Goal: Task Accomplishment & Management: Manage account settings

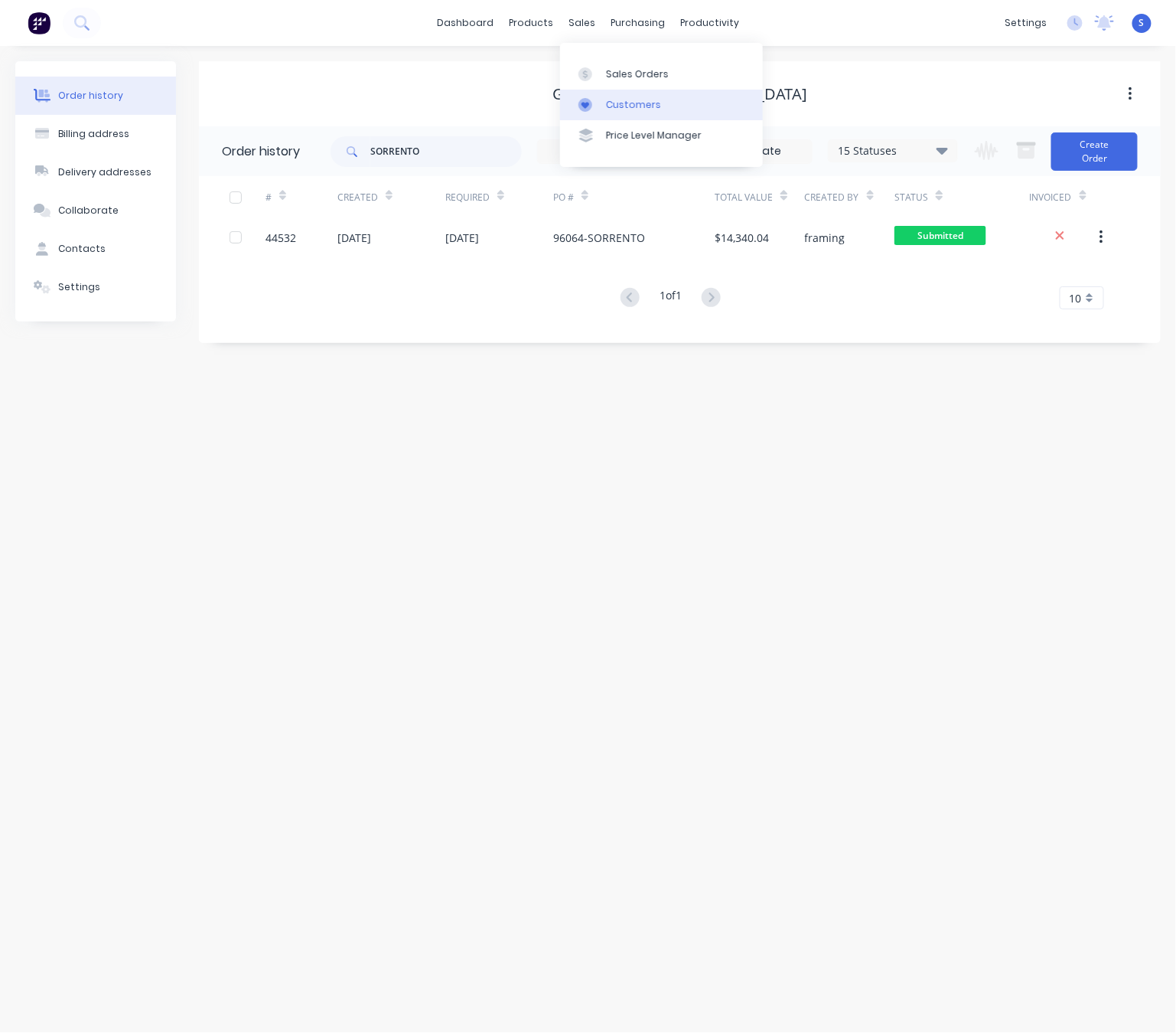
click at [625, 106] on div "Customers" at bounding box center [634, 105] width 56 height 14
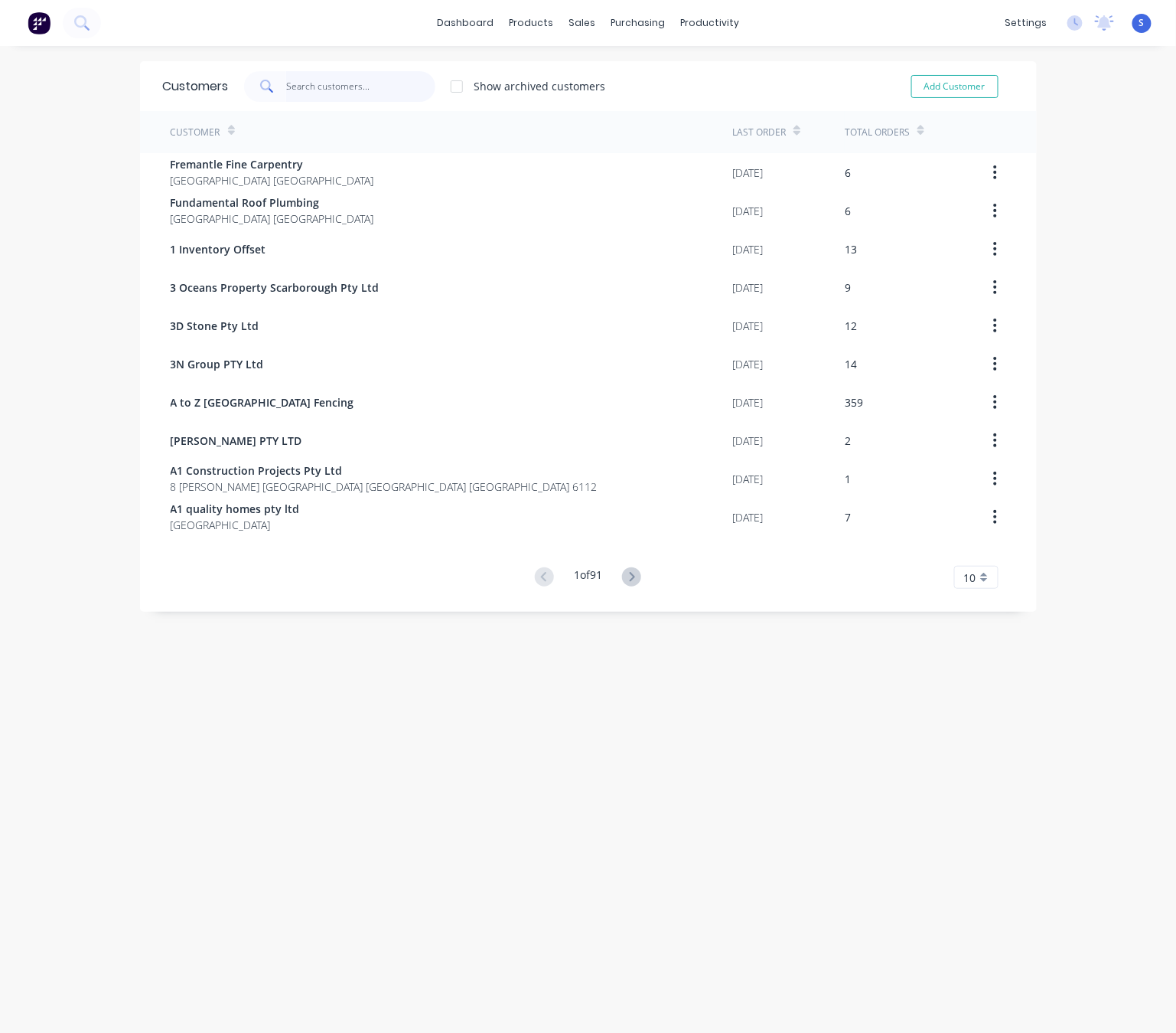
click at [343, 86] on input "text" at bounding box center [360, 86] width 149 height 31
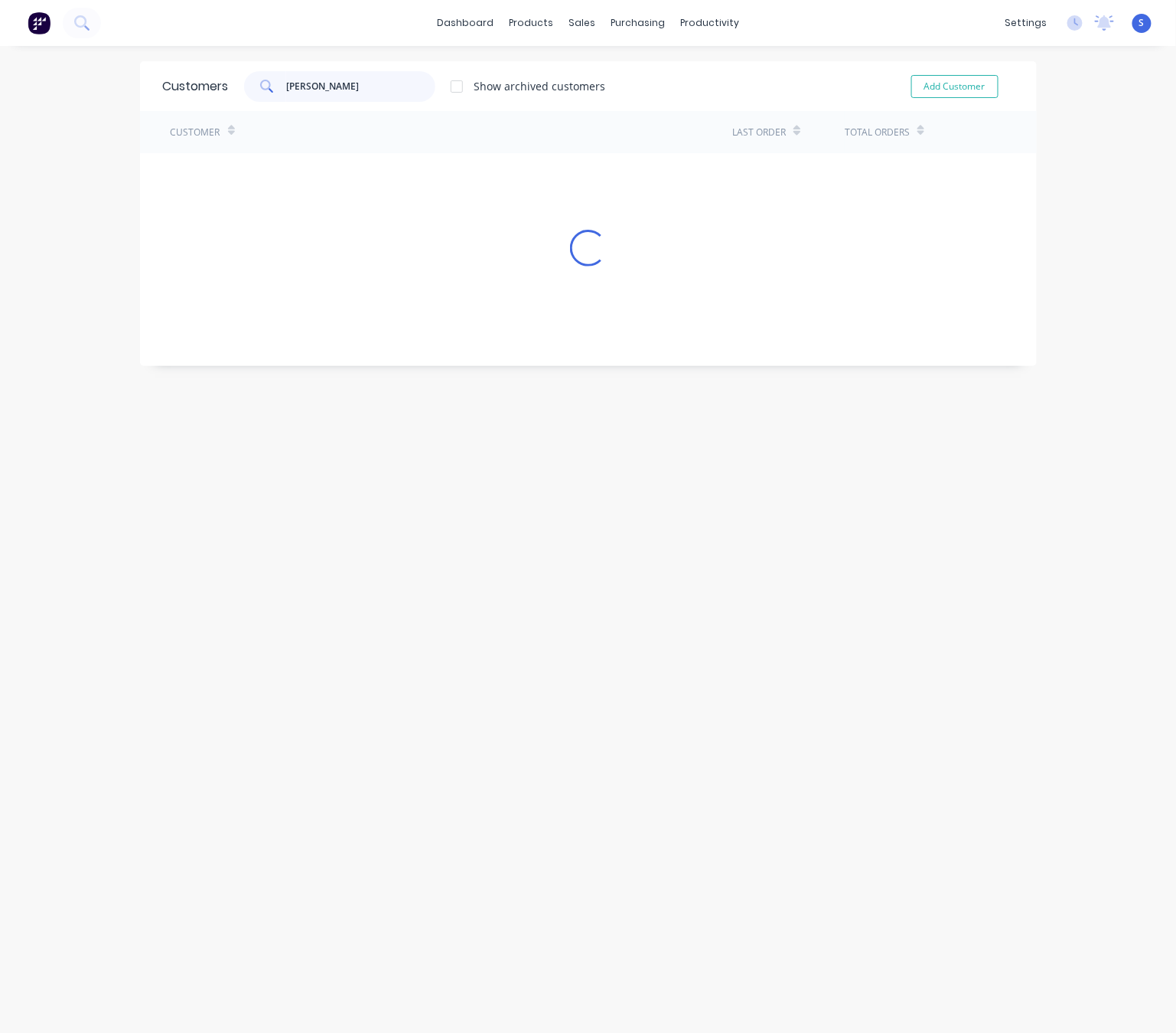
type input "chris"
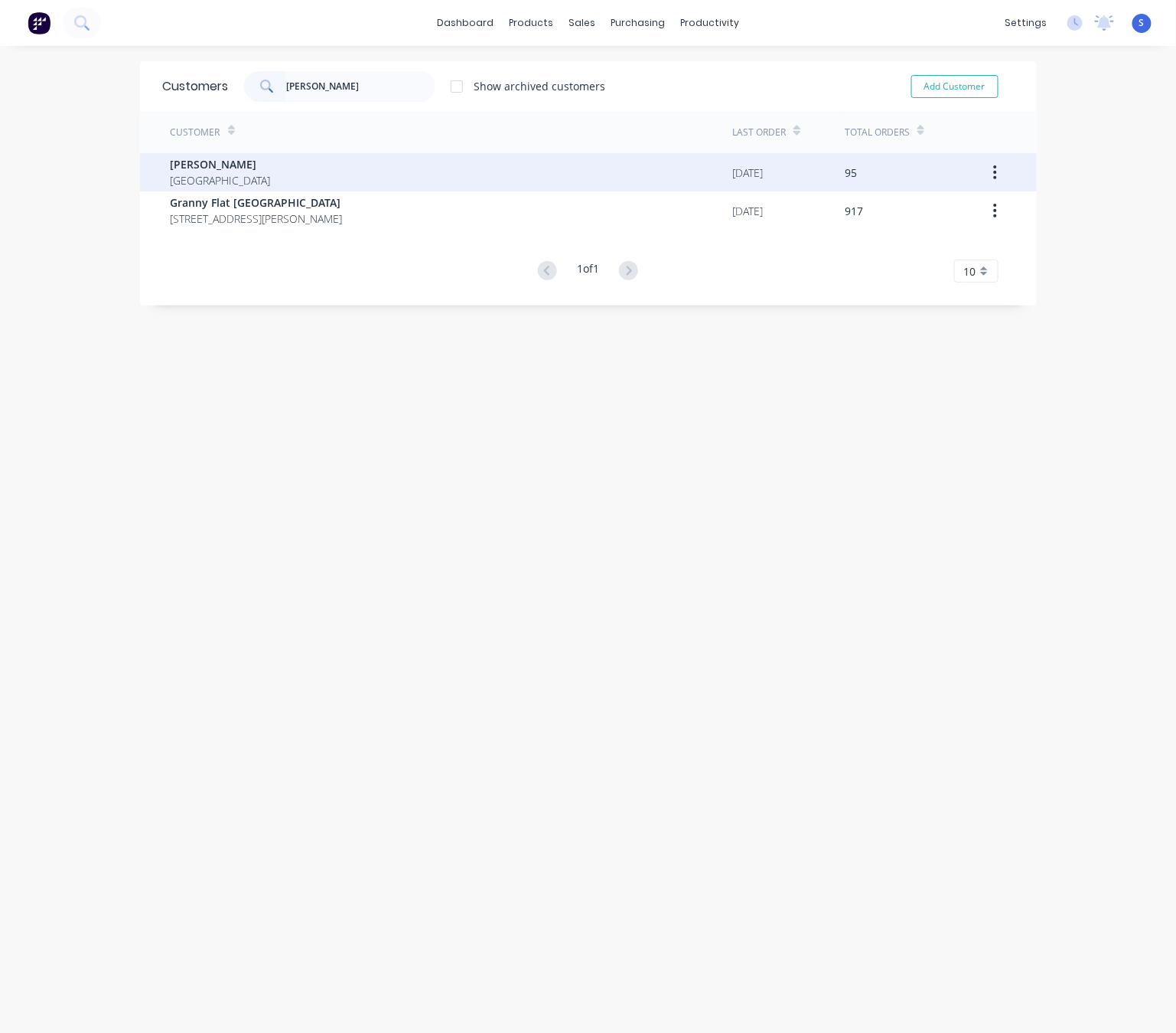
click at [278, 179] on div "Chris Gu Australia" at bounding box center [452, 171] width 563 height 38
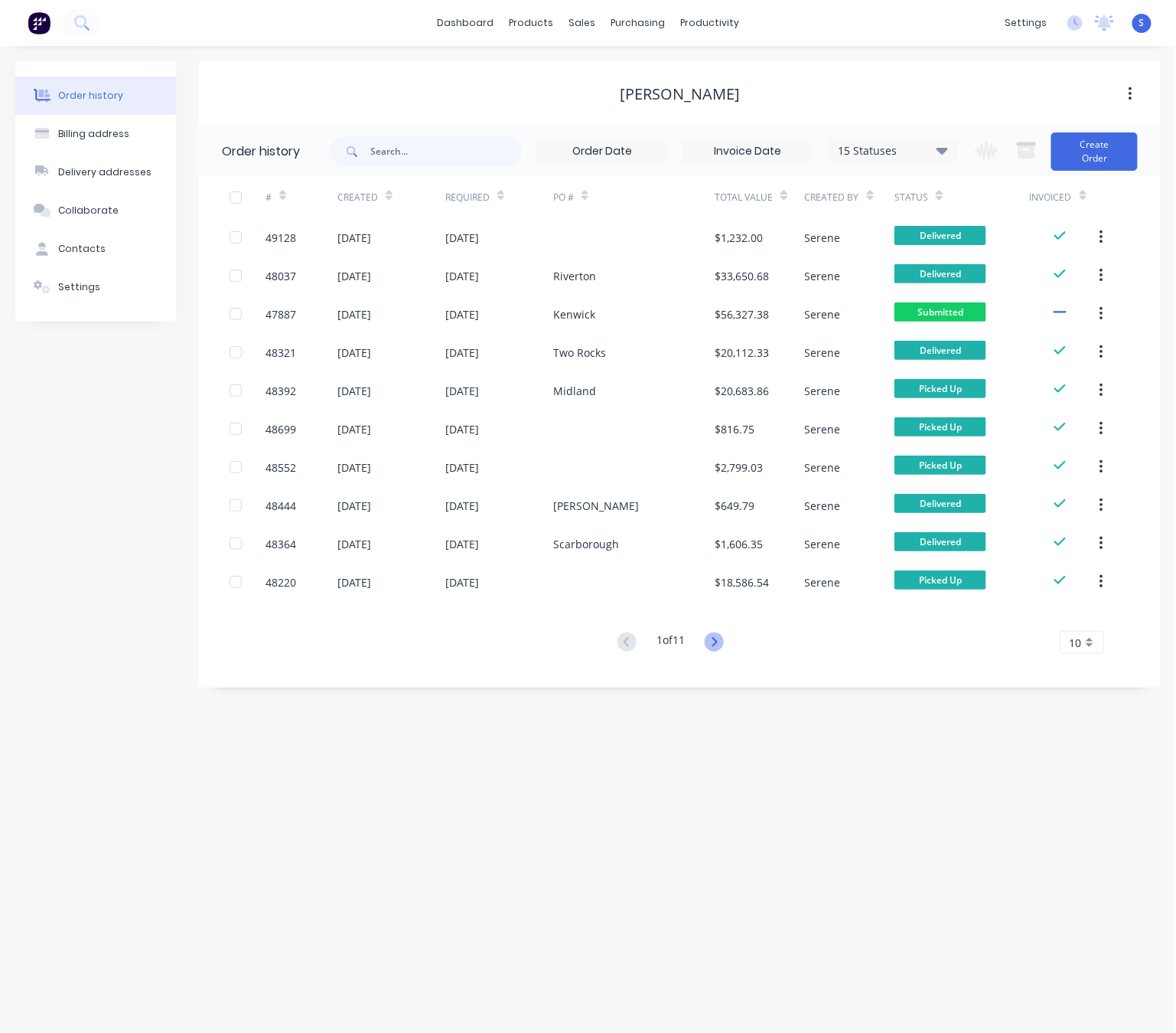
click at [716, 638] on icon at bounding box center [715, 641] width 6 height 9
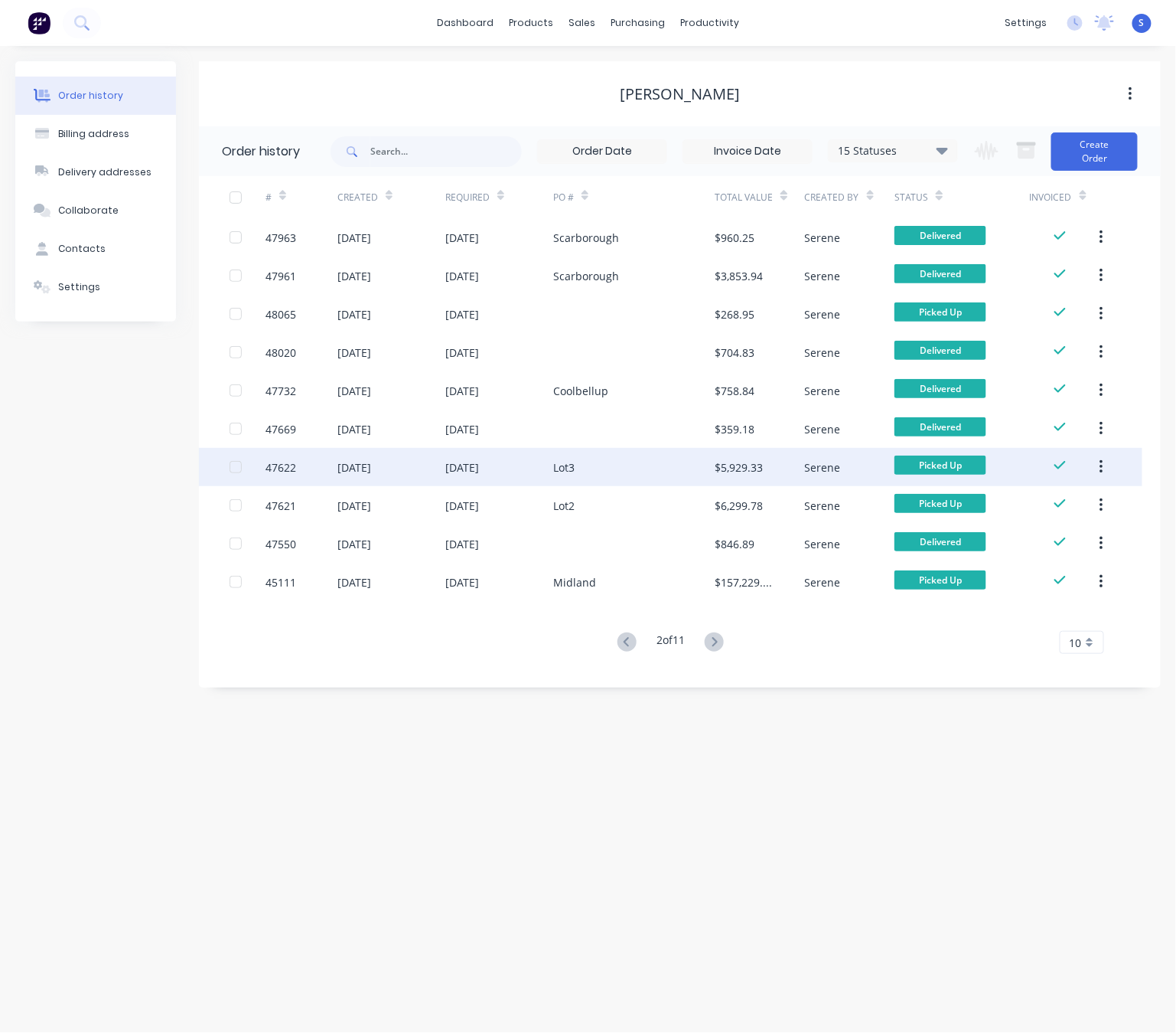
click at [592, 464] on div "Lot3" at bounding box center [634, 467] width 161 height 38
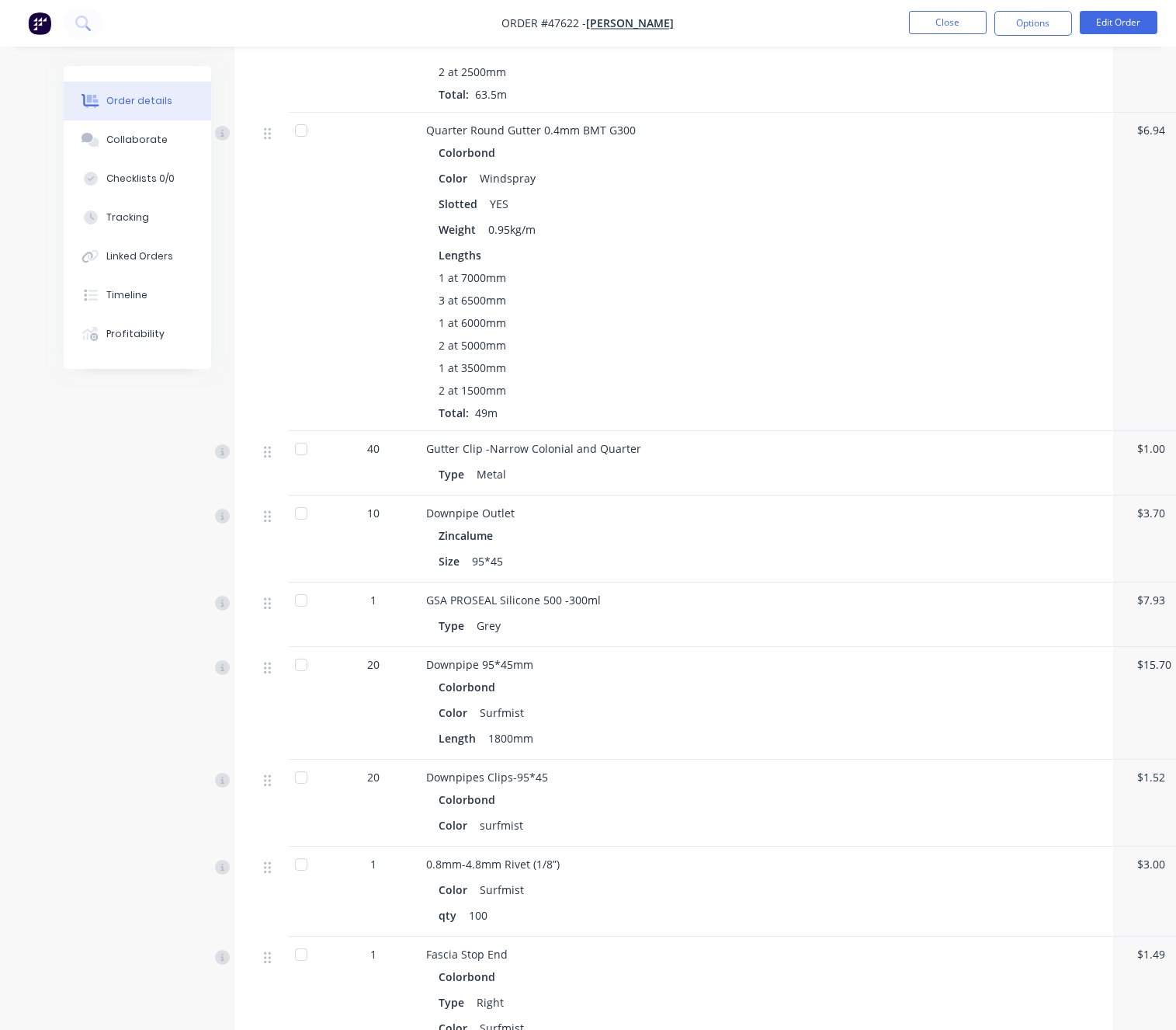
scroll to position [1902, 0]
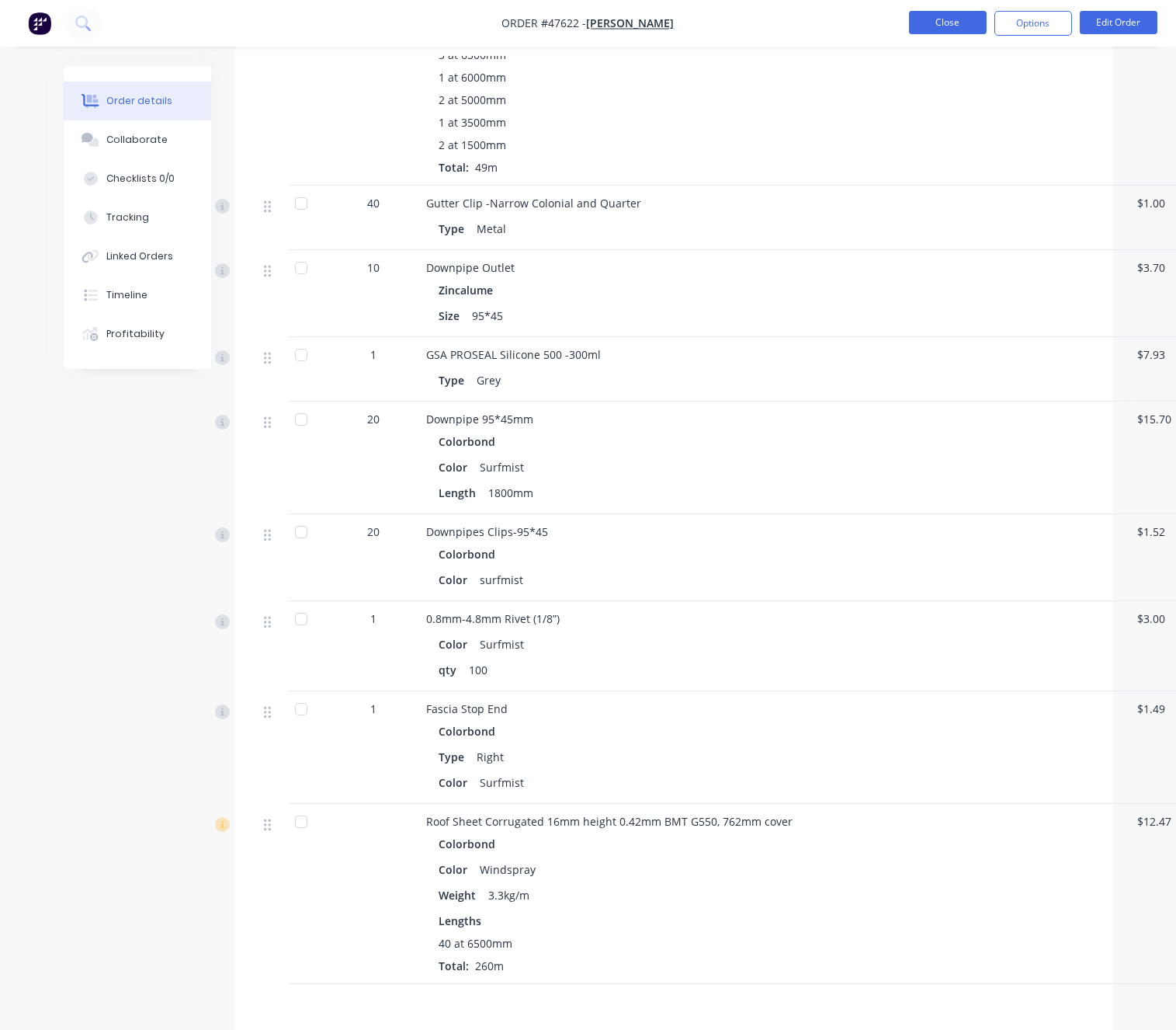
click at [943, 21] on button "Close" at bounding box center [947, 23] width 78 height 23
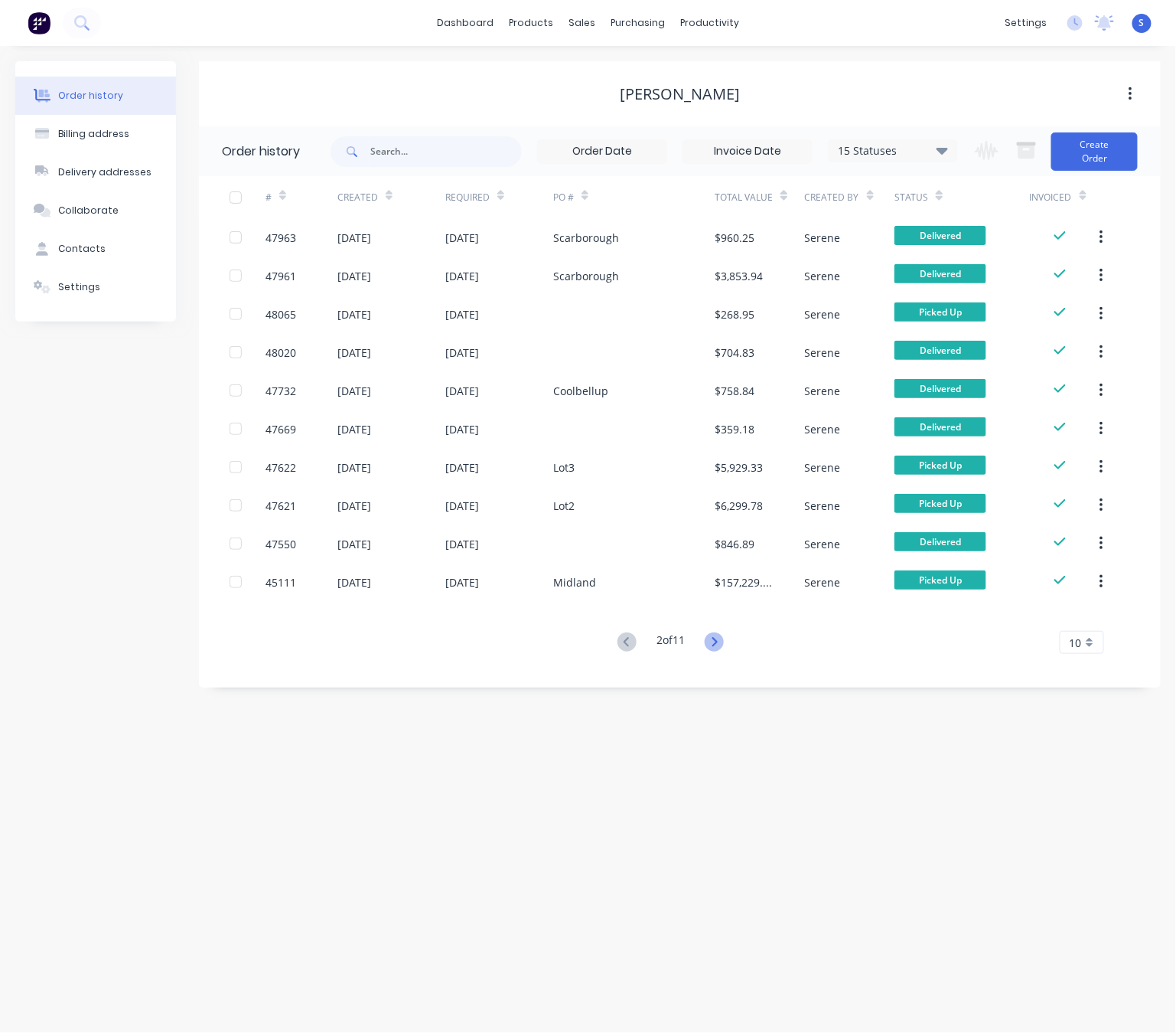
click at [714, 640] on icon at bounding box center [714, 641] width 19 height 19
click at [731, 661] on div "# Created Required PO # Total Value Created By Status Invoiced 46847 14 Jul 202…" at bounding box center [671, 424] width 944 height 496
click at [718, 643] on icon at bounding box center [715, 641] width 6 height 9
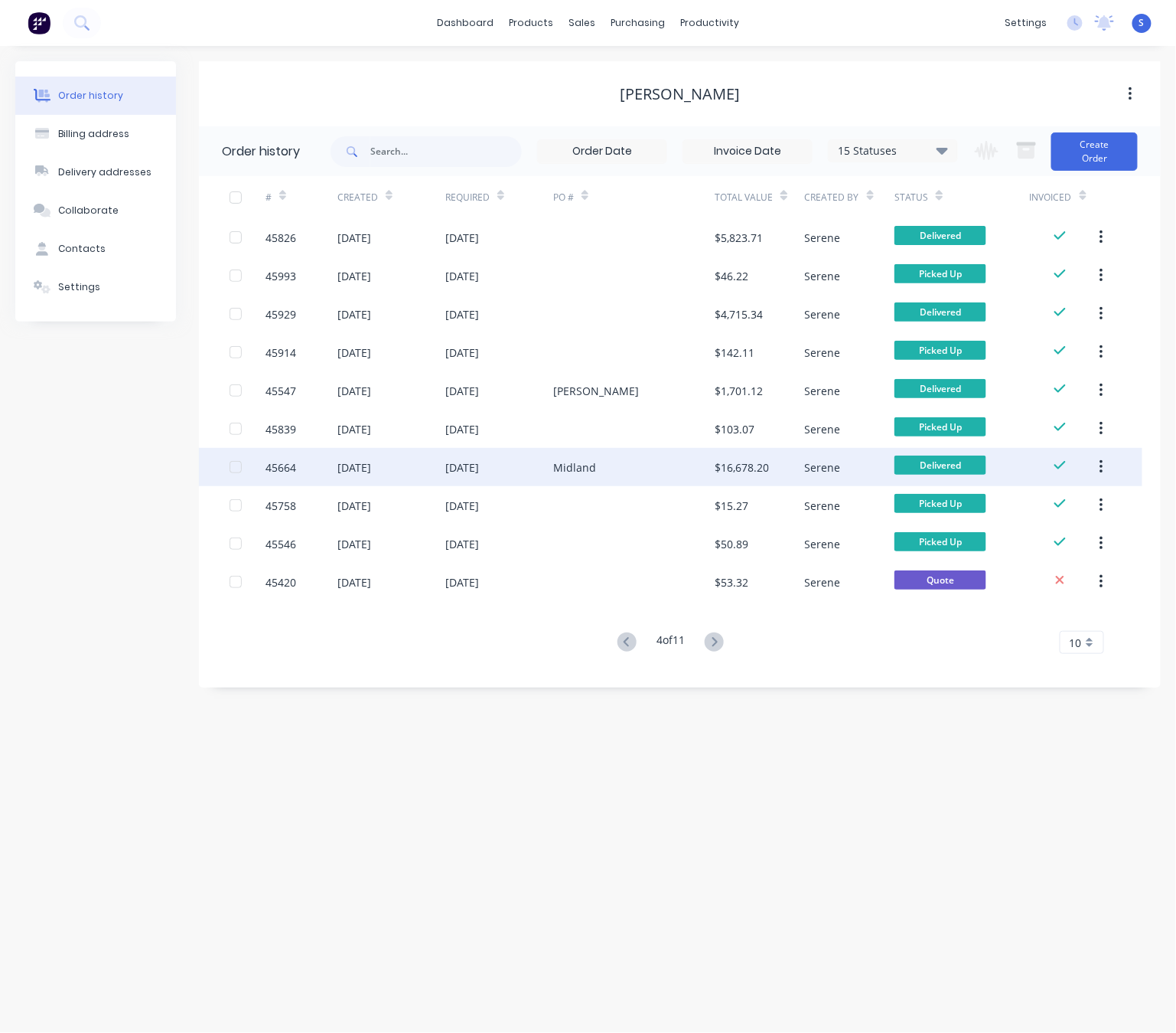
click at [586, 463] on div "Midland" at bounding box center [575, 467] width 43 height 16
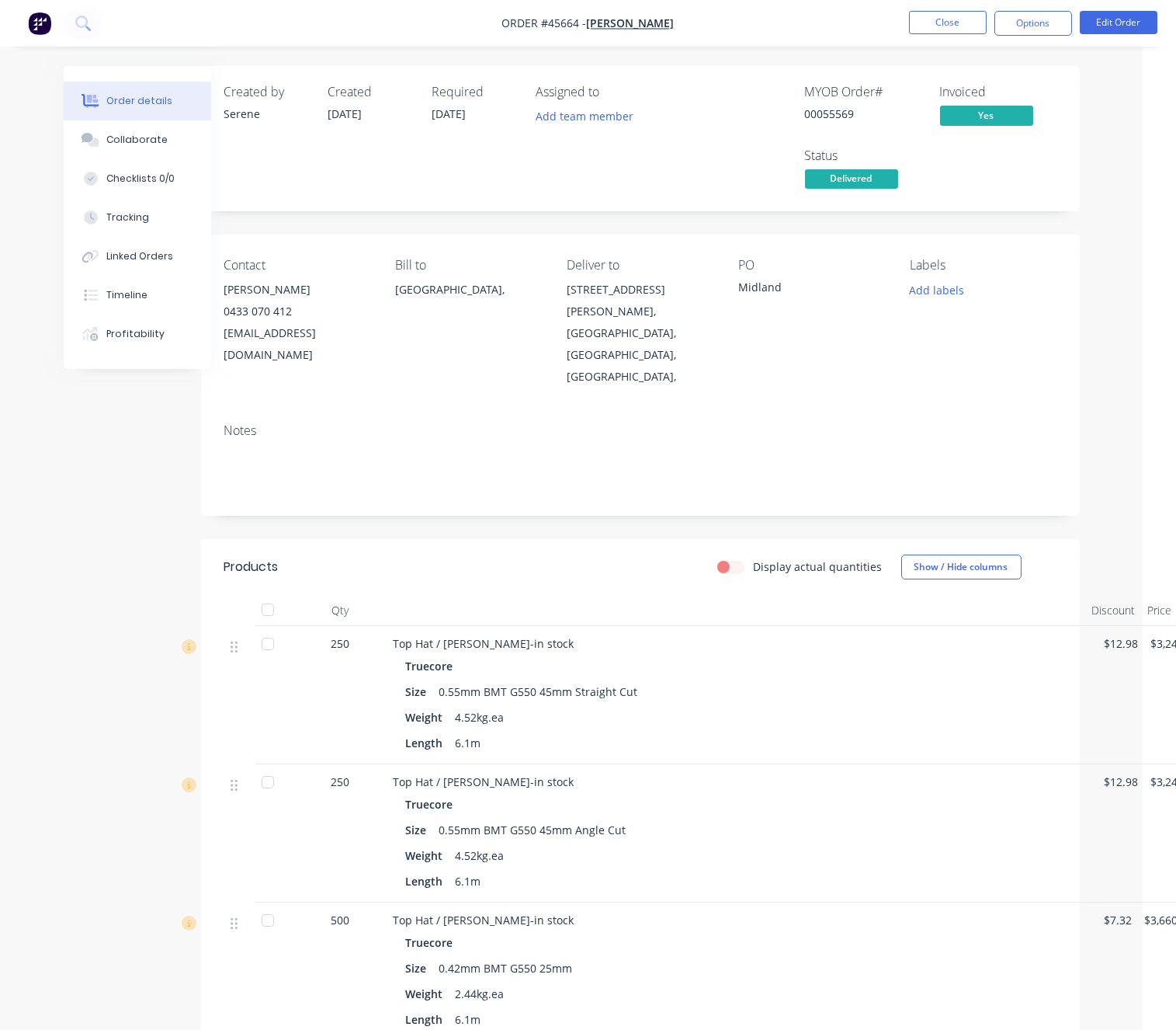
scroll to position [0, 74]
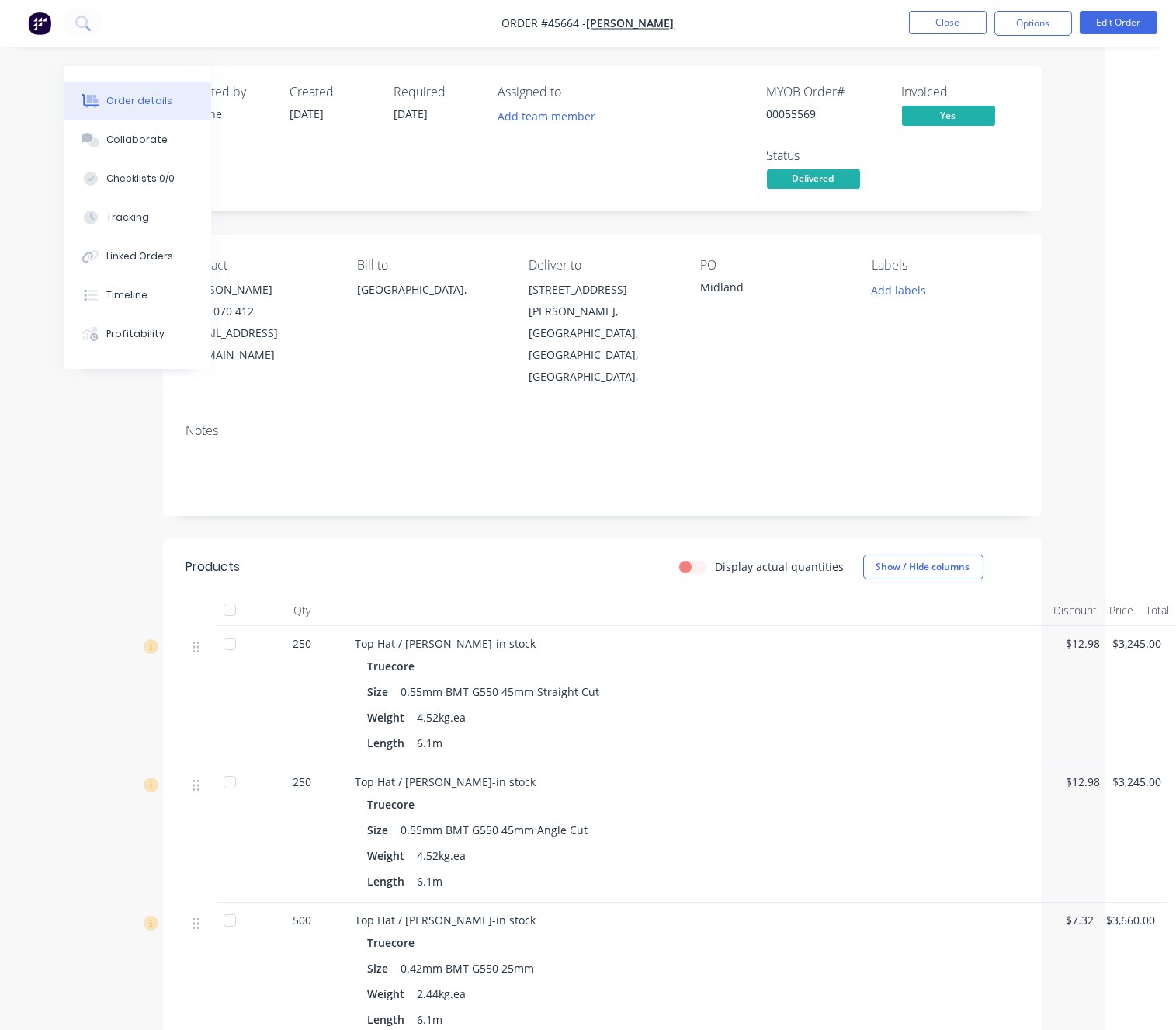
drag, startPoint x: 573, startPoint y: 585, endPoint x: 711, endPoint y: 572, distance: 138.6
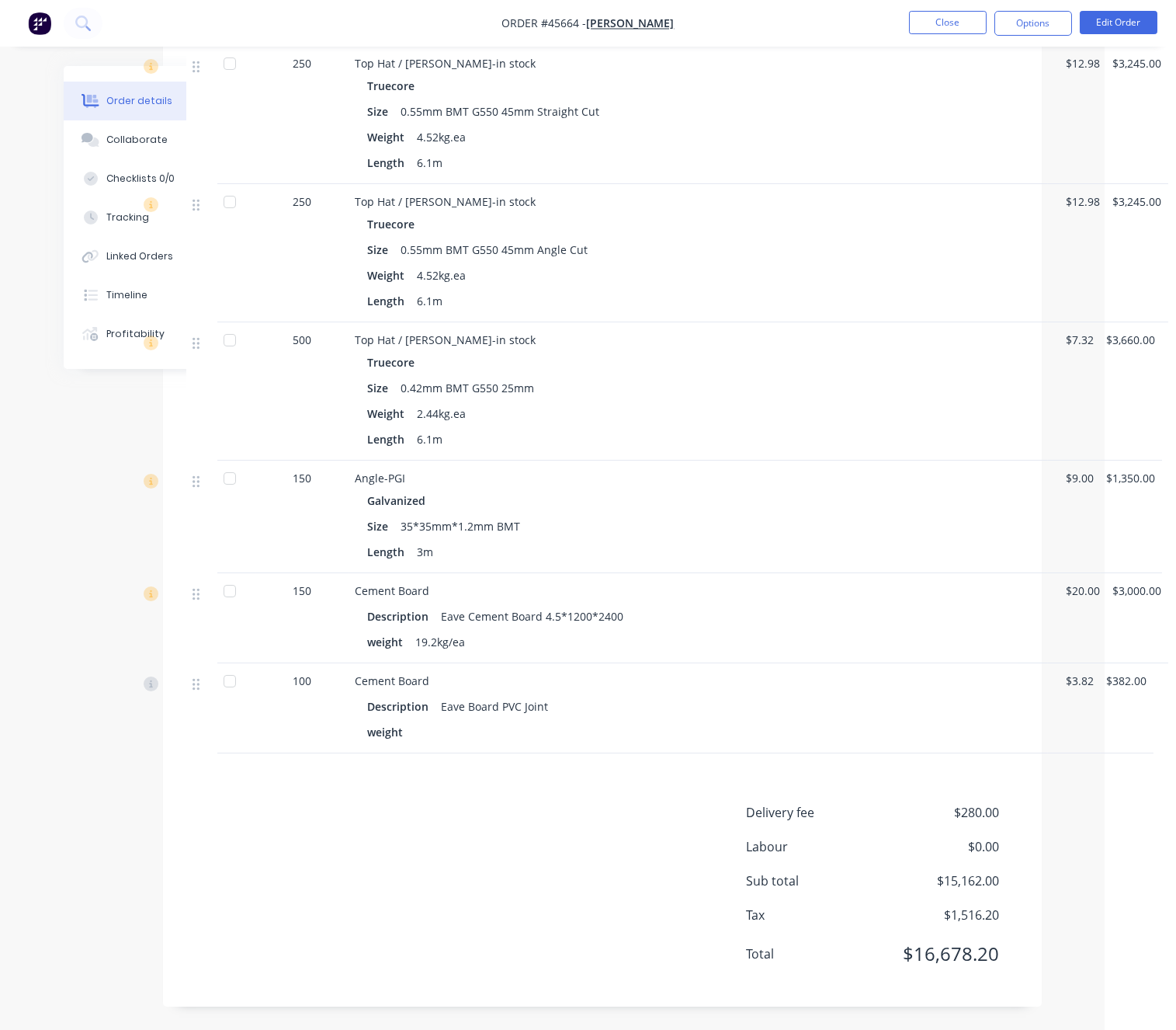
scroll to position [346, 74]
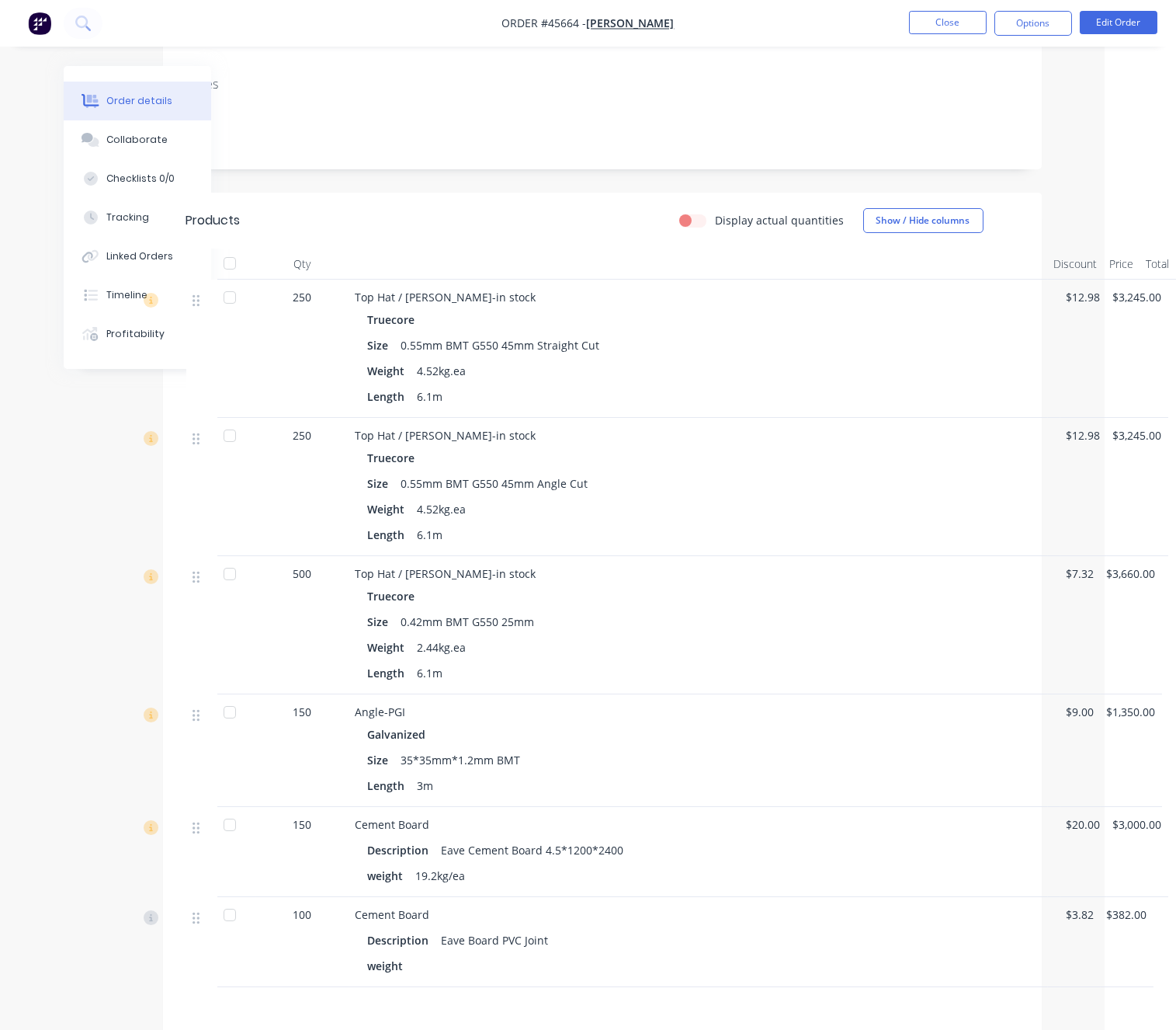
click at [936, 40] on nav "Order #45664 - Chris Gu Close Options Edit Order" at bounding box center [588, 23] width 1176 height 47
click at [944, 18] on button "Close" at bounding box center [947, 23] width 78 height 23
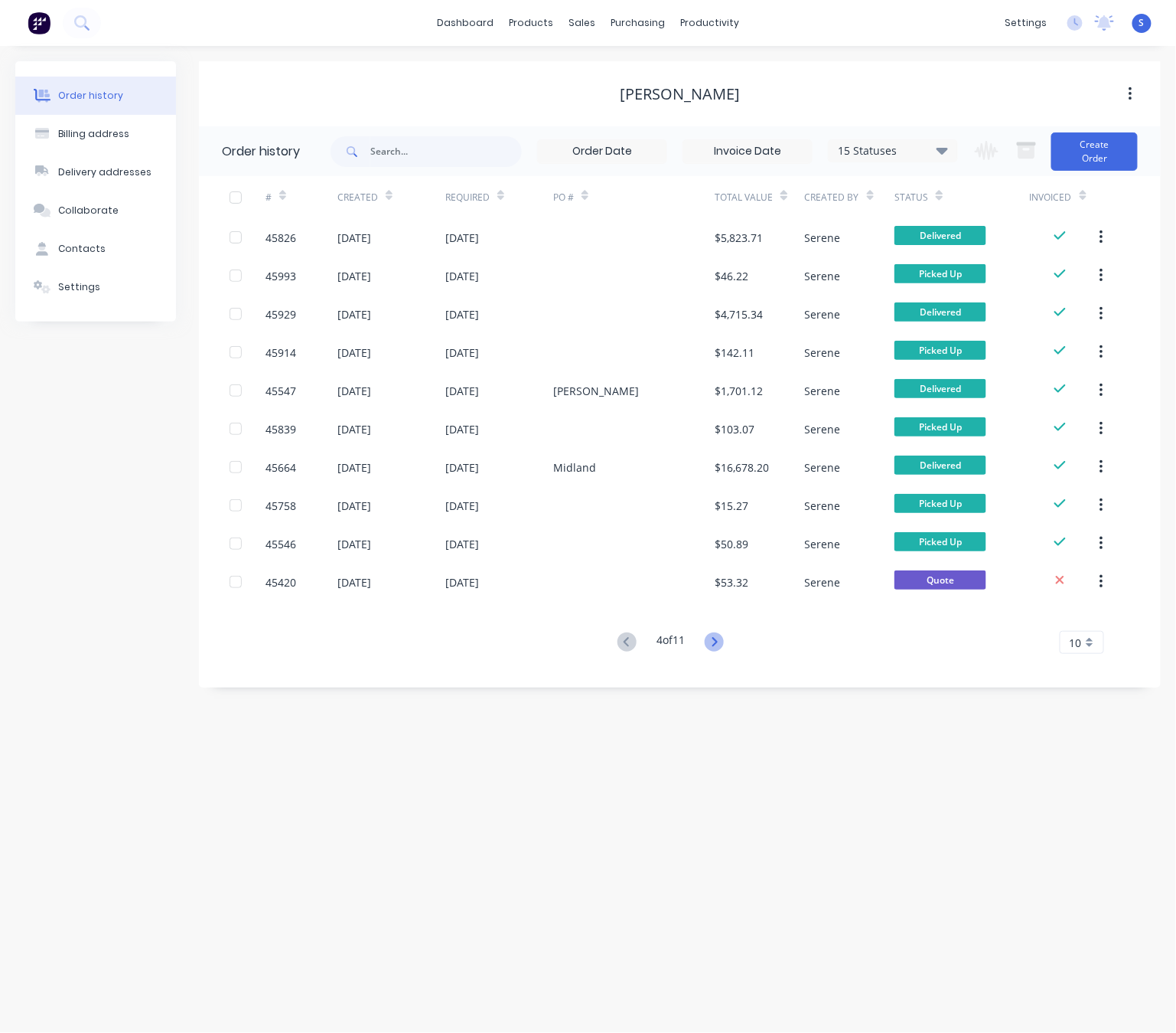
click at [724, 643] on icon at bounding box center [714, 641] width 19 height 19
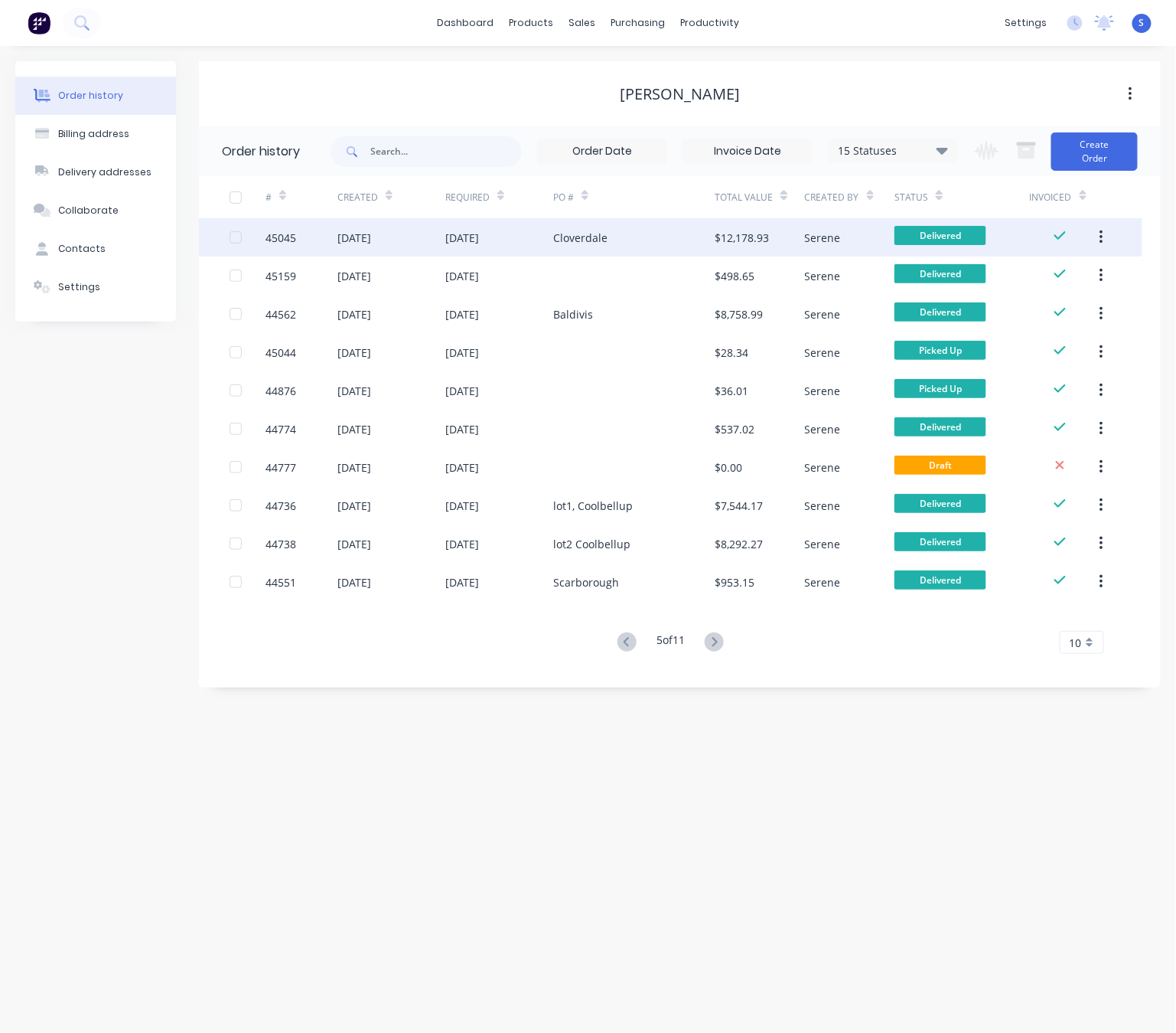
click at [600, 235] on div "Cloverdale" at bounding box center [580, 237] width 55 height 16
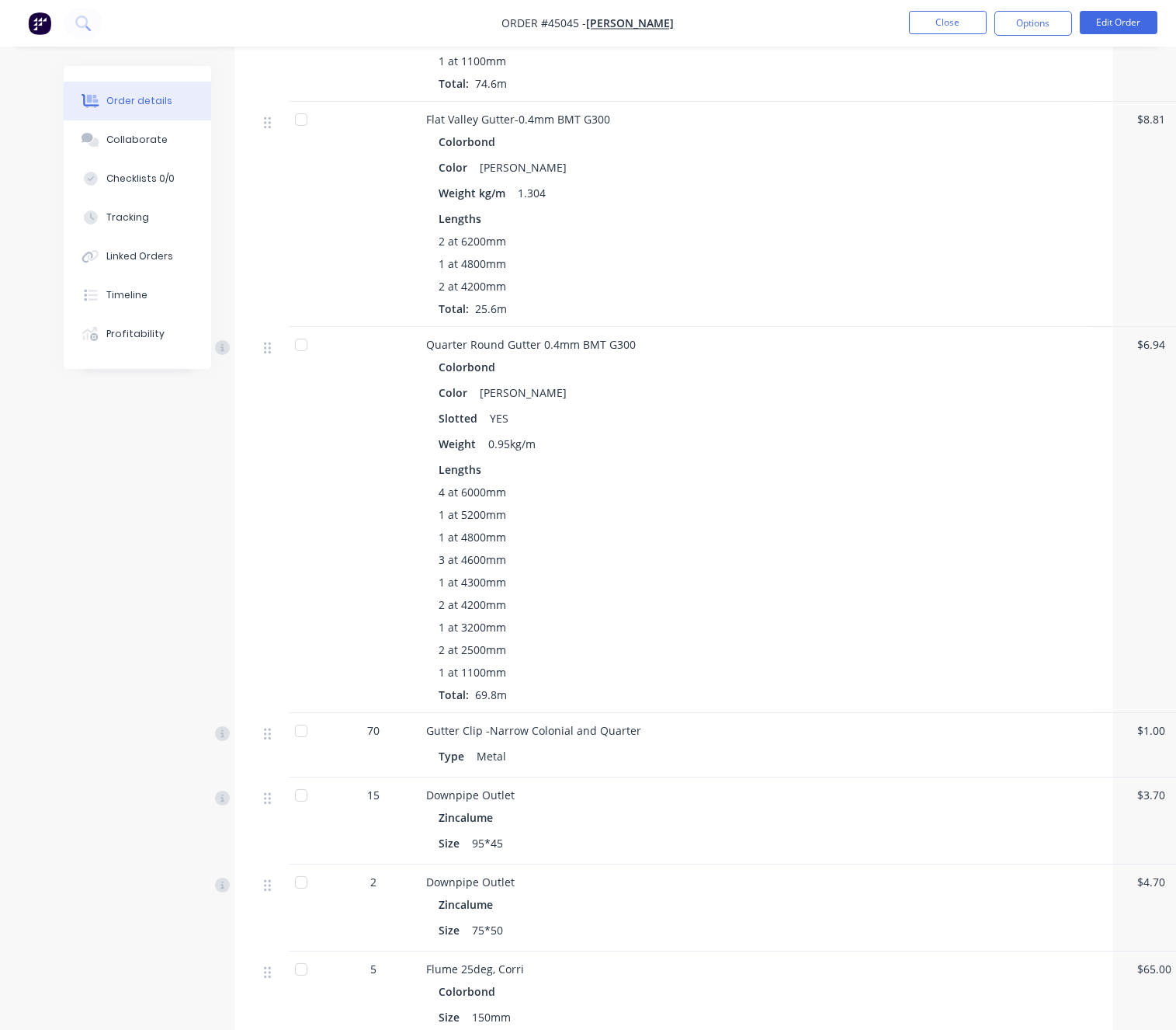
scroll to position [1566, 0]
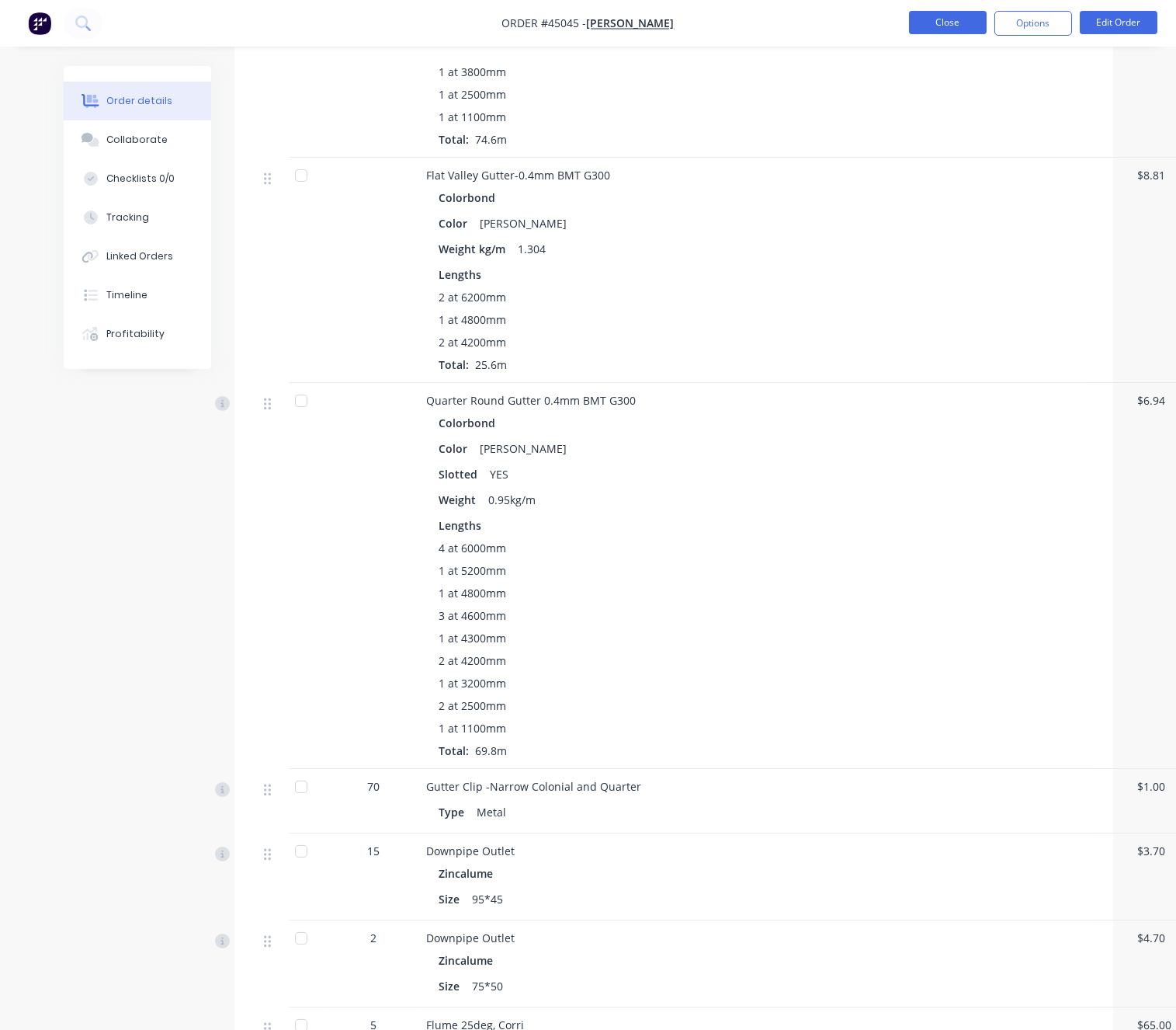
click at [953, 25] on button "Close" at bounding box center [947, 23] width 78 height 23
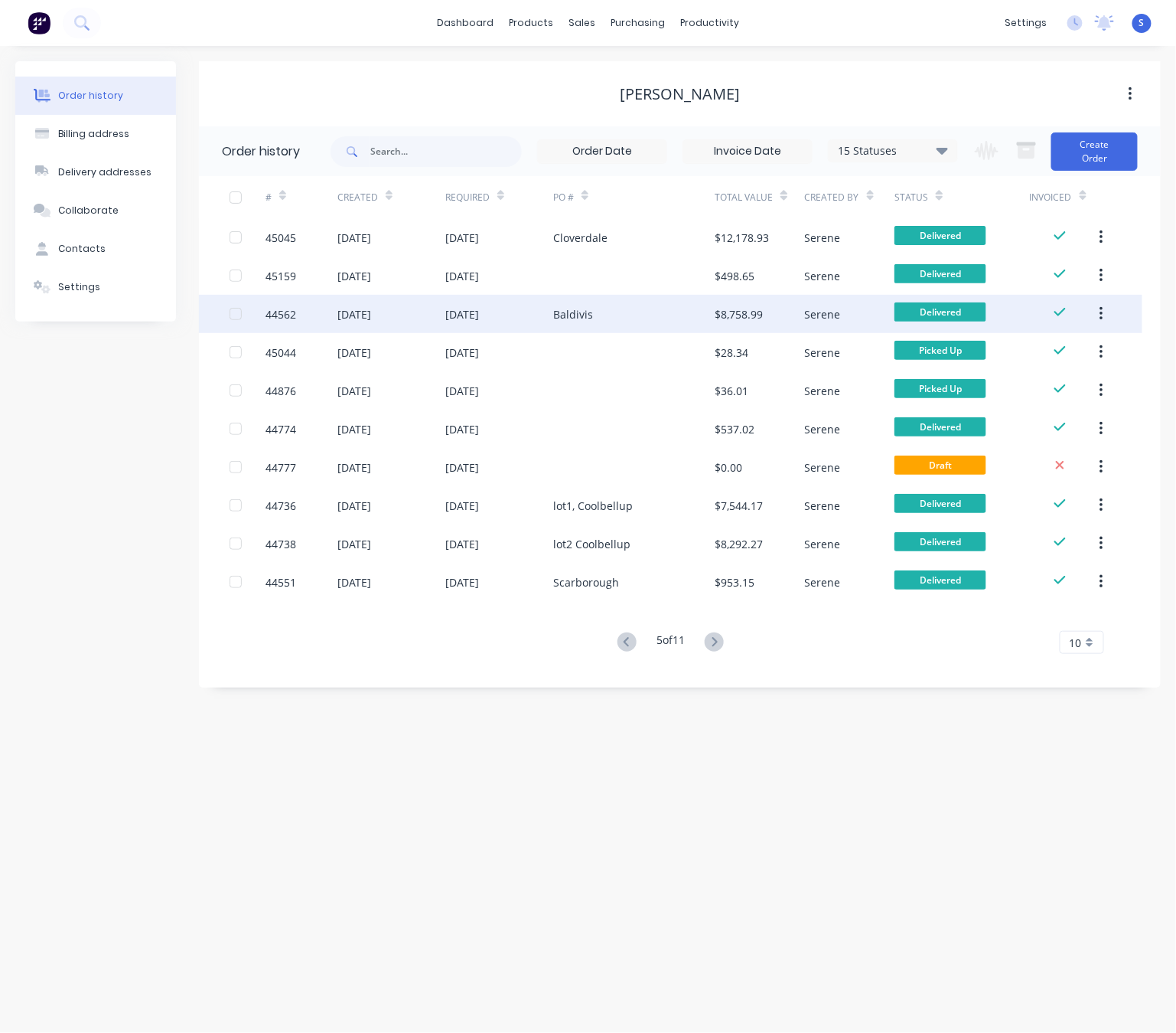
click at [600, 312] on div "Baldivis" at bounding box center [634, 313] width 161 height 38
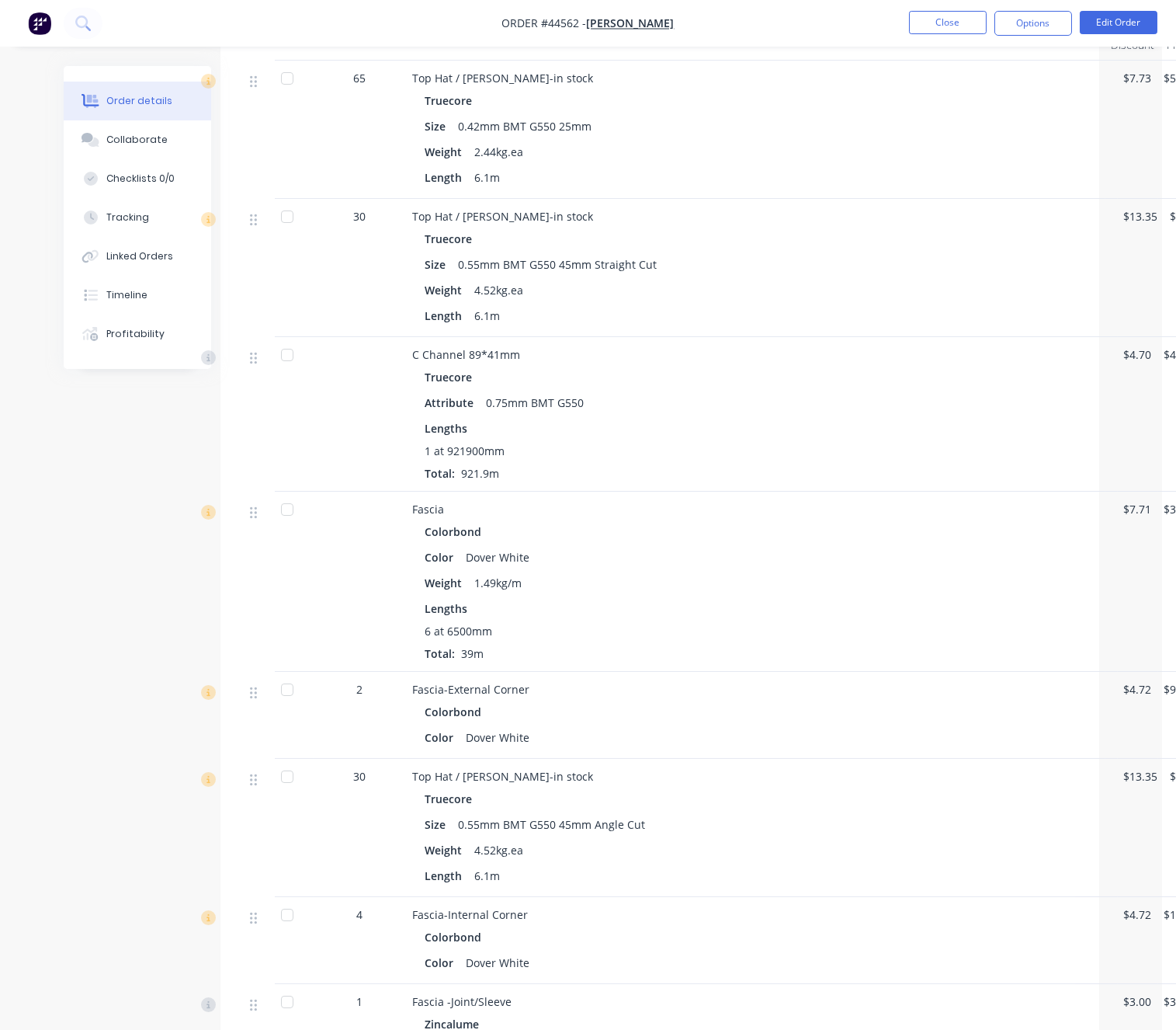
scroll to position [544, 74]
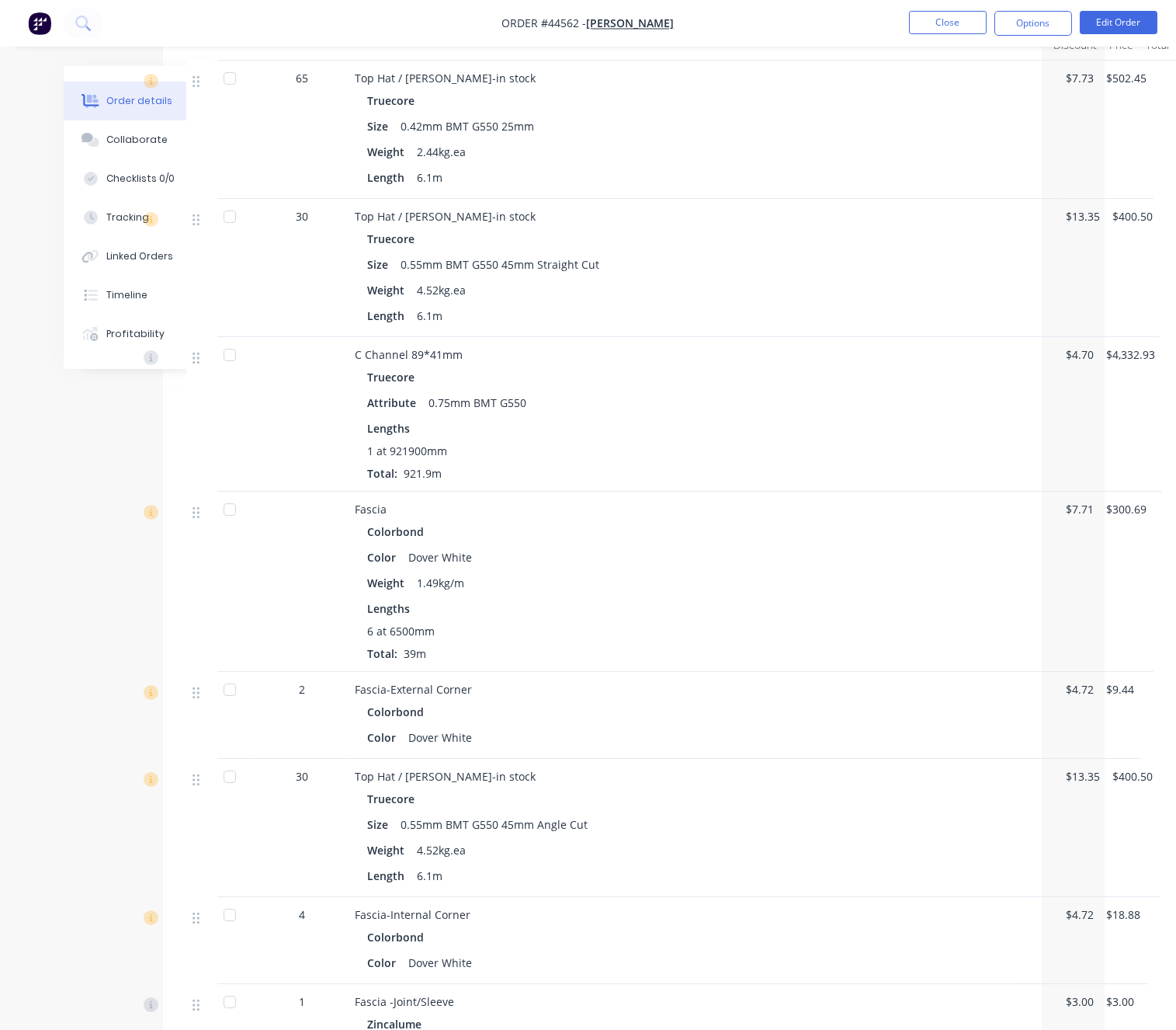
drag, startPoint x: 797, startPoint y: 460, endPoint x: 895, endPoint y: 460, distance: 98.0
click at [944, 24] on button "Close" at bounding box center [947, 23] width 78 height 23
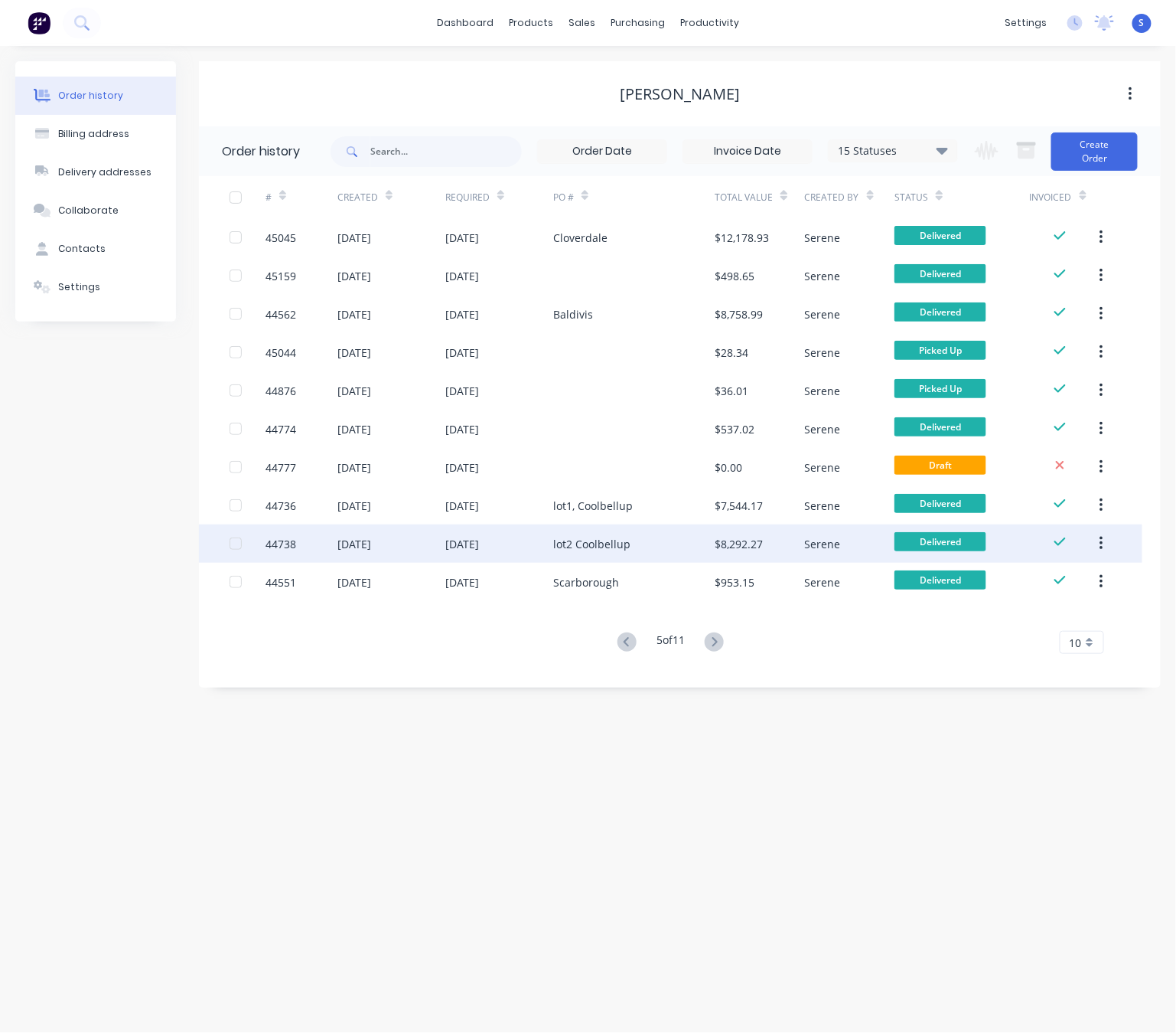
click at [681, 548] on div "lot2 Coolbellup" at bounding box center [634, 542] width 161 height 38
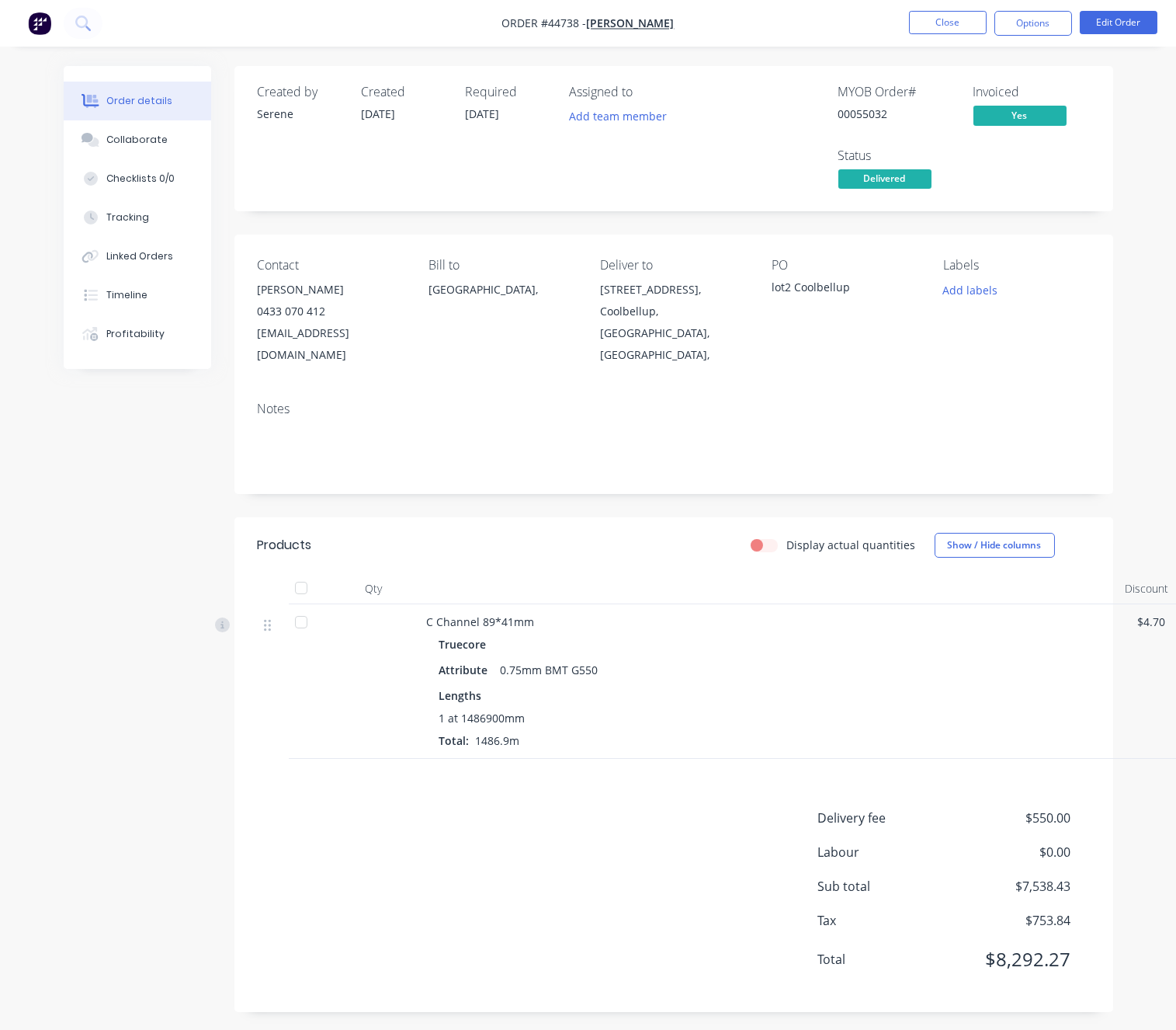
scroll to position [0, 47]
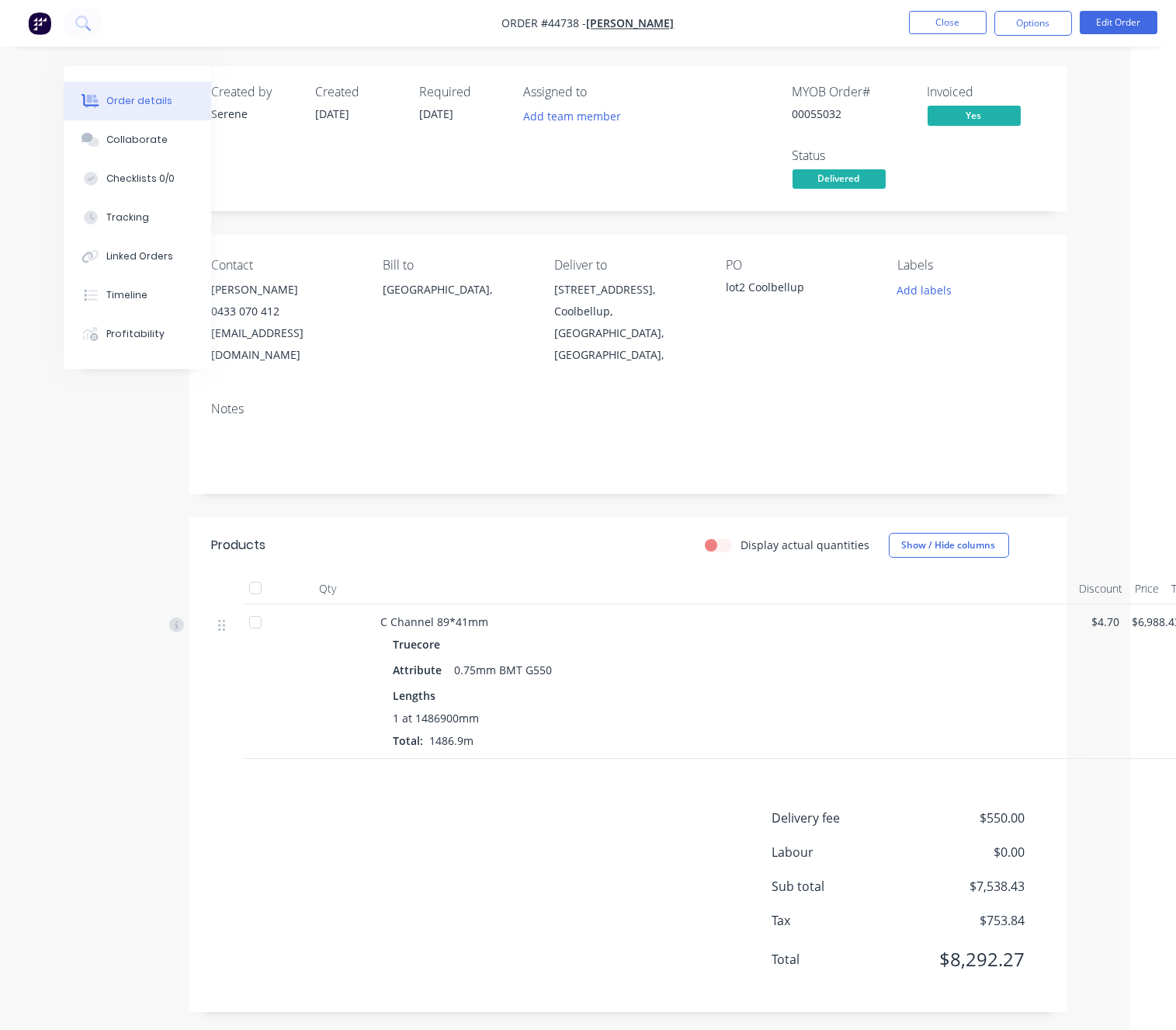
drag, startPoint x: 572, startPoint y: 556, endPoint x: 593, endPoint y: 555, distance: 21.0
click at [965, 21] on button "Close" at bounding box center [947, 23] width 78 height 23
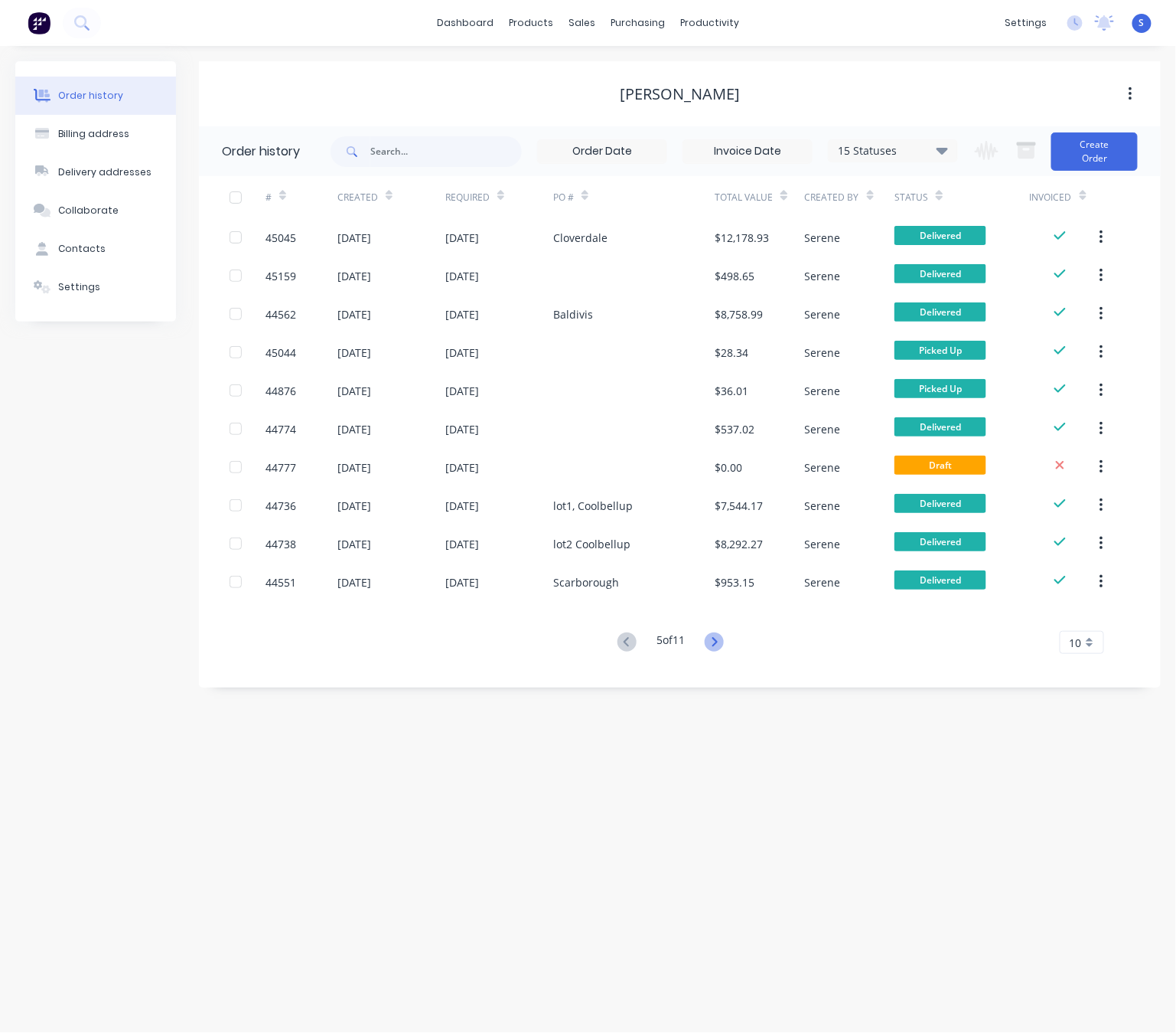
click at [716, 644] on icon at bounding box center [715, 641] width 6 height 9
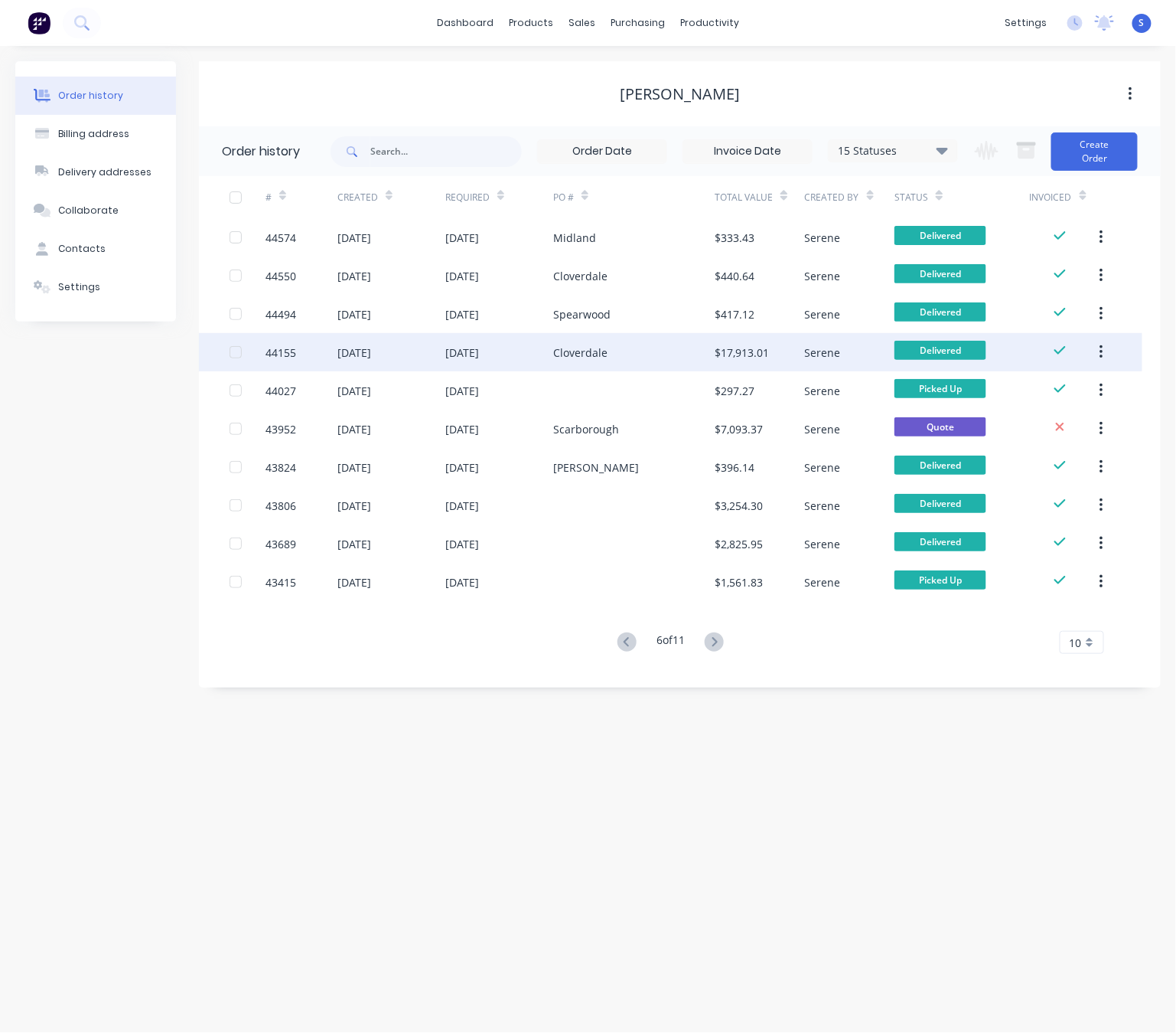
click at [651, 342] on div "Cloverdale" at bounding box center [634, 352] width 161 height 38
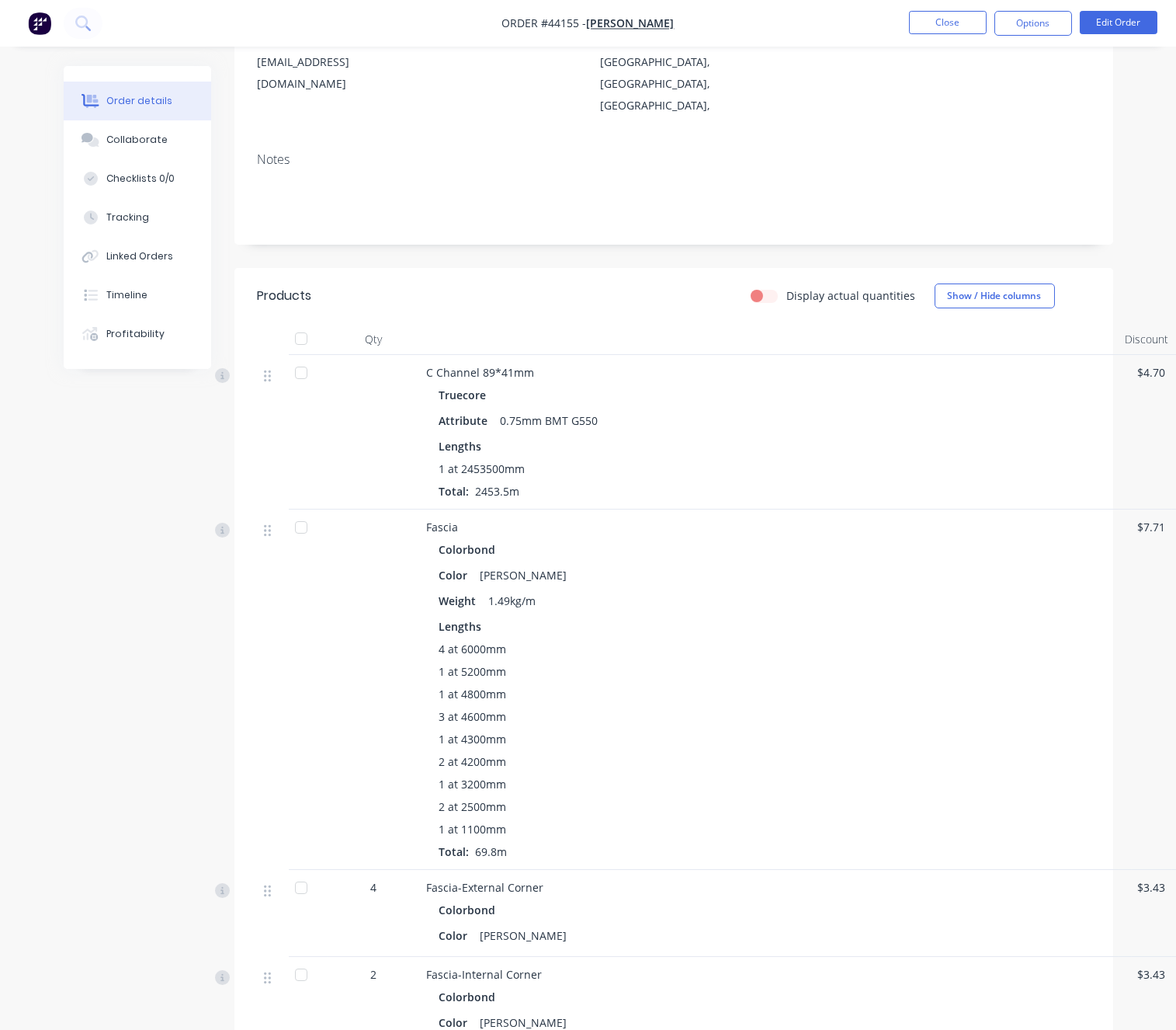
scroll to position [271, 0]
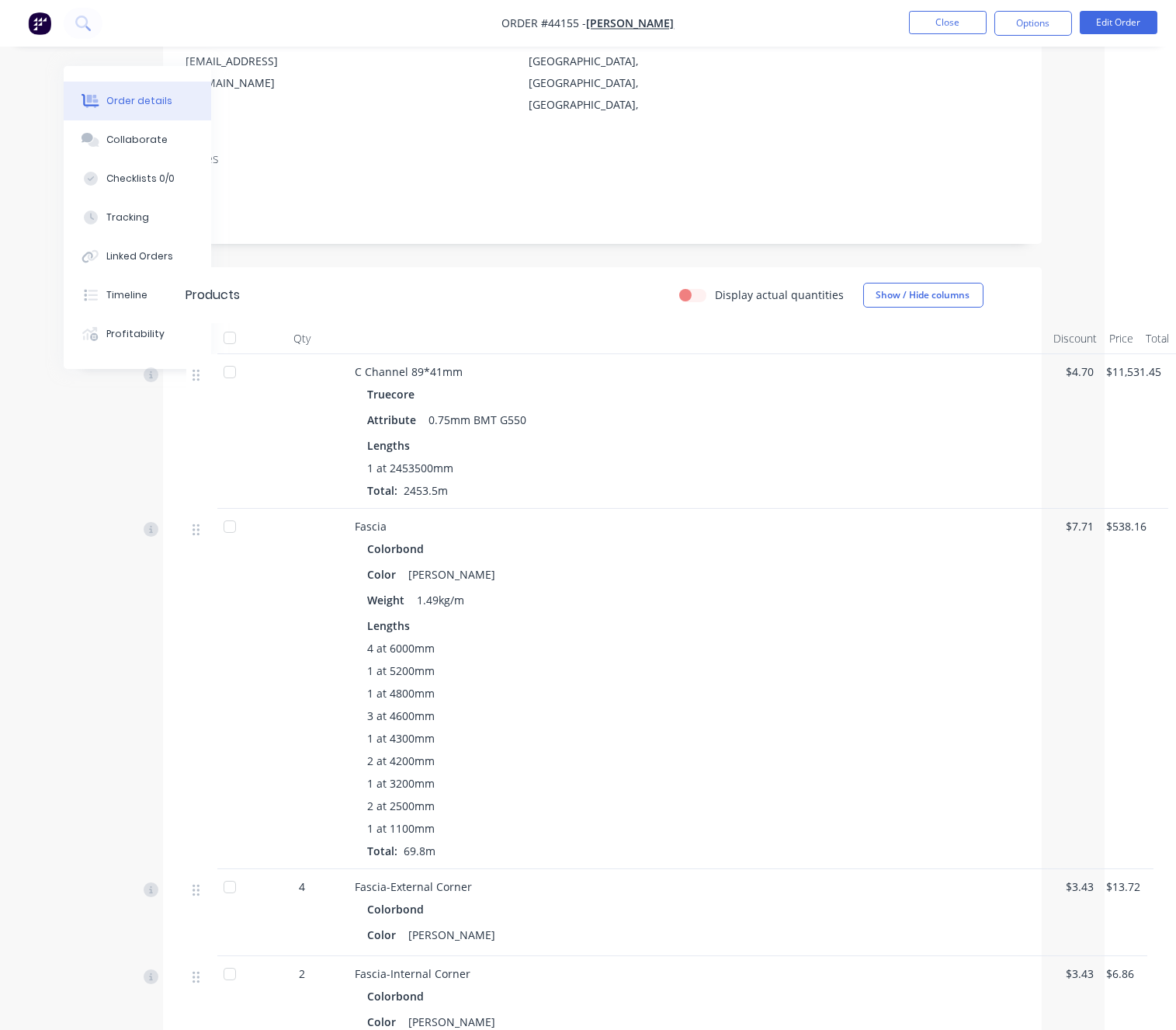
drag, startPoint x: 708, startPoint y: 507, endPoint x: 839, endPoint y: 505, distance: 131.0
click at [936, 13] on button "Close" at bounding box center [947, 23] width 78 height 23
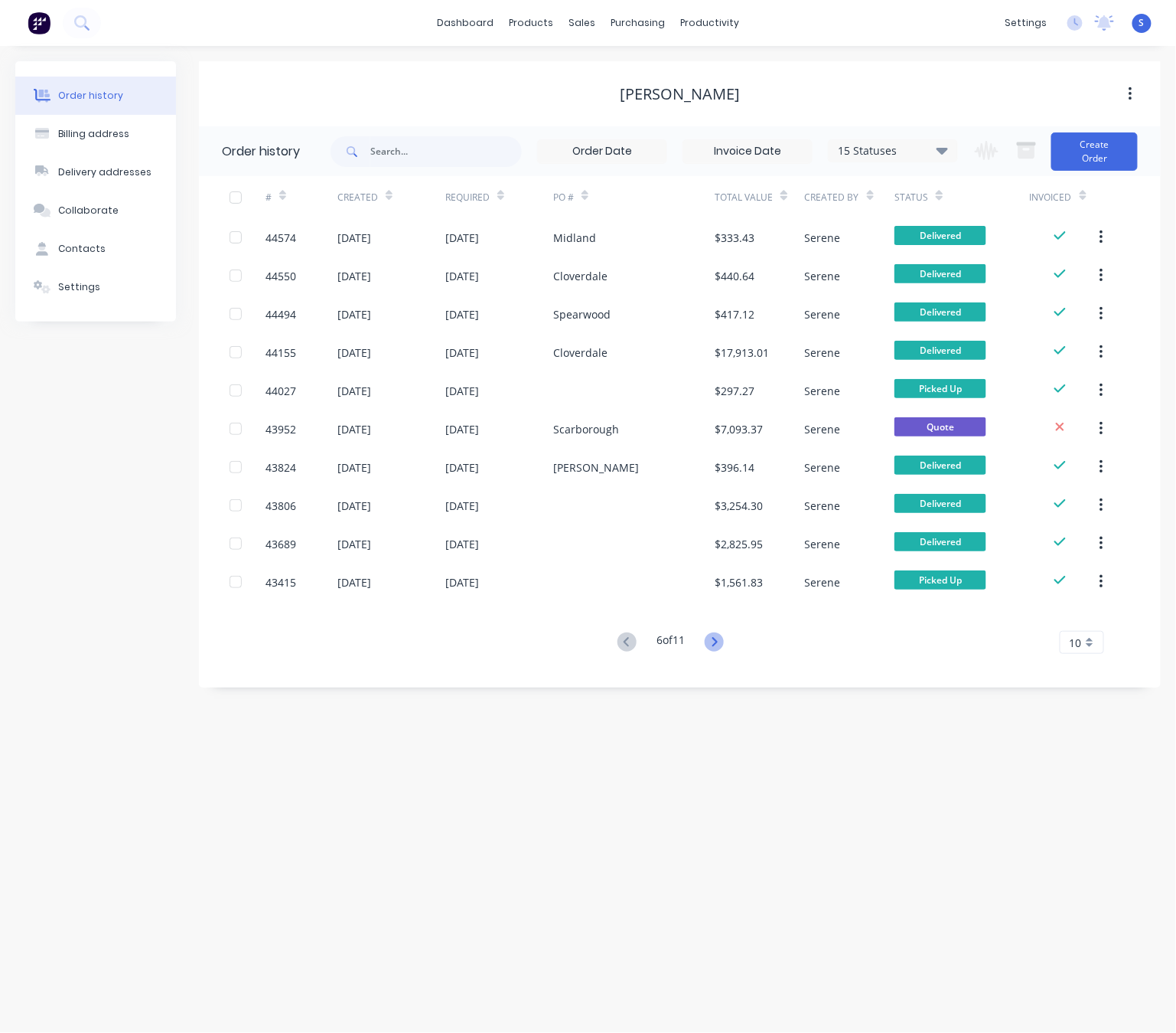
click at [717, 641] on icon at bounding box center [714, 641] width 19 height 19
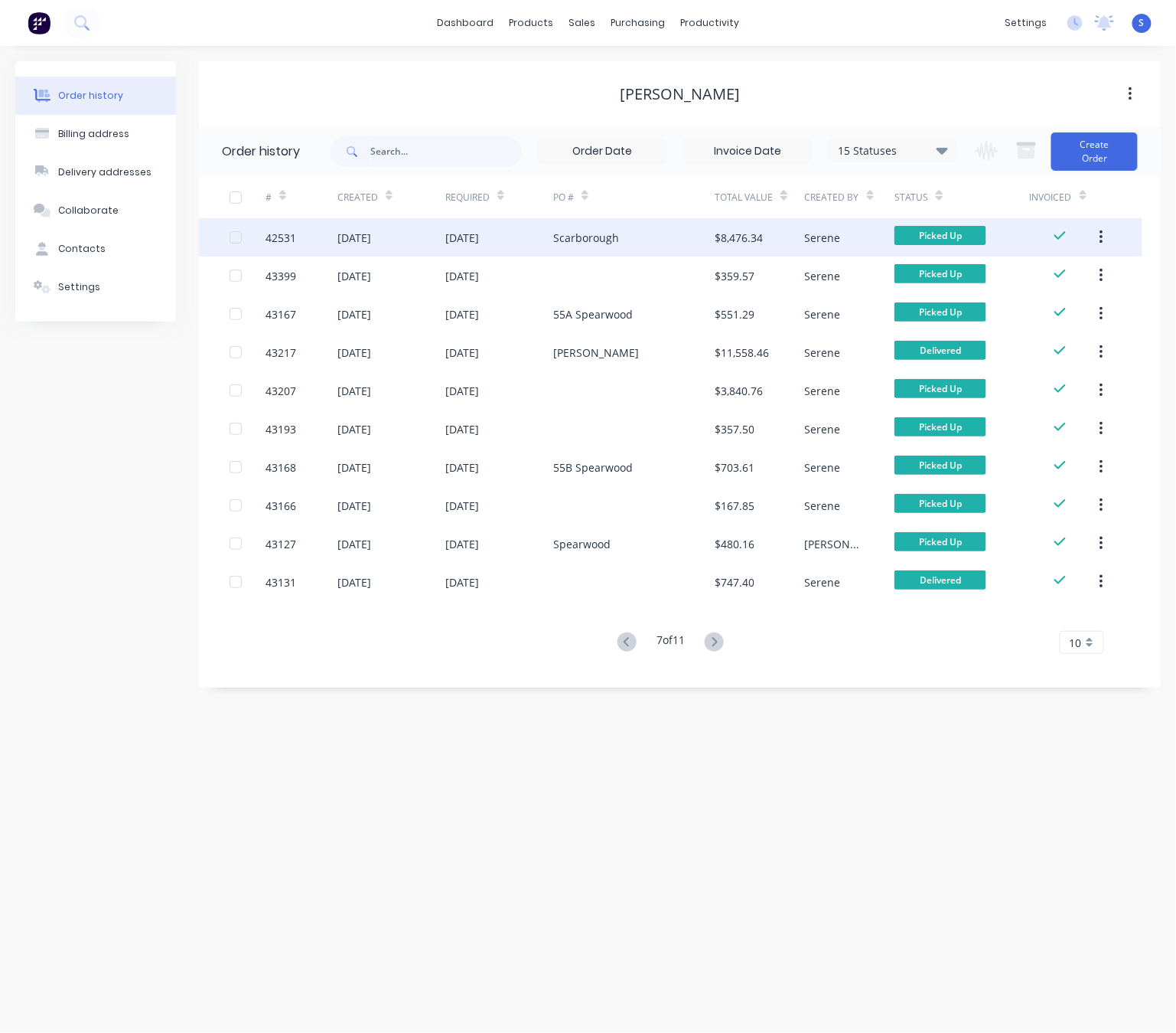
click at [590, 237] on div "Scarborough" at bounding box center [586, 237] width 66 height 16
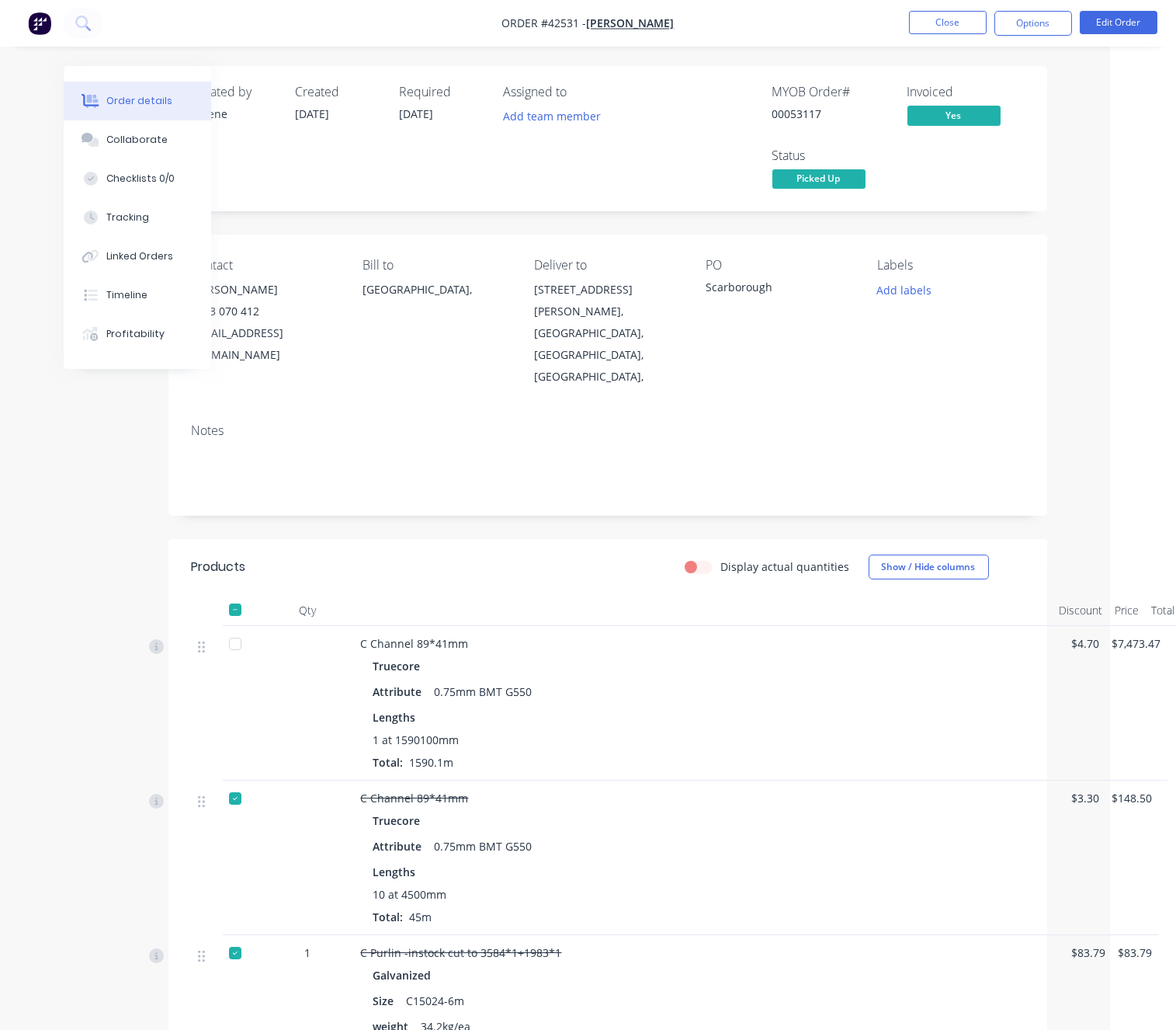
scroll to position [0, 74]
drag, startPoint x: 572, startPoint y: 566, endPoint x: 717, endPoint y: 549, distance: 146.0
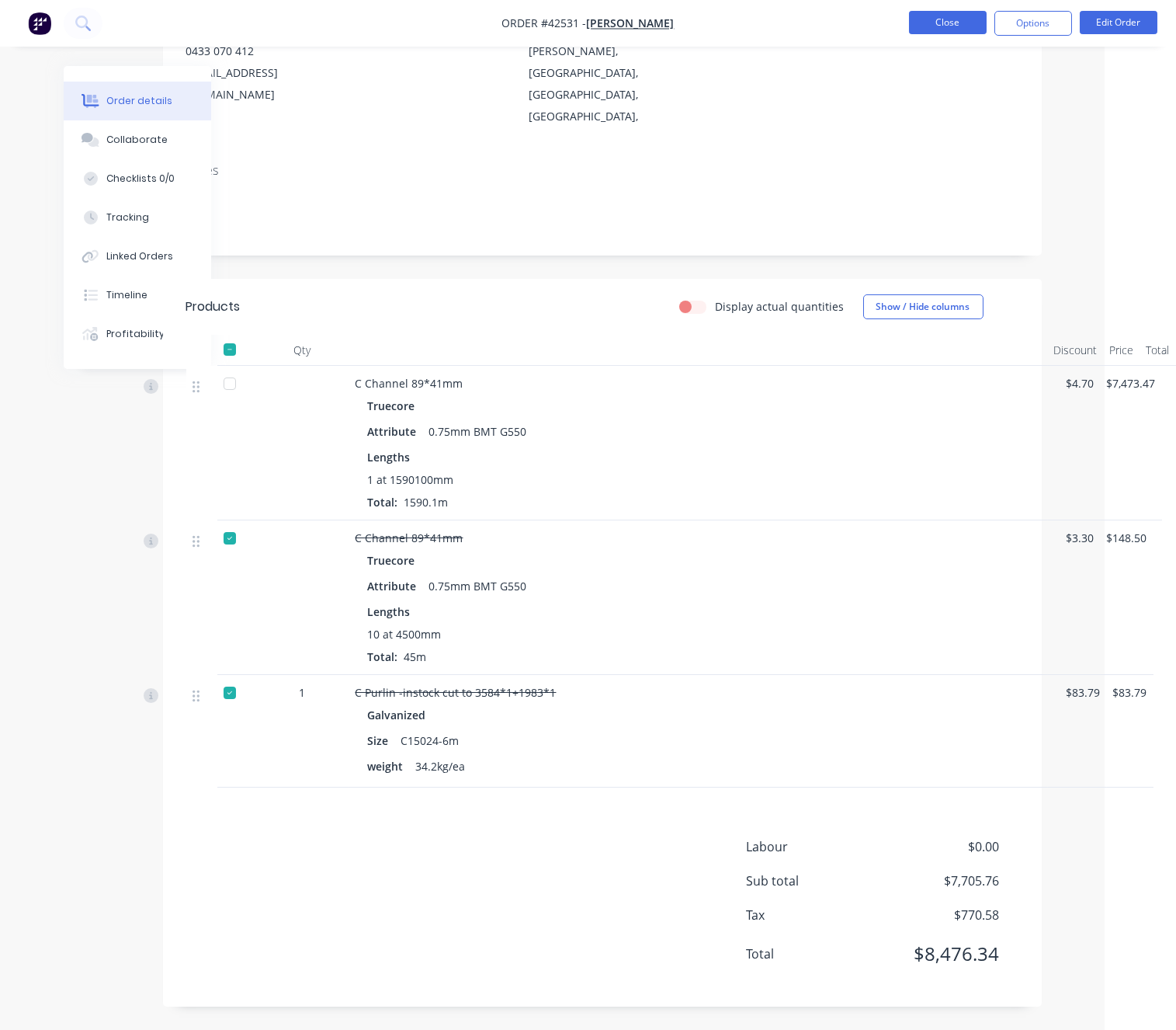
click at [954, 18] on button "Close" at bounding box center [947, 23] width 78 height 23
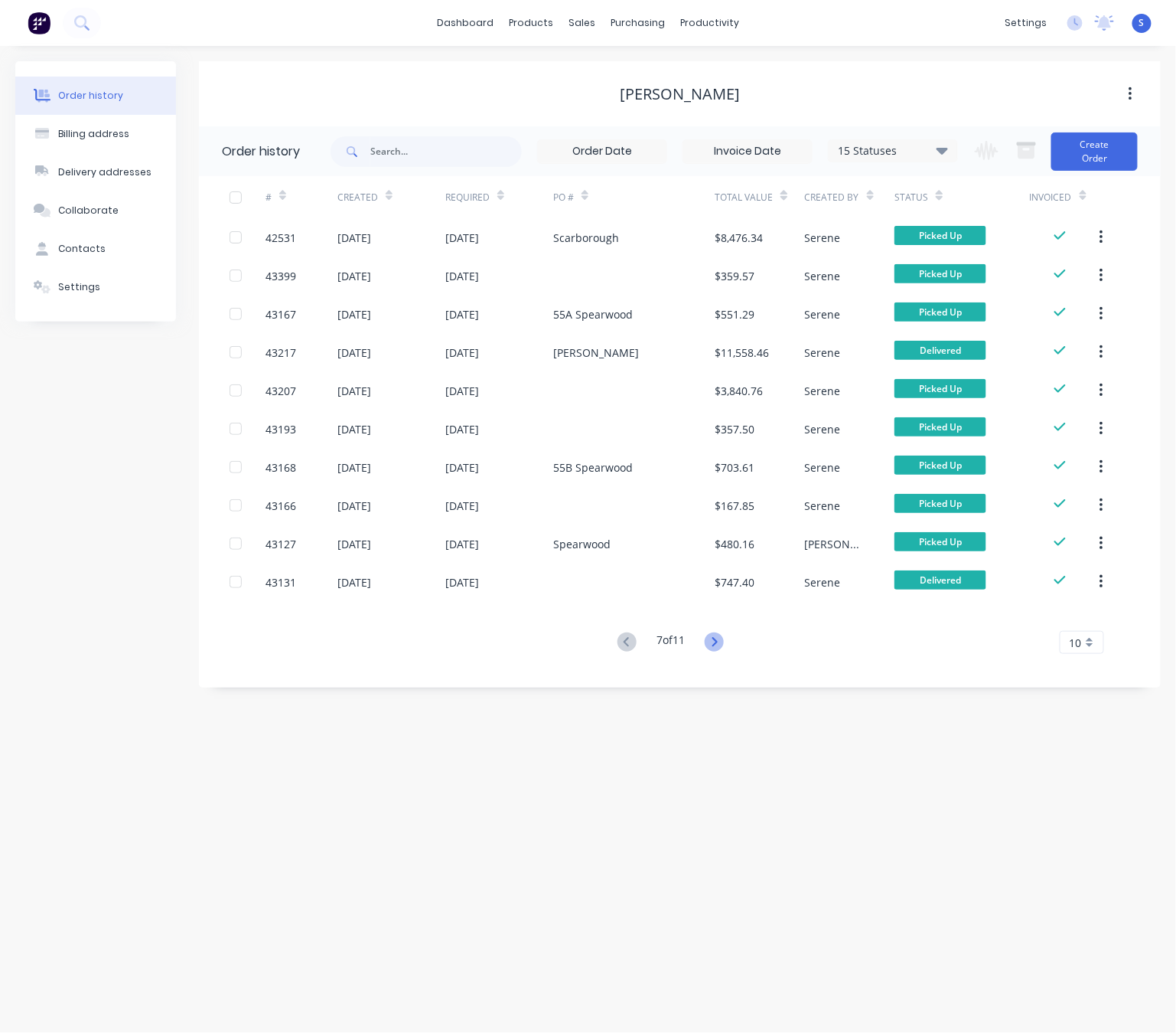
click at [718, 641] on icon at bounding box center [715, 641] width 6 height 9
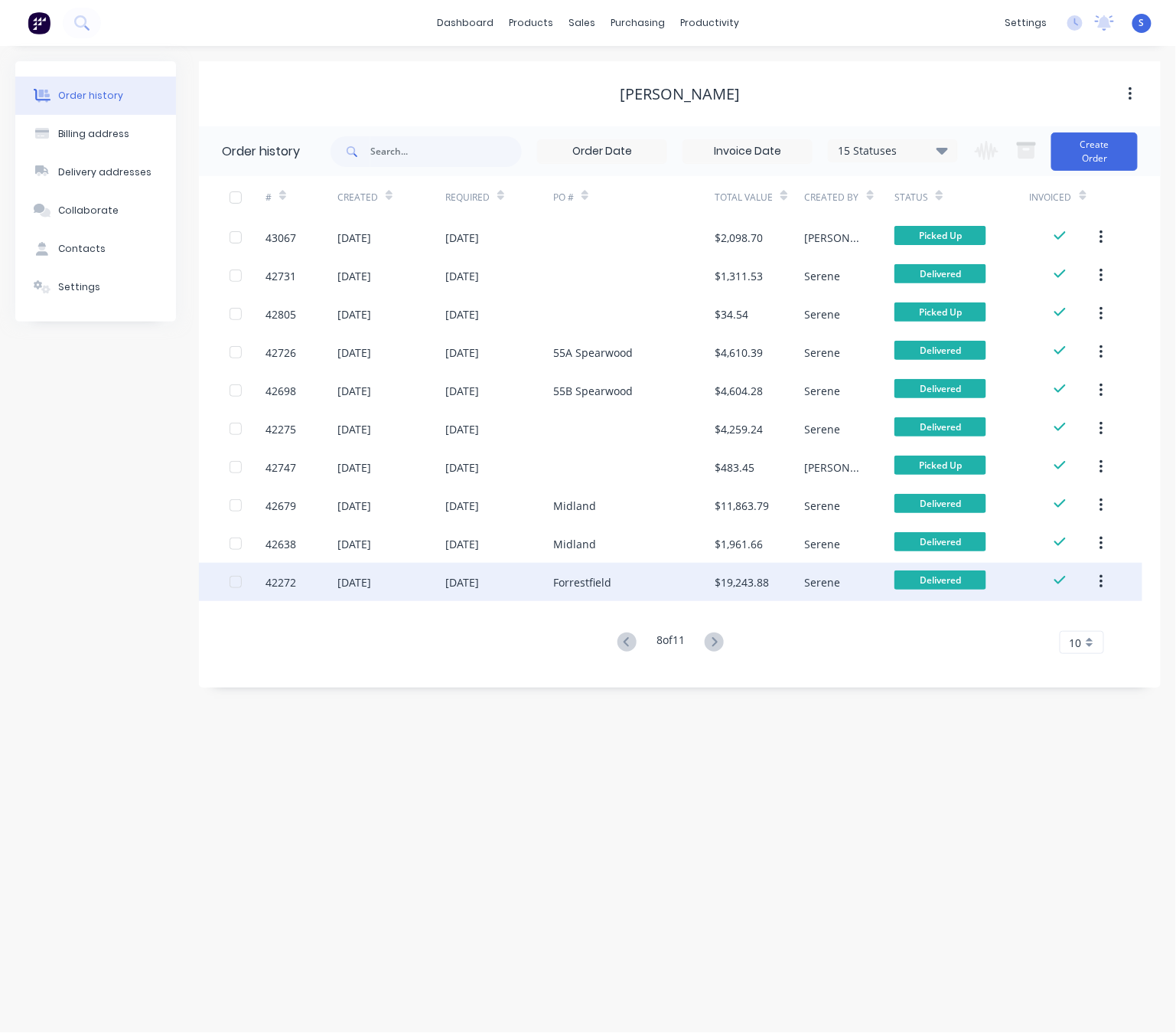
click at [657, 586] on div "Forrestfield" at bounding box center [634, 581] width 161 height 38
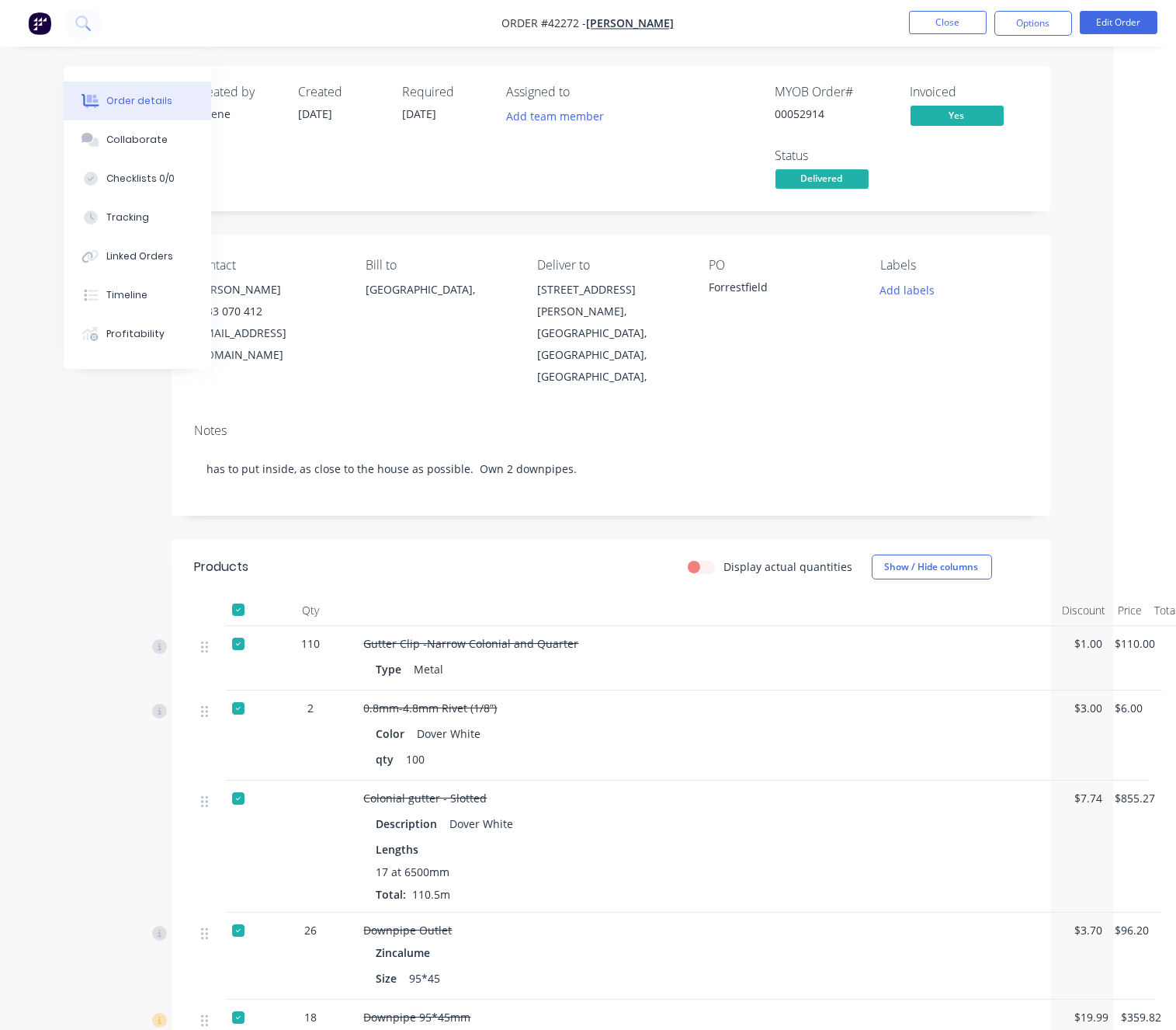
drag, startPoint x: 601, startPoint y: 577, endPoint x: 737, endPoint y: 564, distance: 136.6
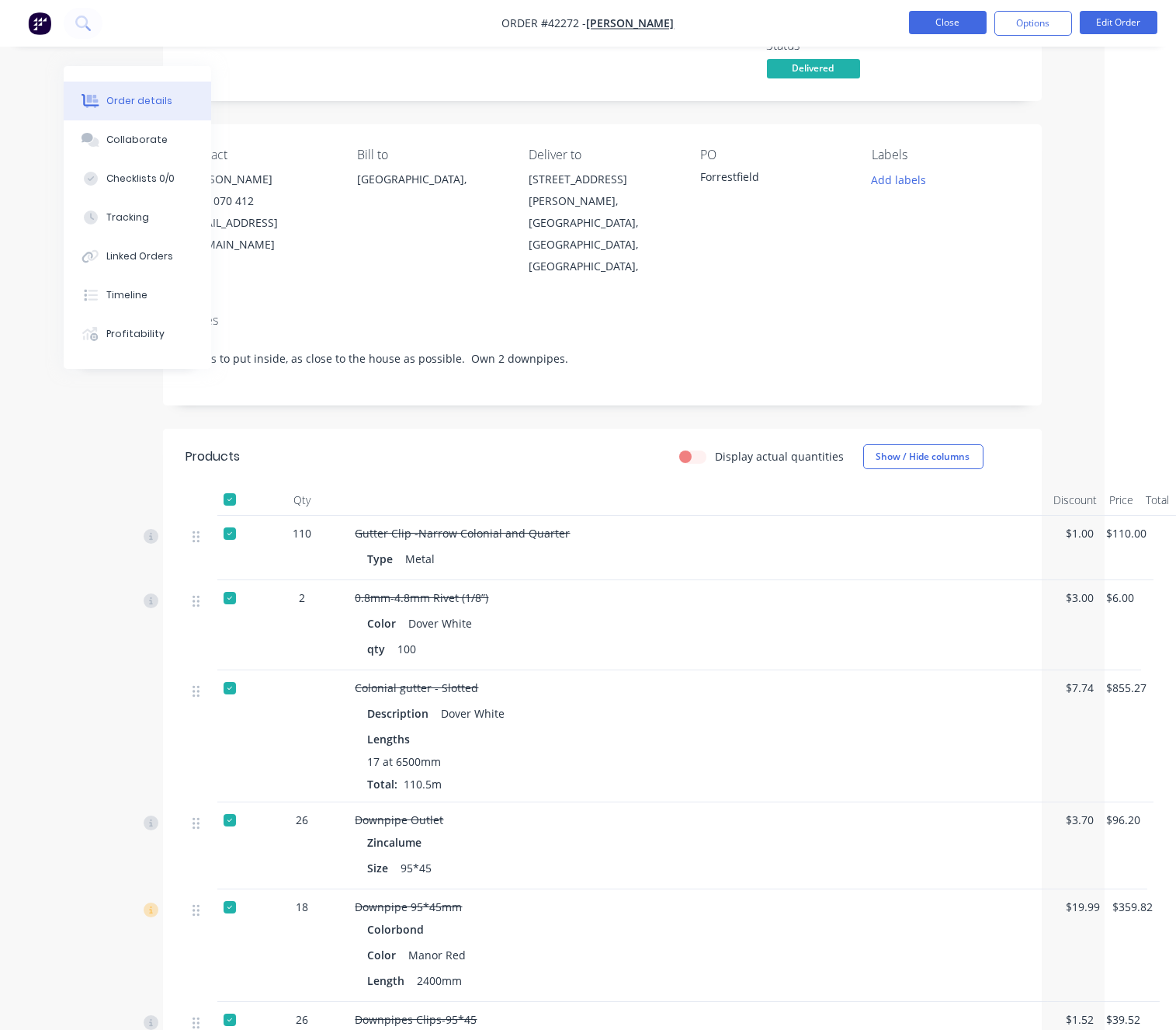
click at [945, 32] on button "Close" at bounding box center [947, 23] width 78 height 23
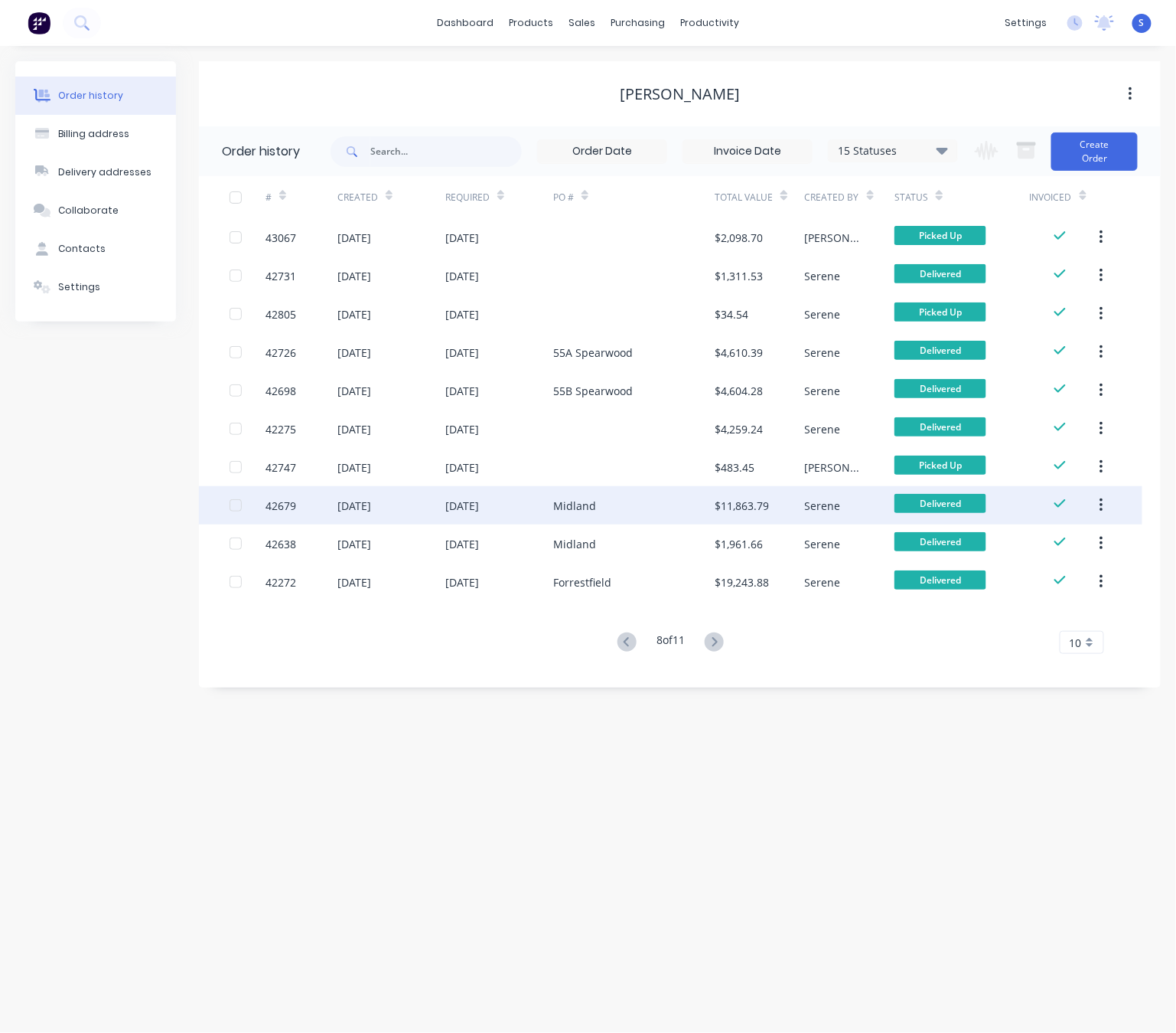
click at [651, 516] on div "Midland" at bounding box center [634, 504] width 161 height 38
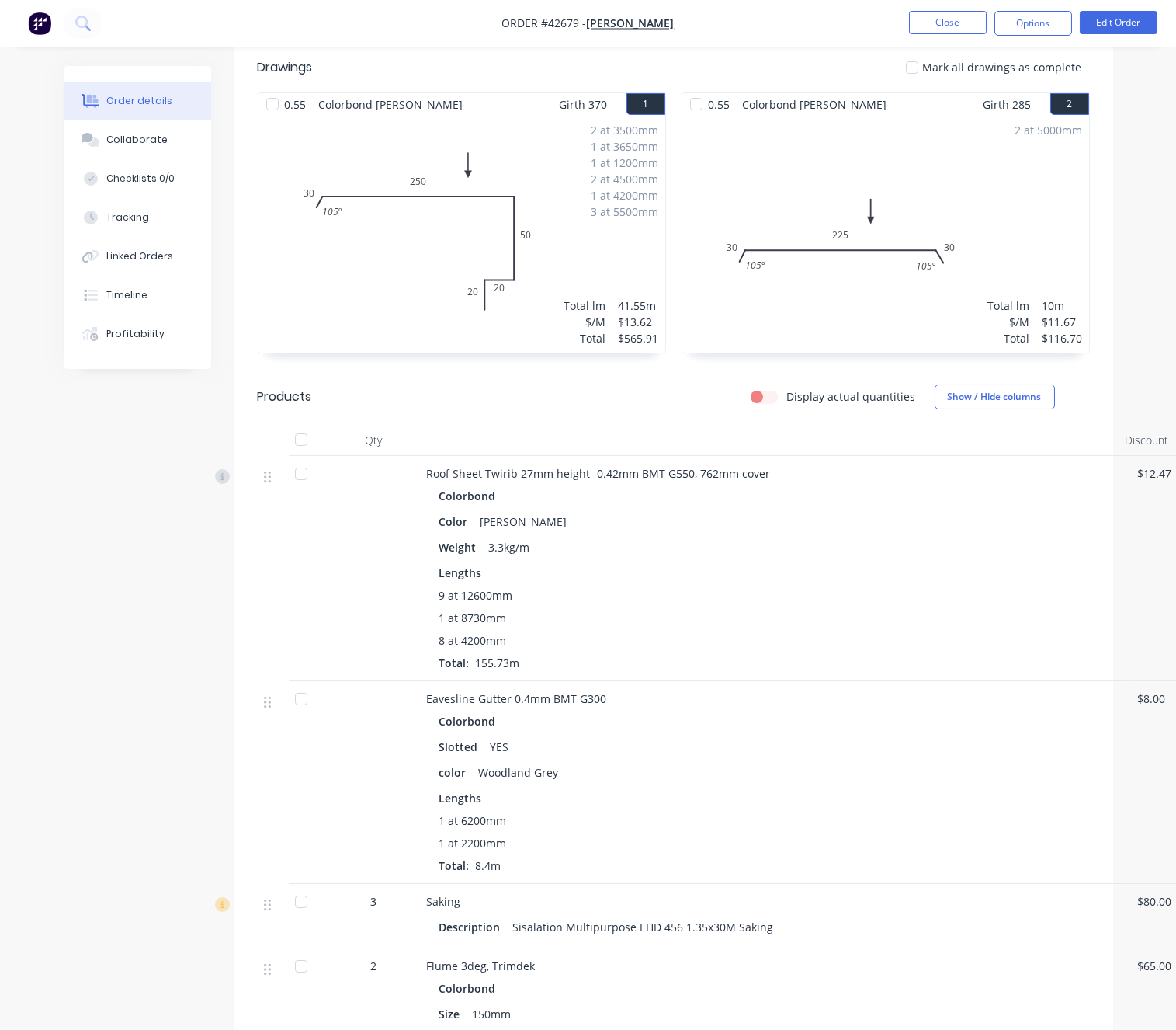
scroll to position [815, 0]
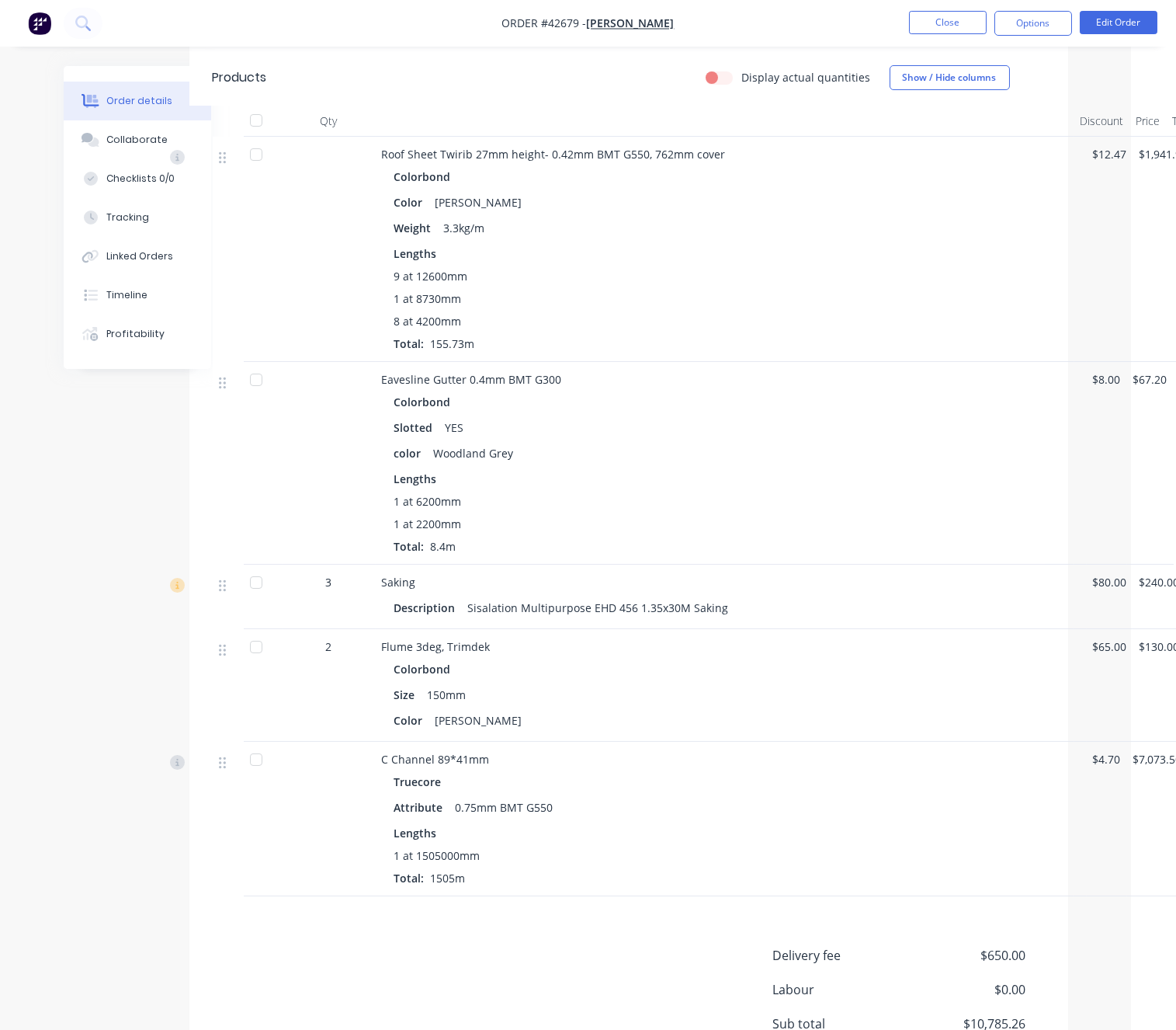
drag, startPoint x: 770, startPoint y: 553, endPoint x: 945, endPoint y: 546, distance: 175.1
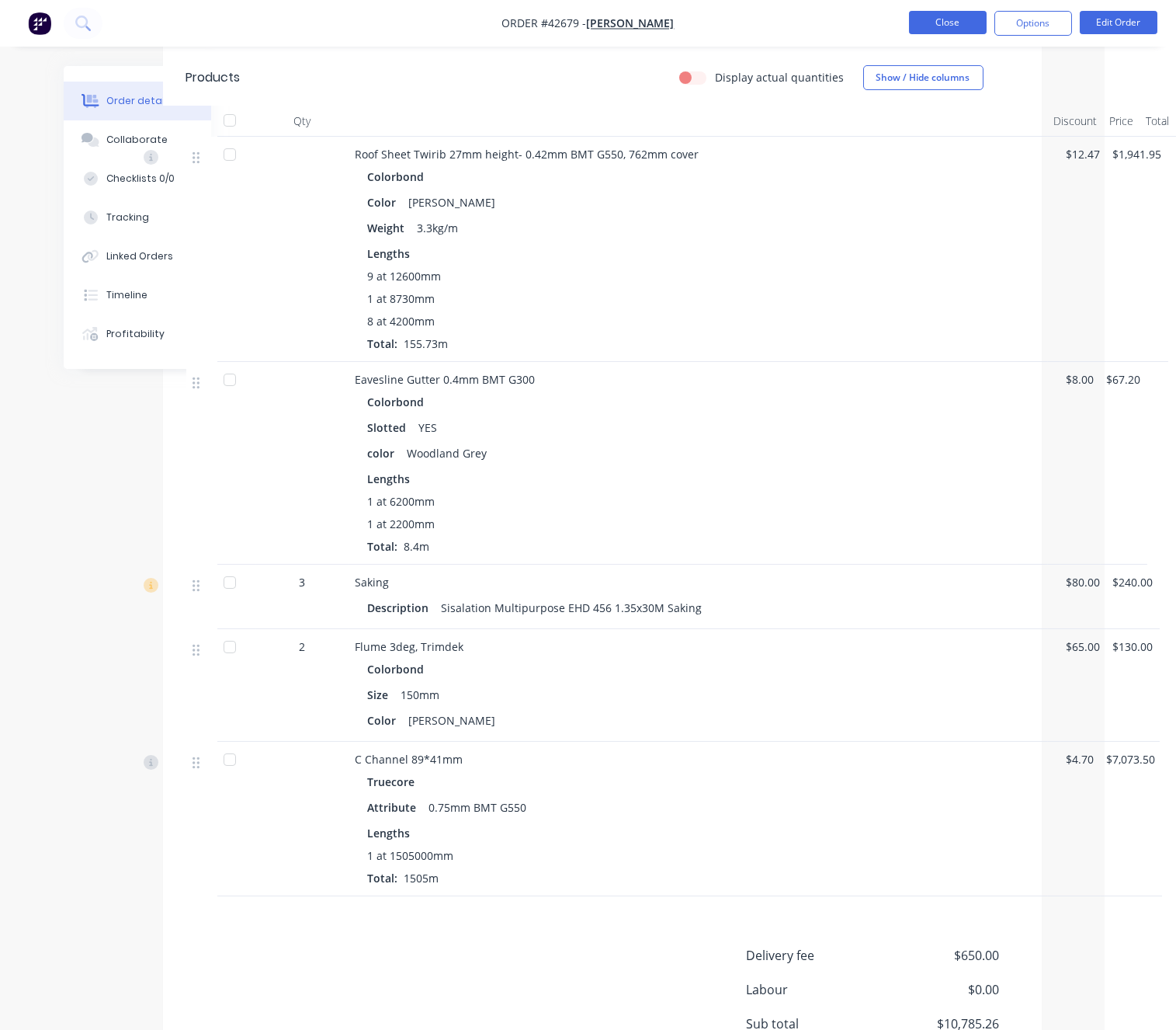
click at [952, 16] on button "Close" at bounding box center [947, 23] width 78 height 23
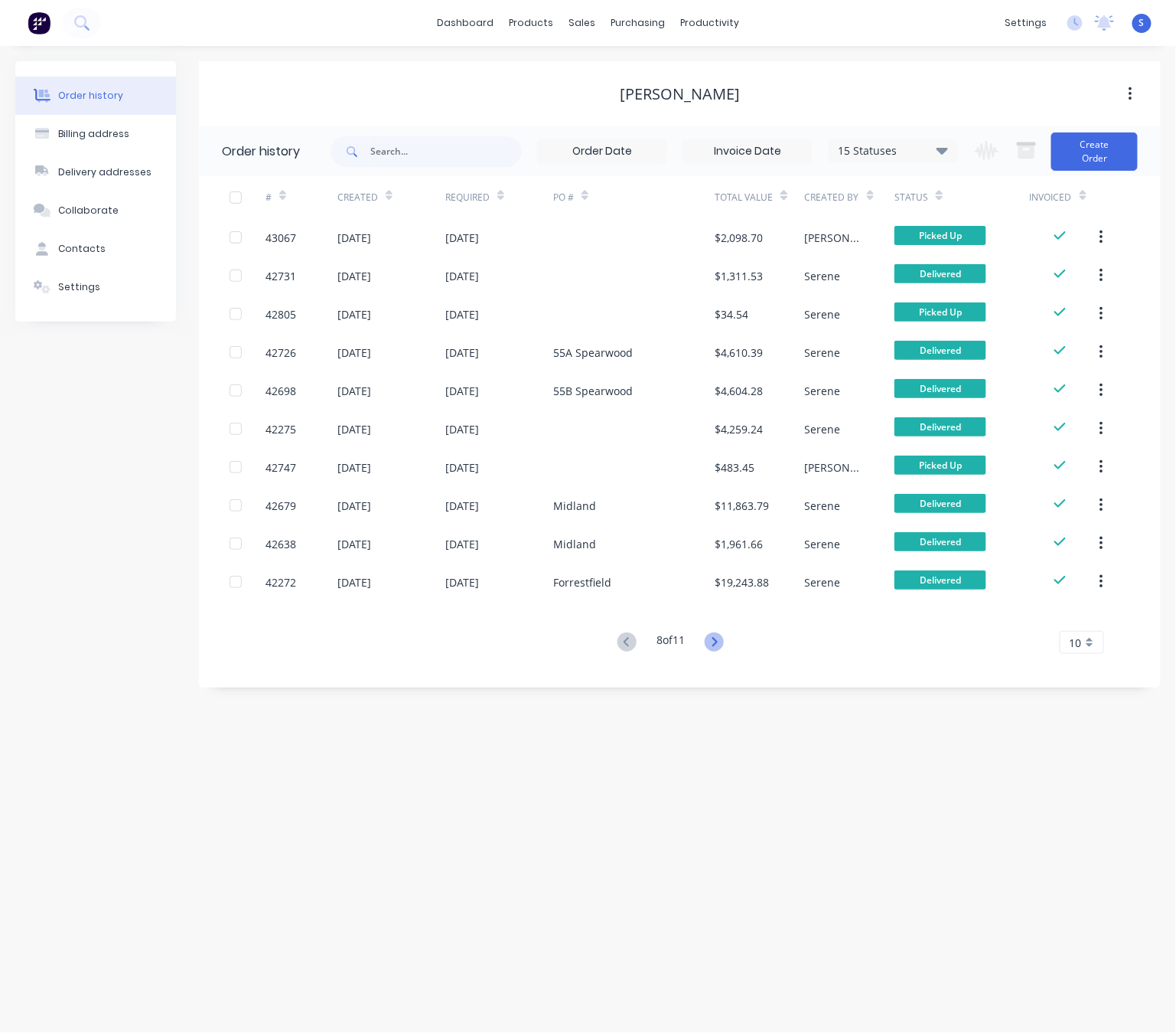
click at [724, 641] on icon at bounding box center [714, 641] width 19 height 19
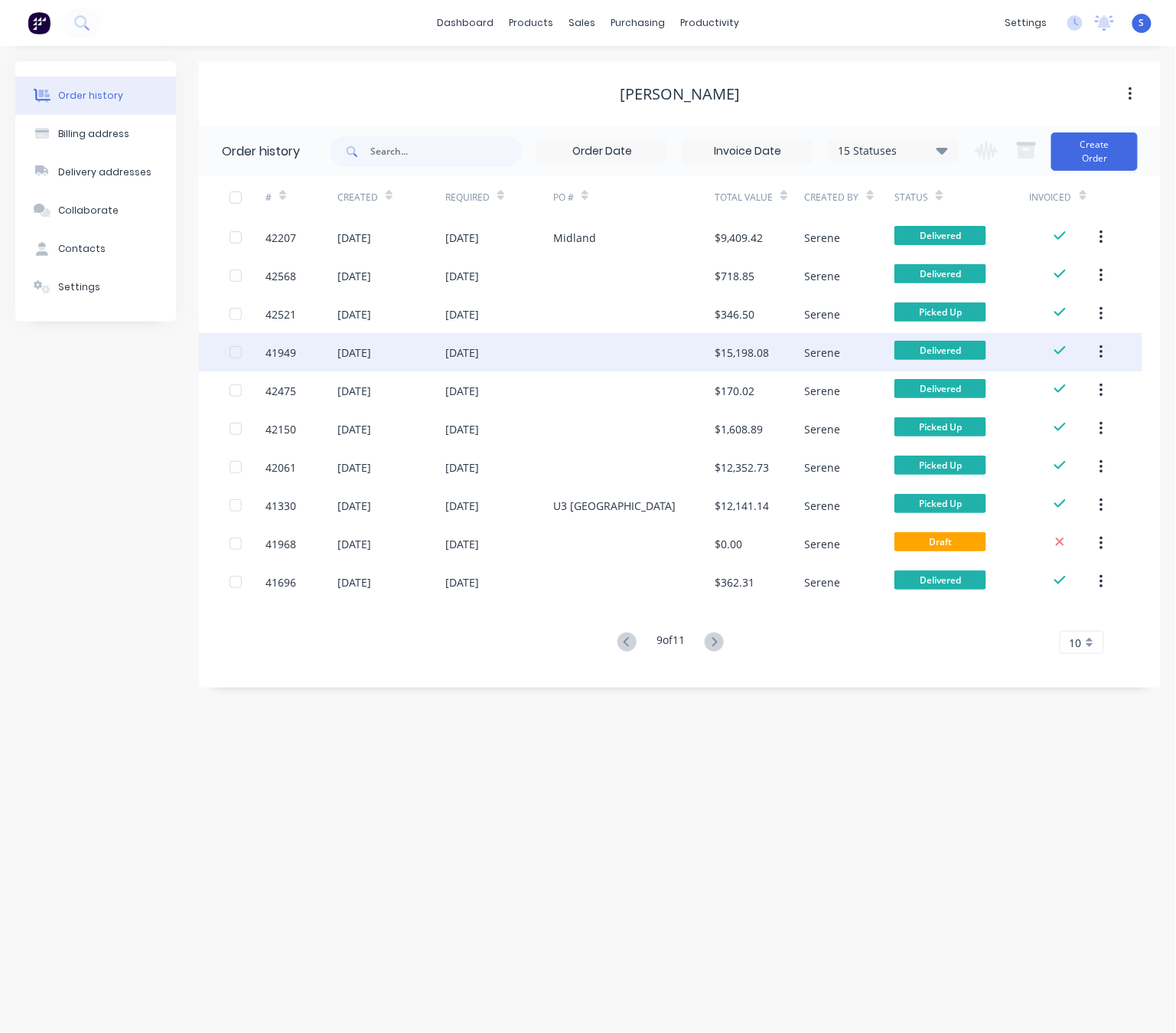
click at [559, 346] on div at bounding box center [634, 352] width 161 height 38
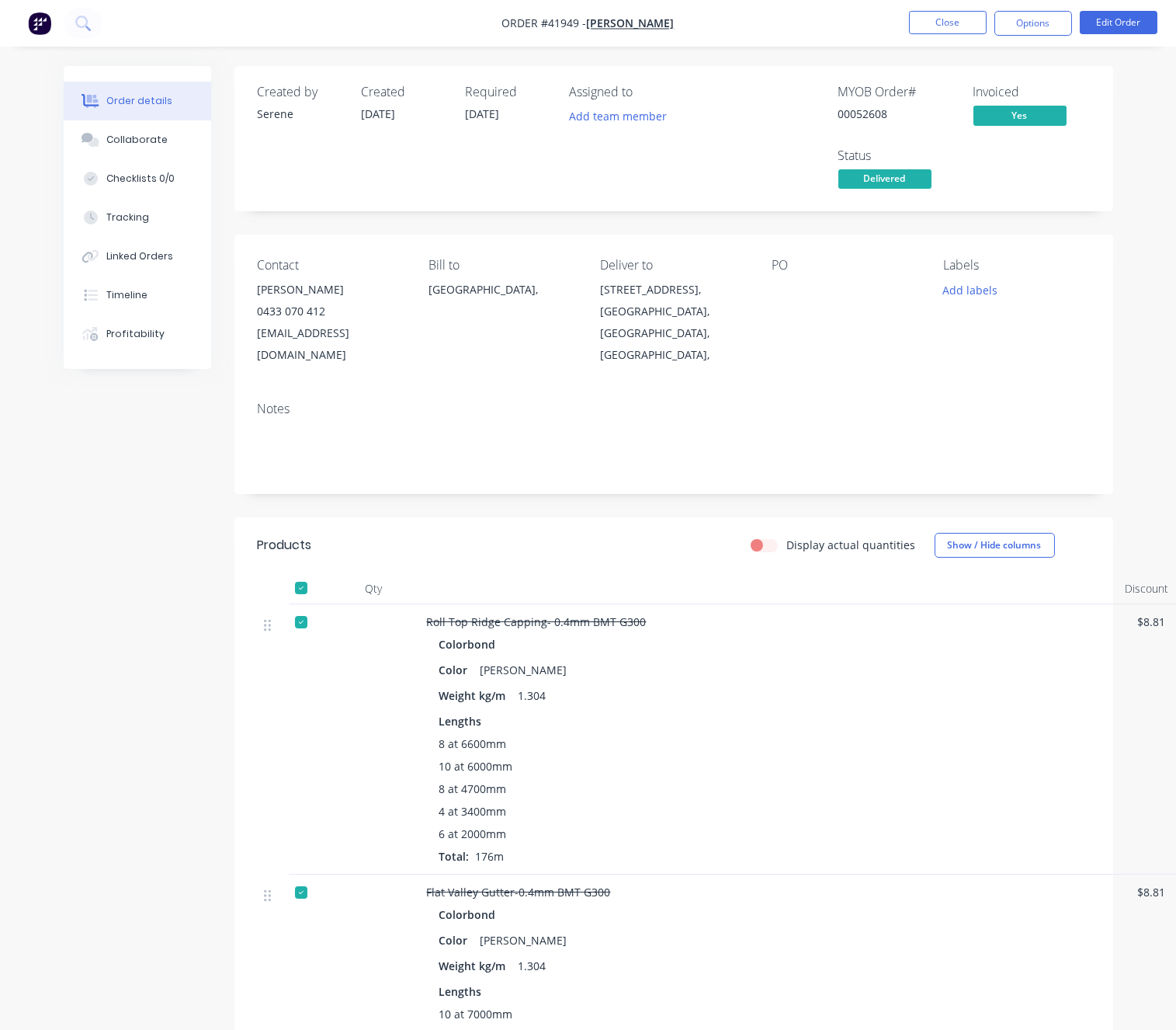
scroll to position [0, 80]
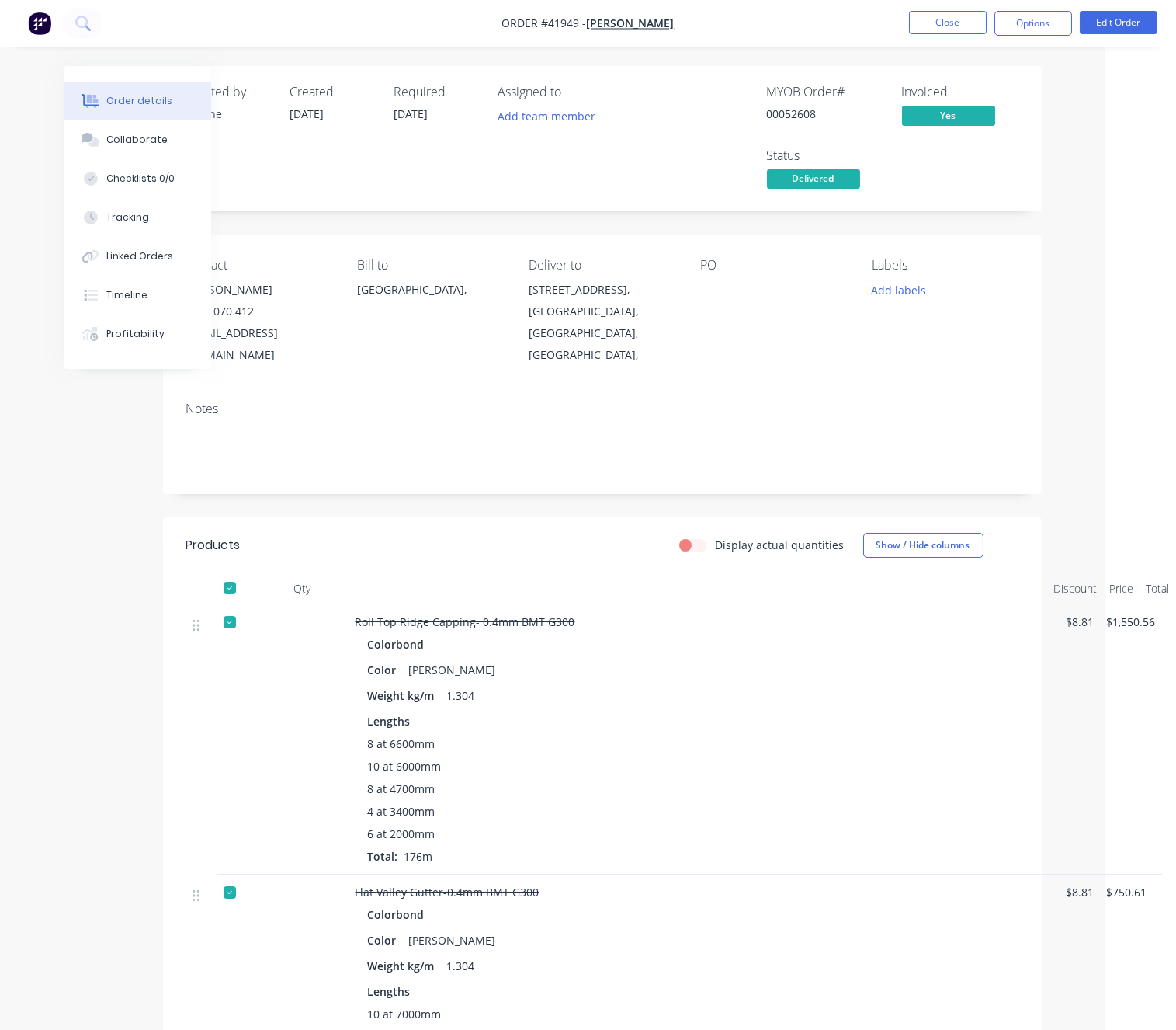
drag, startPoint x: 878, startPoint y: 676, endPoint x: 909, endPoint y: 677, distance: 31.0
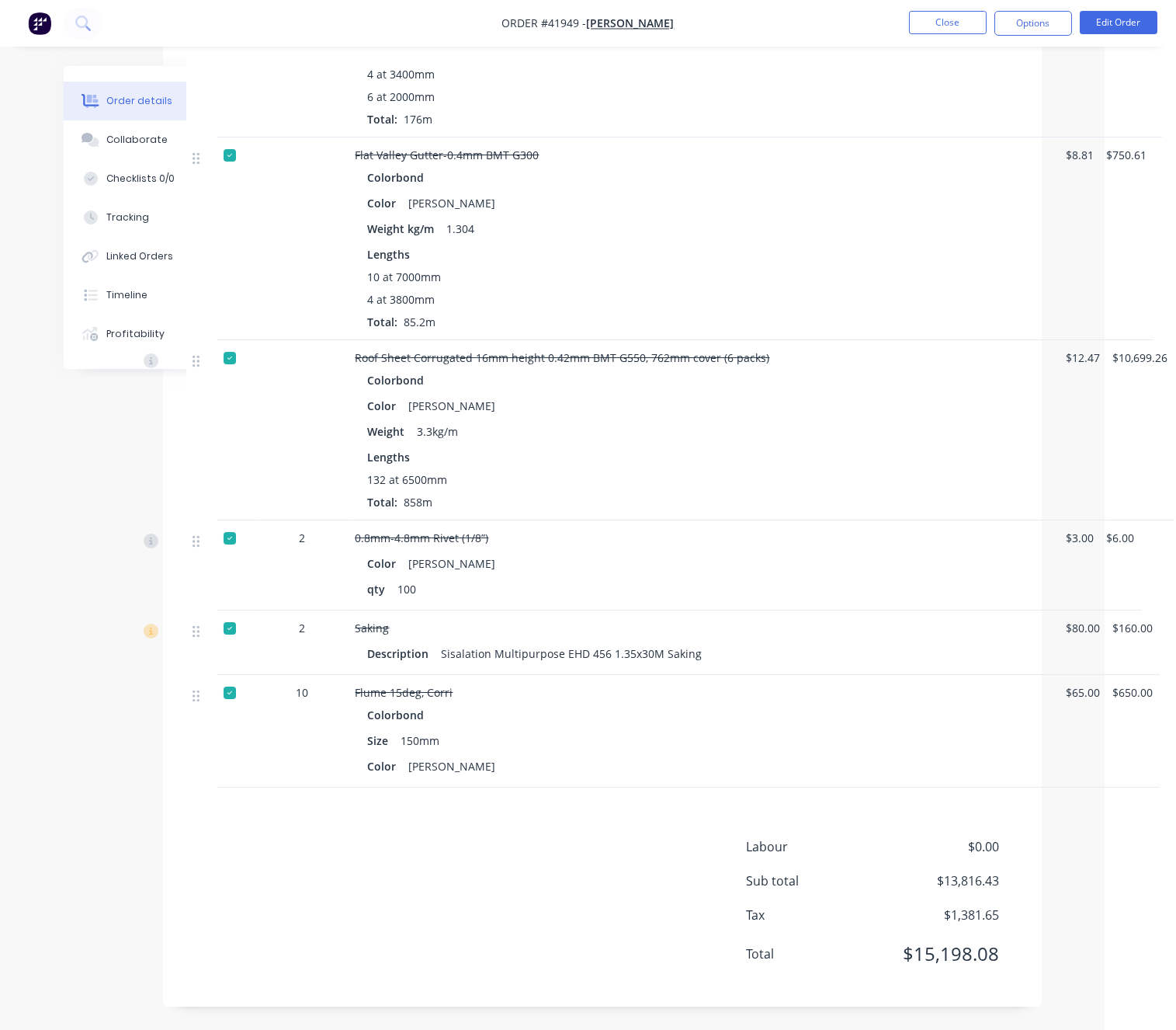
scroll to position [809, 80]
click at [934, 29] on button "Close" at bounding box center [947, 23] width 78 height 23
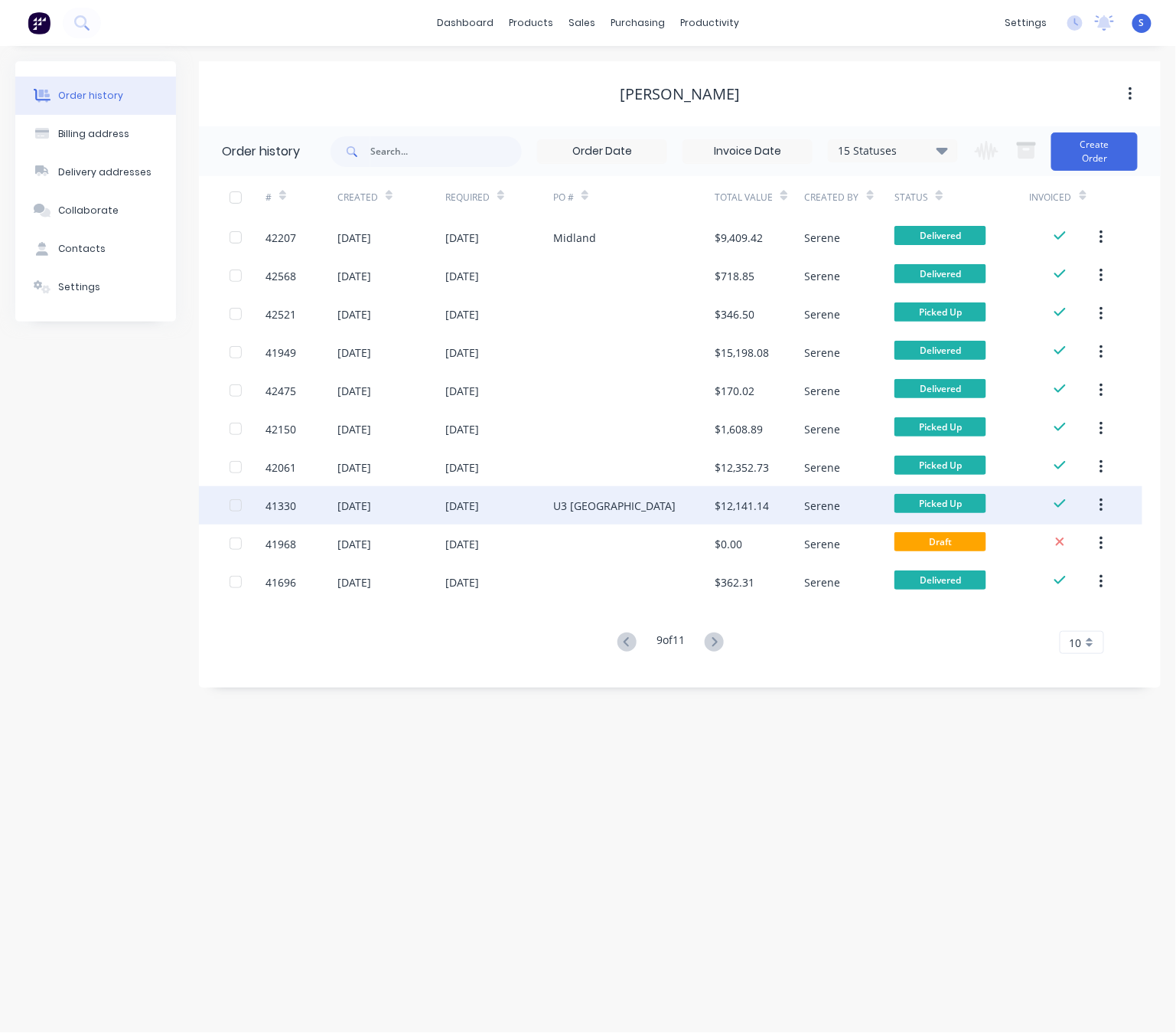
click at [654, 516] on div "U3 Midland" at bounding box center [634, 504] width 161 height 38
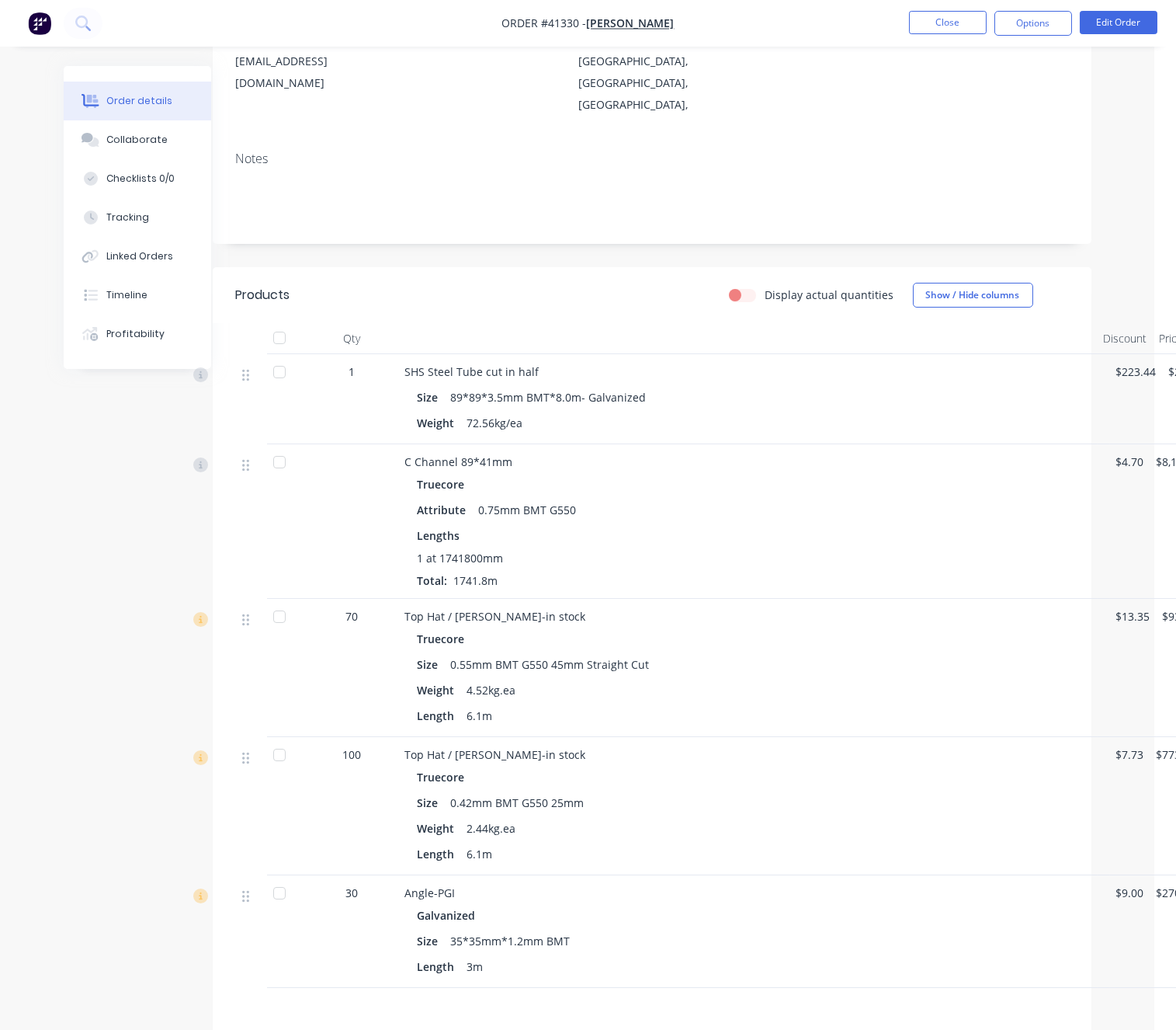
scroll to position [271, 74]
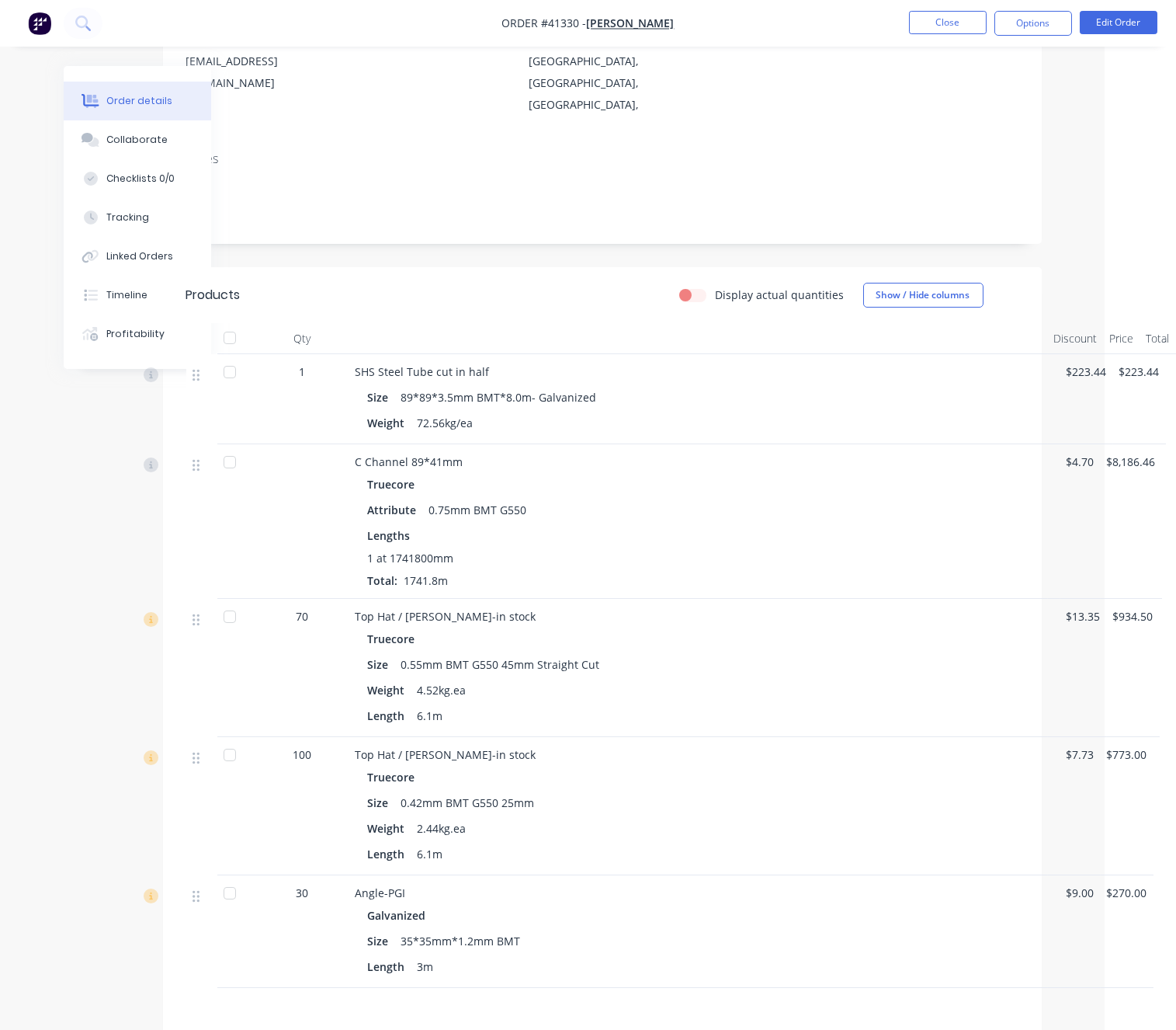
drag, startPoint x: 764, startPoint y: 514, endPoint x: 847, endPoint y: 512, distance: 83.0
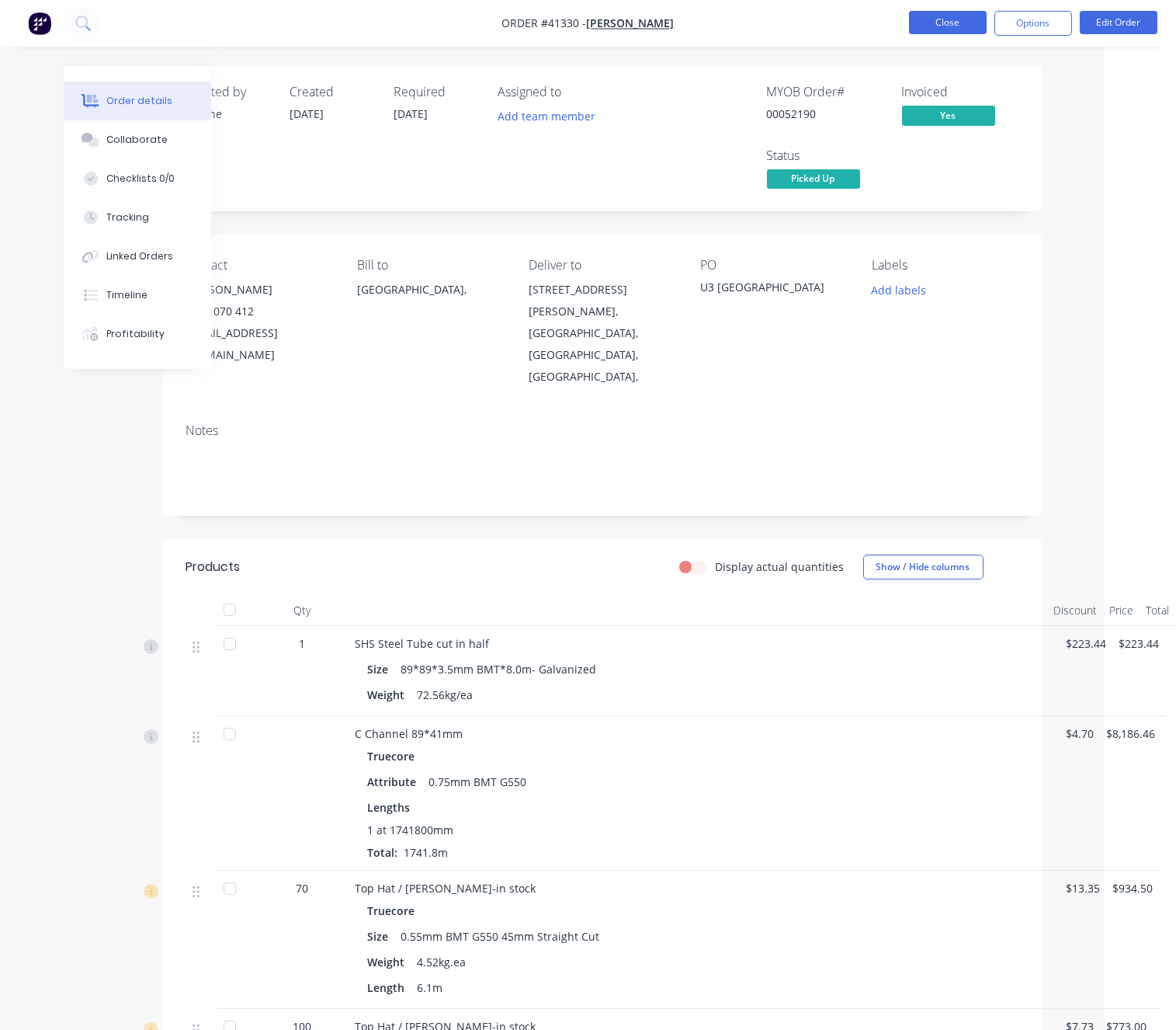
click at [966, 11] on button "Close" at bounding box center [947, 23] width 78 height 23
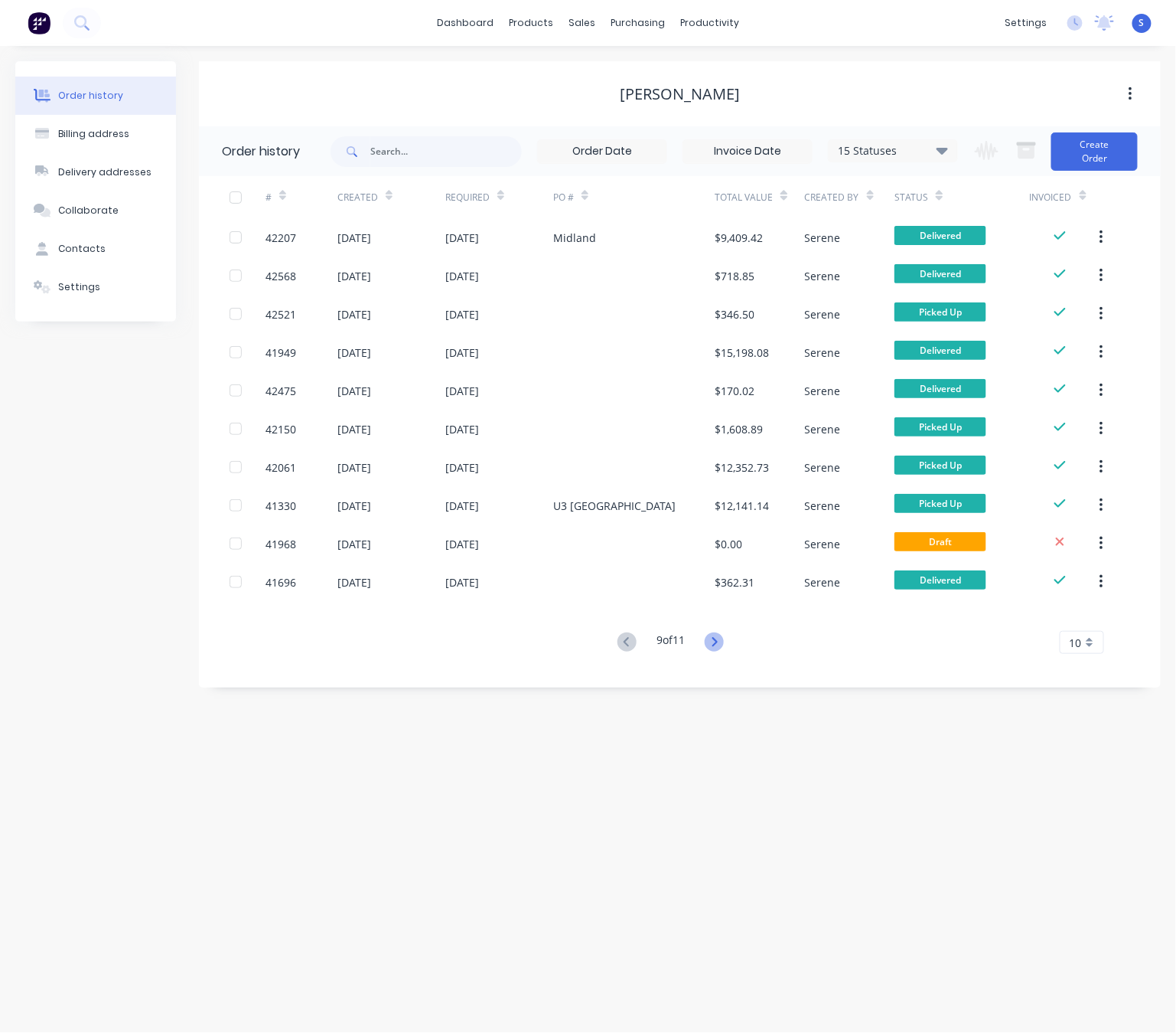
click at [719, 638] on icon at bounding box center [714, 641] width 19 height 19
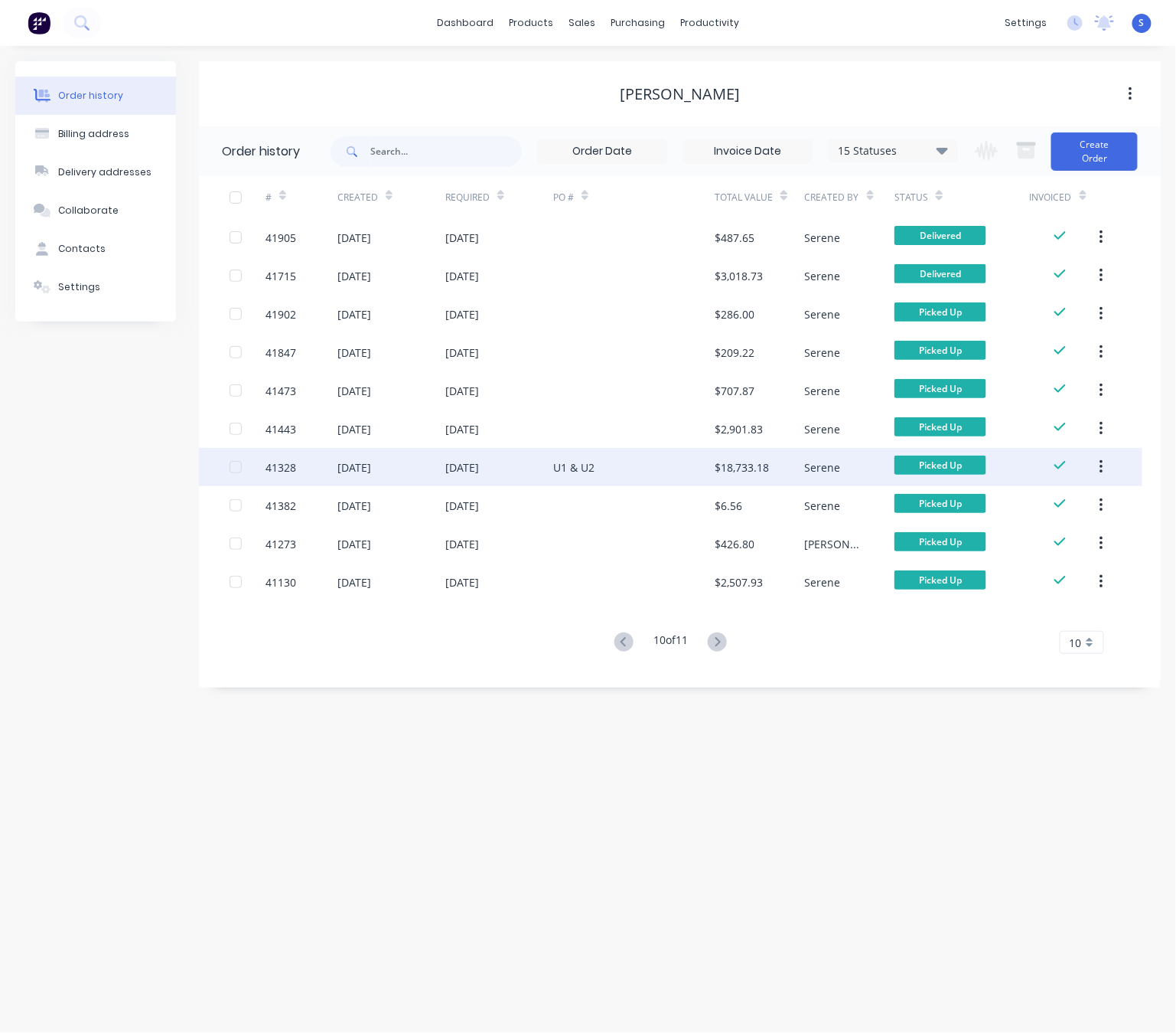
click at [628, 467] on div "U1 & U2" at bounding box center [634, 467] width 161 height 38
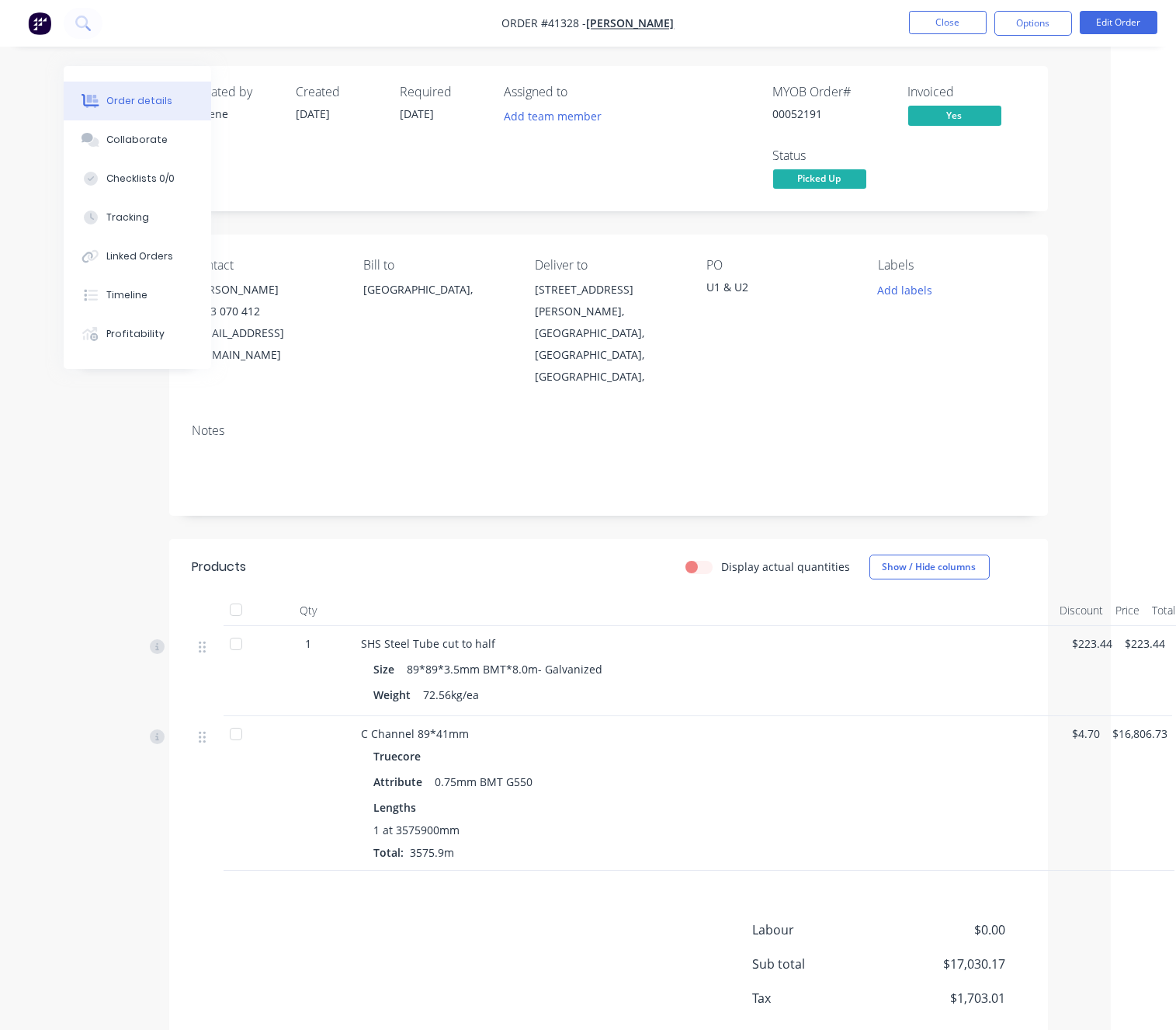
scroll to position [0, 74]
drag, startPoint x: 563, startPoint y: 550, endPoint x: 745, endPoint y: 553, distance: 182.0
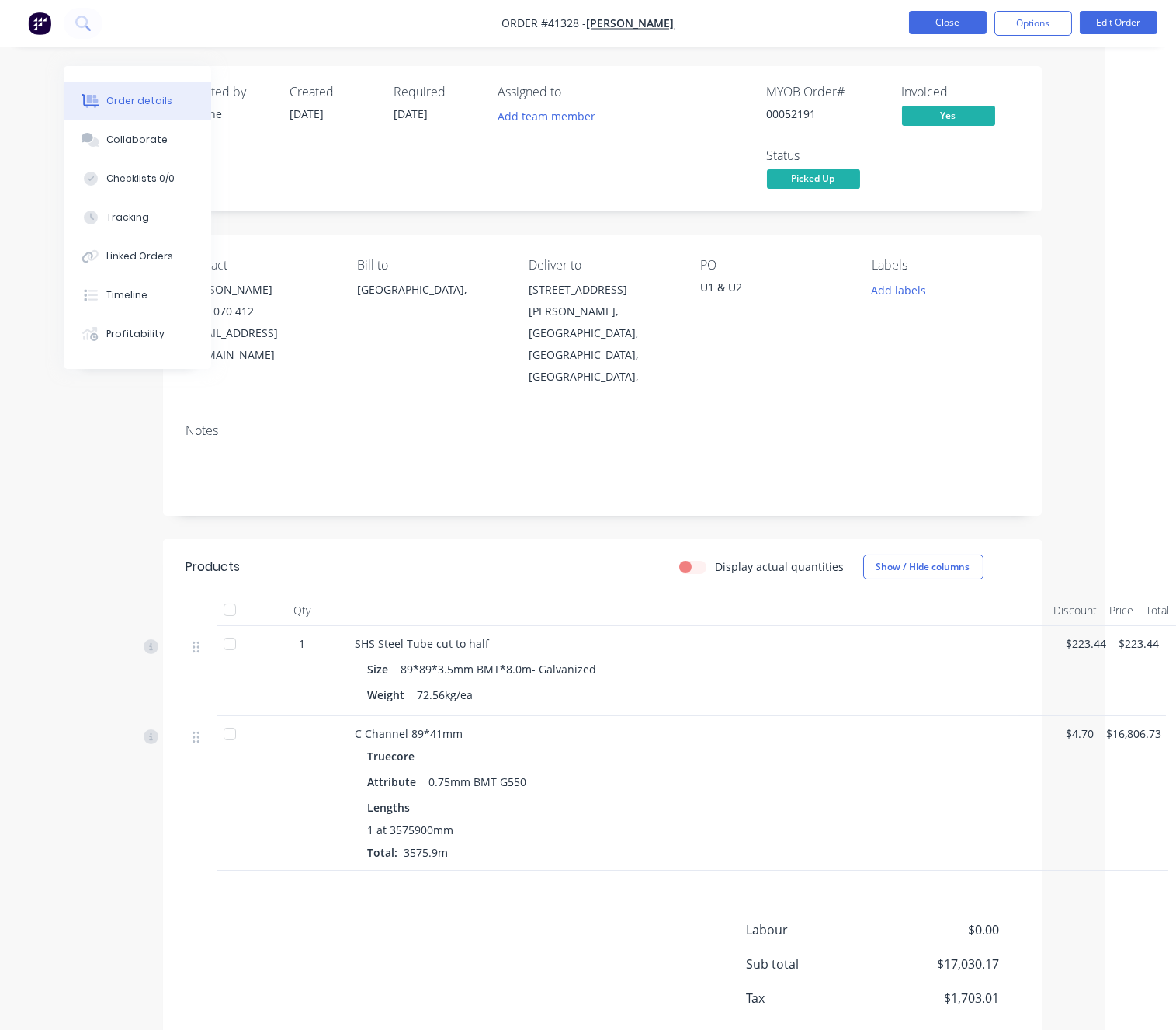
click at [958, 29] on button "Close" at bounding box center [947, 23] width 78 height 23
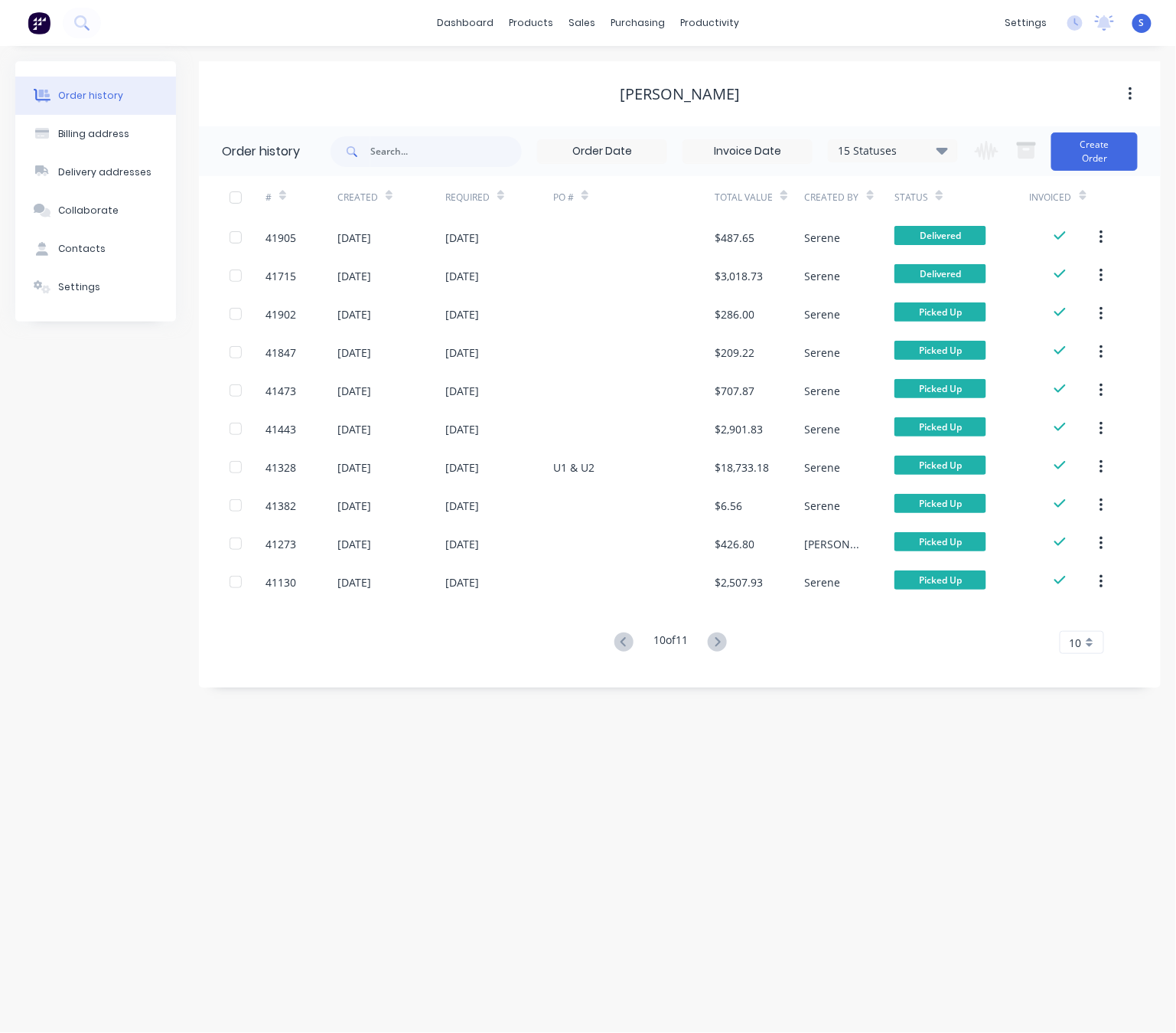
click at [728, 653] on button at bounding box center [717, 642] width 29 height 22
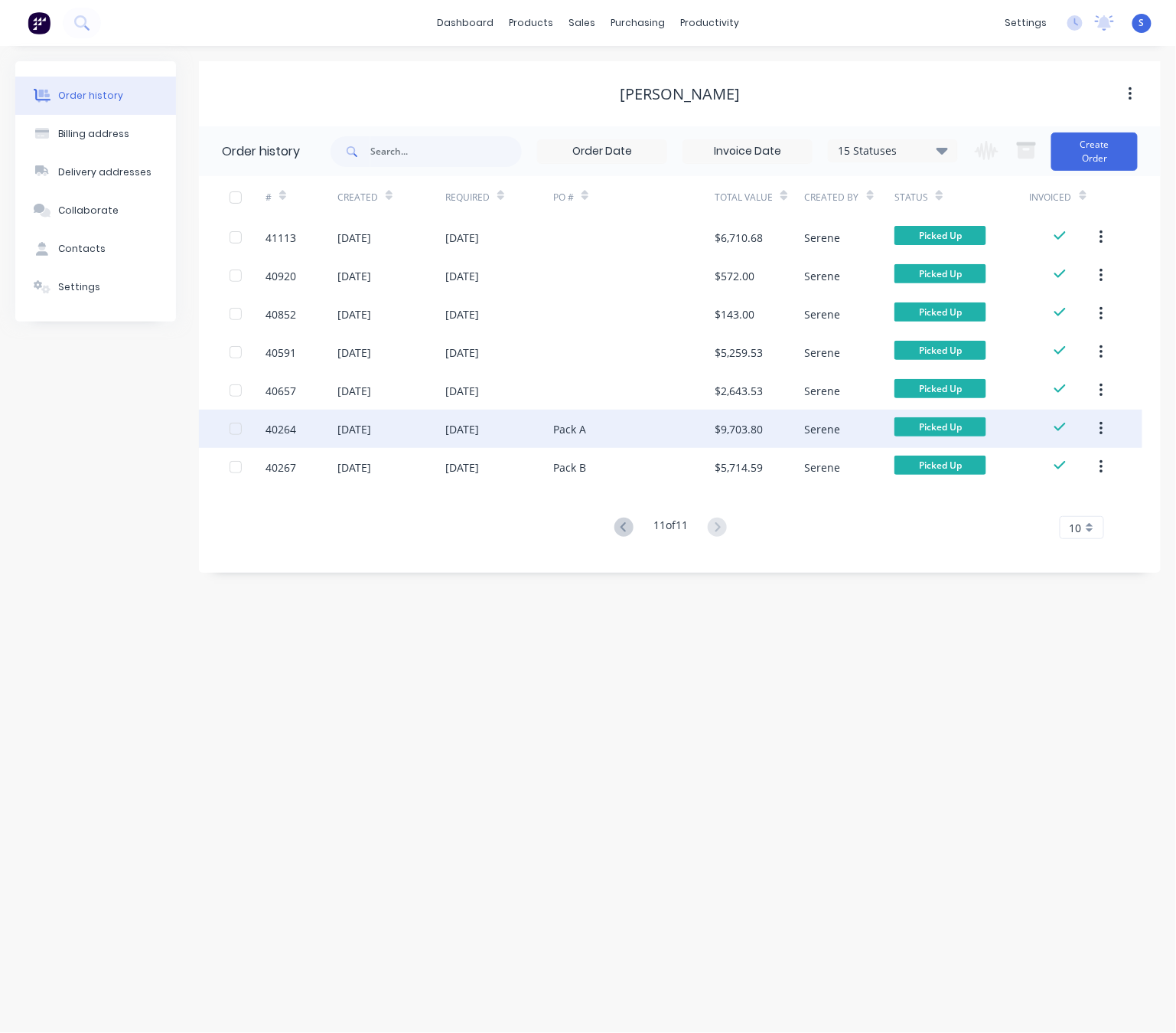
click at [601, 427] on div "Pack A" at bounding box center [634, 428] width 161 height 38
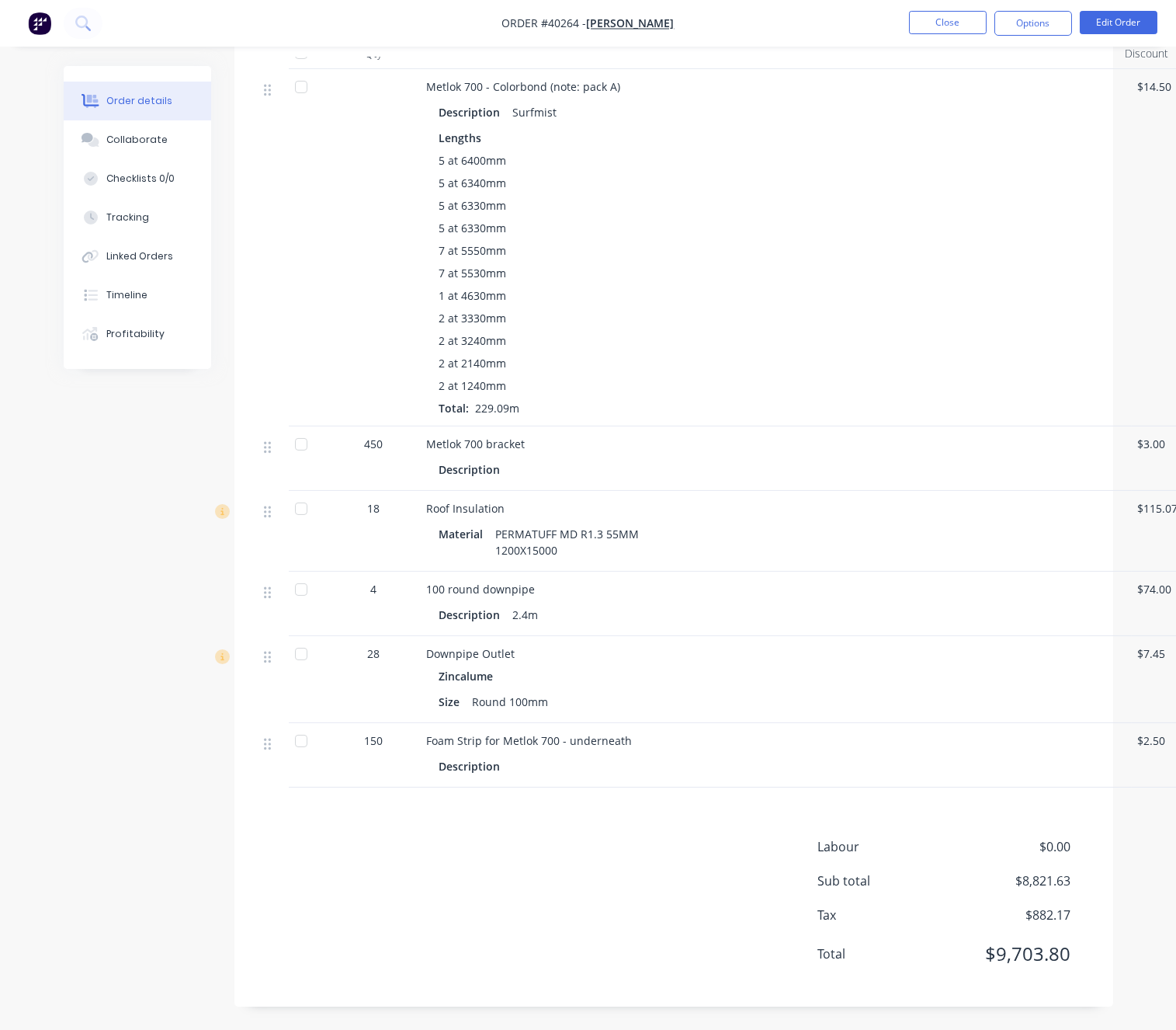
scroll to position [1768, 0]
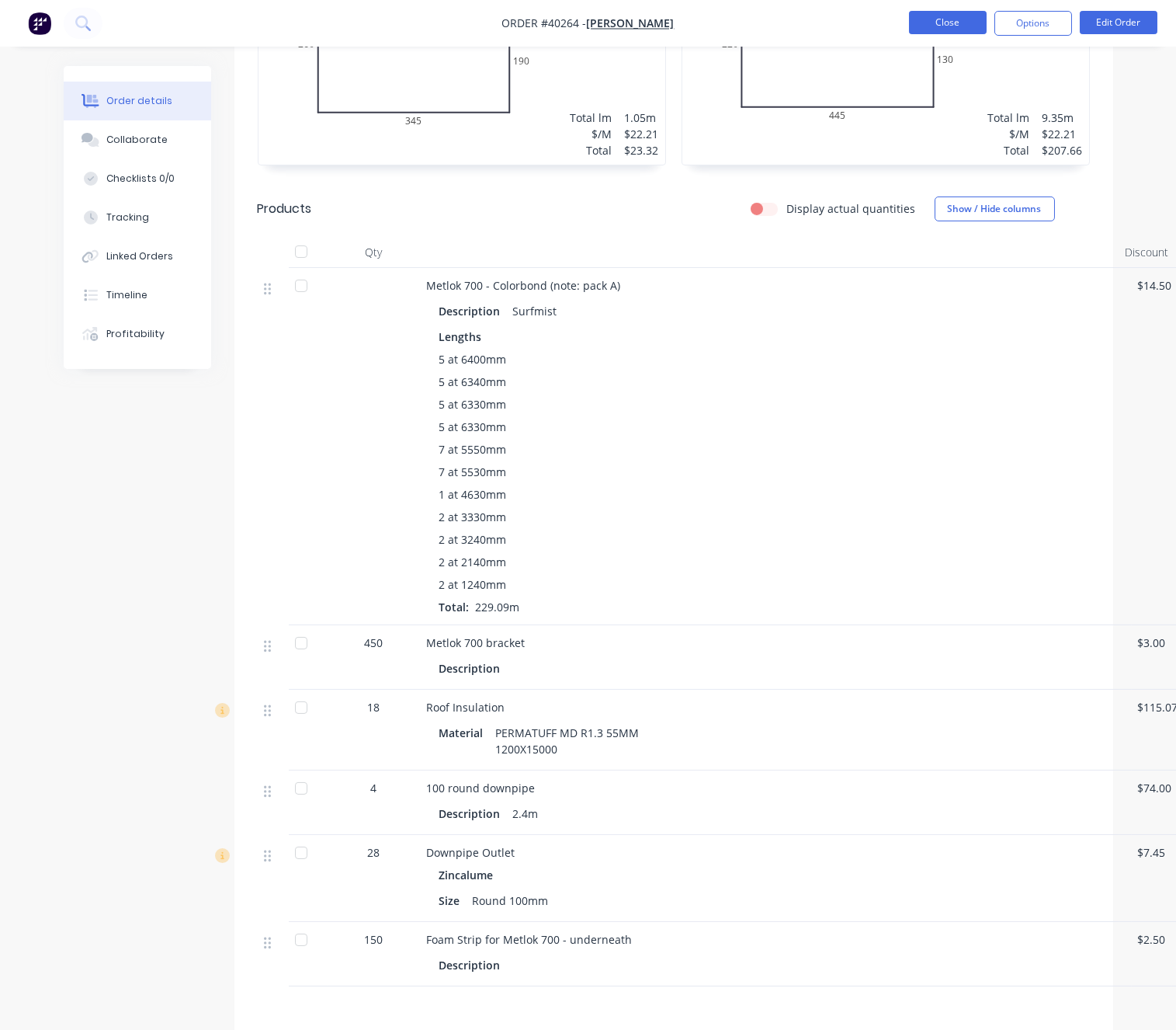
click at [966, 21] on button "Close" at bounding box center [947, 23] width 78 height 23
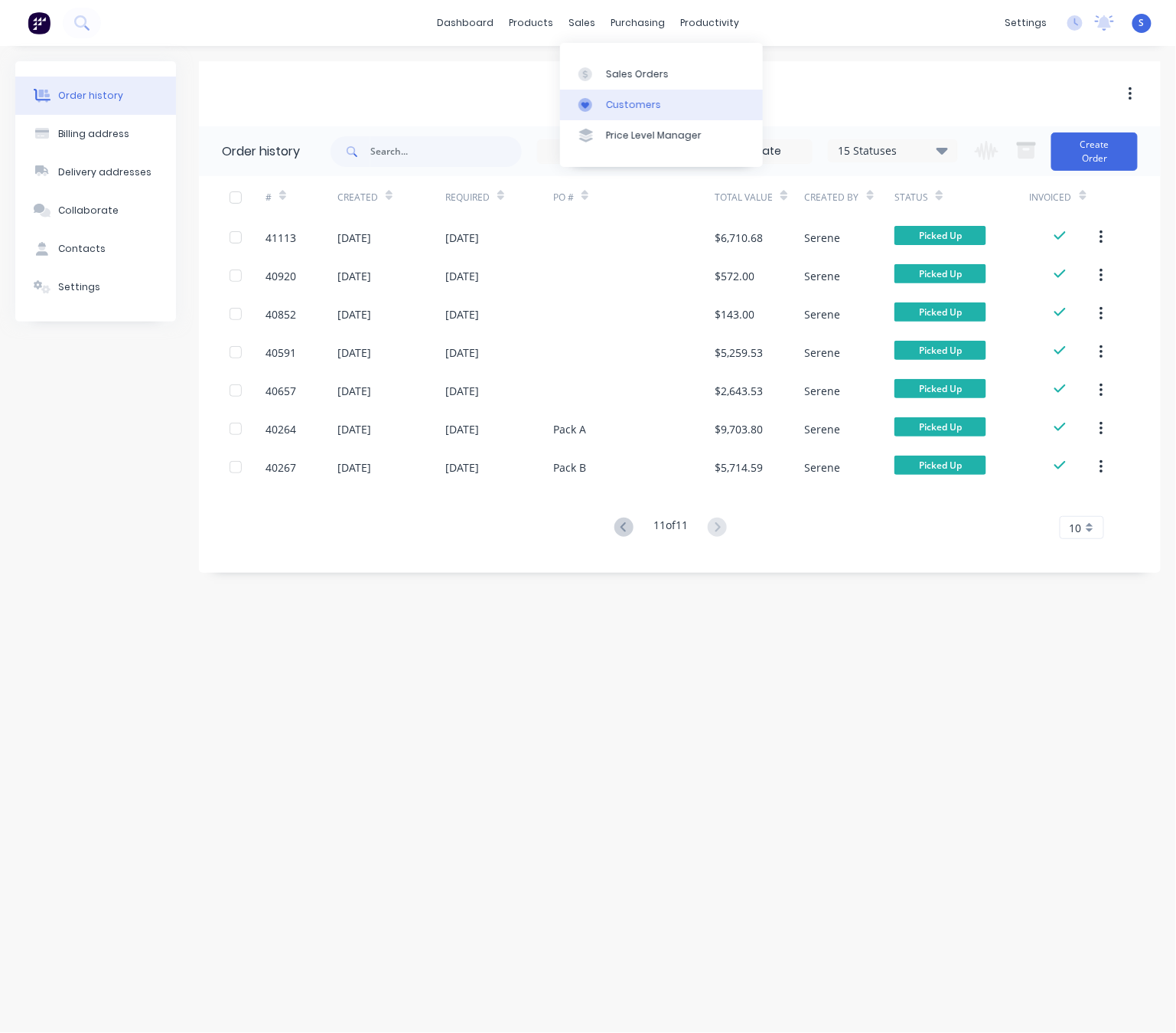
click at [601, 108] on div at bounding box center [589, 105] width 23 height 14
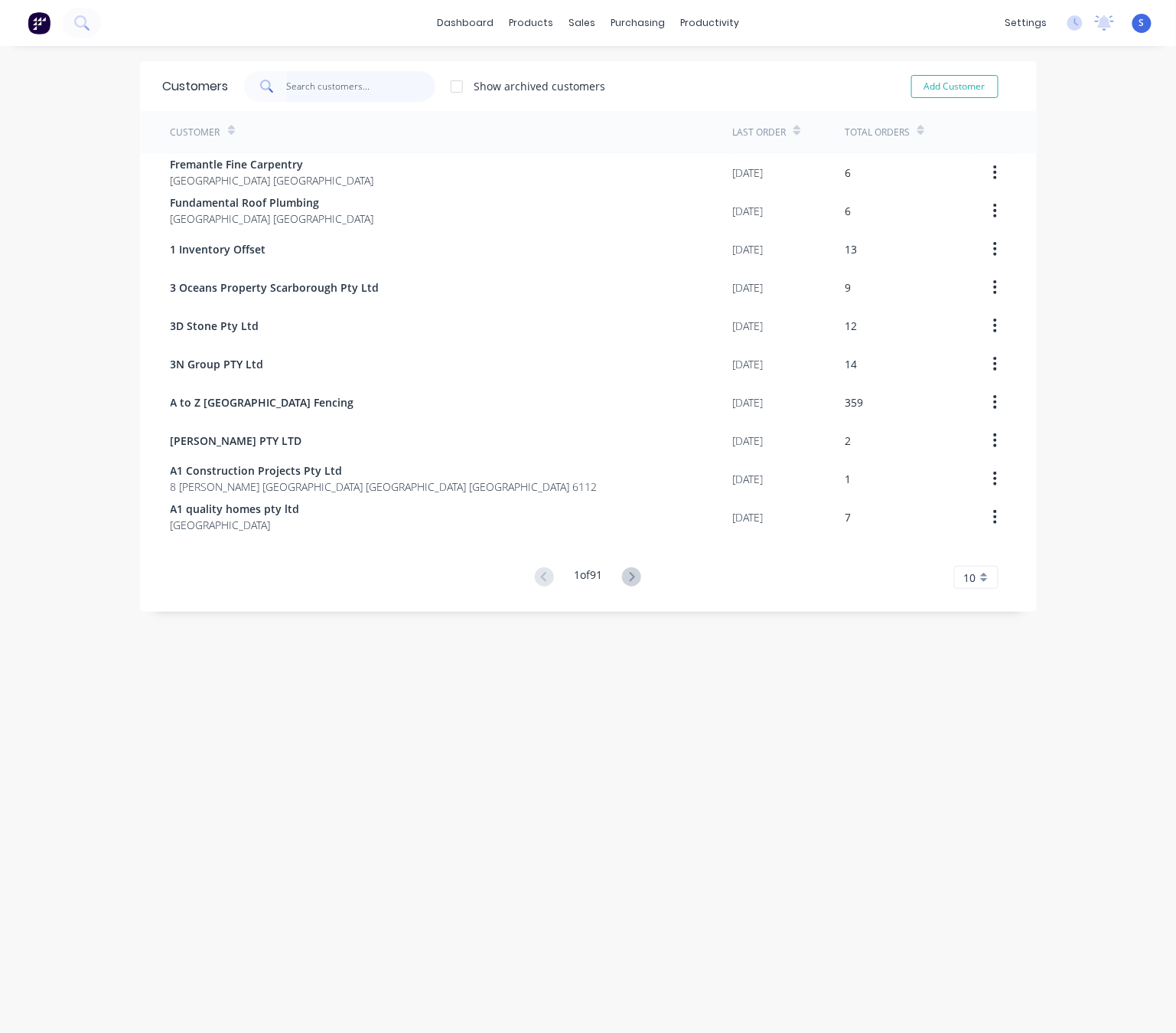
click at [342, 80] on input "text" at bounding box center [360, 86] width 149 height 31
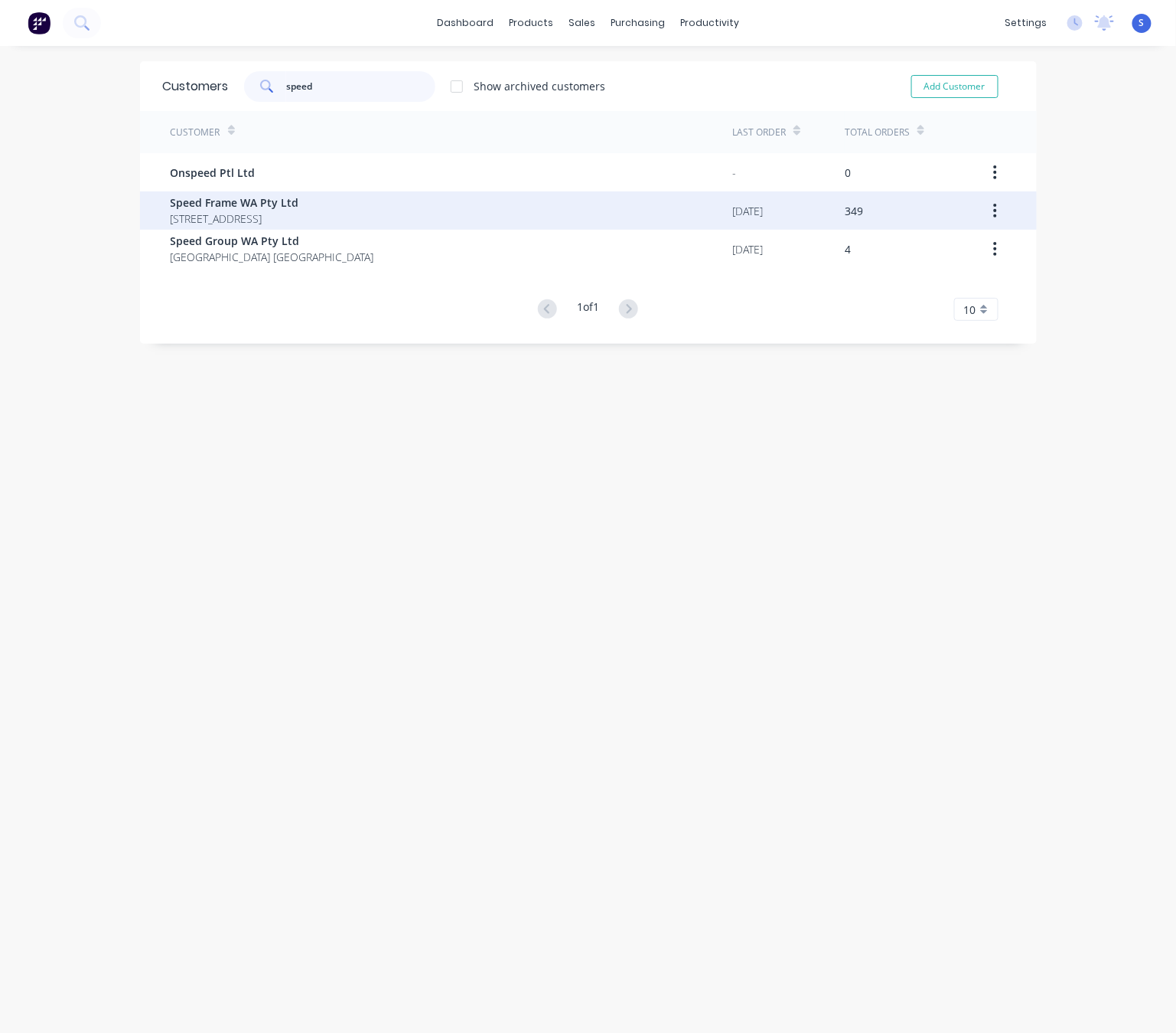
type input "speed"
click at [299, 208] on span "Speed Frame WA Pty Ltd" at bounding box center [234, 202] width 129 height 16
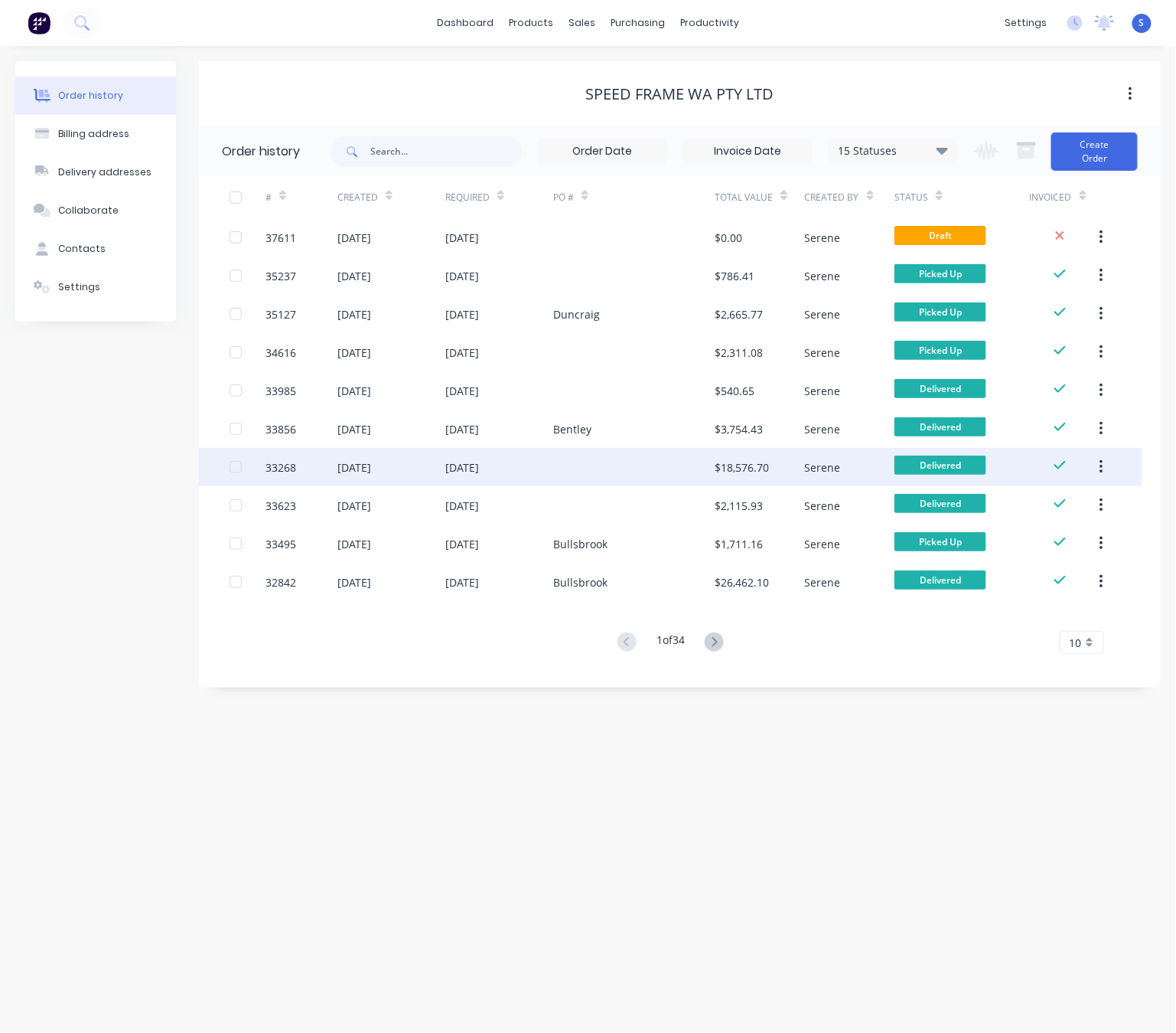
click at [588, 464] on div at bounding box center [634, 467] width 161 height 38
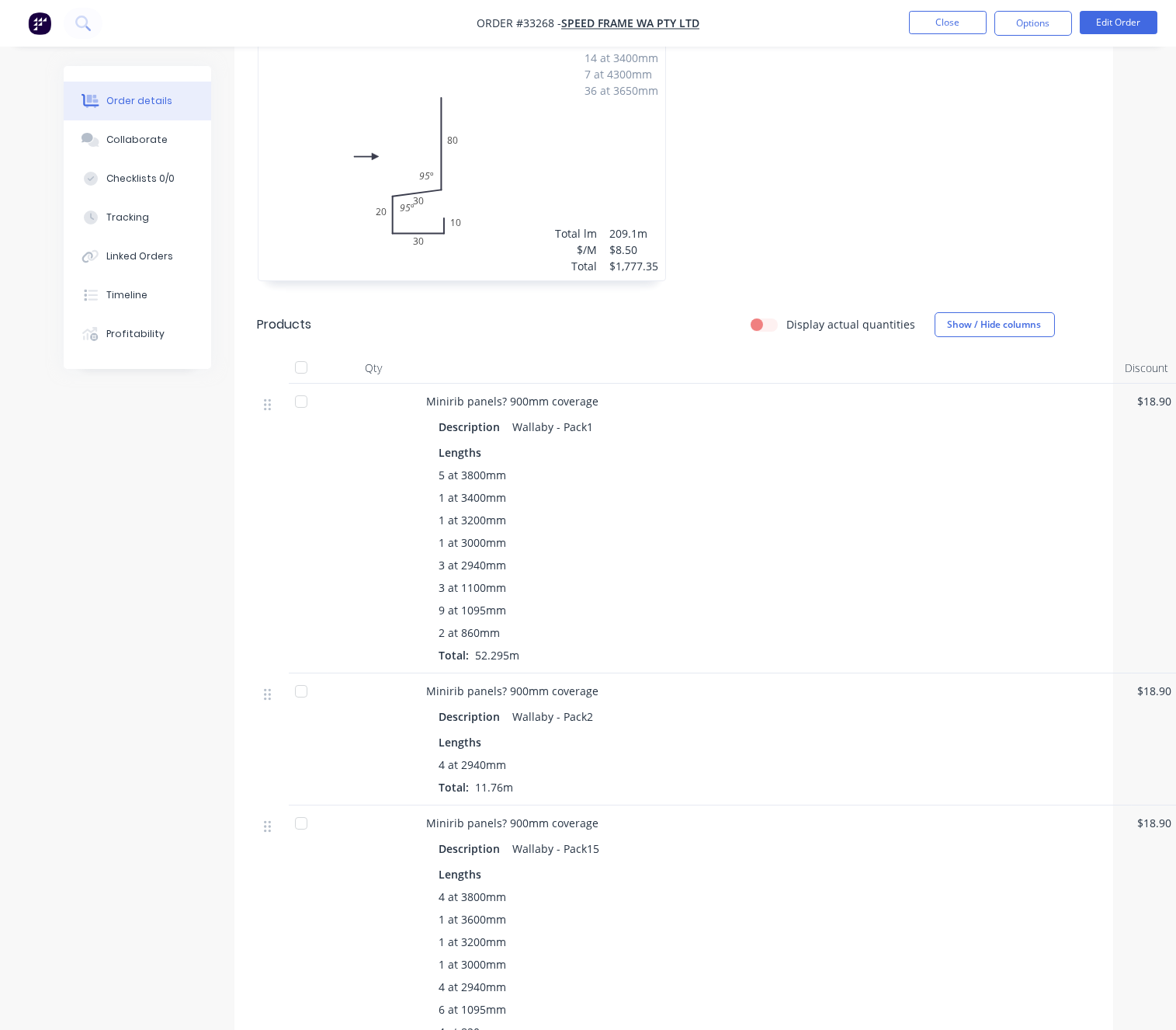
scroll to position [815, 0]
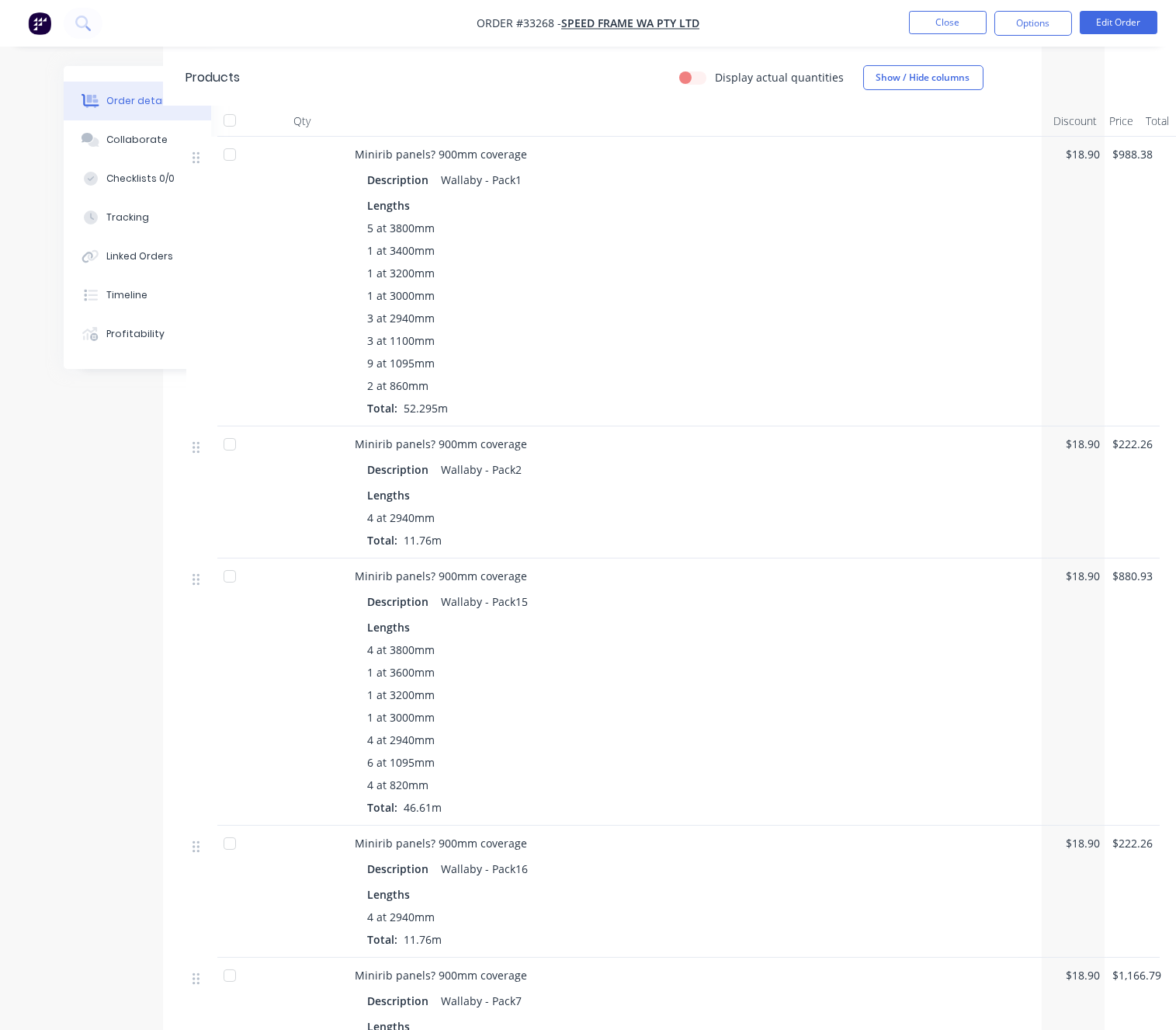
drag, startPoint x: 643, startPoint y: 491, endPoint x: 957, endPoint y: 494, distance: 314.0
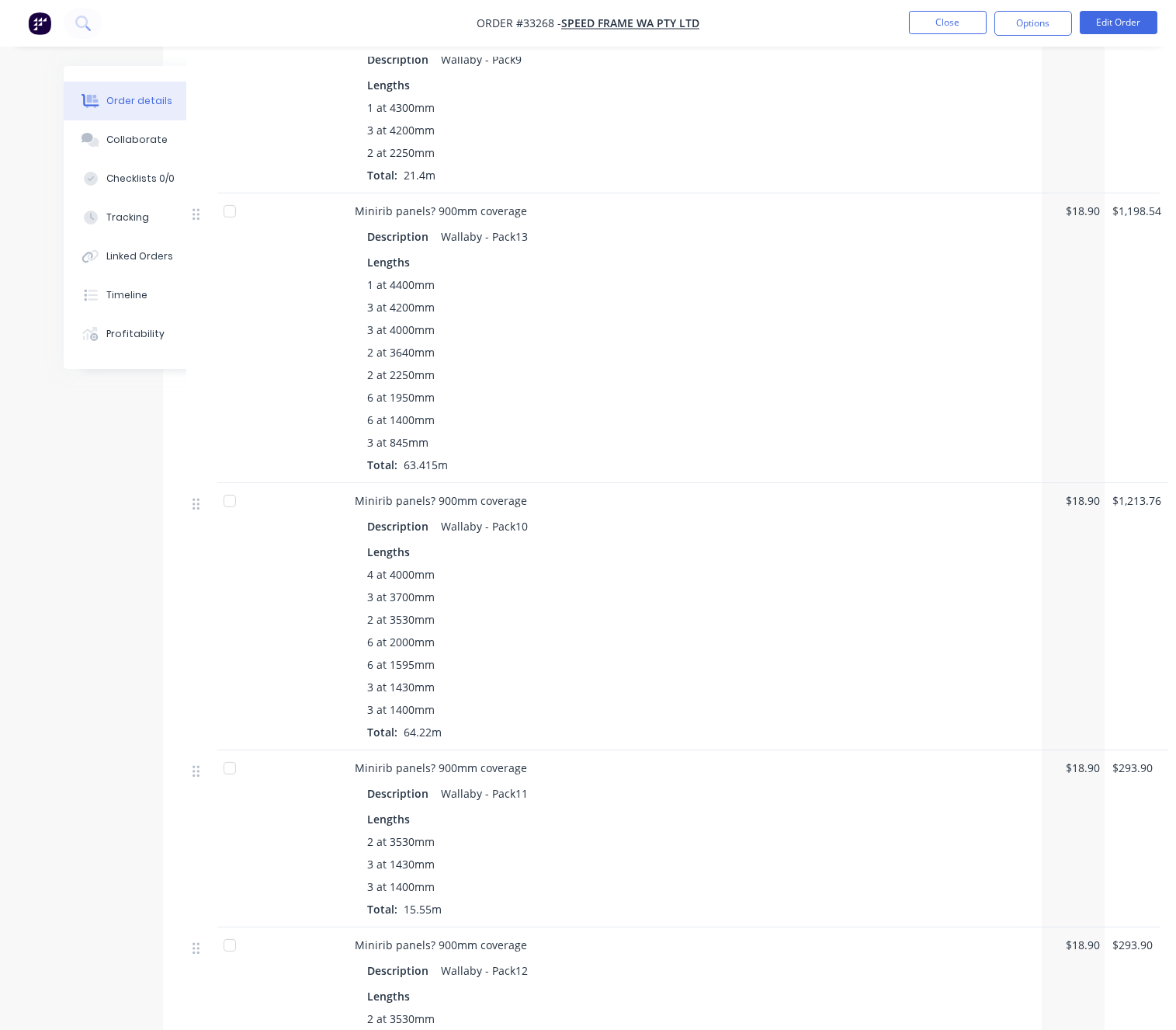
scroll to position [2175, 74]
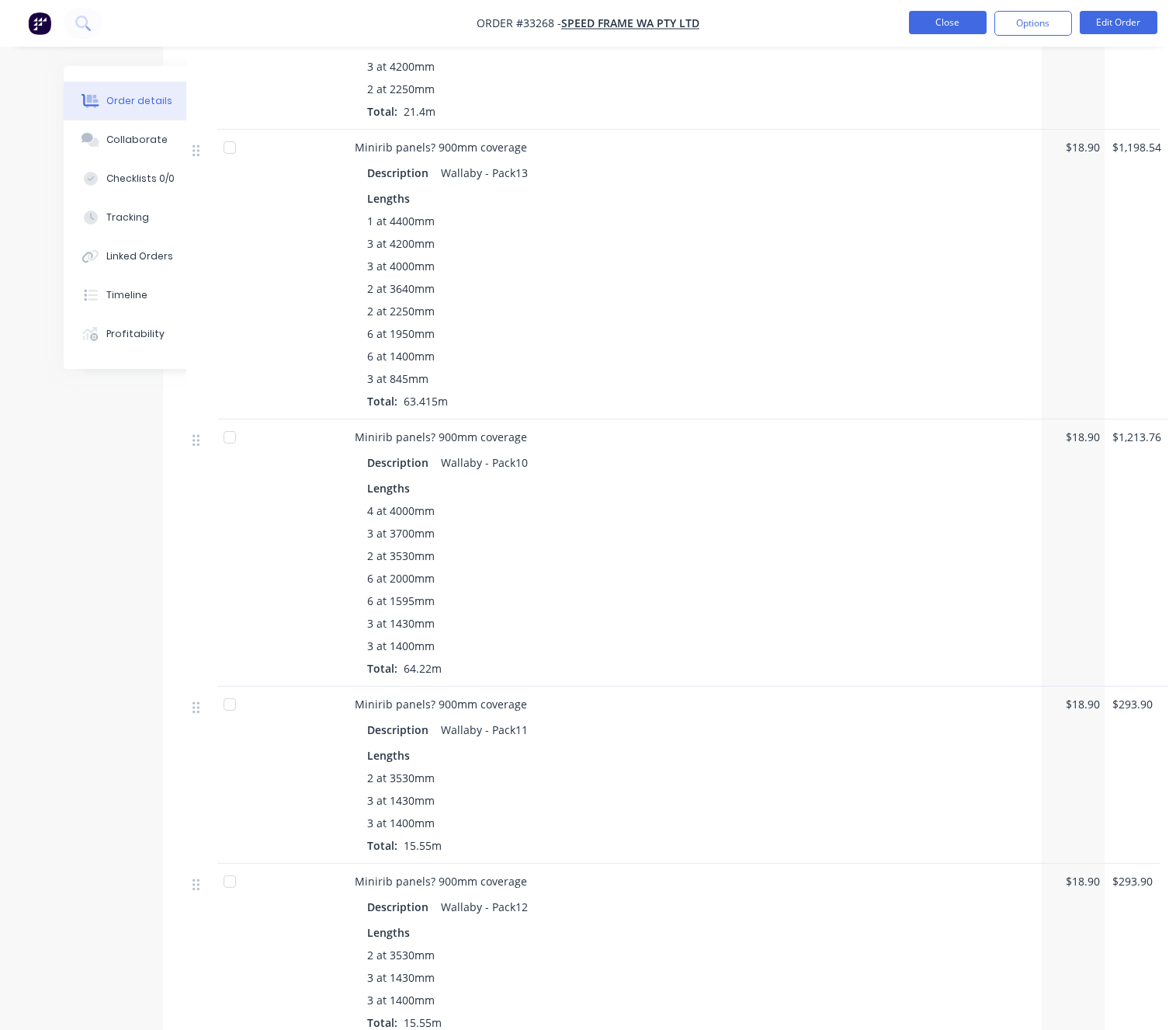
click at [949, 28] on button "Close" at bounding box center [947, 23] width 78 height 23
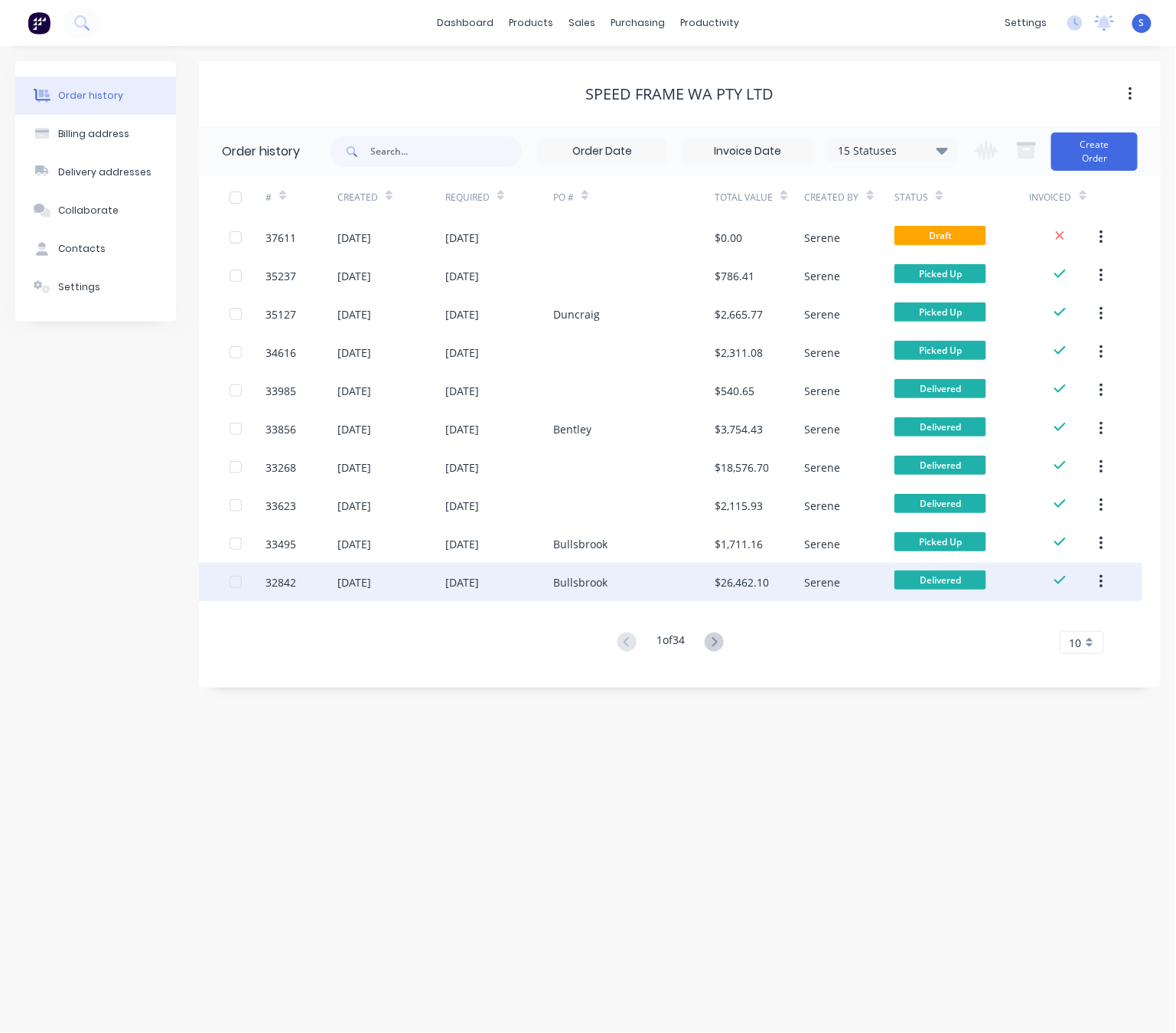
click at [655, 592] on div "Bullsbrook" at bounding box center [634, 581] width 161 height 38
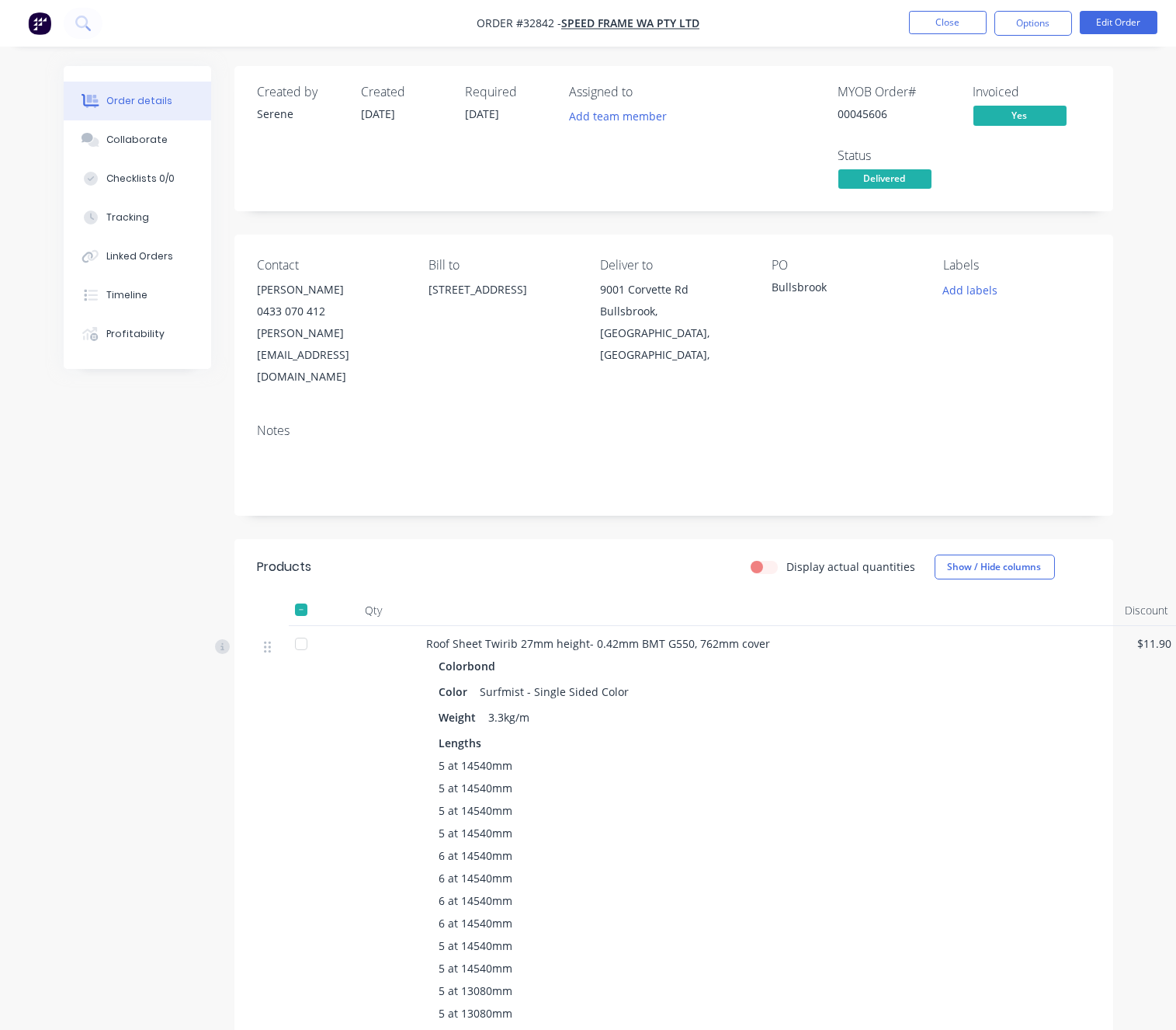
scroll to position [271, 0]
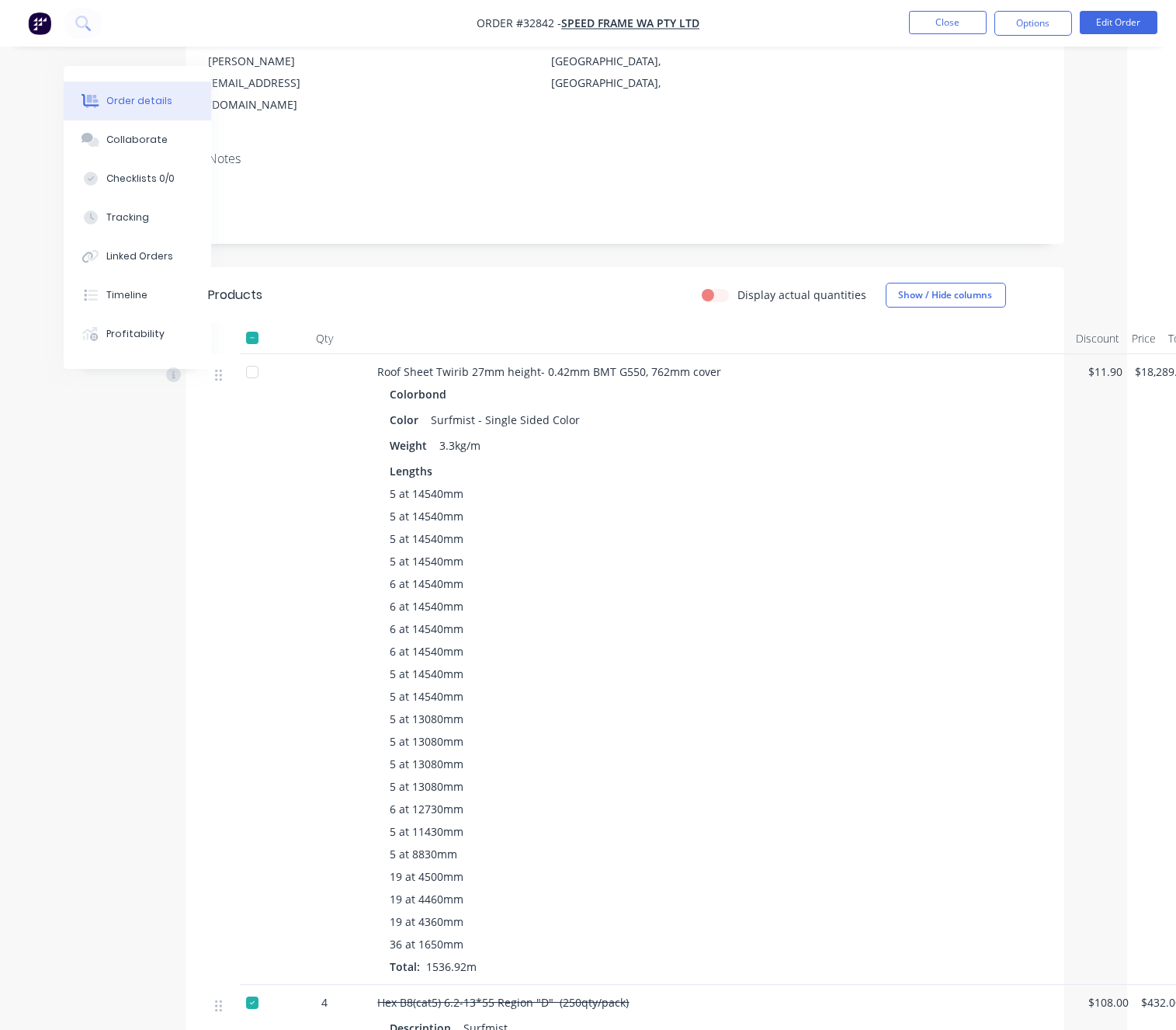
drag, startPoint x: 790, startPoint y: 561, endPoint x: 832, endPoint y: 563, distance: 42.0
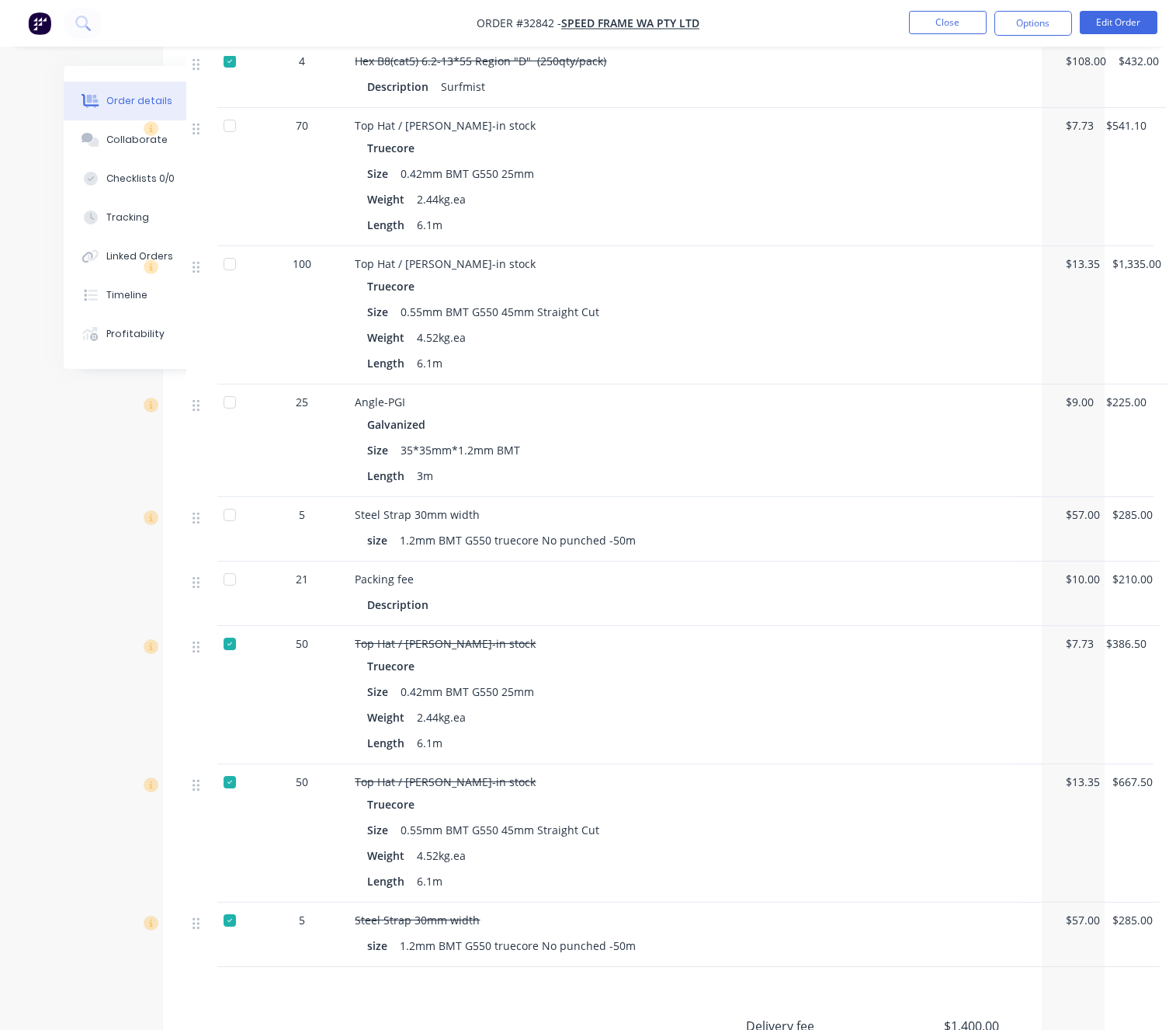
scroll to position [1359, 80]
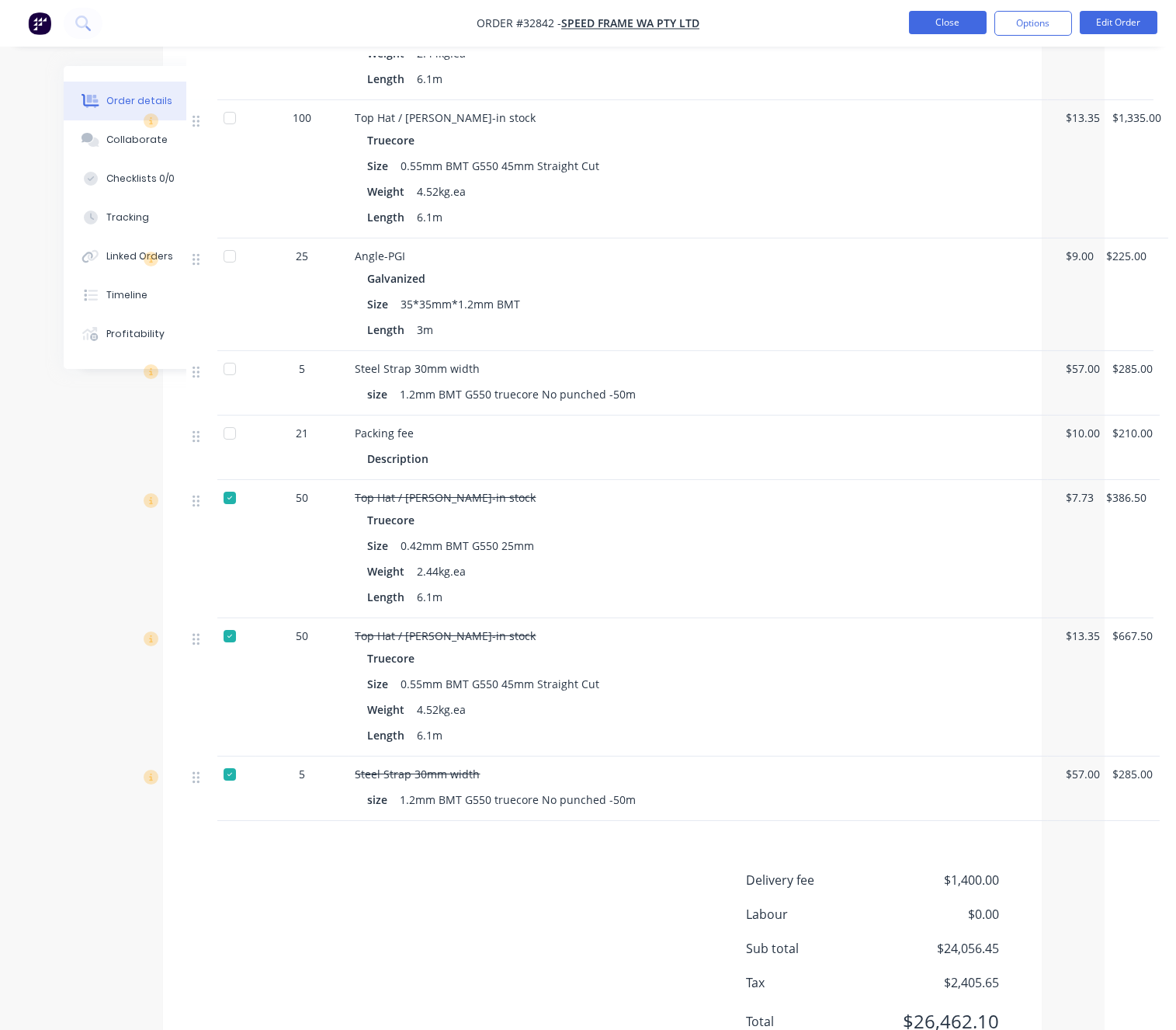
click at [950, 20] on button "Close" at bounding box center [947, 23] width 78 height 23
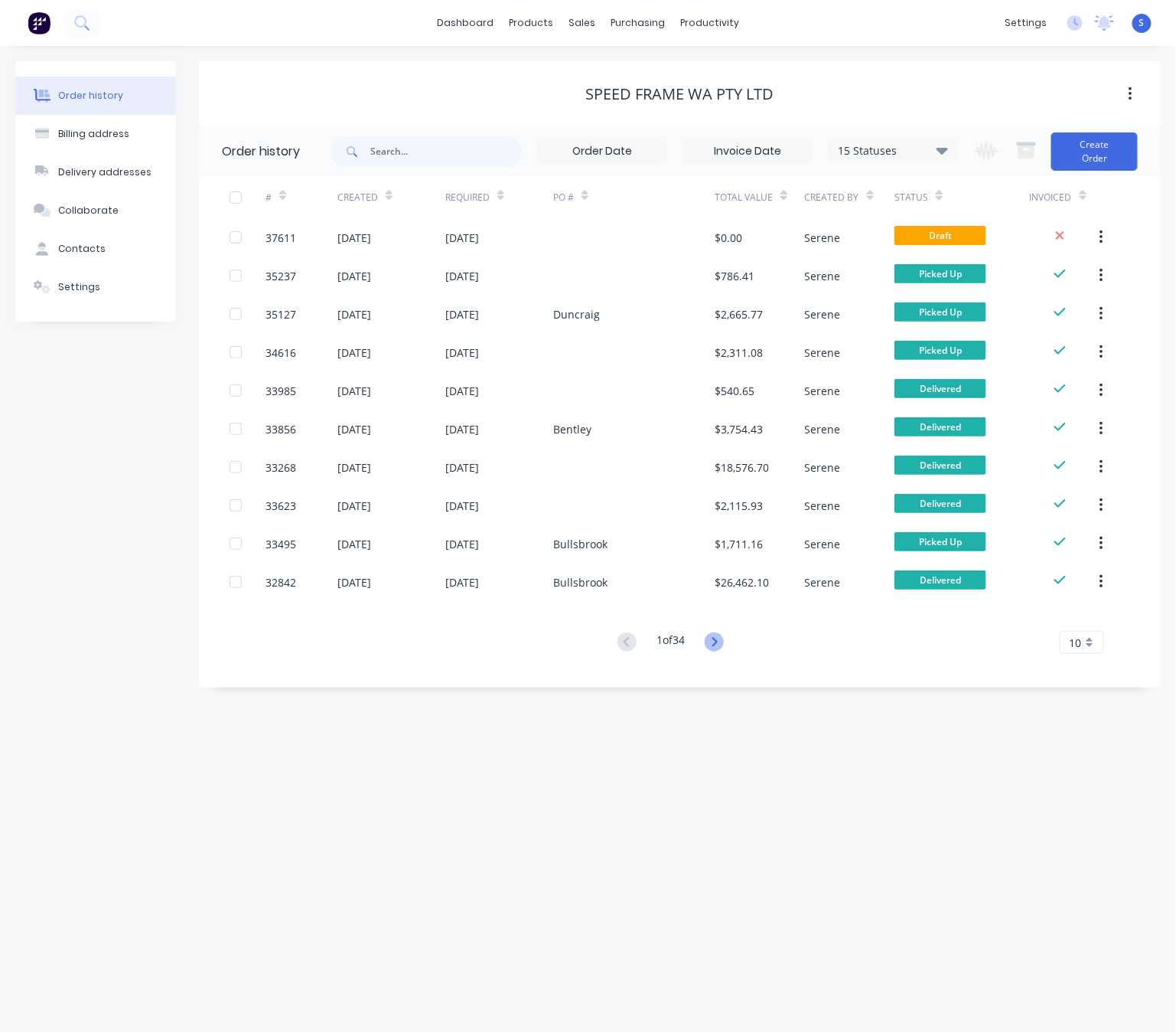
click at [710, 635] on icon at bounding box center [714, 641] width 19 height 19
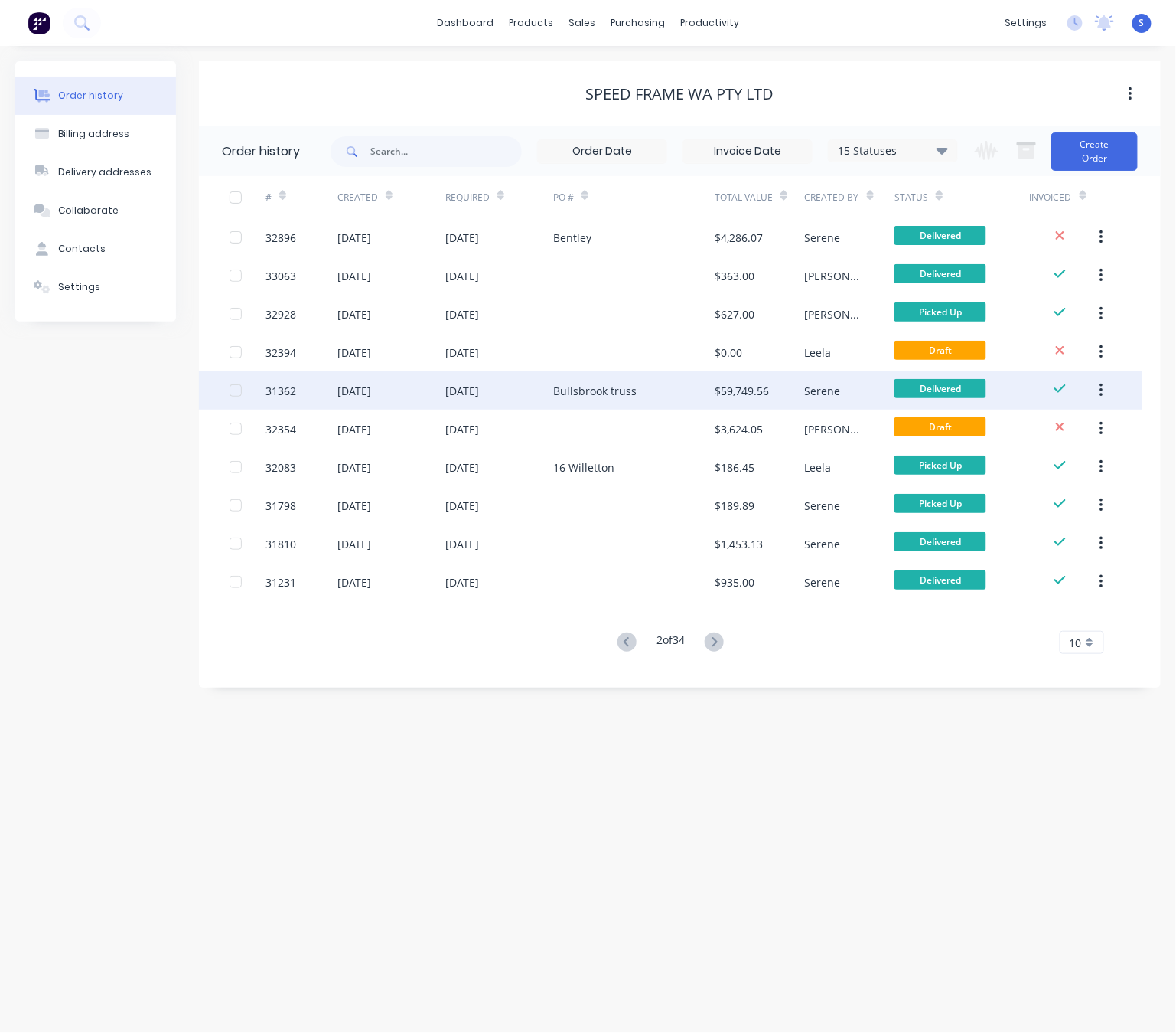
click at [569, 388] on div "Bullsbrook truss" at bounding box center [595, 391] width 83 height 16
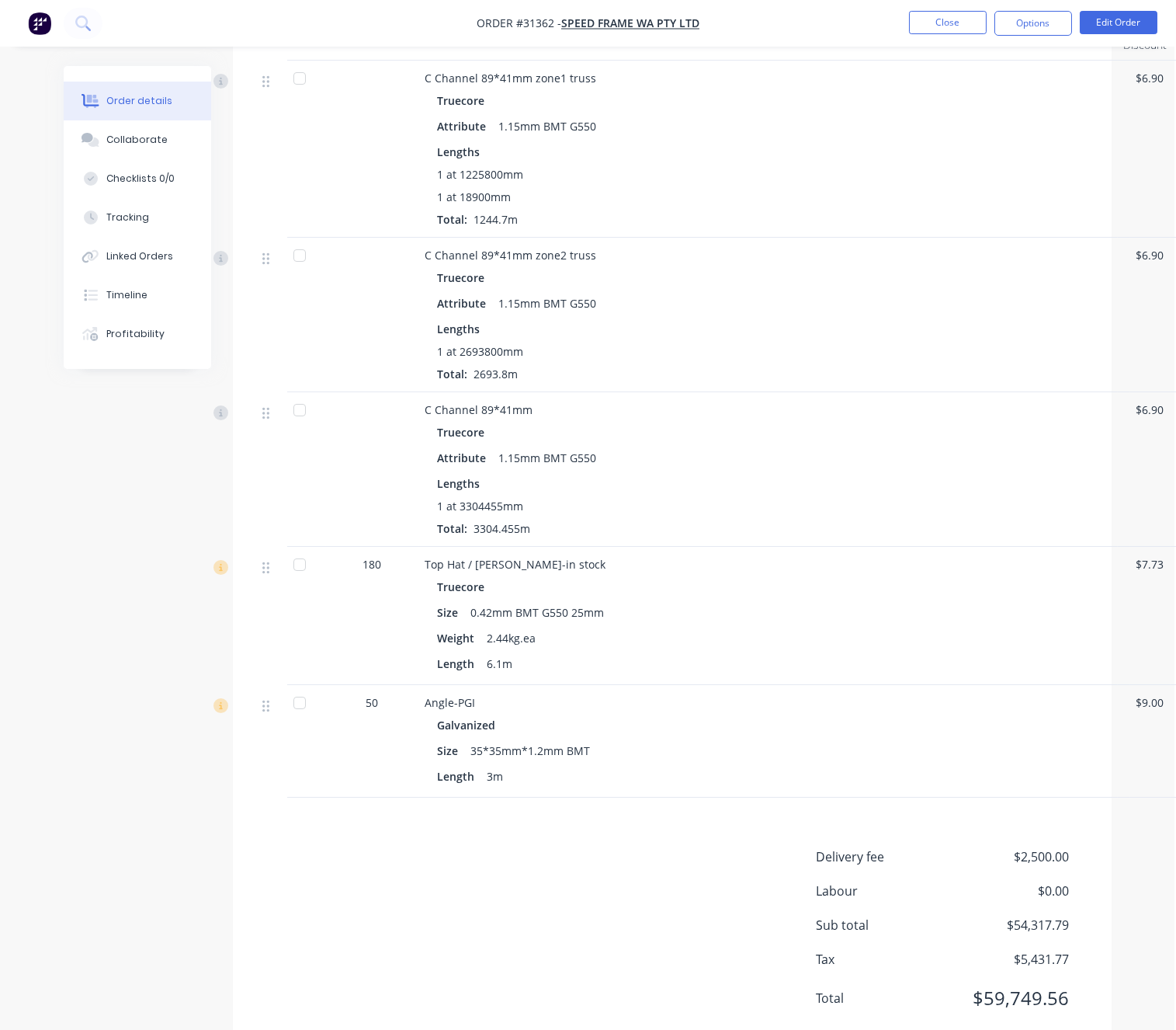
scroll to position [544, 74]
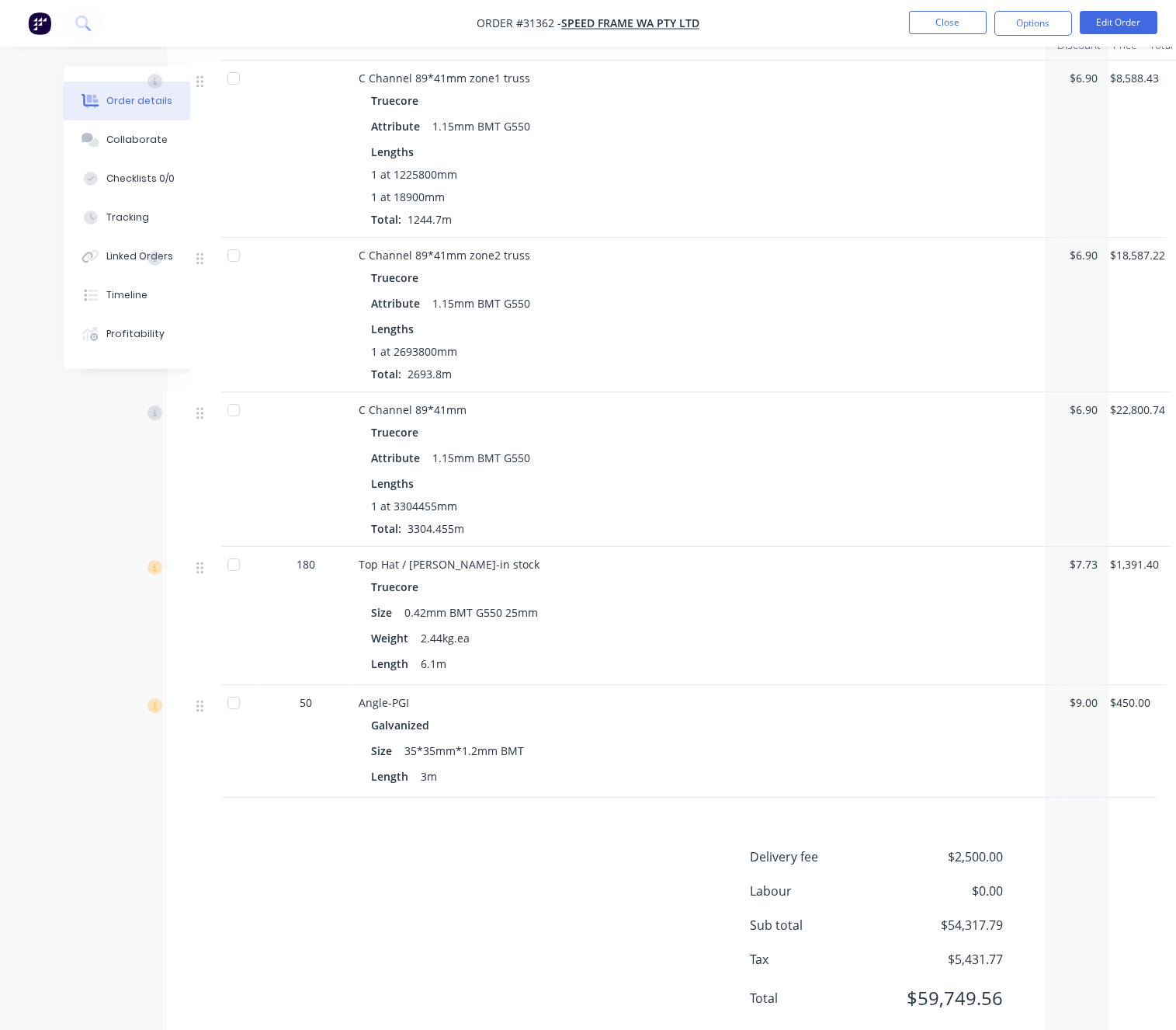
drag, startPoint x: 729, startPoint y: 427, endPoint x: 871, endPoint y: 419, distance: 142.2
click at [955, 24] on button "Close" at bounding box center [947, 23] width 78 height 23
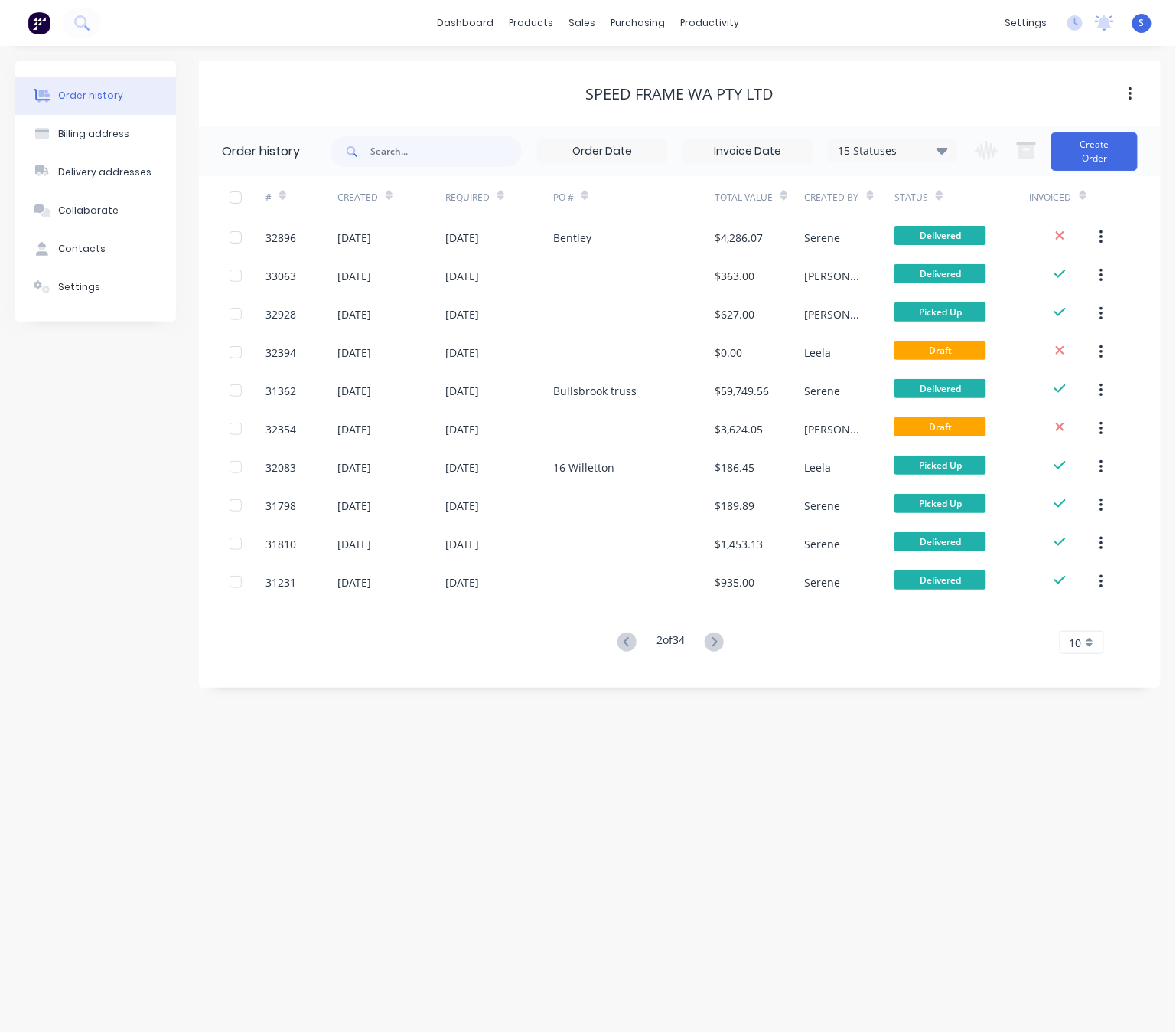
click at [718, 644] on icon at bounding box center [715, 641] width 6 height 9
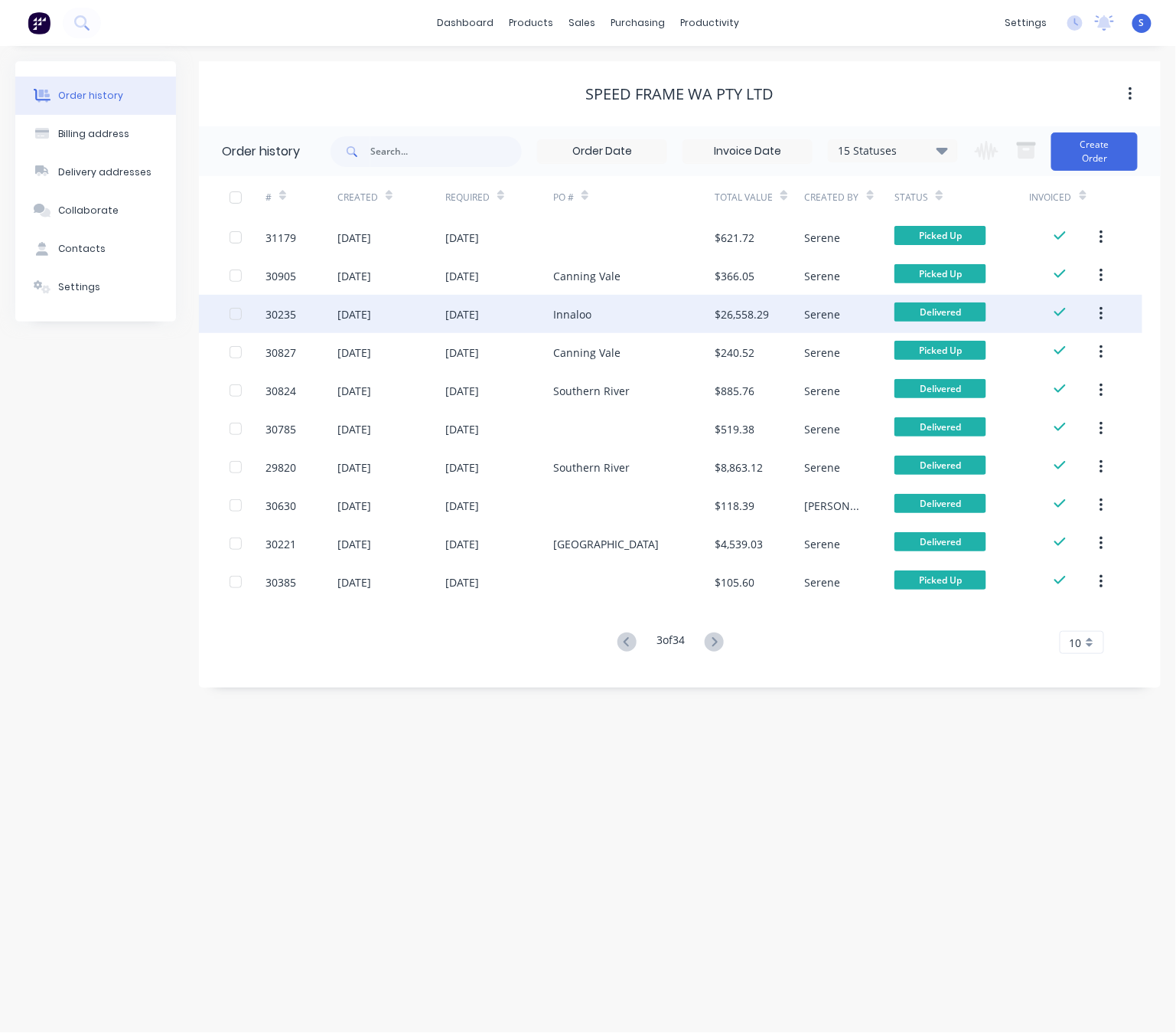
click at [570, 312] on div "Innaloo" at bounding box center [572, 314] width 38 height 16
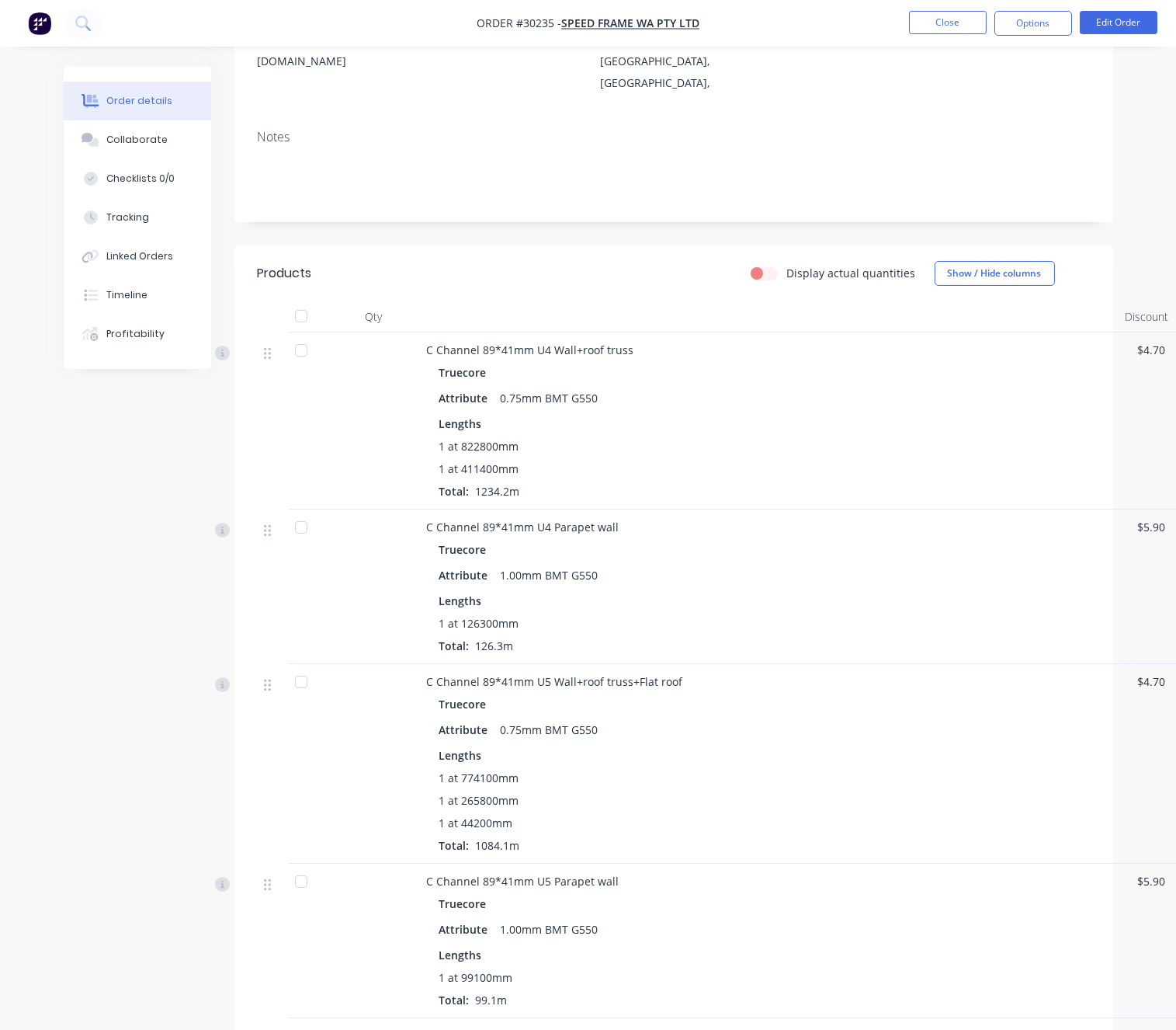
scroll to position [271, 74]
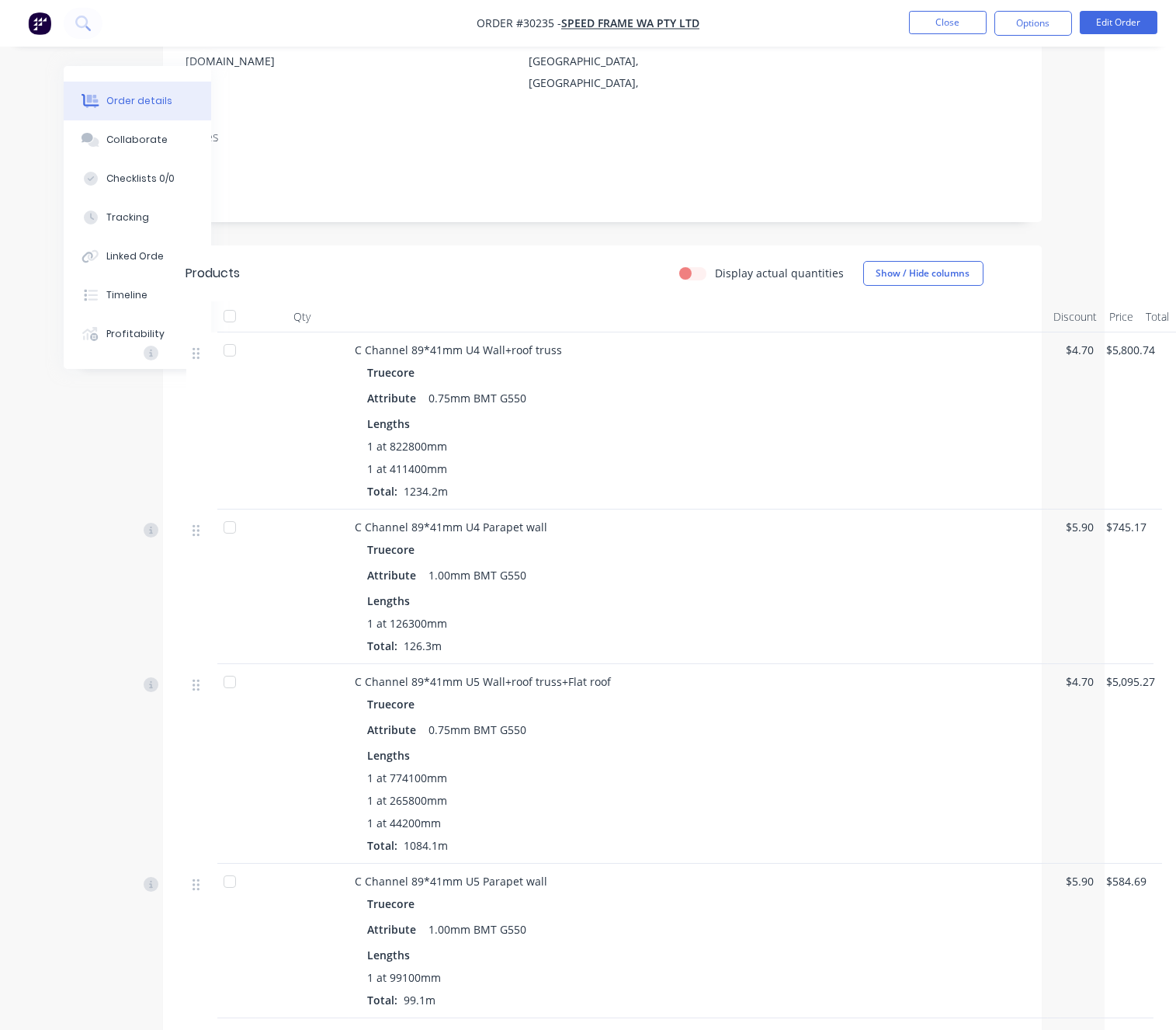
drag, startPoint x: 709, startPoint y: 545, endPoint x: 861, endPoint y: 554, distance: 152.3
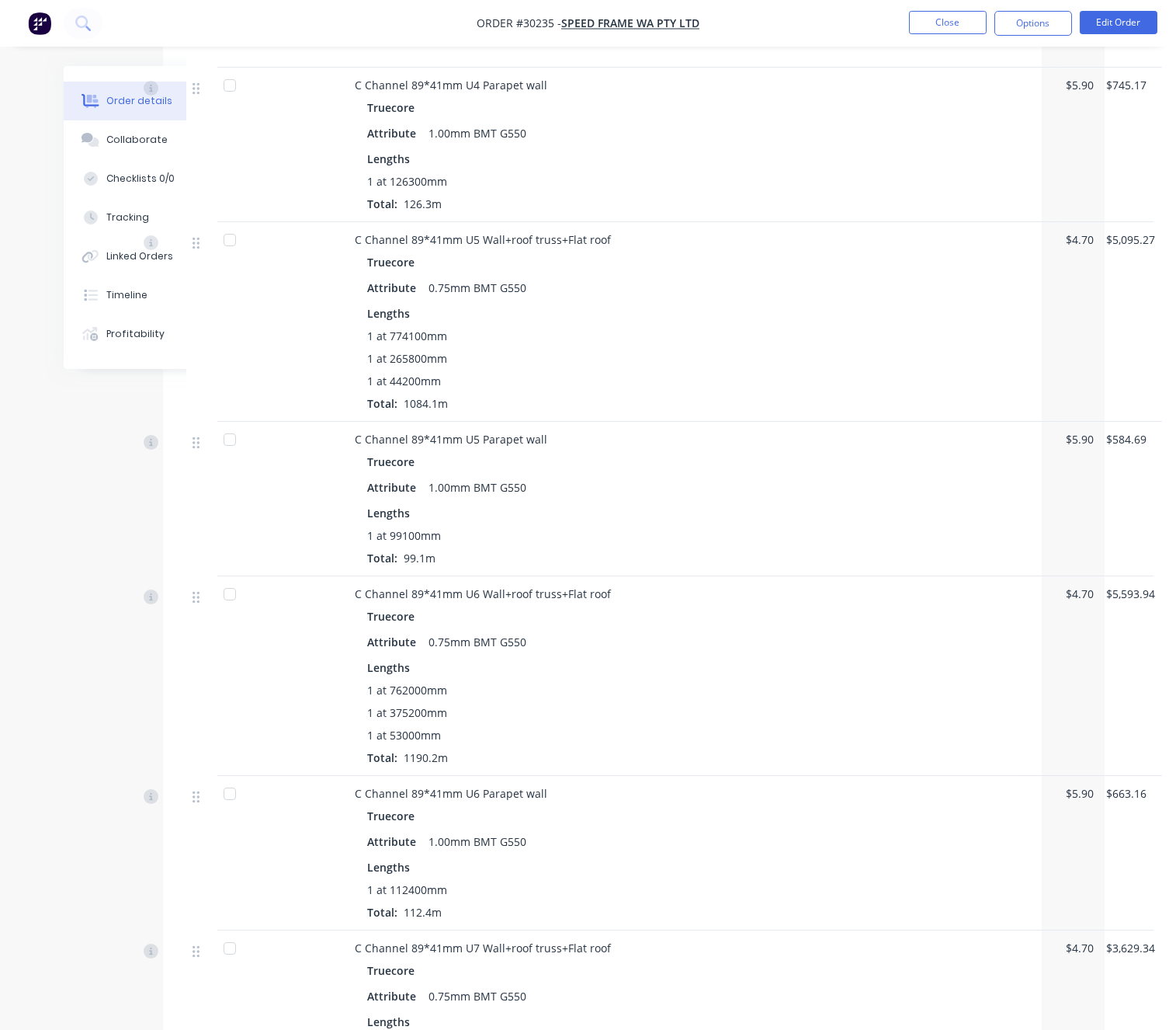
scroll to position [815, 74]
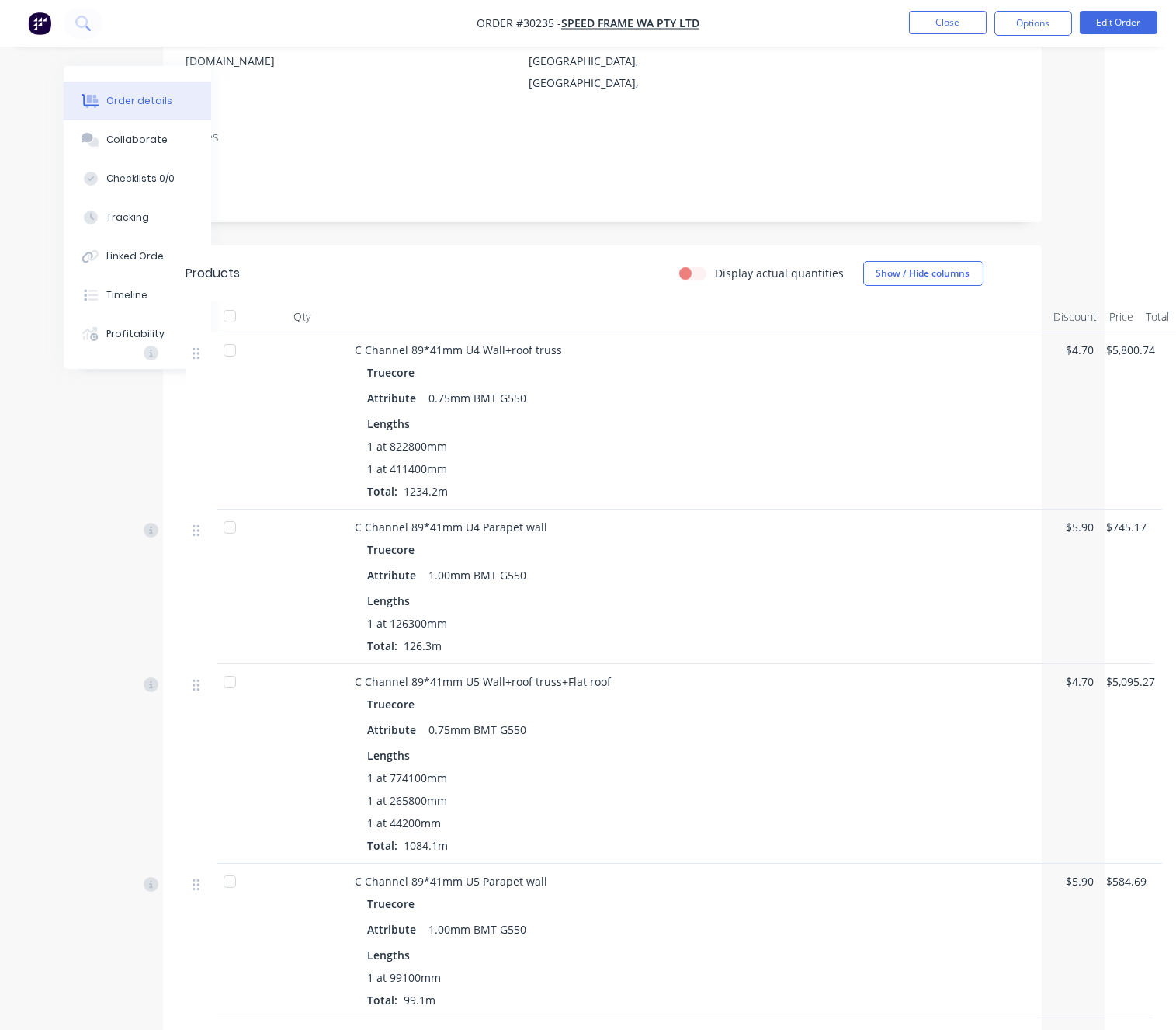
click at [940, 9] on nav "Order #30235 - Speed Frame WA Pty Ltd Close Options Edit Order" at bounding box center [588, 23] width 1176 height 47
click at [950, 23] on button "Close" at bounding box center [947, 23] width 78 height 23
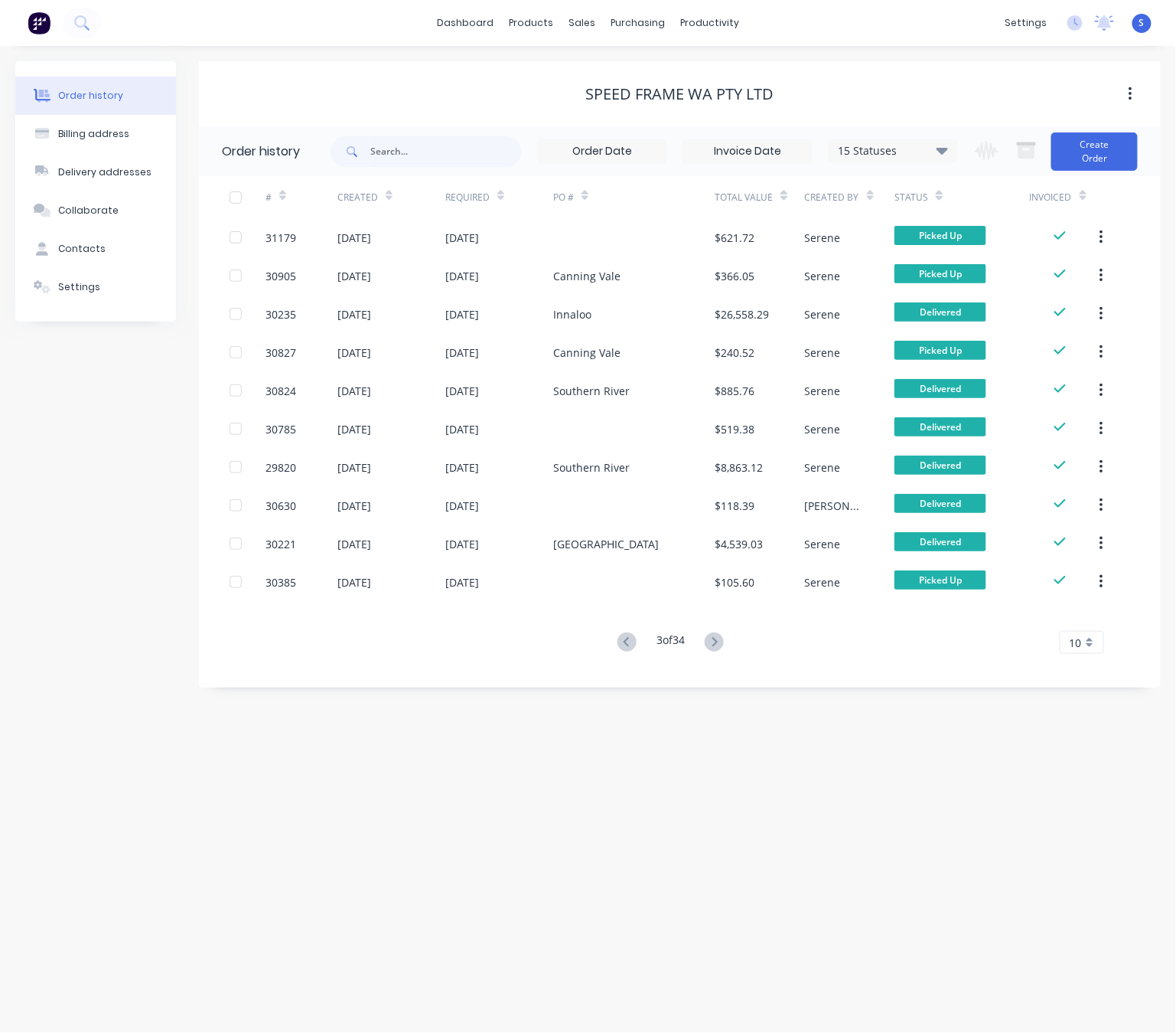
click at [311, 91] on div "Speed Frame WA Pty Ltd" at bounding box center [680, 94] width 962 height 19
click at [613, 98] on link "Customers" at bounding box center [661, 105] width 203 height 31
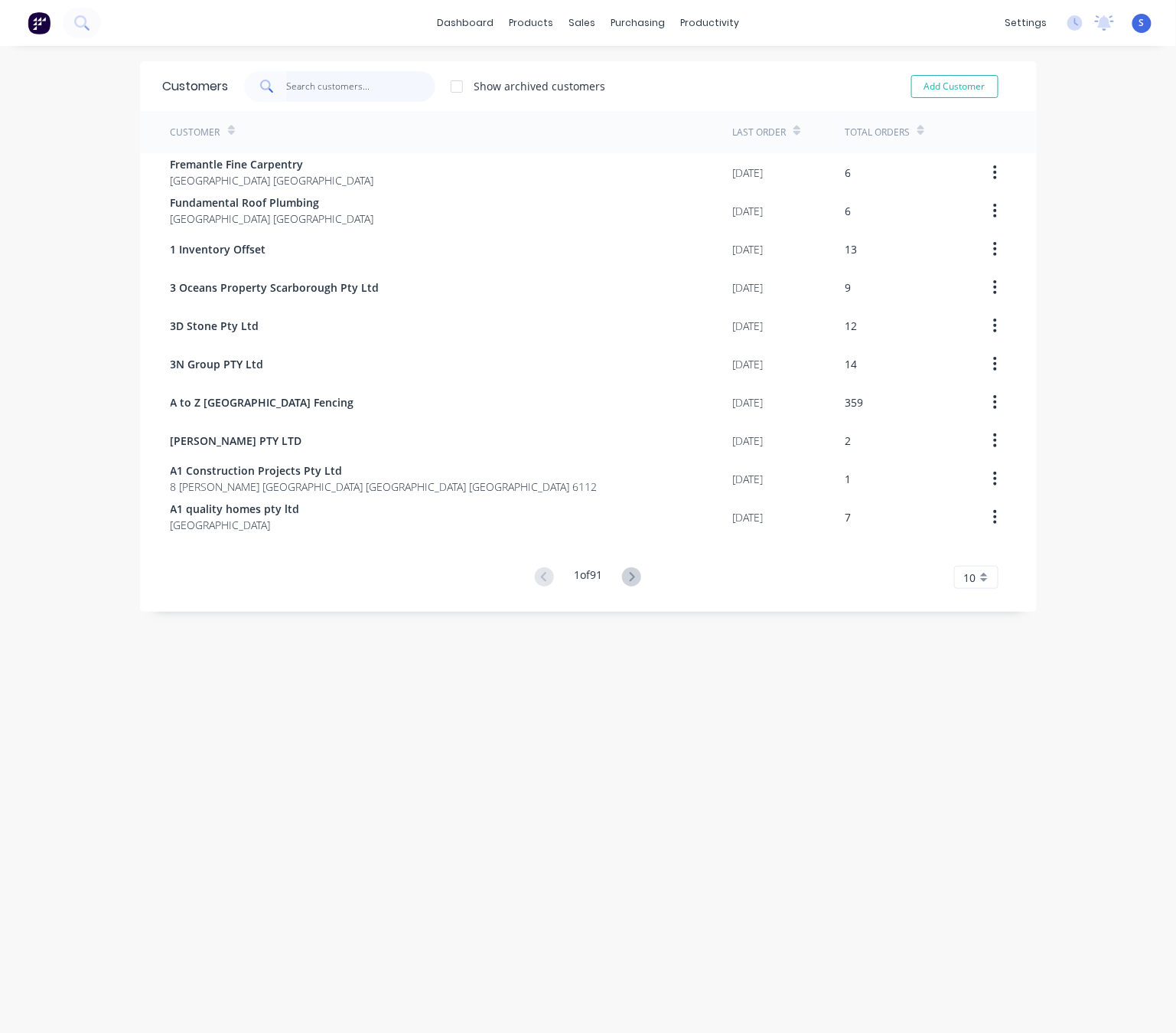
click at [361, 91] on input "text" at bounding box center [360, 86] width 149 height 31
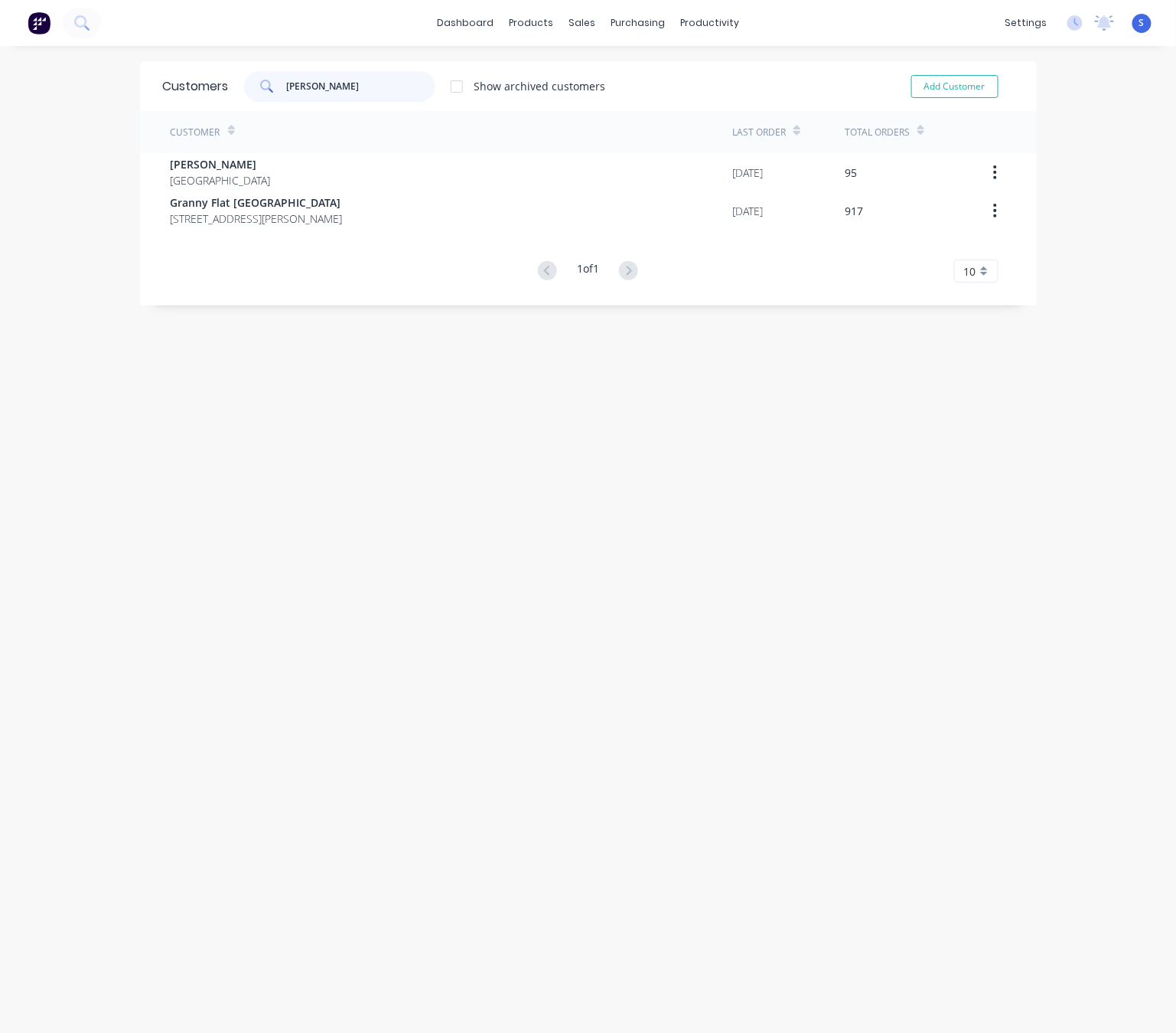
type input "chris"
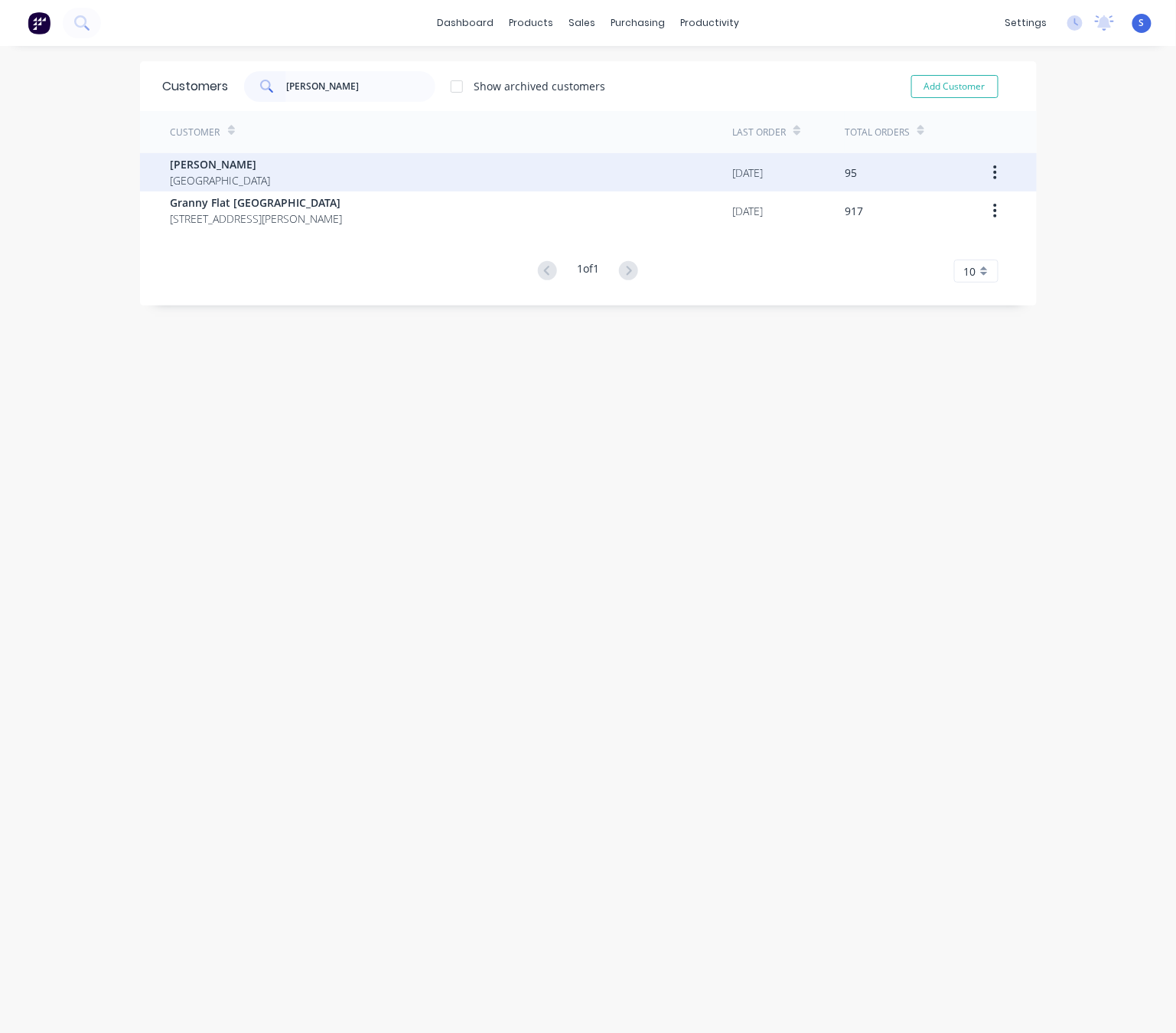
click at [227, 179] on div "Chris Gu Australia" at bounding box center [452, 171] width 563 height 38
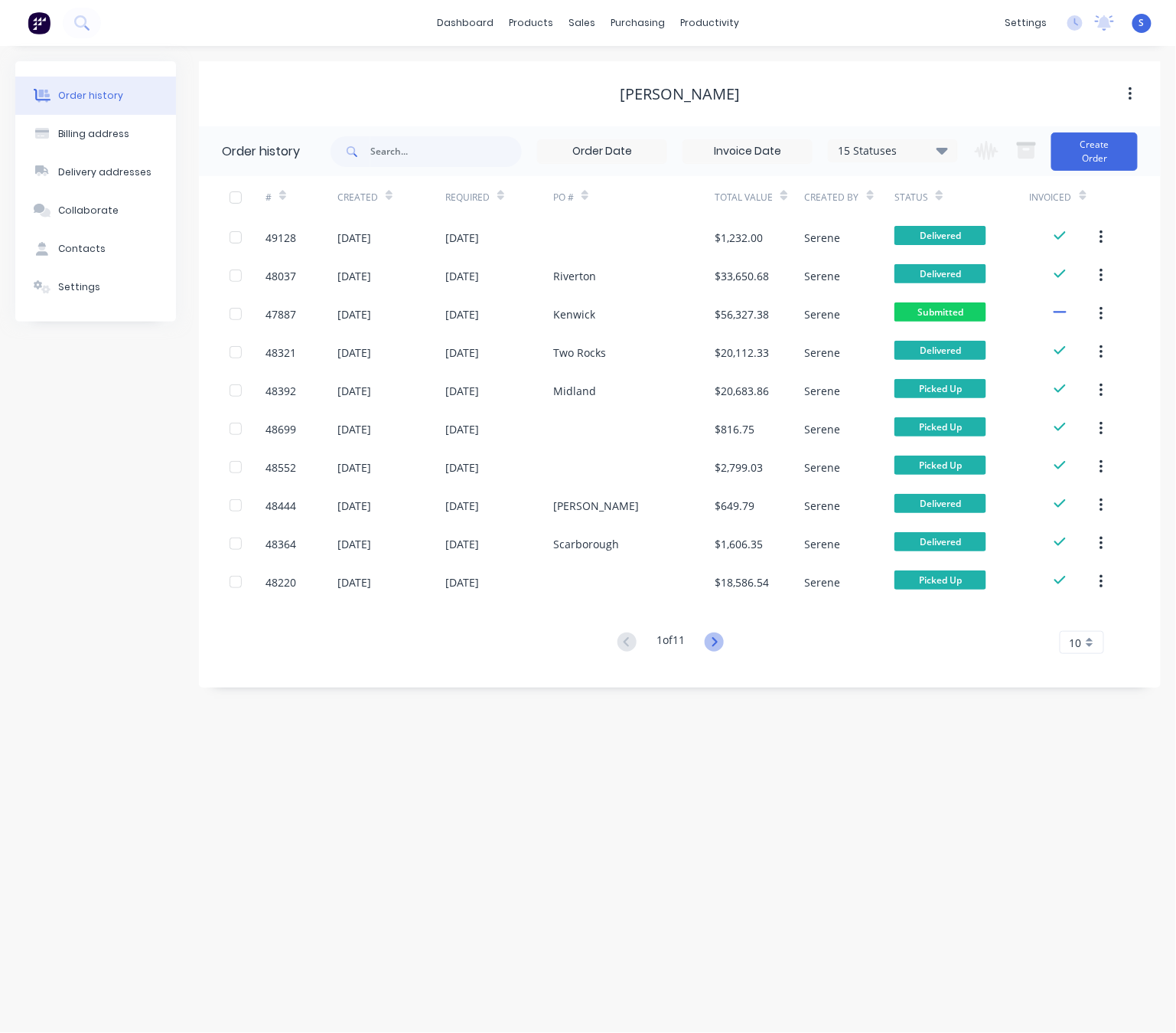
click at [712, 642] on icon at bounding box center [714, 641] width 19 height 19
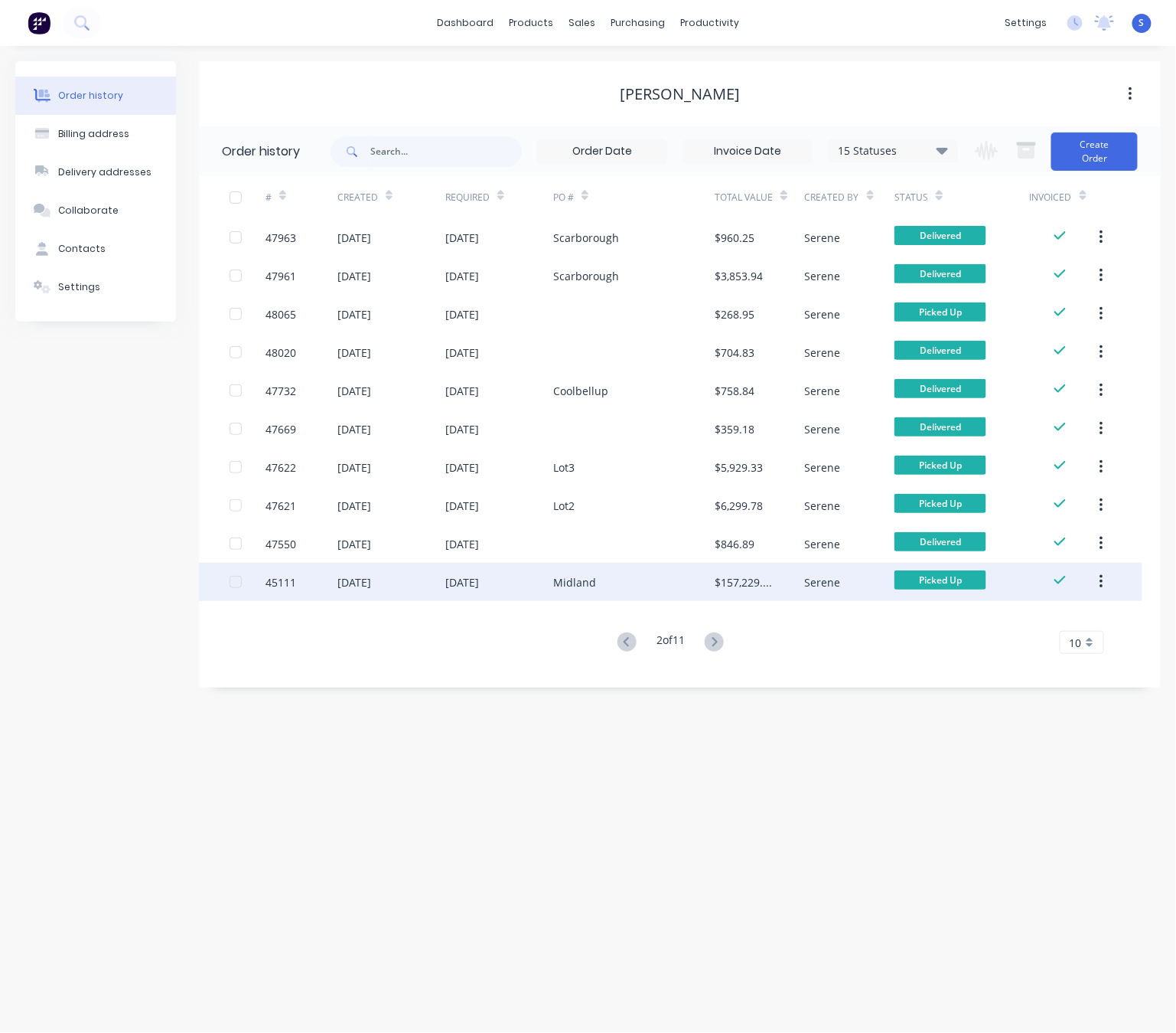
click at [642, 591] on div "Midland" at bounding box center [634, 581] width 161 height 38
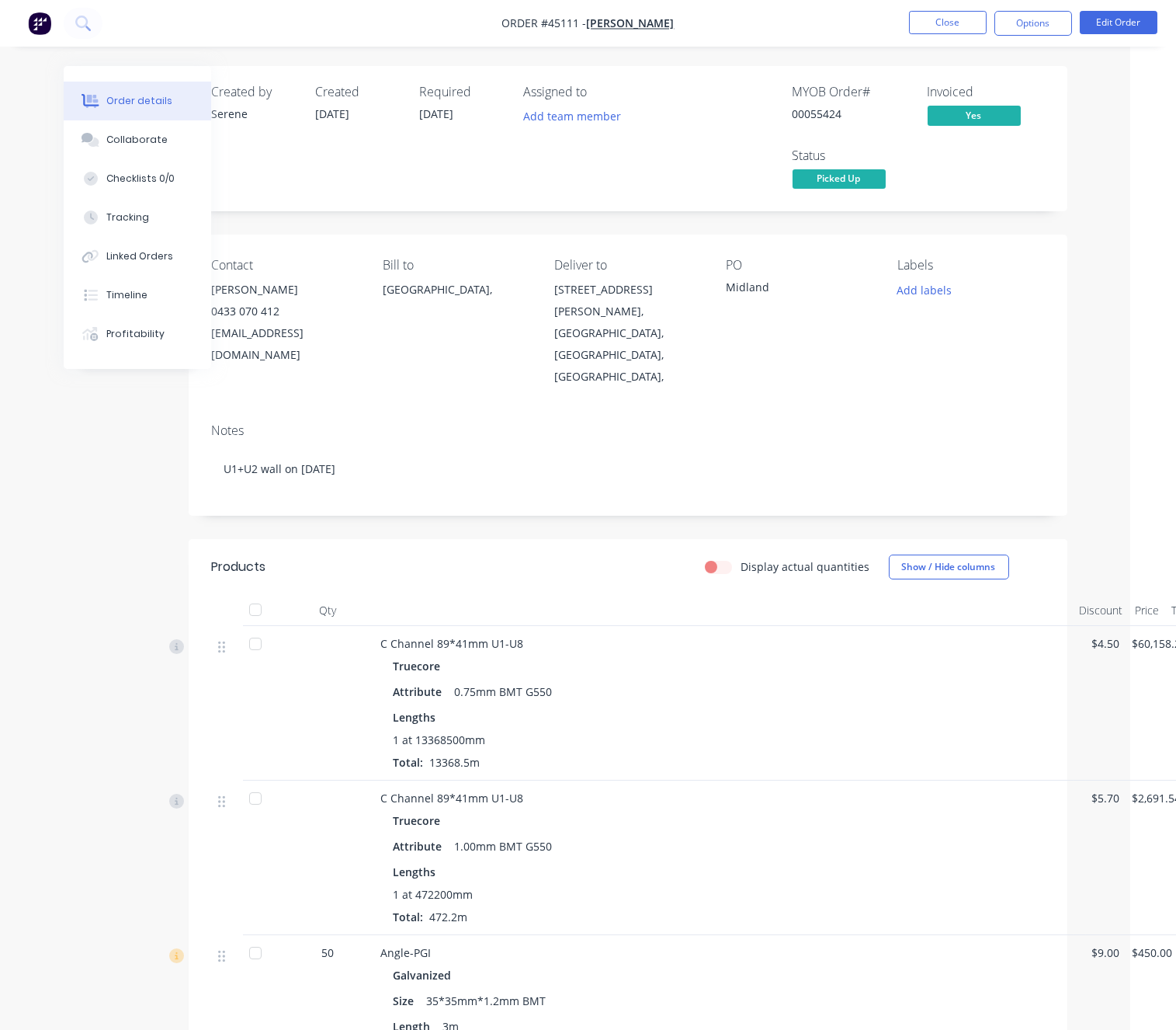
scroll to position [0, 80]
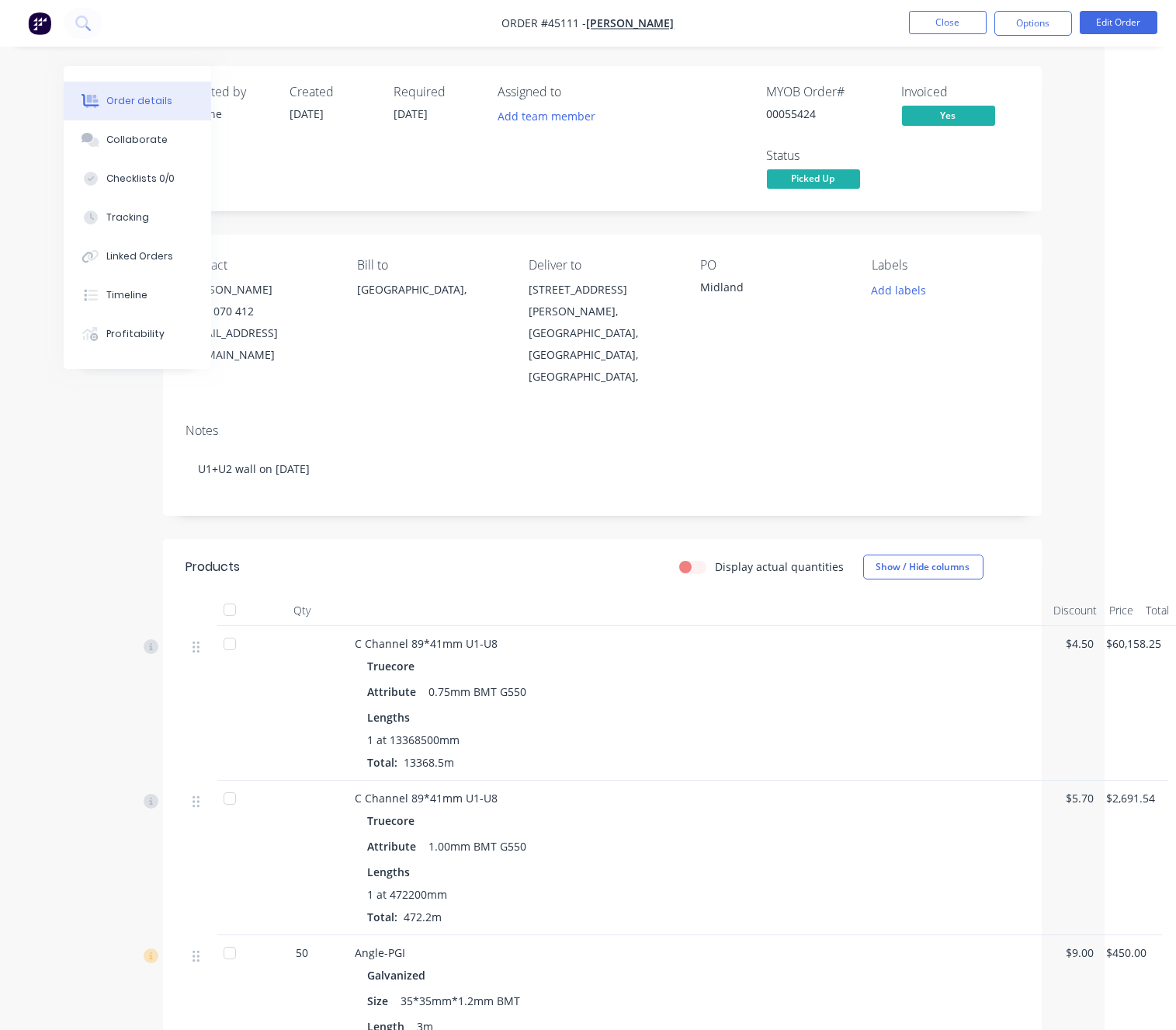
drag, startPoint x: 707, startPoint y: 677, endPoint x: 891, endPoint y: 674, distance: 184.0
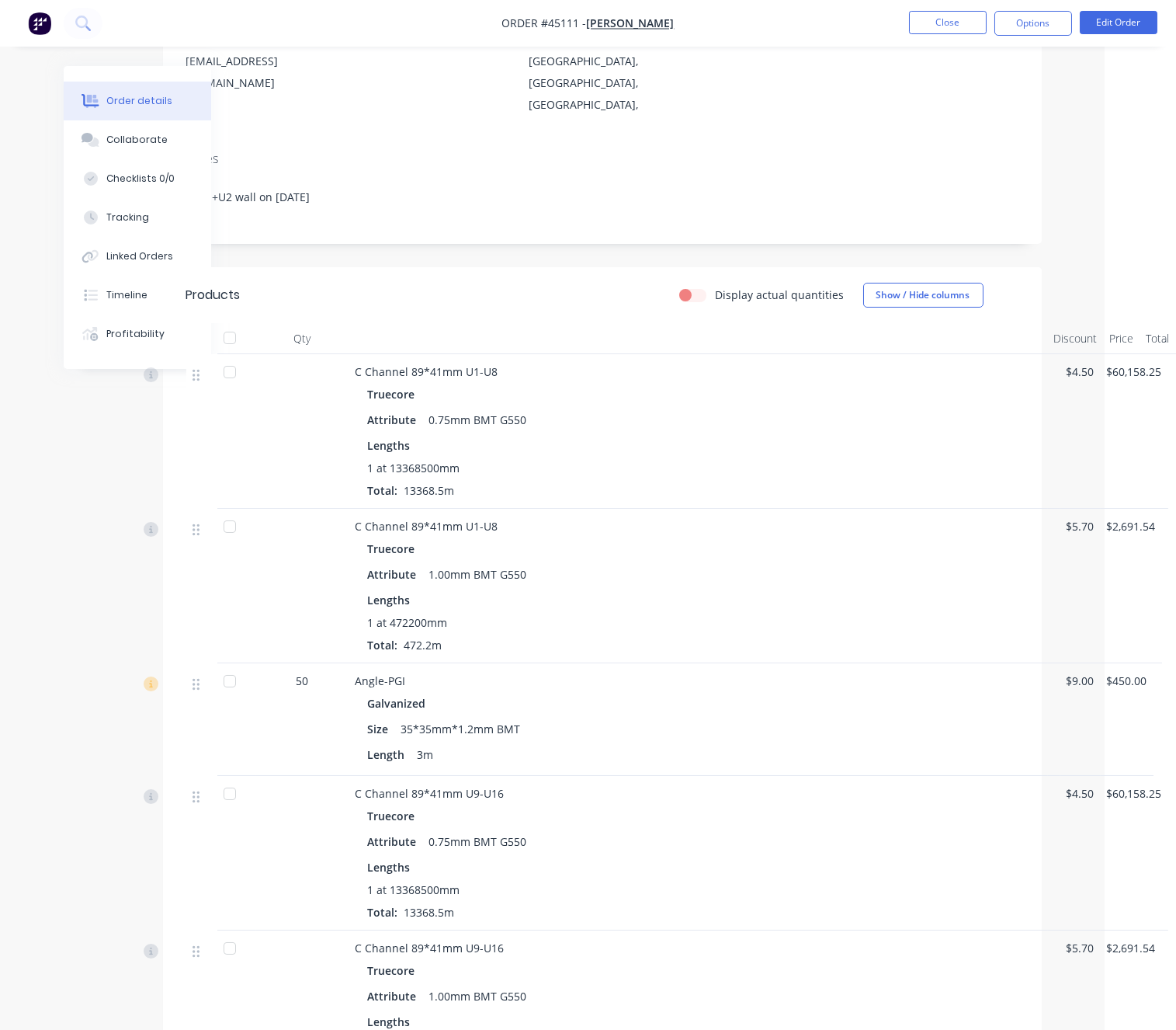
drag, startPoint x: 744, startPoint y: 423, endPoint x: 806, endPoint y: 423, distance: 62.0
drag, startPoint x: 727, startPoint y: 388, endPoint x: 777, endPoint y: 385, distance: 50.1
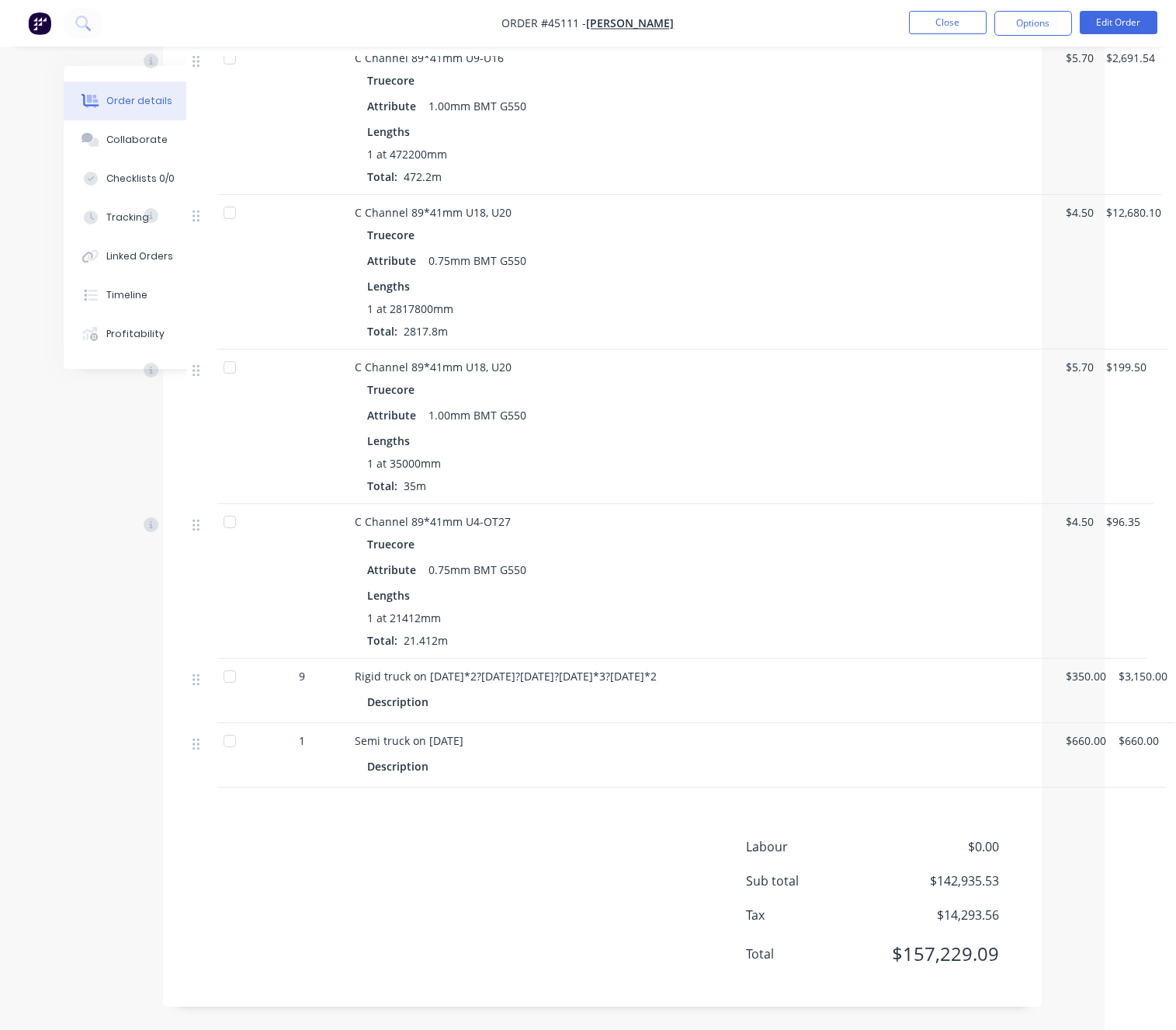
scroll to position [0, 80]
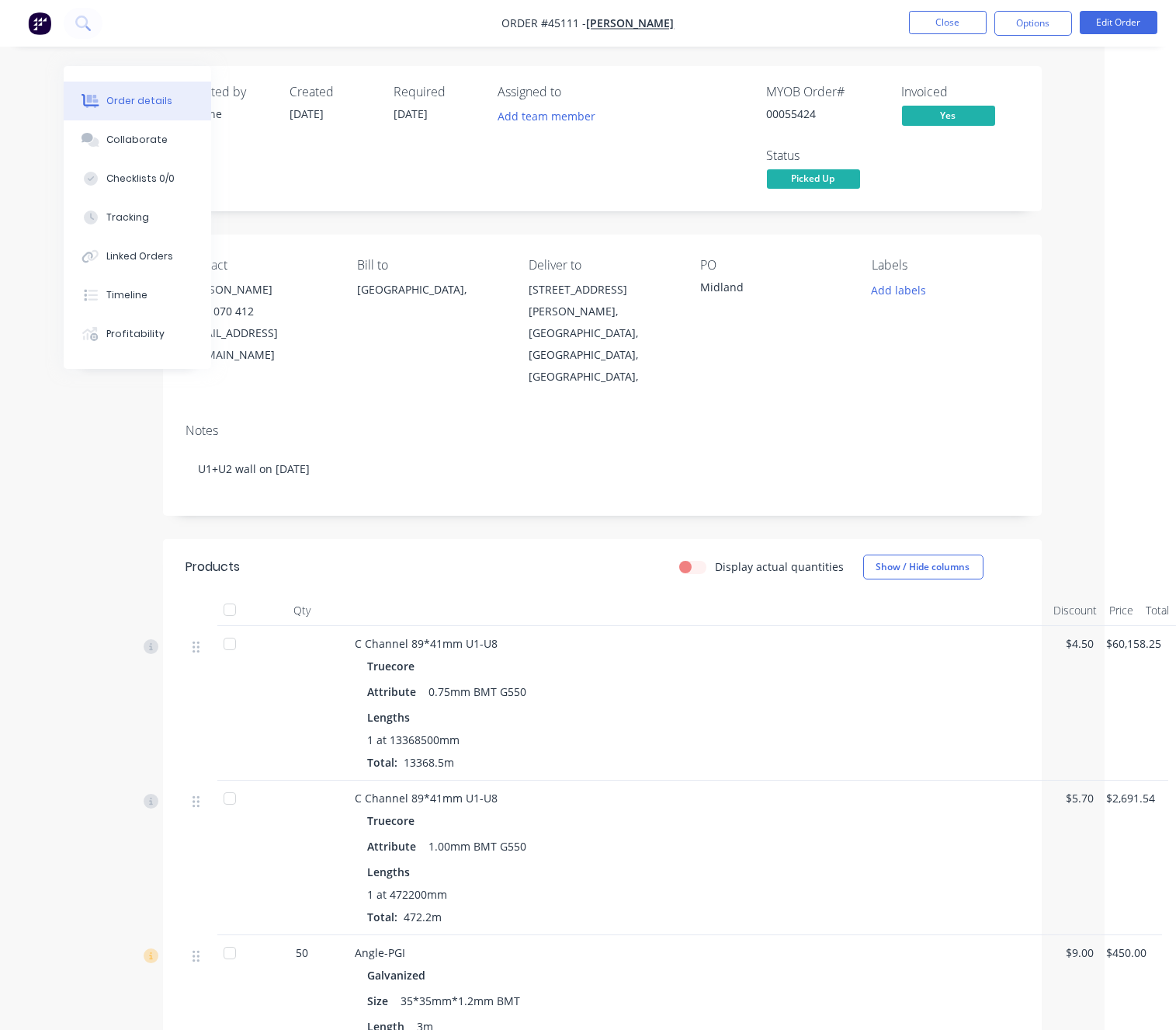
drag, startPoint x: 460, startPoint y: 530, endPoint x: 526, endPoint y: 527, distance: 66.1
click at [537, 554] on div "Display actual quantities Show / Hide columns" at bounding box center [690, 566] width 655 height 24
click at [944, 21] on button "Close" at bounding box center [947, 23] width 78 height 23
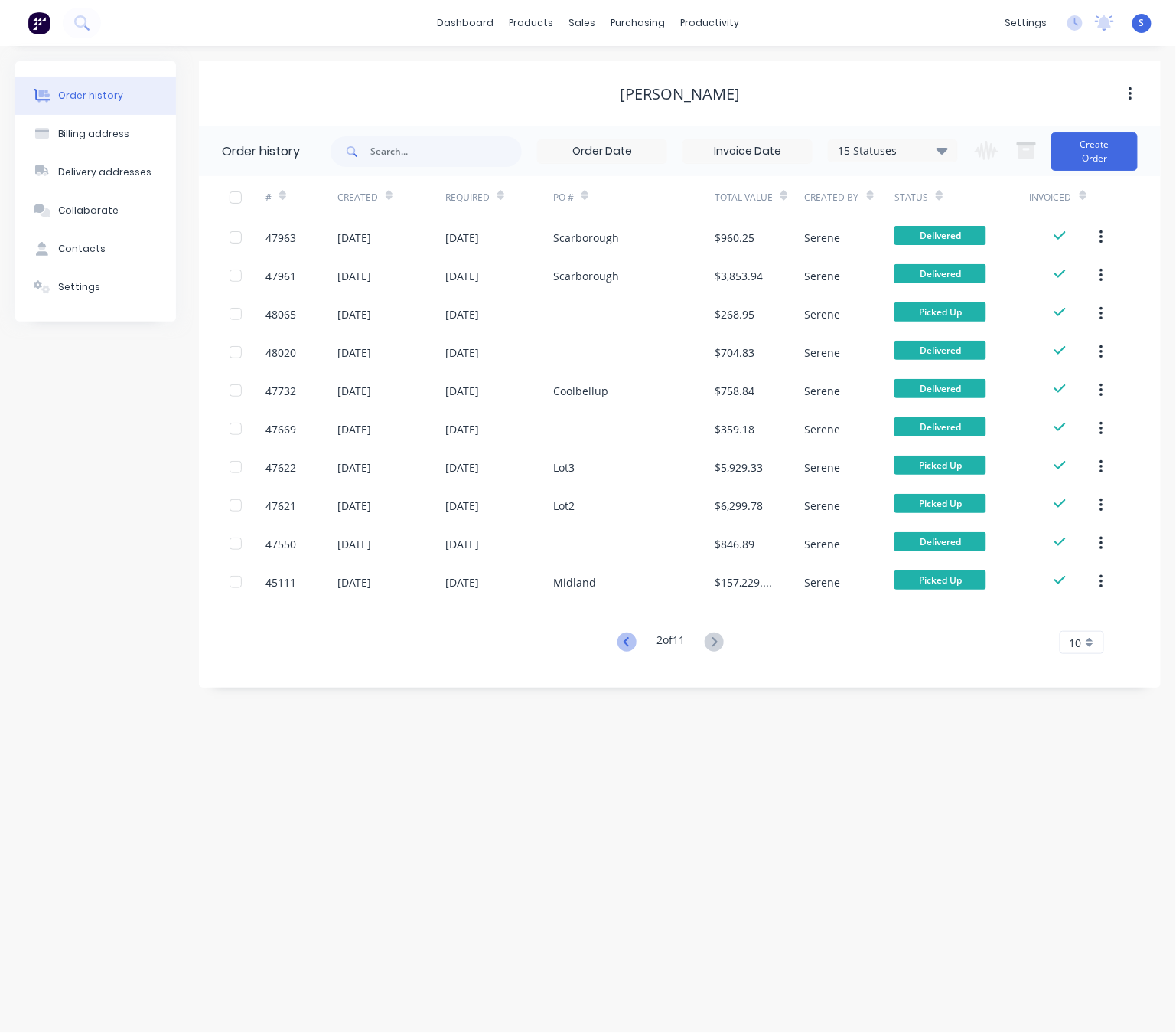
click at [617, 640] on icon at bounding box center [626, 641] width 19 height 19
click at [644, 823] on div "Order history Billing address Delivery addresses Collaborate Contacts Settings …" at bounding box center [588, 540] width 1176 height 987
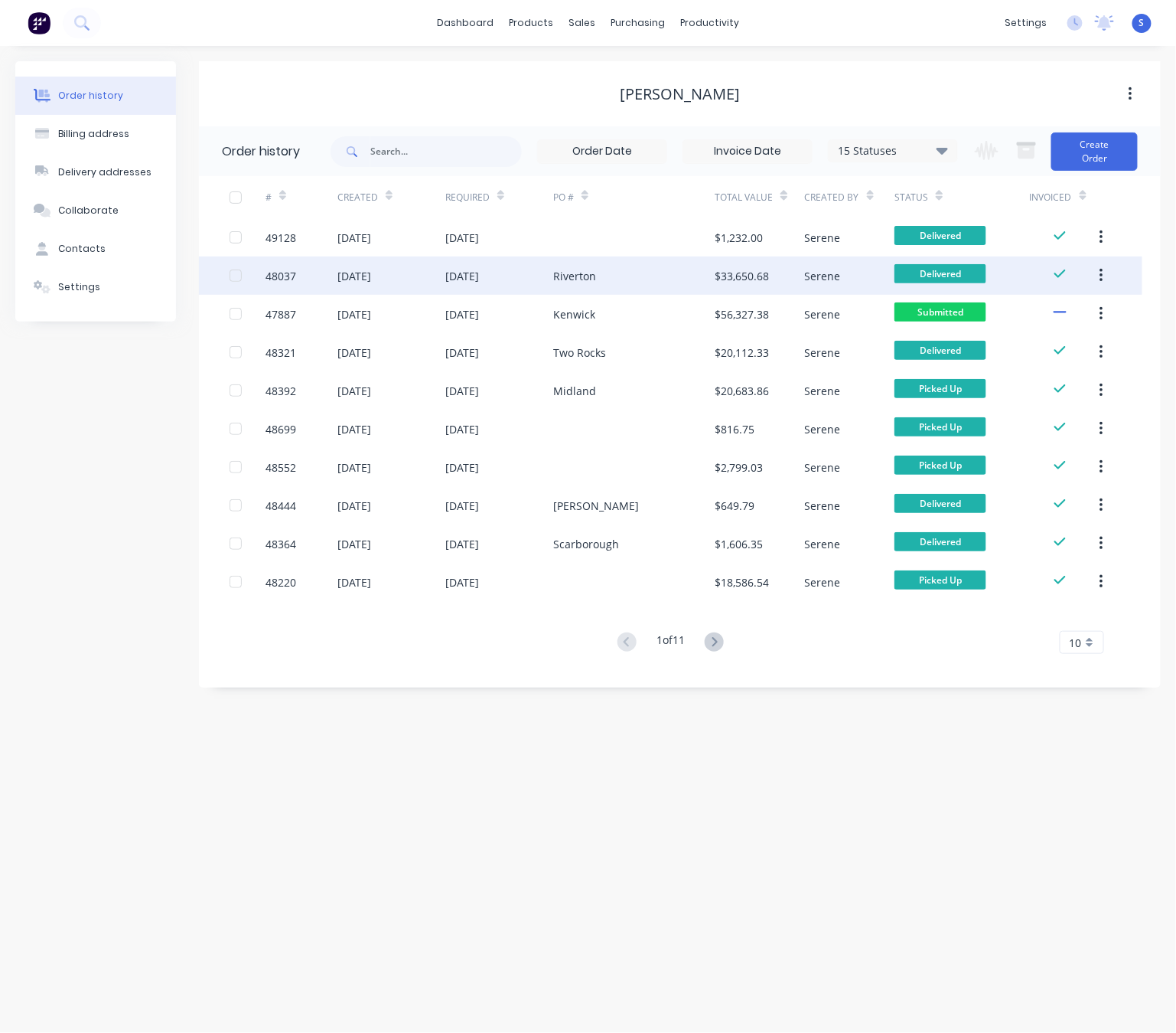
click at [608, 268] on div "Riverton" at bounding box center [634, 275] width 161 height 38
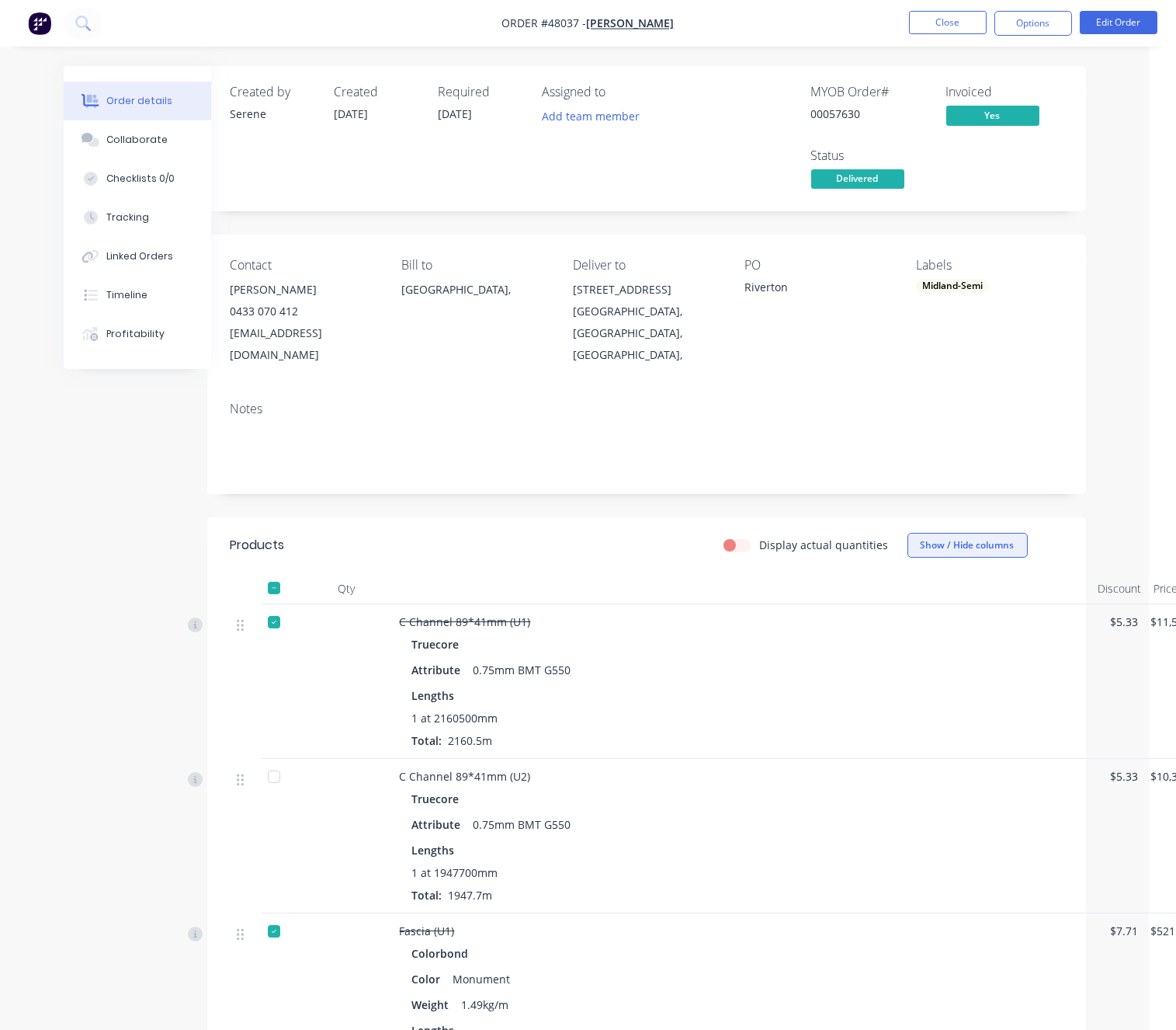
scroll to position [0, 74]
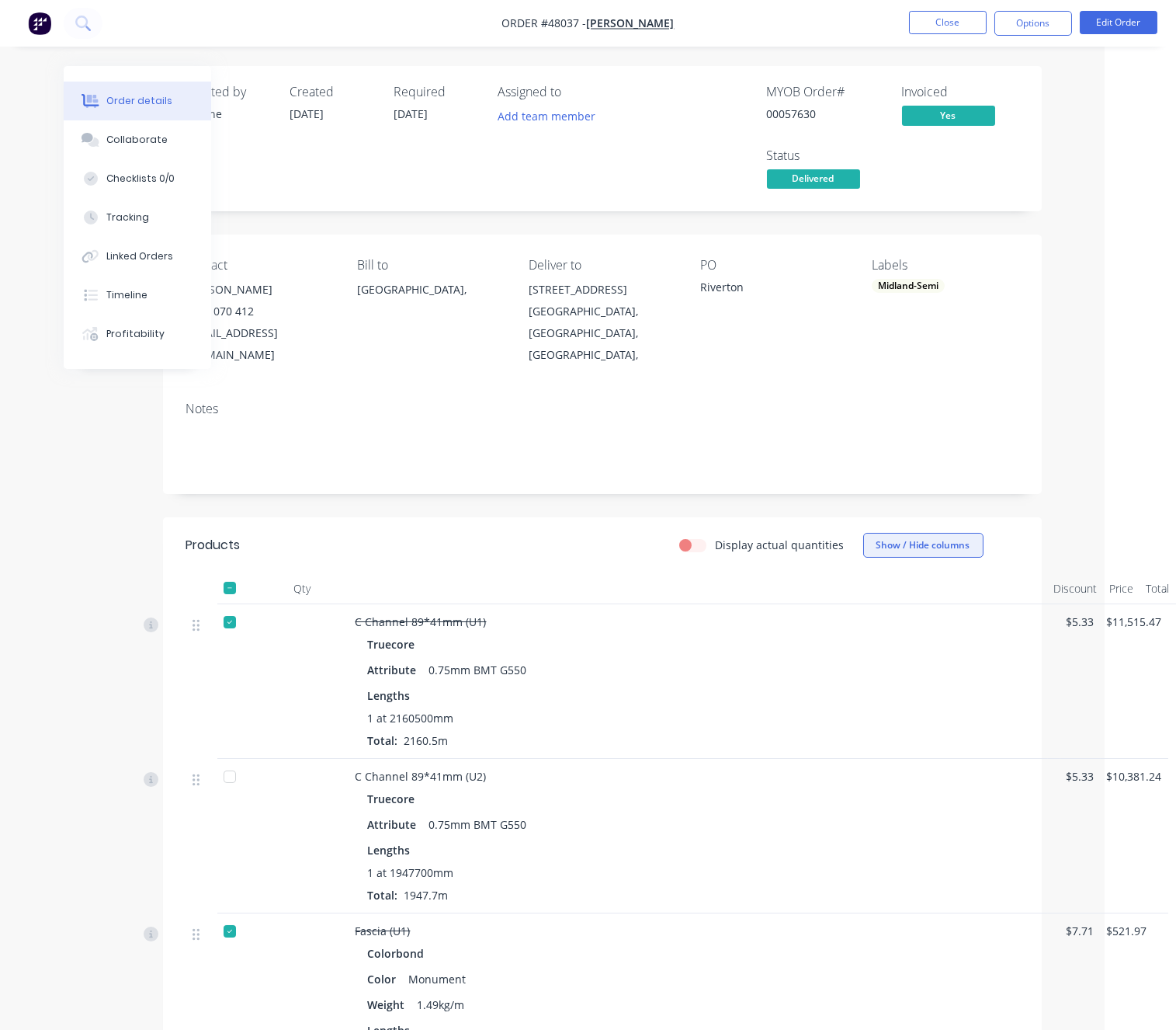
drag, startPoint x: 603, startPoint y: 557, endPoint x: 881, endPoint y: 539, distance: 278.6
click at [1145, 15] on button "Edit Order" at bounding box center [1118, 23] width 78 height 23
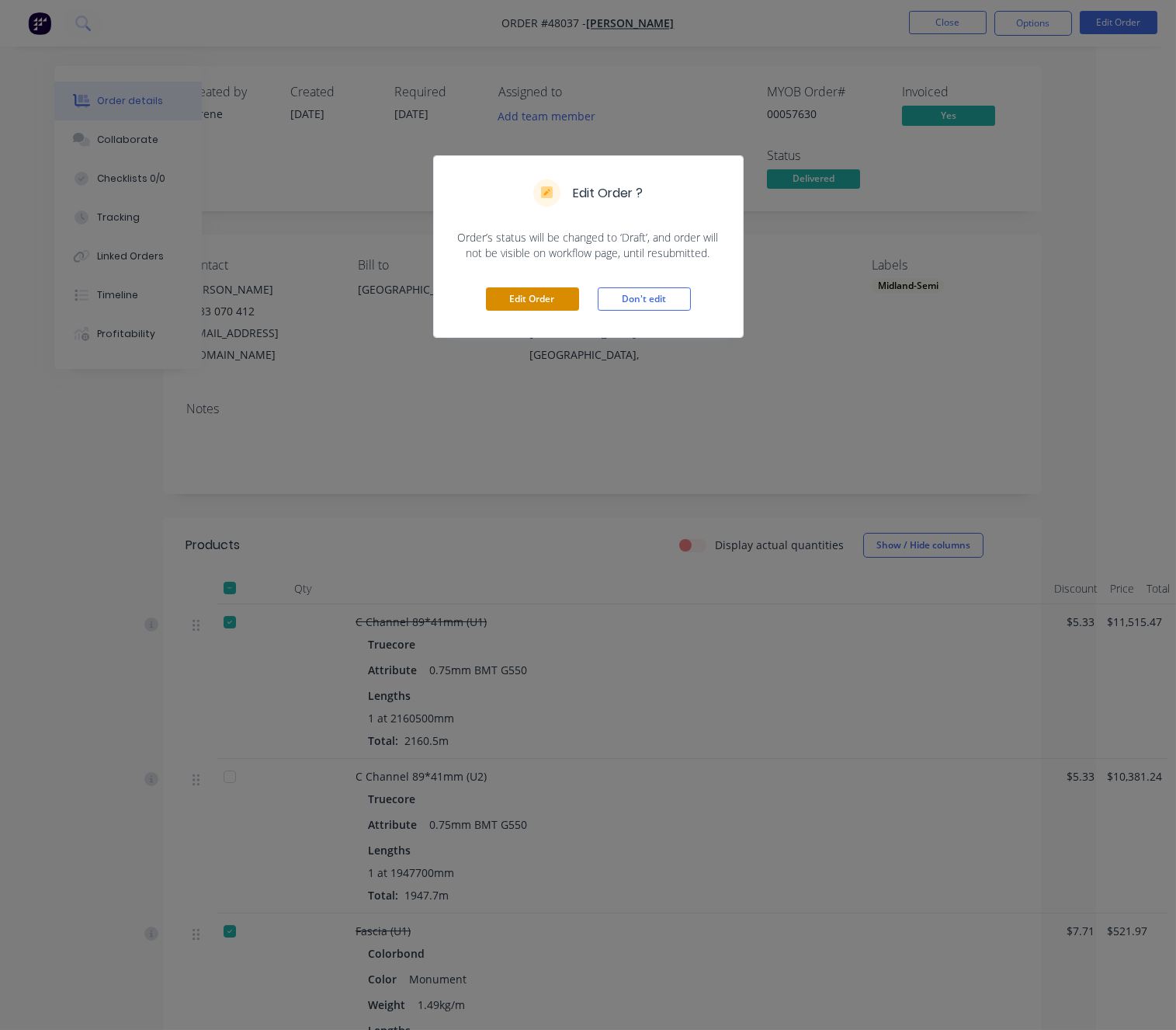
click at [529, 311] on button "Edit Order" at bounding box center [532, 299] width 93 height 23
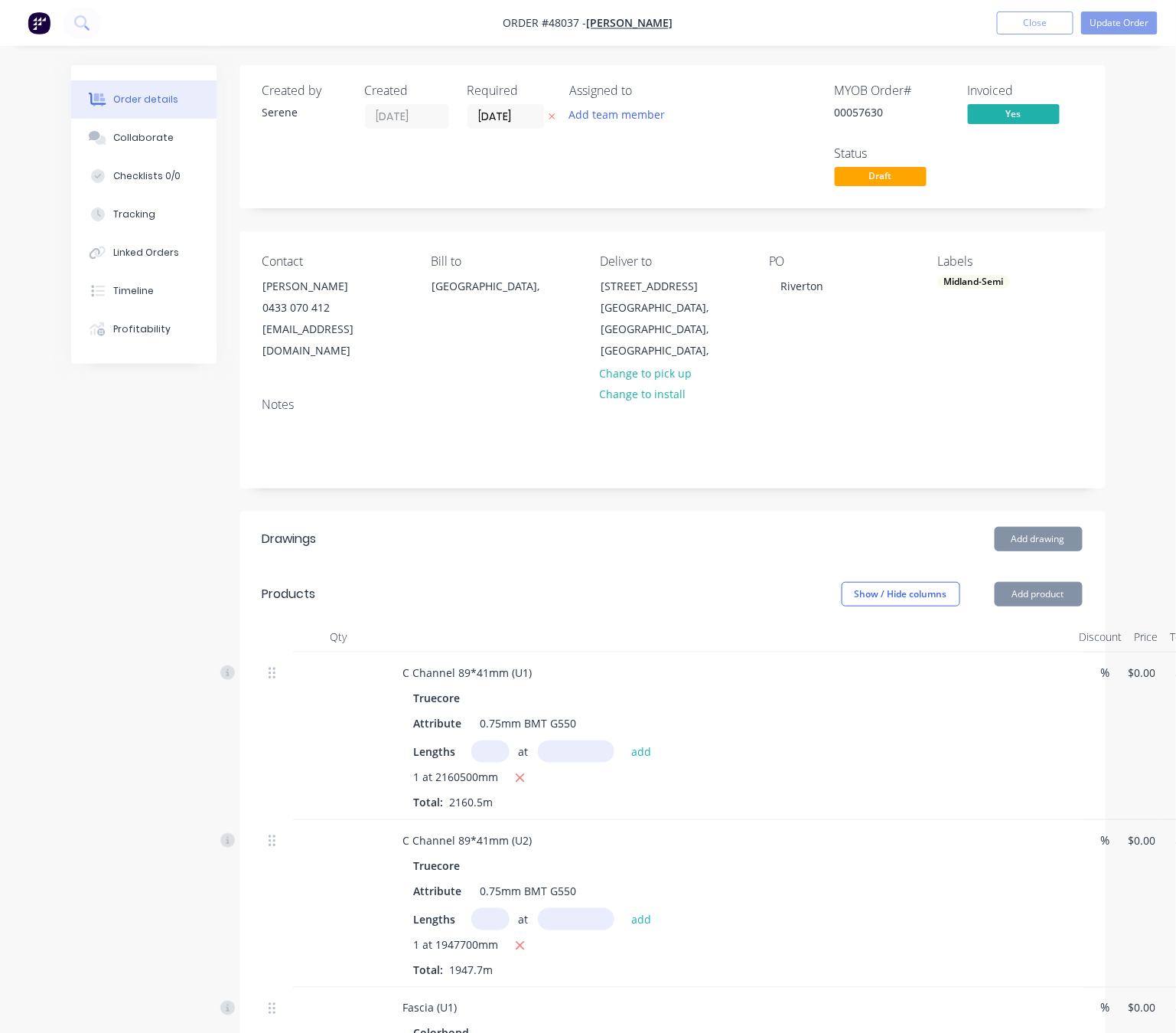
type input "$5.33"
type input "$11,515.47"
type input "$5.33"
type input "$10,381.24"
type input "$7.71"
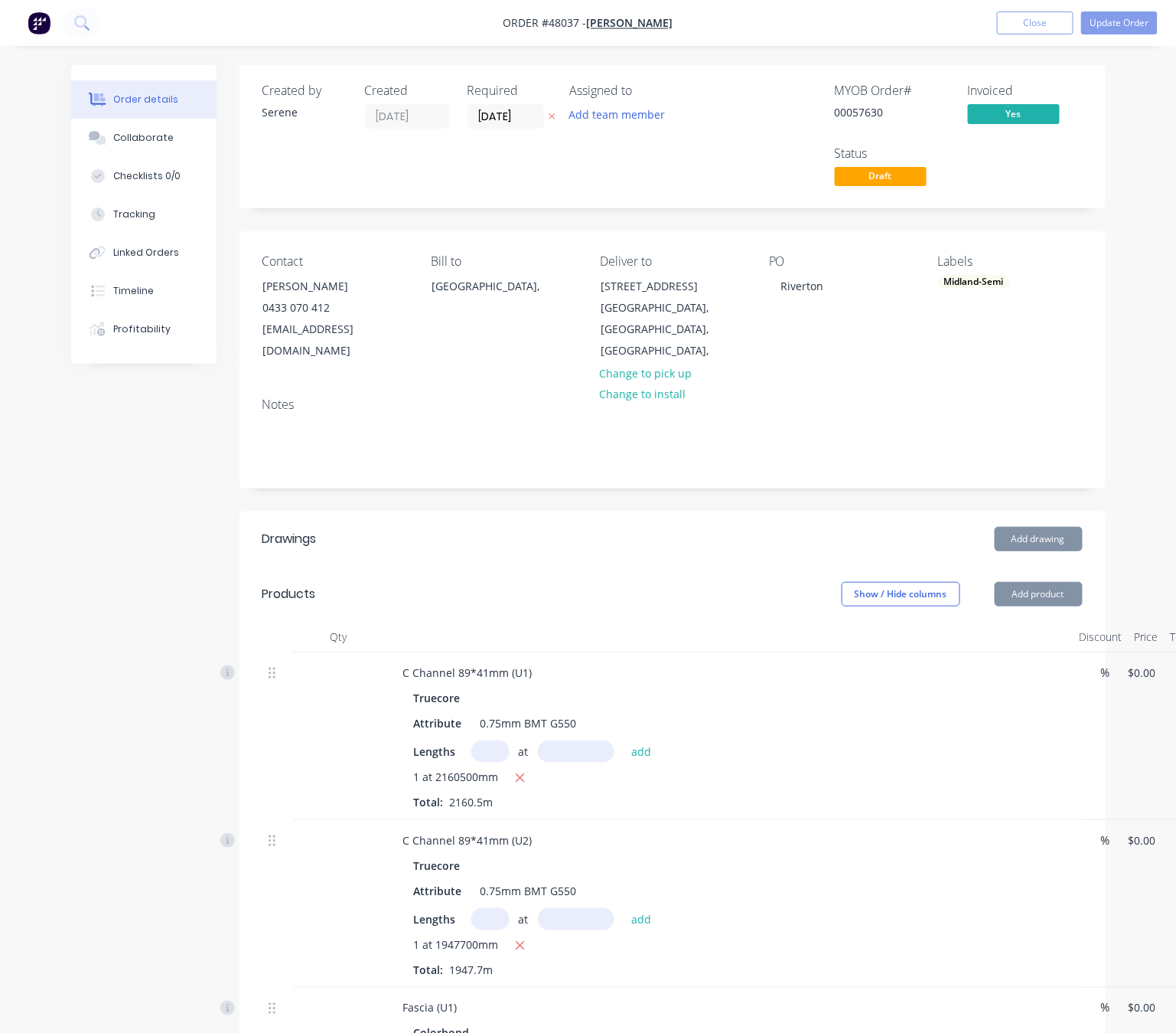
type input "$521.97"
type input "$2.13"
type input "$255.60"
type input "$3.43"
type input "$48.02"
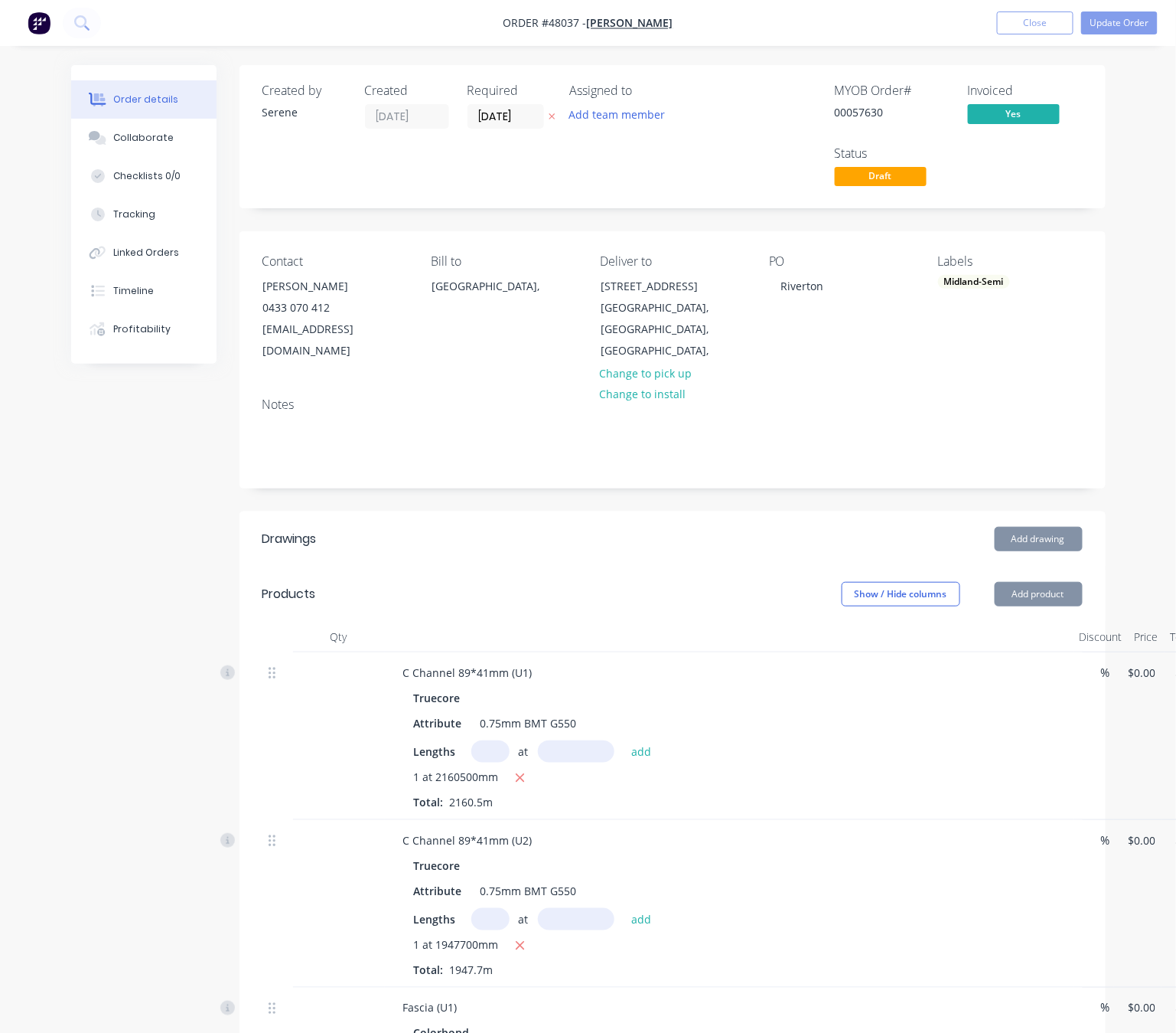
type input "$3.43"
type input "$34.30"
type input "$1.49"
type input "$11.92"
type input "$1.49"
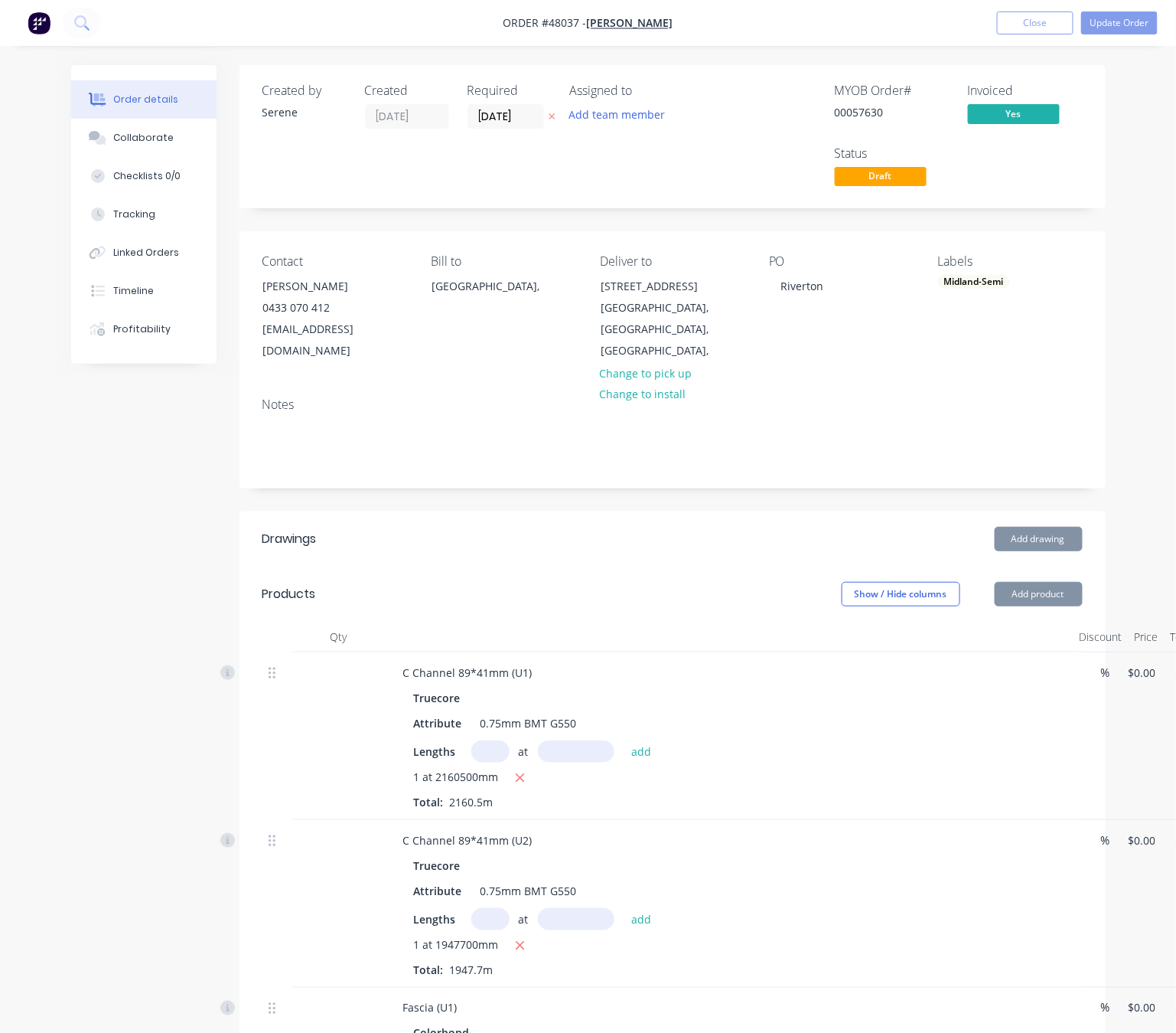
type input "$11.92"
type input "$3.00"
type input "$18.00"
type input "$20.00"
type input "$300.00"
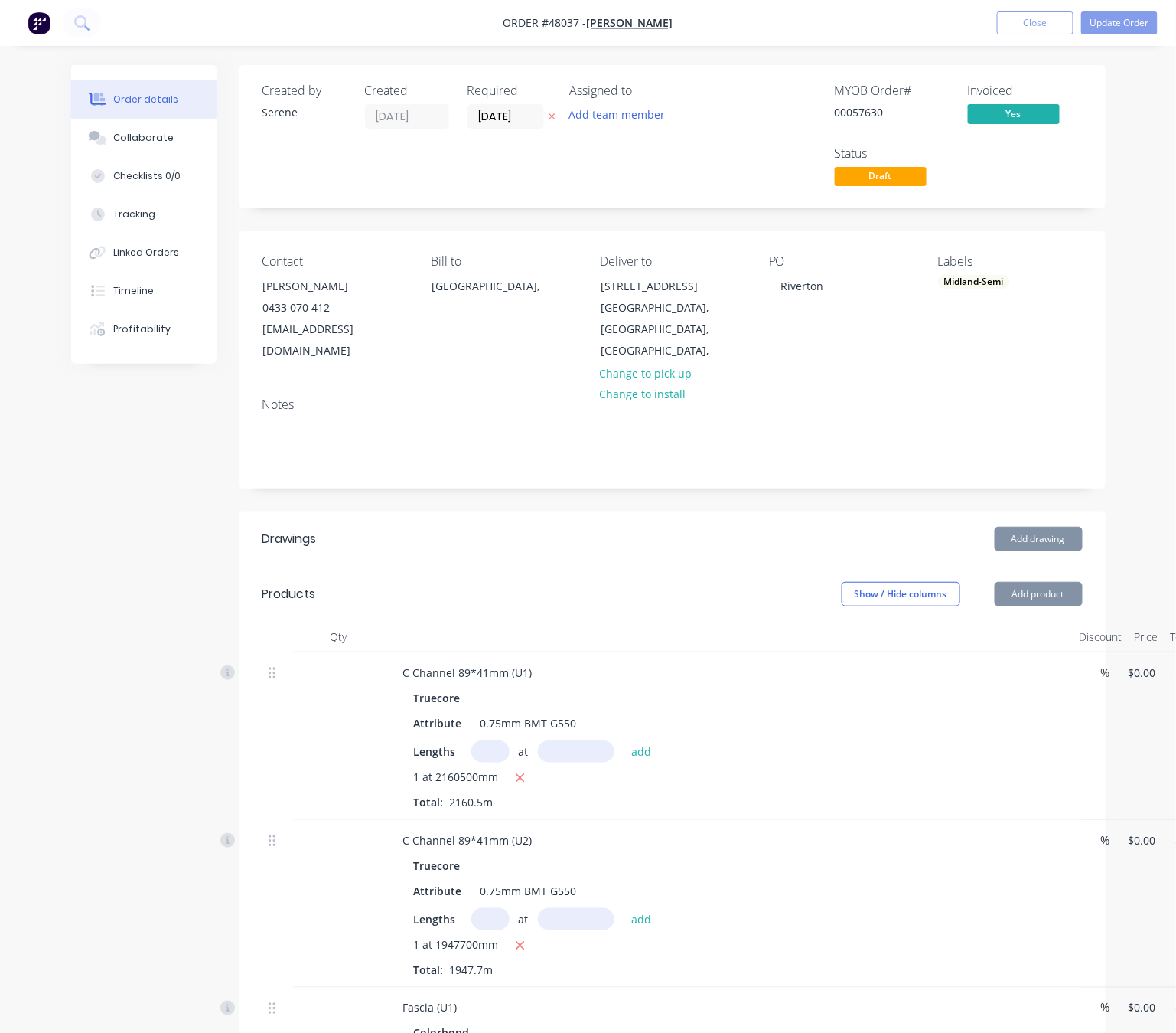
type input "$3.82"
type input "$38.20"
type input "$7.73"
type input "$966.25"
type input "$9.00"
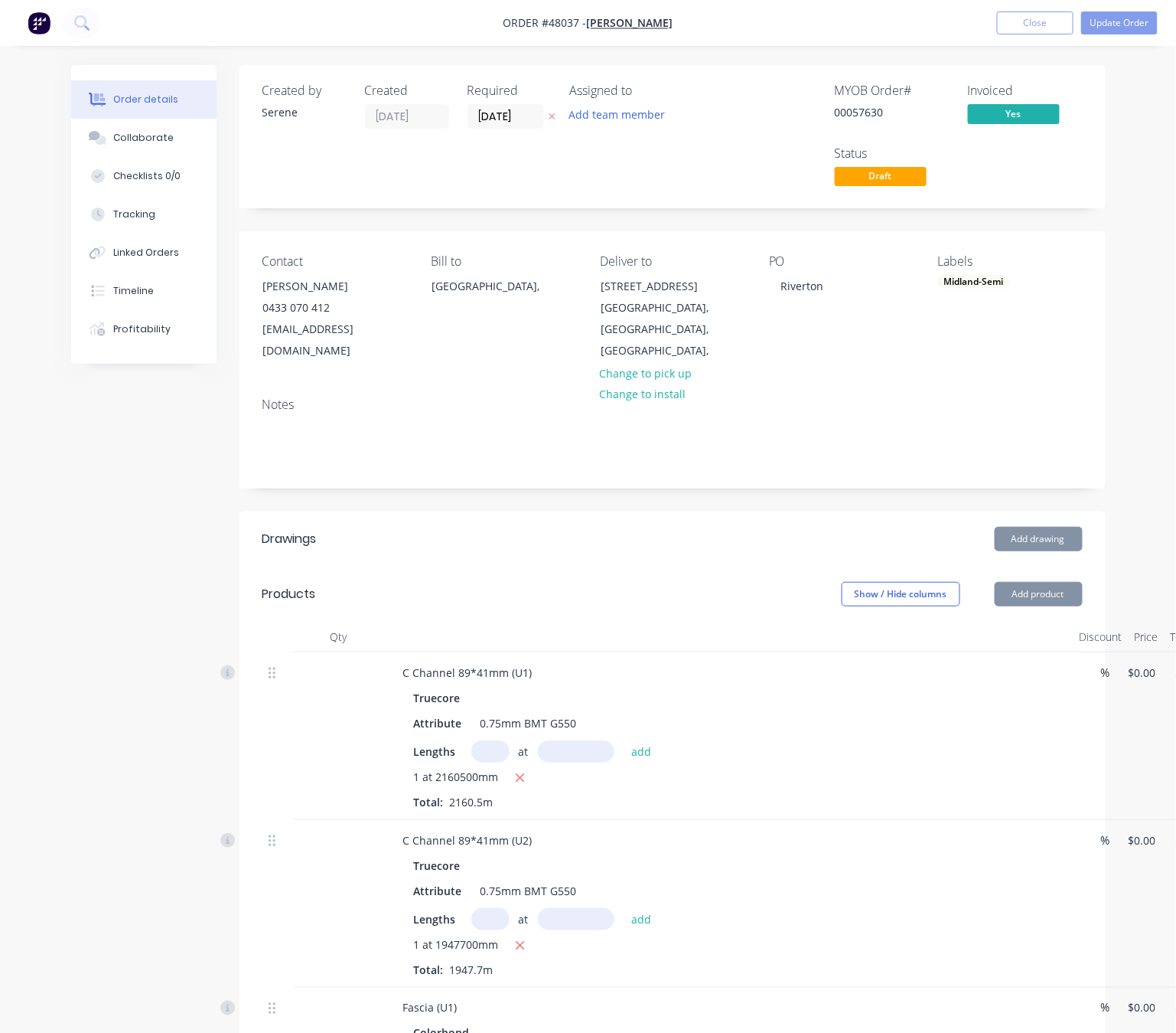
type input "$270.00"
type input "$13.35"
type input "$1,668.75"
type input "$7.73"
type input "$966.25"
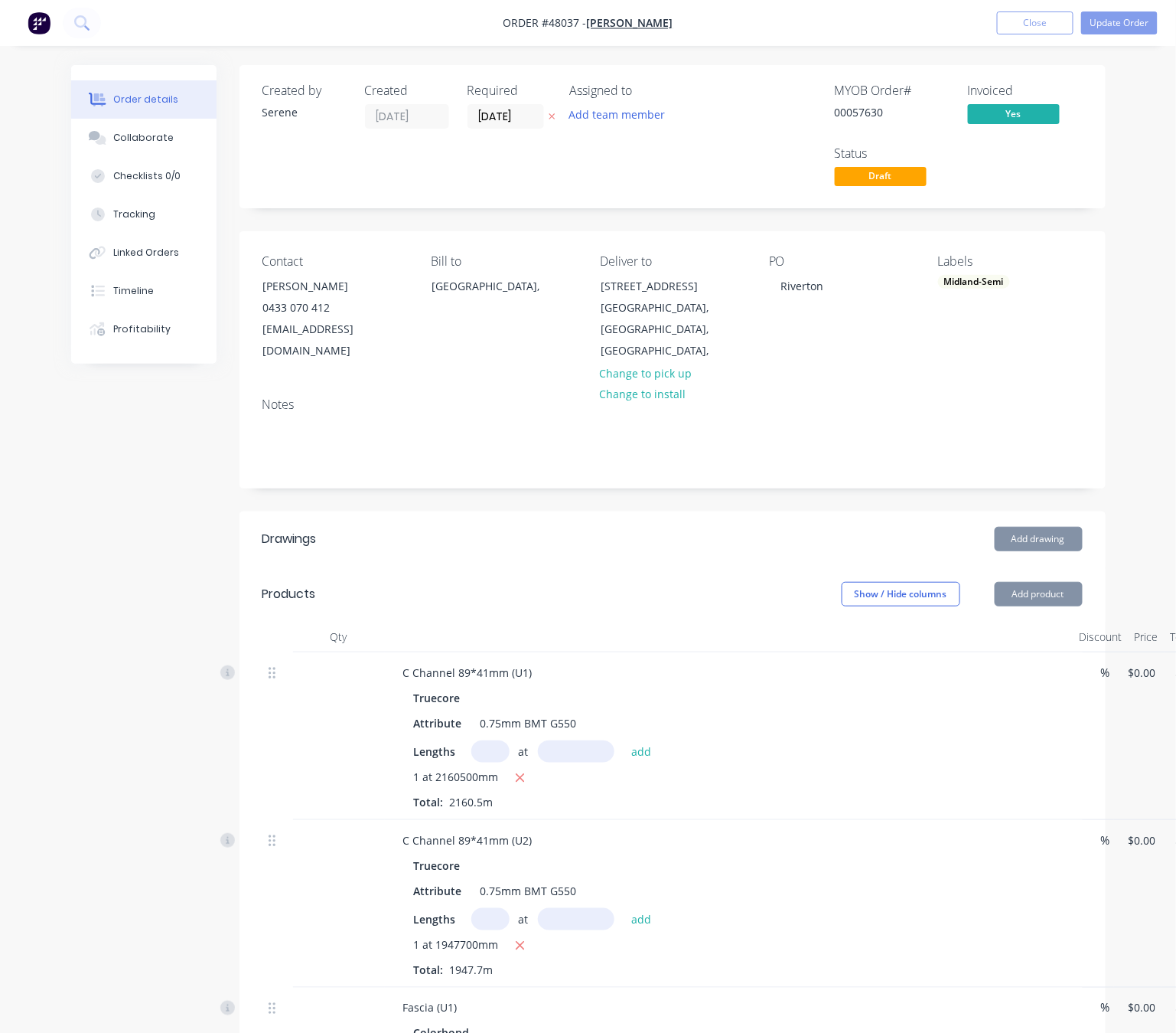
type input "$9.00"
type input "$270.00"
type input "$13.35"
type input "$1,668.75"
type input "$7.71"
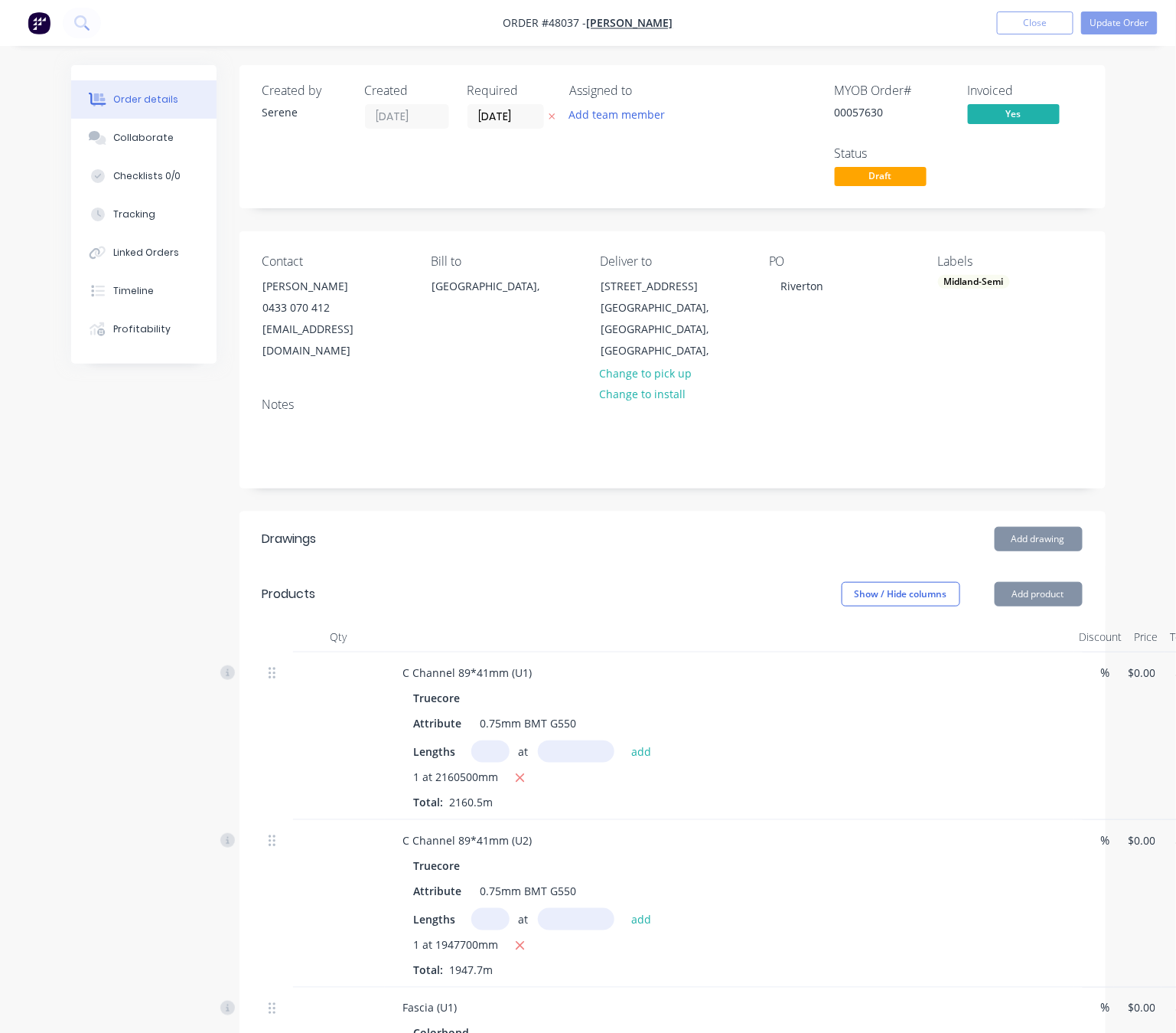
type input "$444.87"
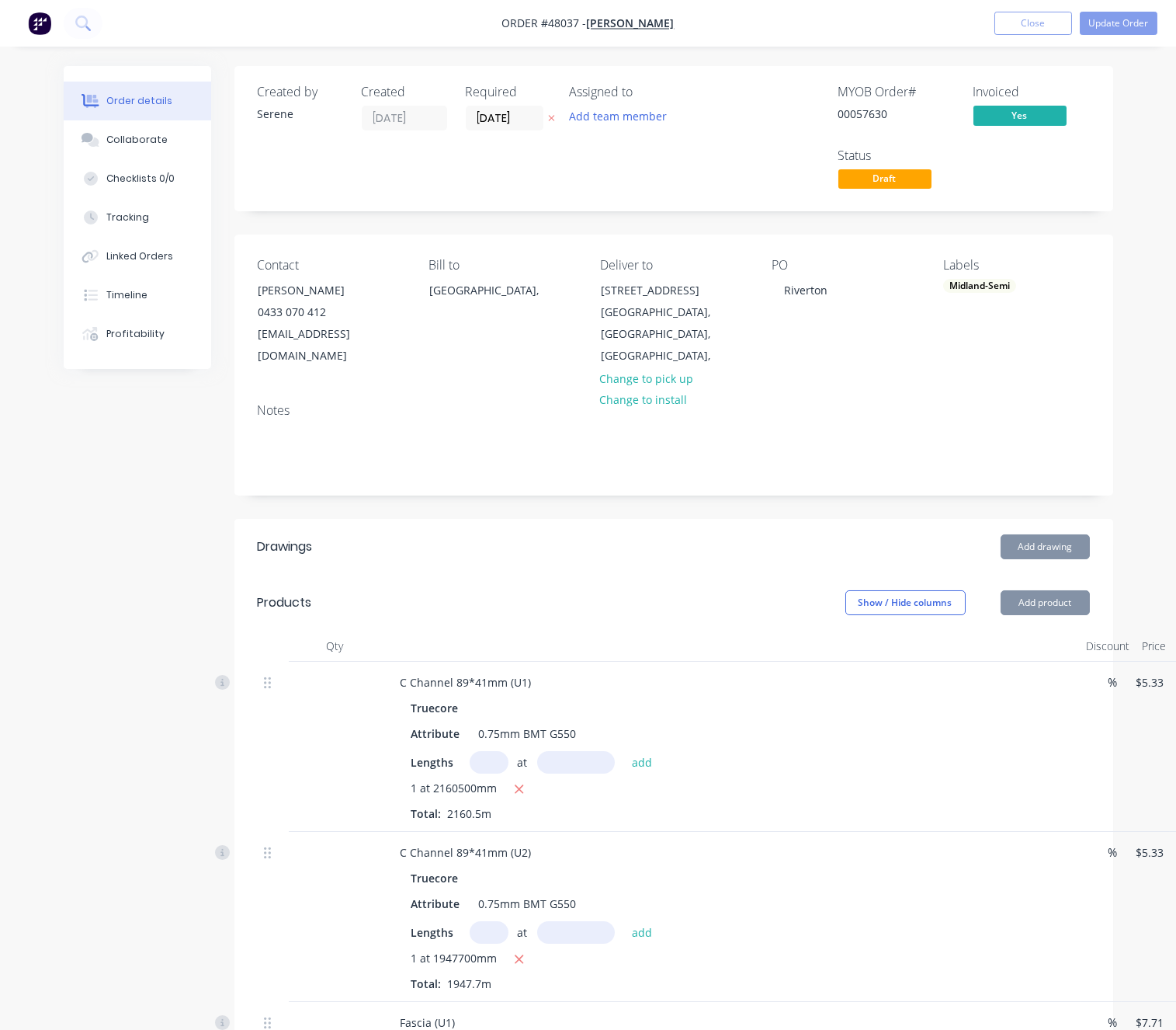
scroll to position [0, 114]
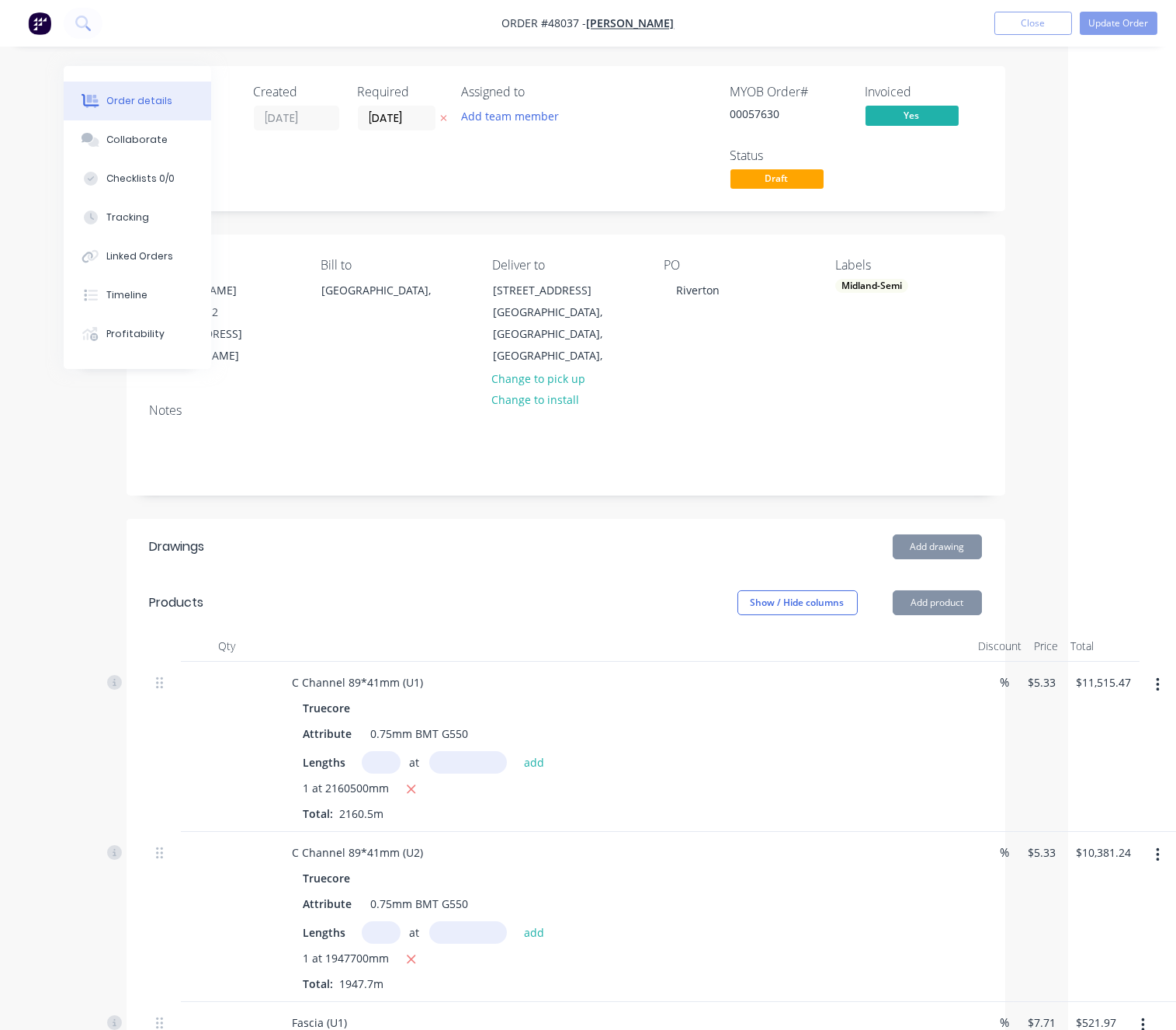
drag, startPoint x: 517, startPoint y: 563, endPoint x: 841, endPoint y: 545, distance: 324.5
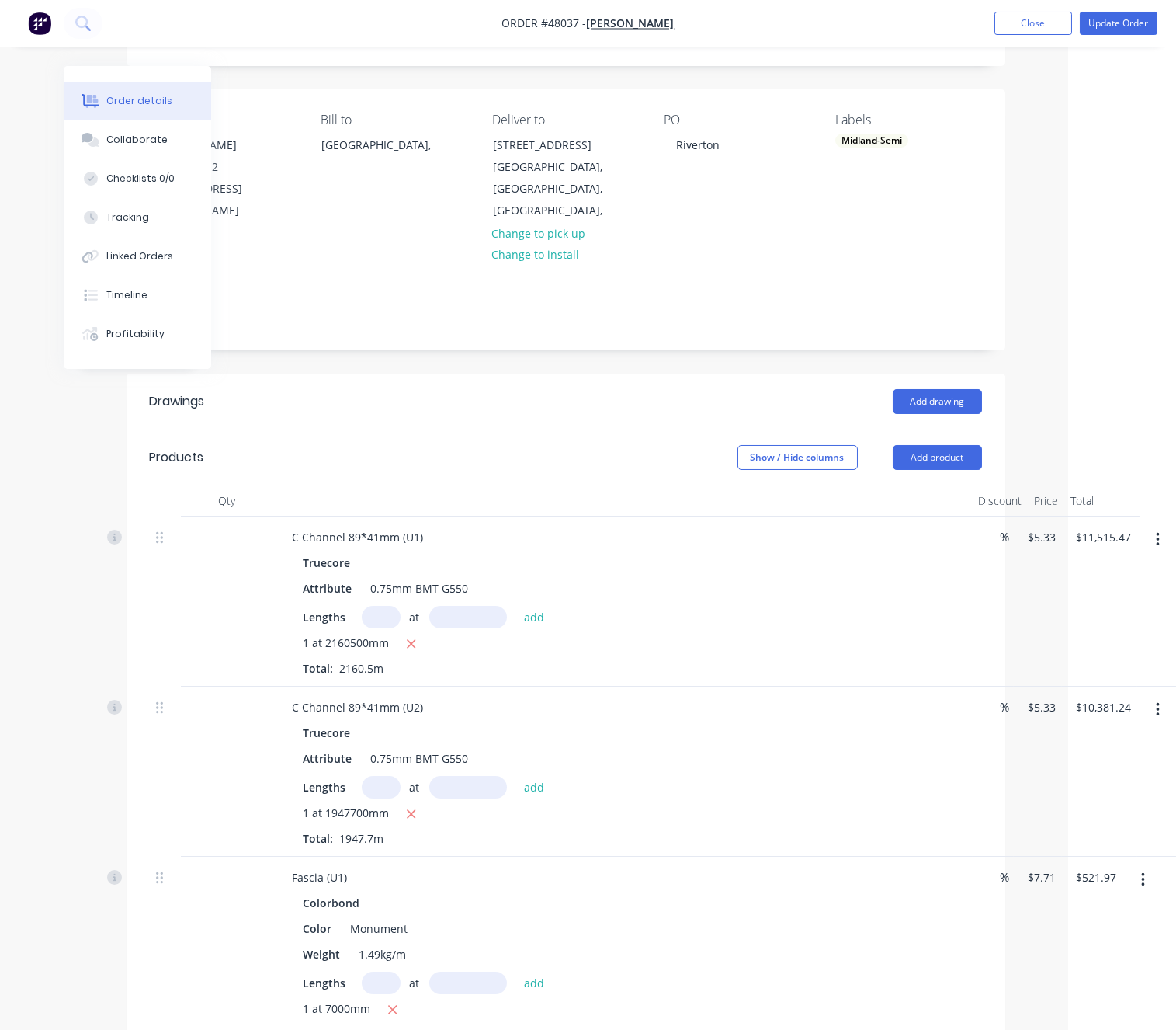
scroll to position [544, 114]
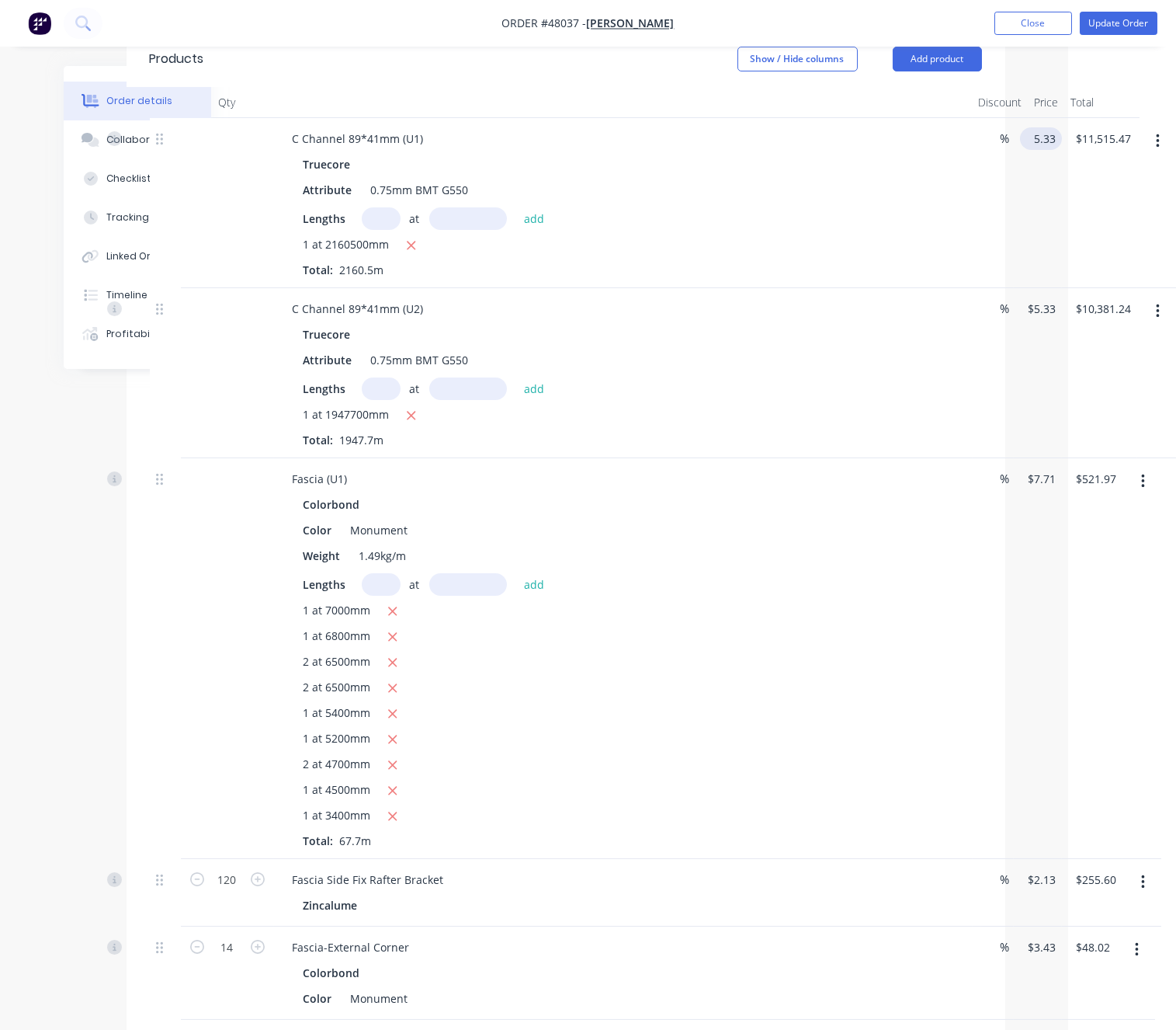
click at [1046, 149] on input "5.33" at bounding box center [1044, 139] width 36 height 23
type input "$4.70"
type input "$10,154.35"
click at [854, 371] on div "Attribute 0.75mm BMT G550" at bounding box center [620, 360] width 646 height 23
click at [1045, 320] on input "5.33" at bounding box center [1040, 309] width 29 height 23
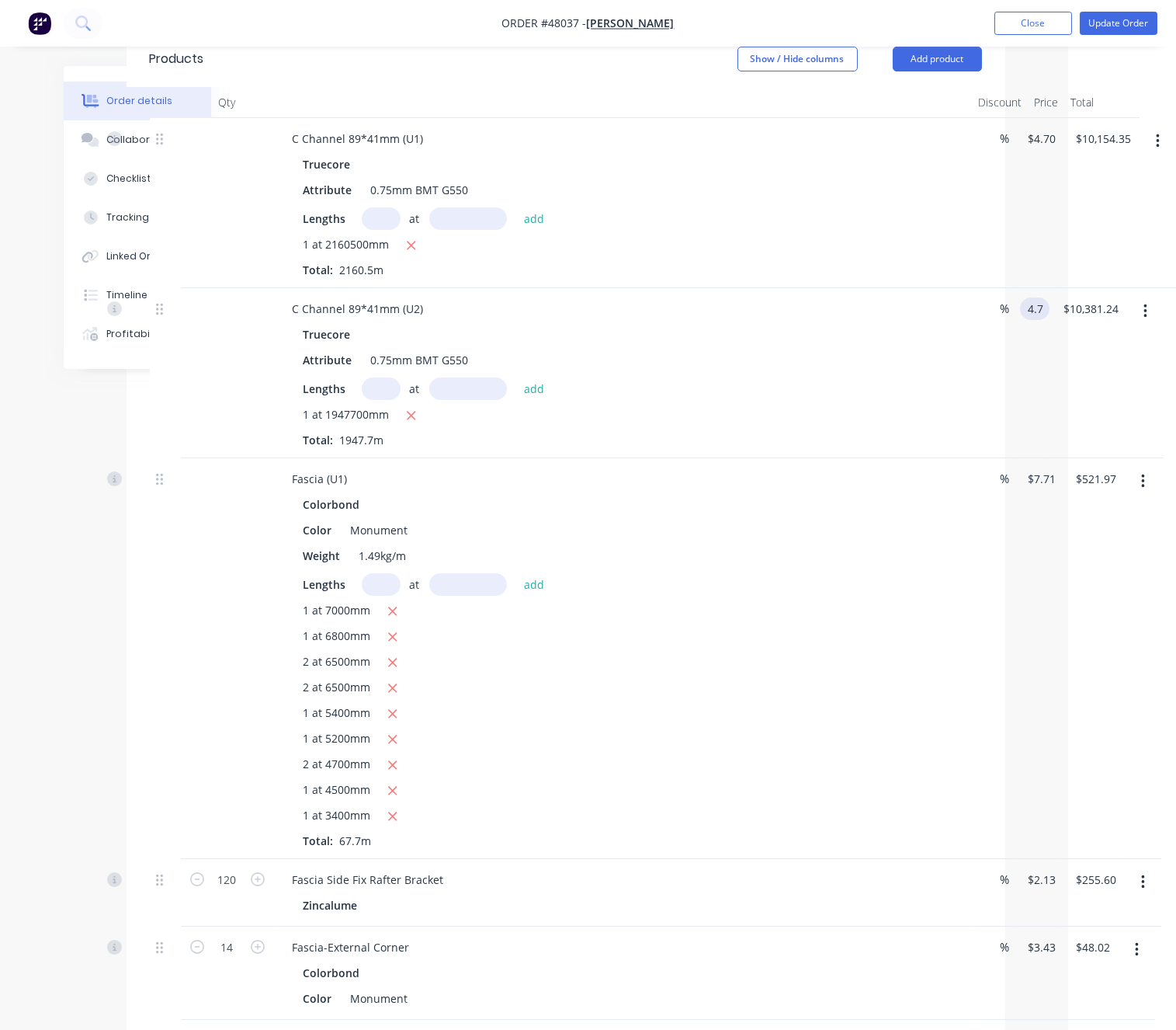
type input "$4.70"
type input "$9,154.19"
click at [976, 398] on div "%" at bounding box center [993, 373] width 42 height 170
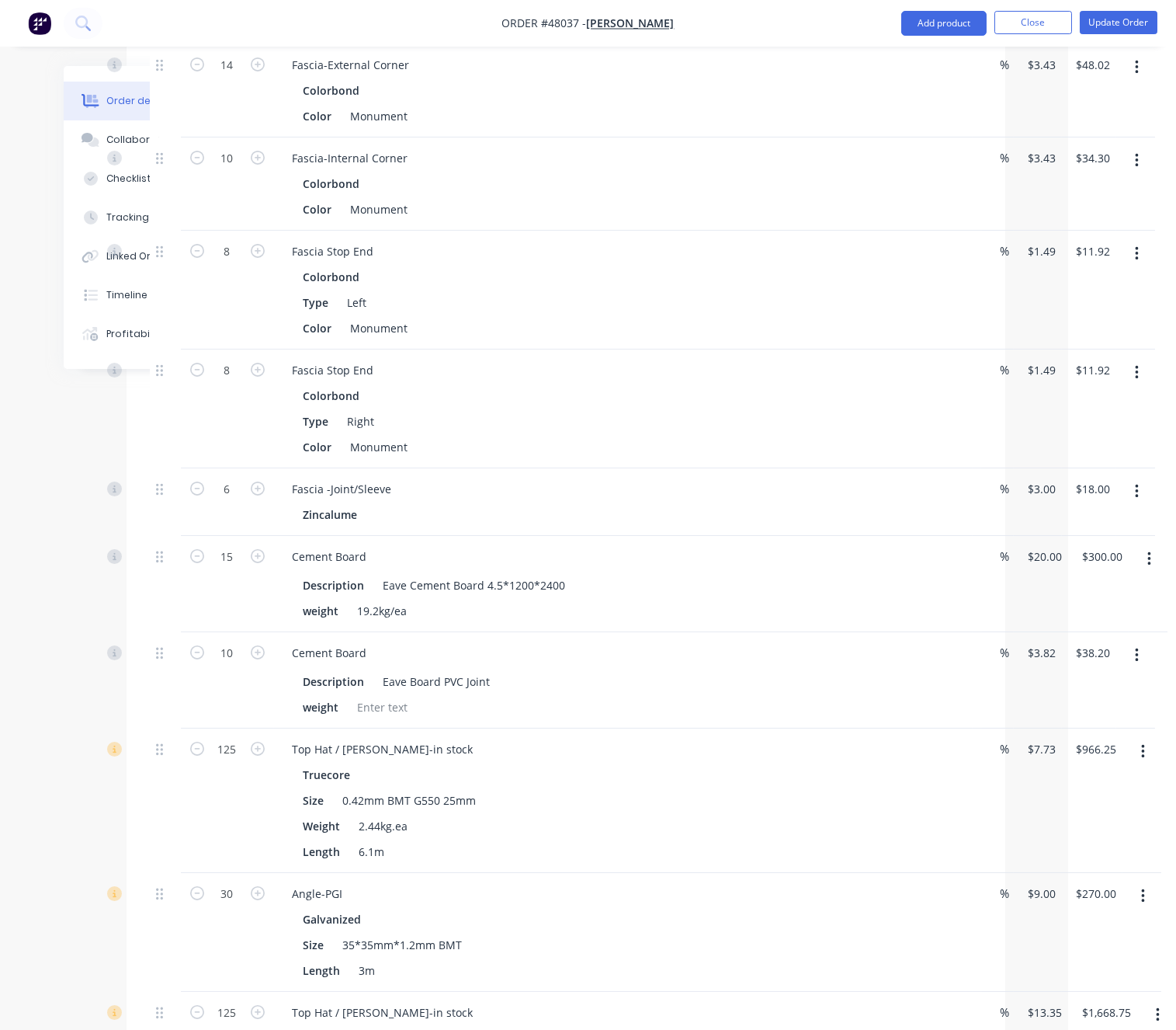
scroll to position [142, 114]
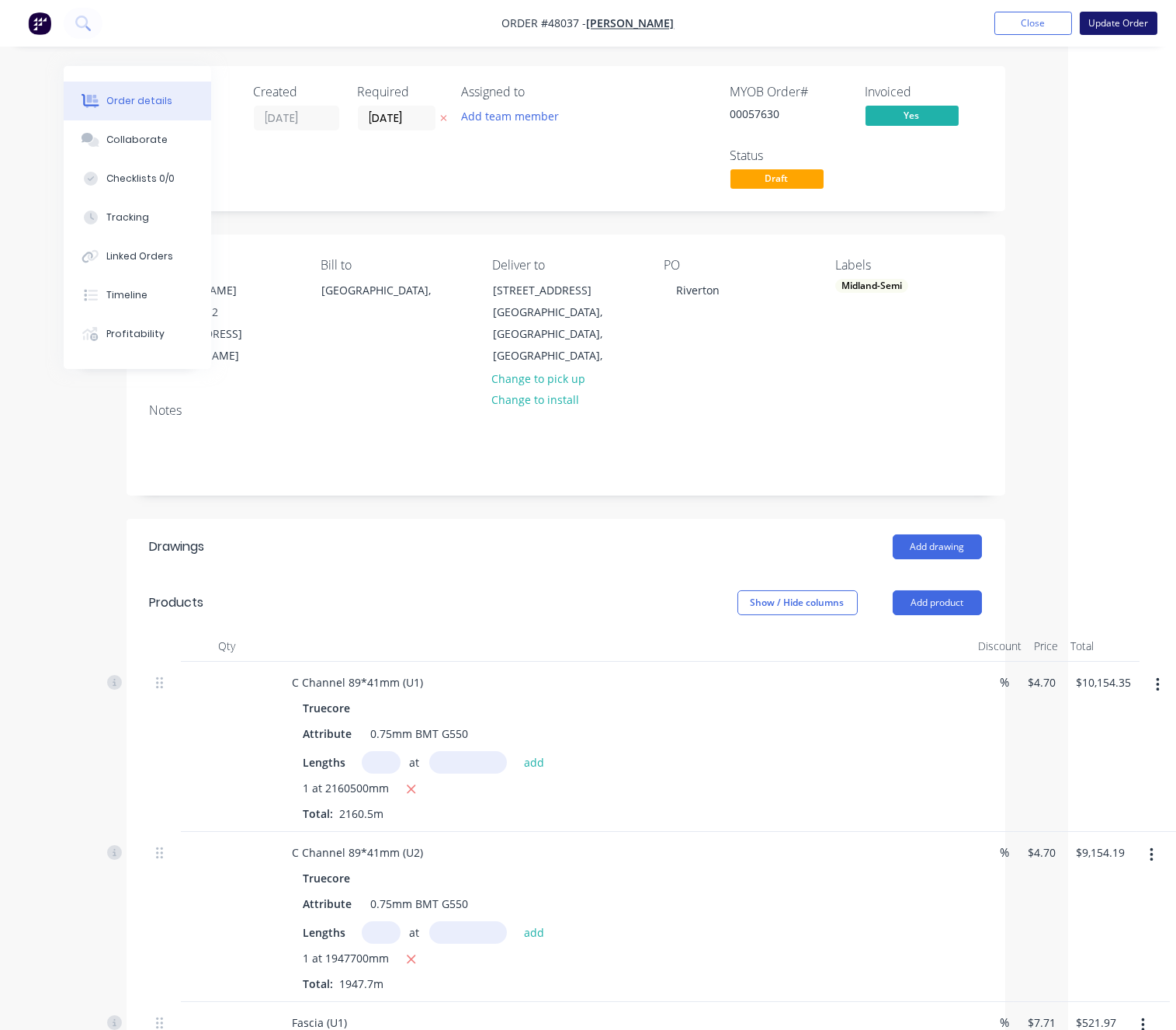
click at [1115, 21] on button "Update Order" at bounding box center [1118, 23] width 78 height 23
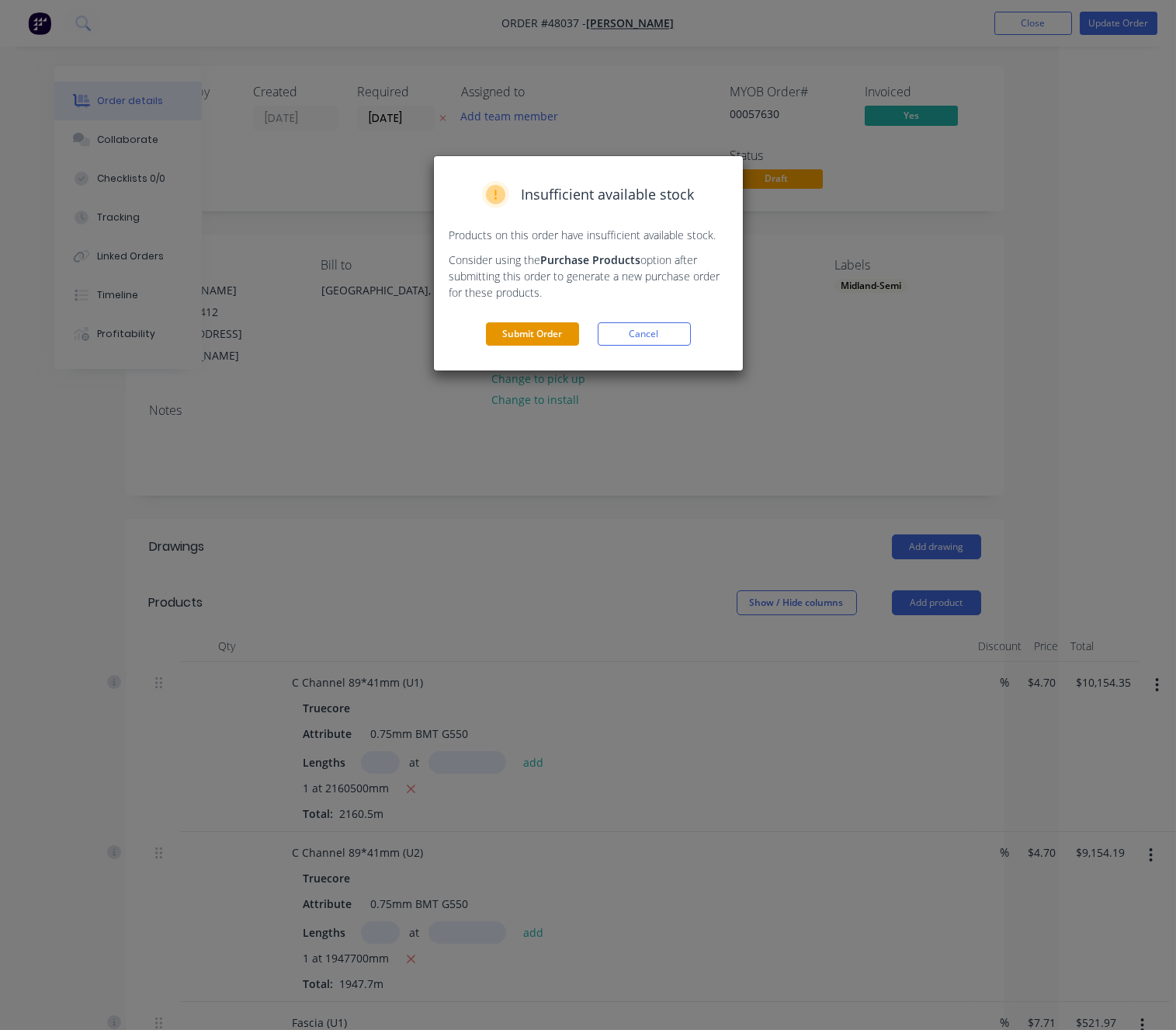
click at [522, 346] on button "Submit Order" at bounding box center [532, 333] width 93 height 23
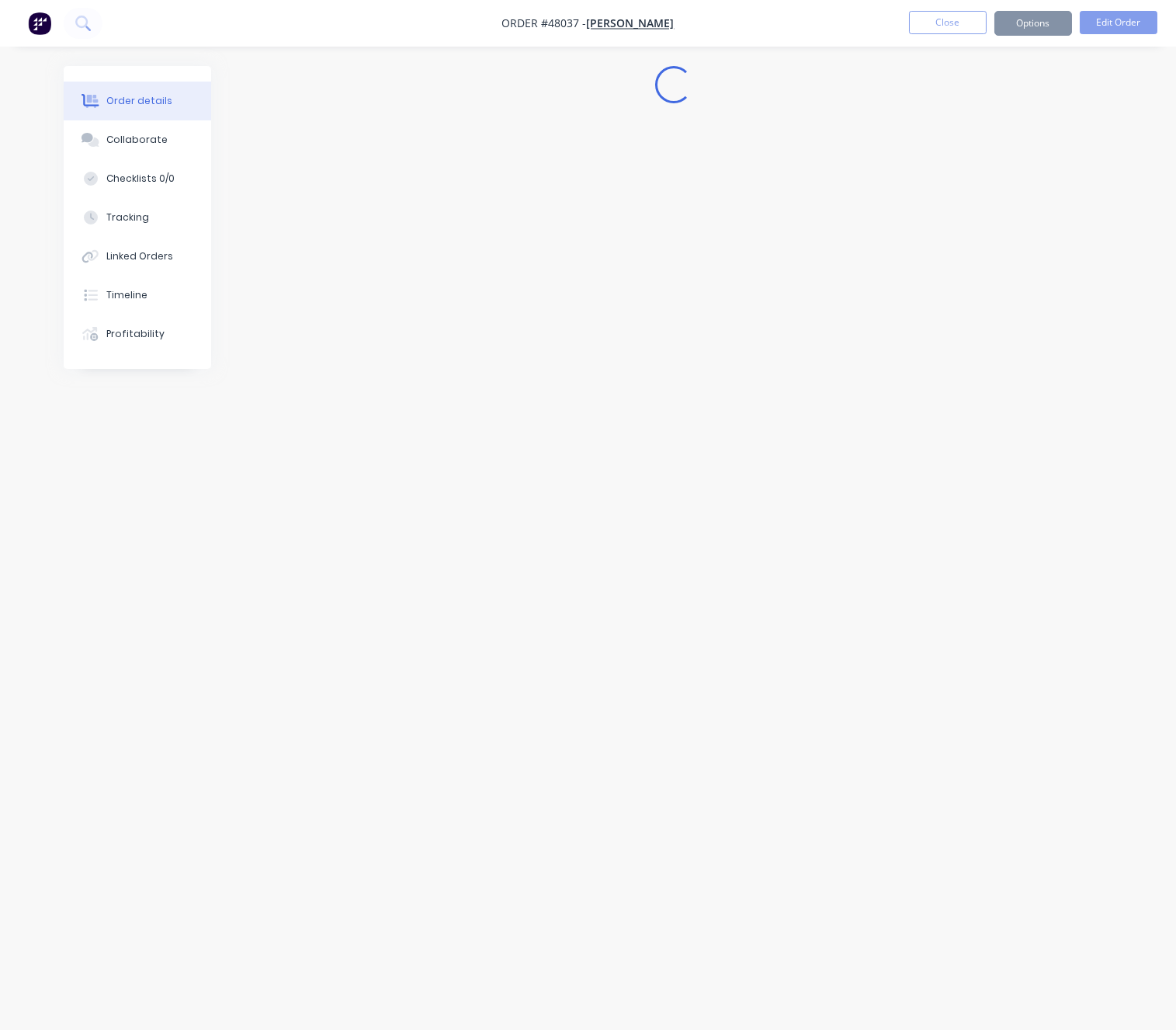
scroll to position [0, 0]
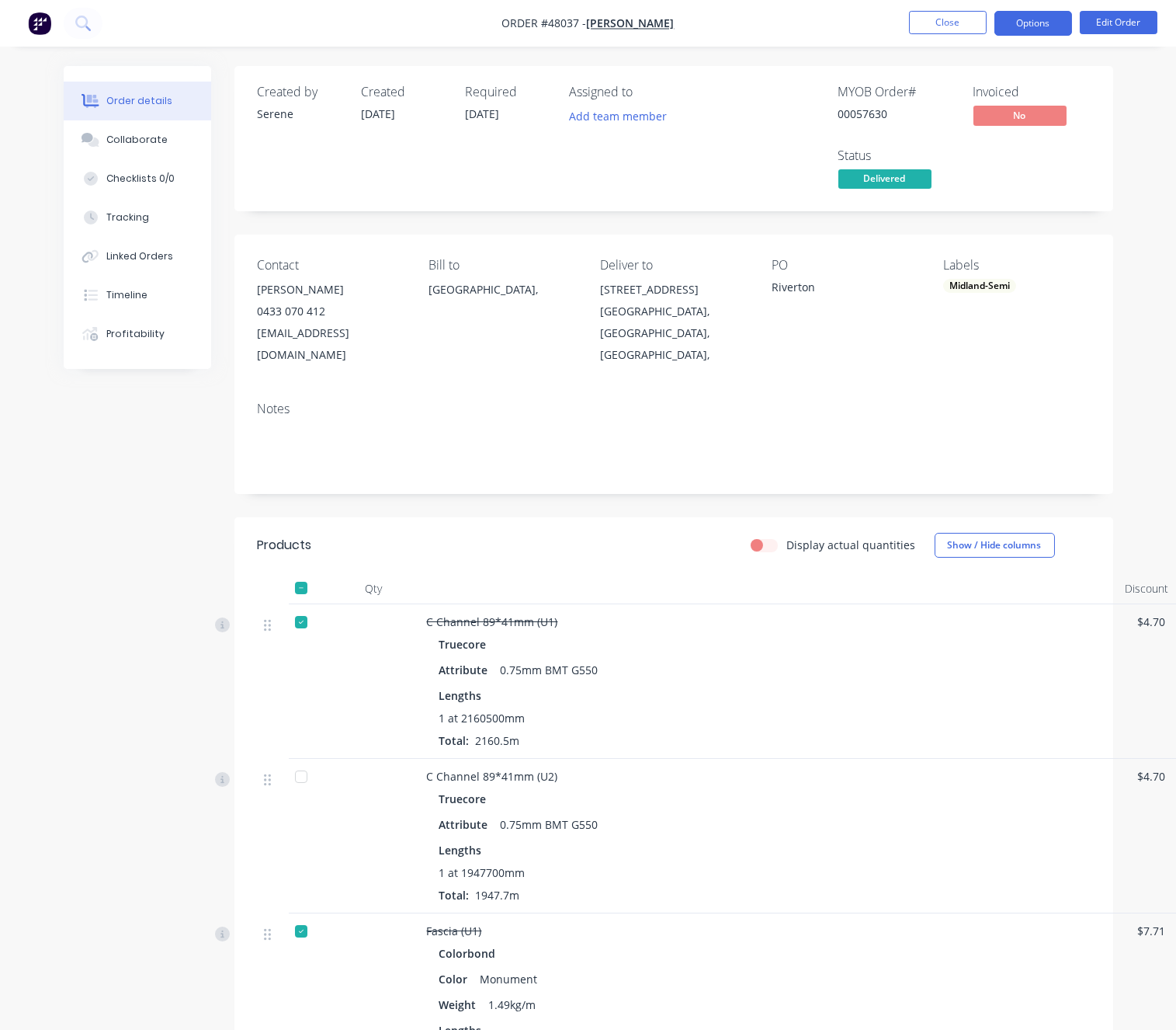
click at [1032, 30] on button "Options" at bounding box center [1032, 23] width 78 height 24
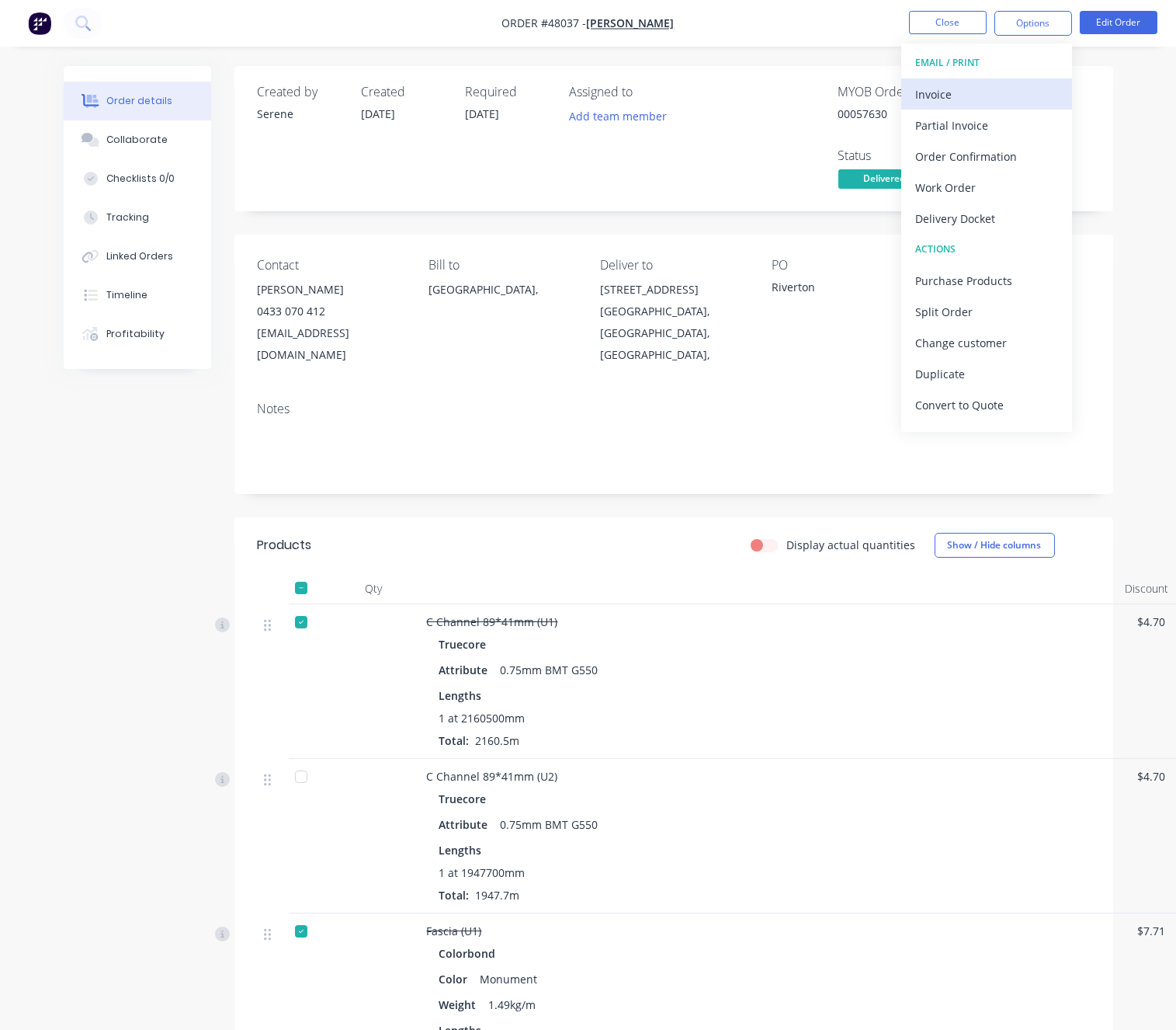
click at [952, 98] on div "Invoice" at bounding box center [986, 94] width 143 height 23
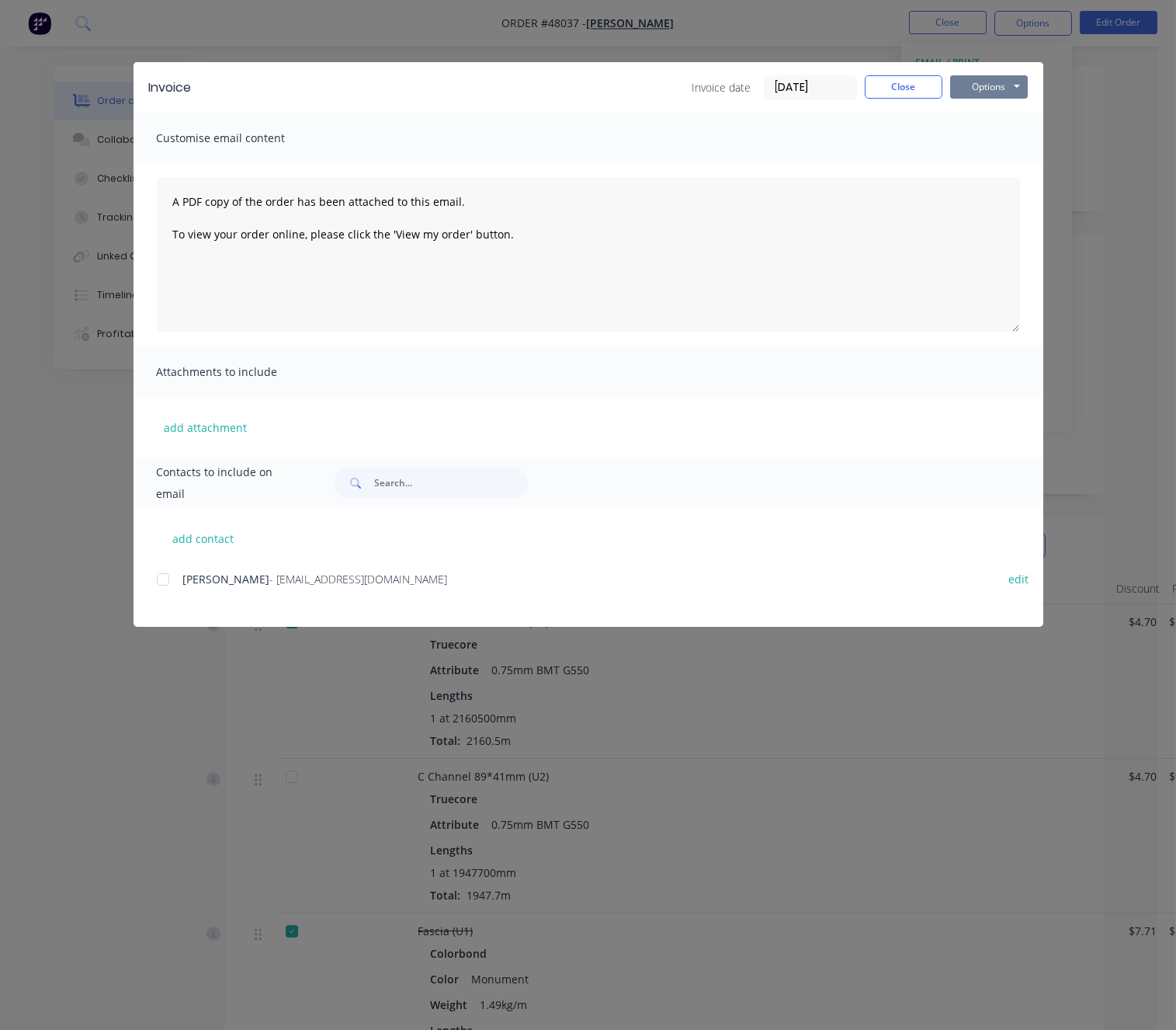
click at [996, 87] on button "Options" at bounding box center [988, 86] width 78 height 23
click at [992, 142] on button "Print" at bounding box center [1000, 139] width 99 height 25
click at [905, 91] on button "Close" at bounding box center [903, 86] width 78 height 23
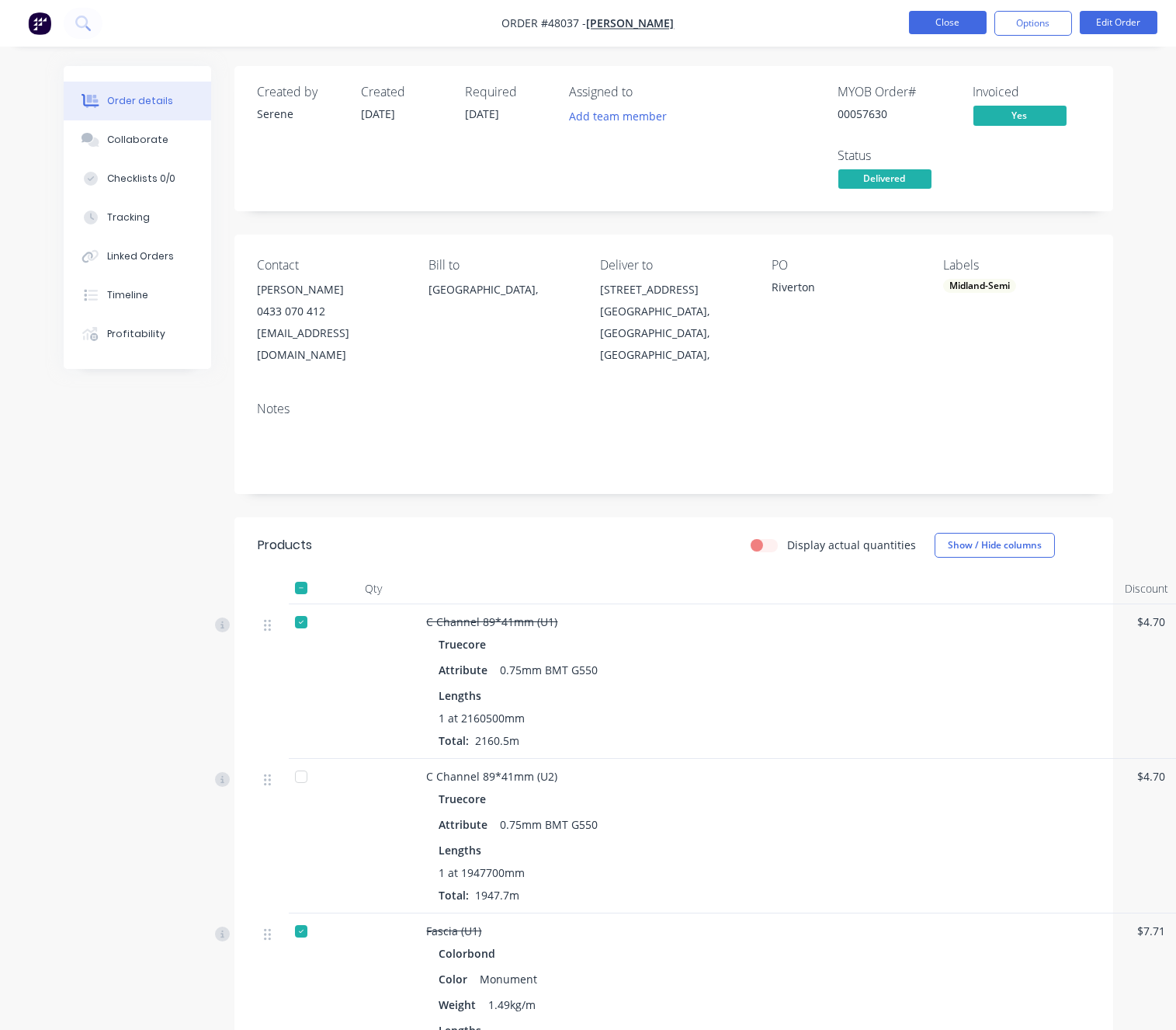
click at [939, 16] on button "Close" at bounding box center [947, 23] width 78 height 23
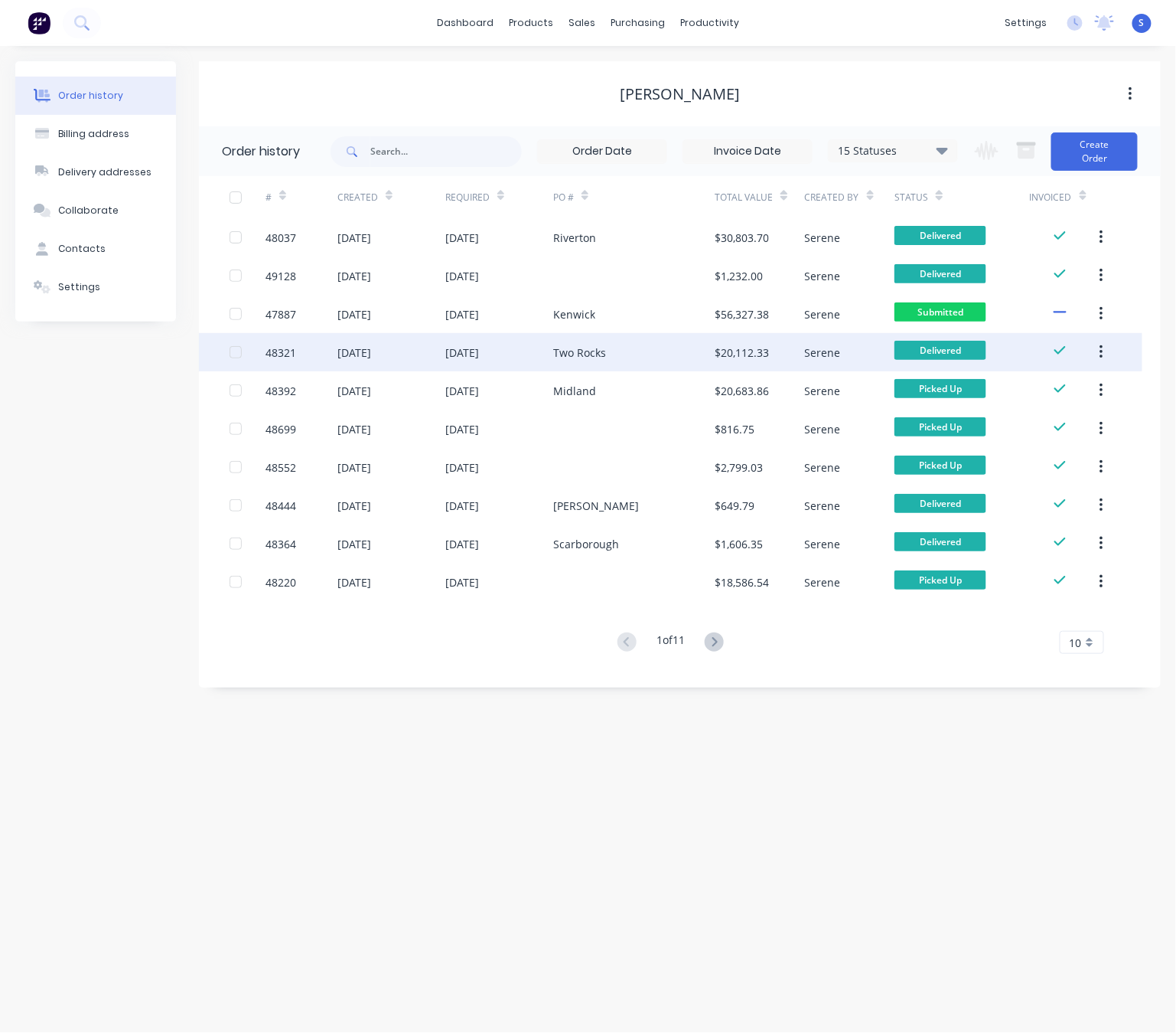
click at [575, 354] on div "Two Rocks" at bounding box center [579, 352] width 53 height 16
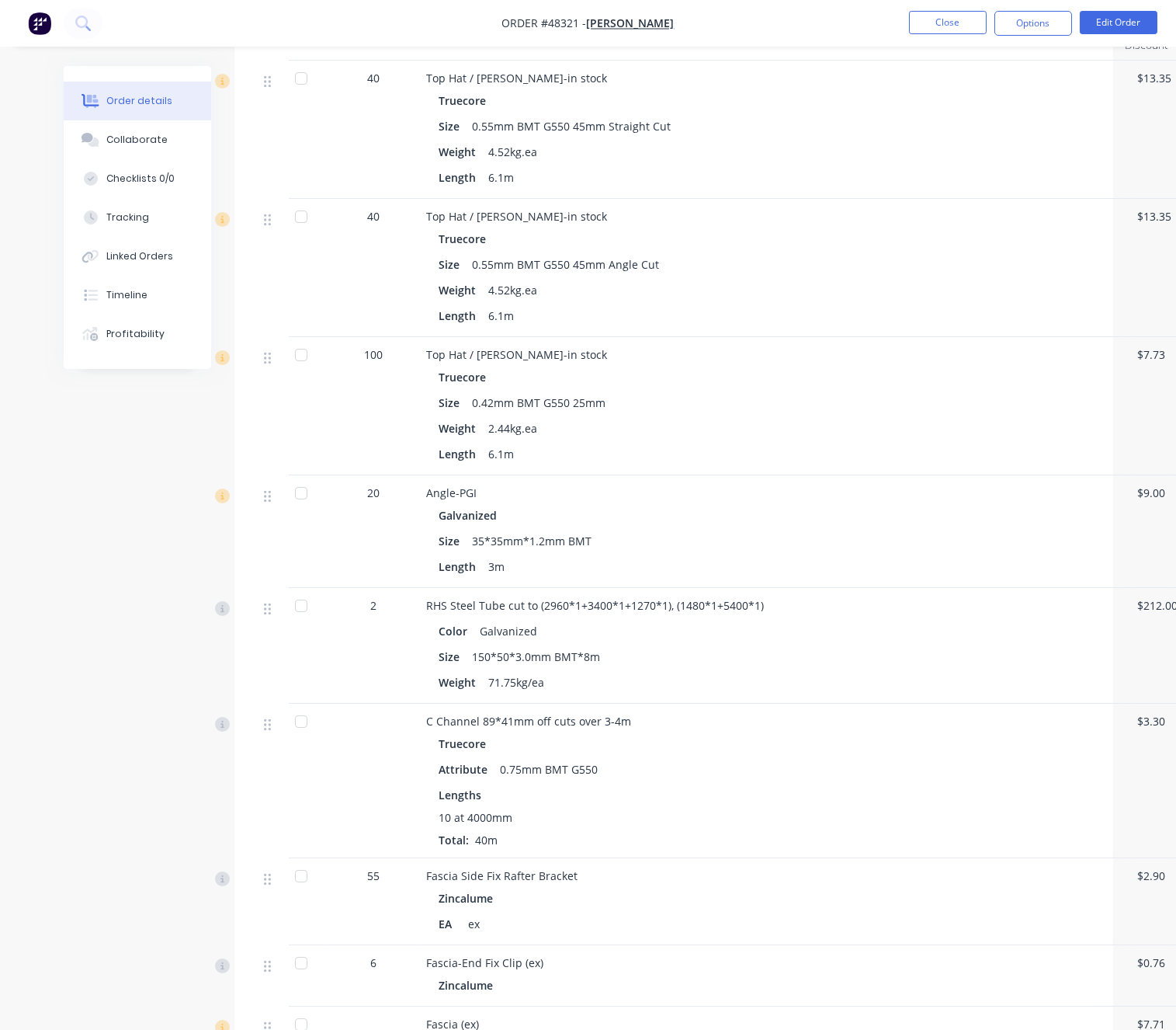
scroll to position [815, 0]
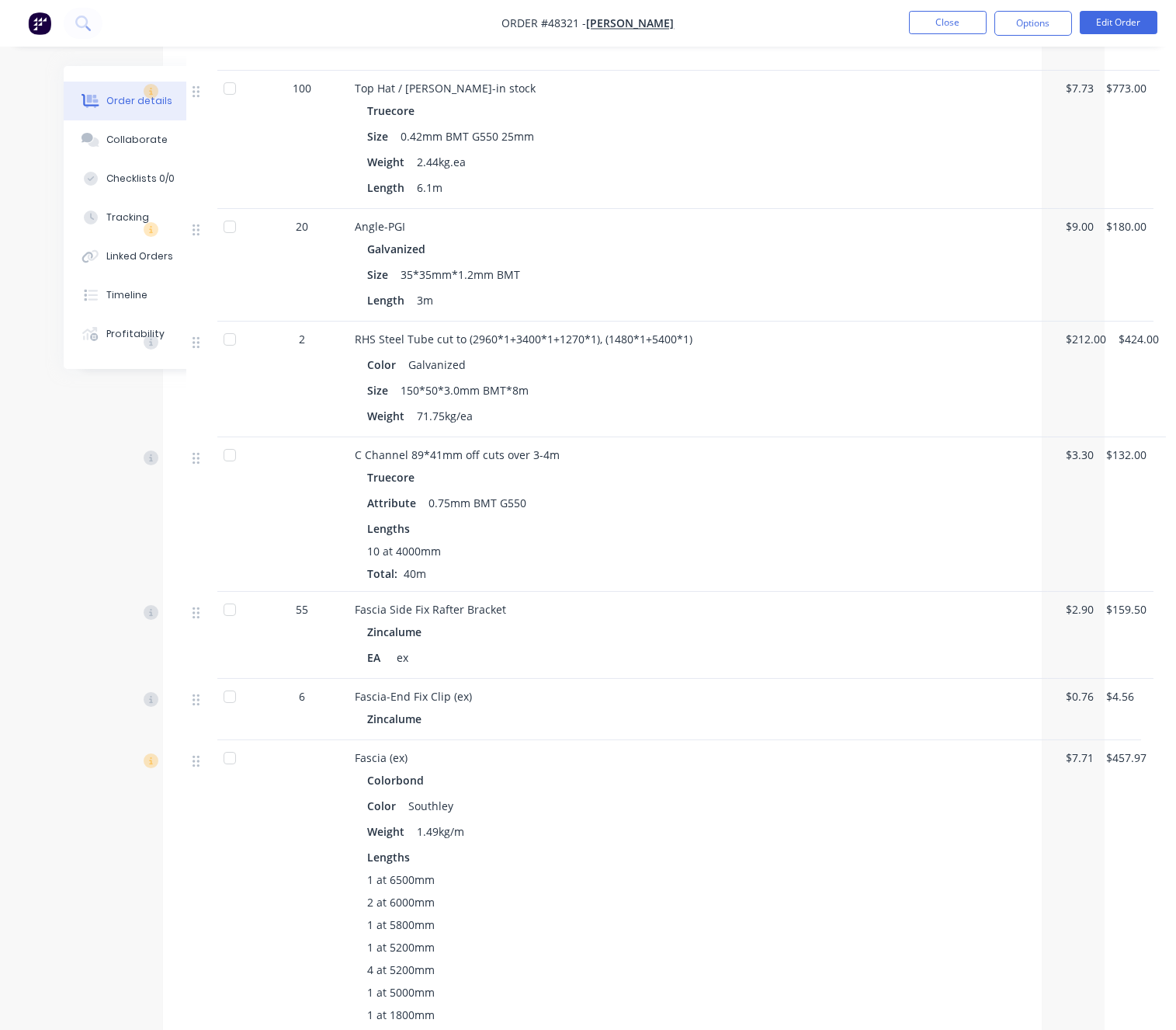
drag, startPoint x: 782, startPoint y: 494, endPoint x: 898, endPoint y: 460, distance: 120.9
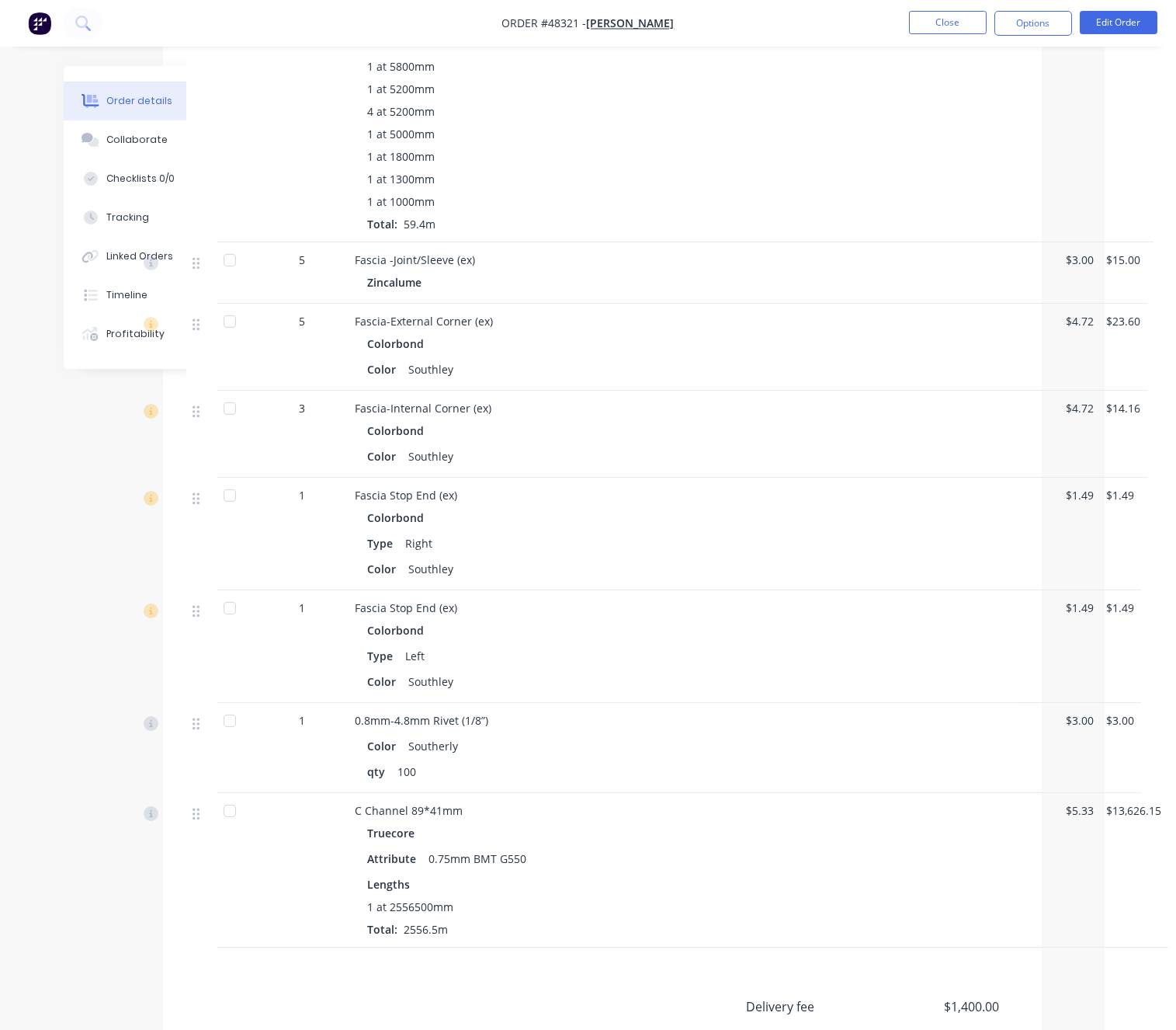
scroll to position [1893, 74]
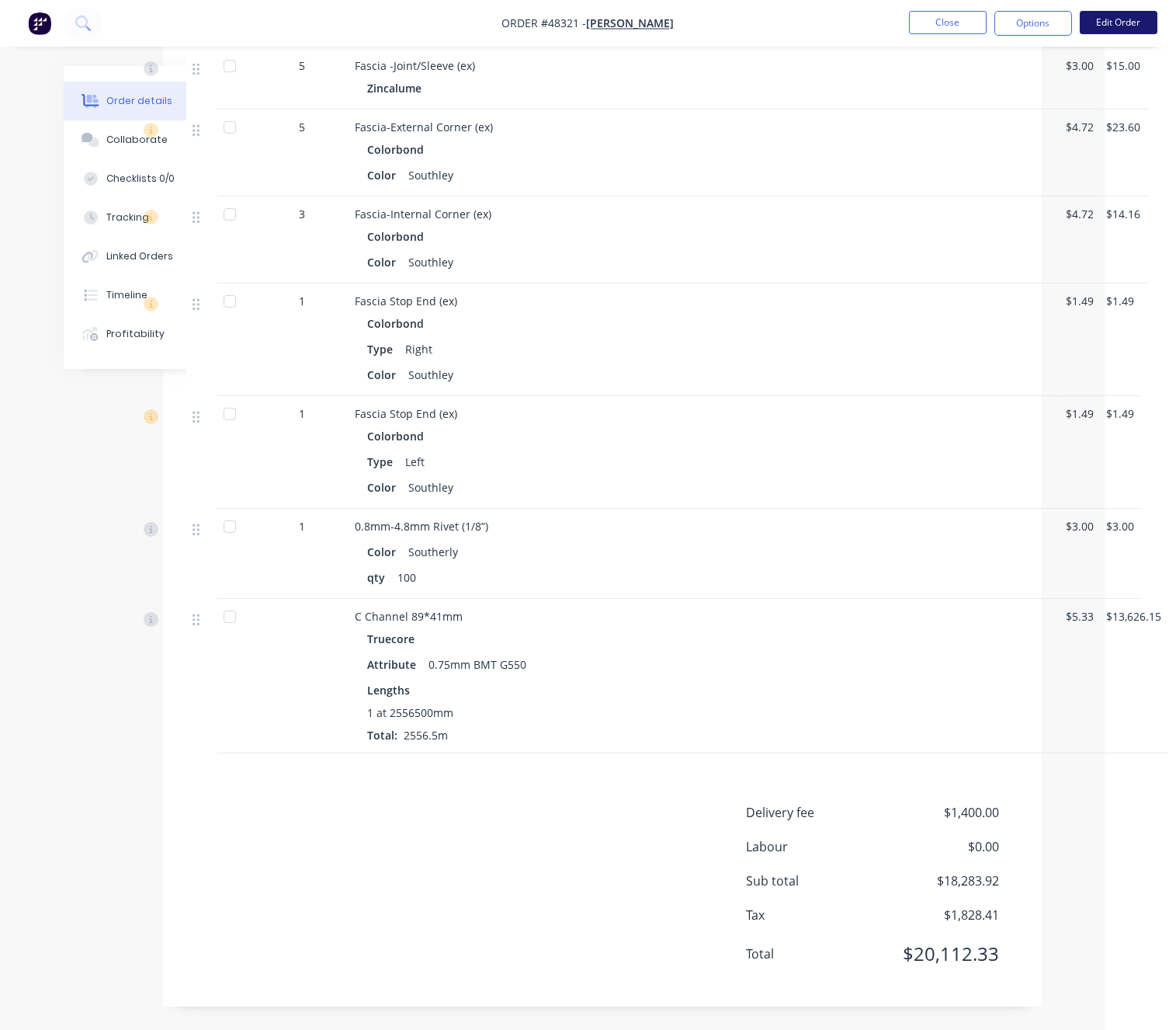
click at [1118, 28] on button "Edit Order" at bounding box center [1118, 23] width 78 height 23
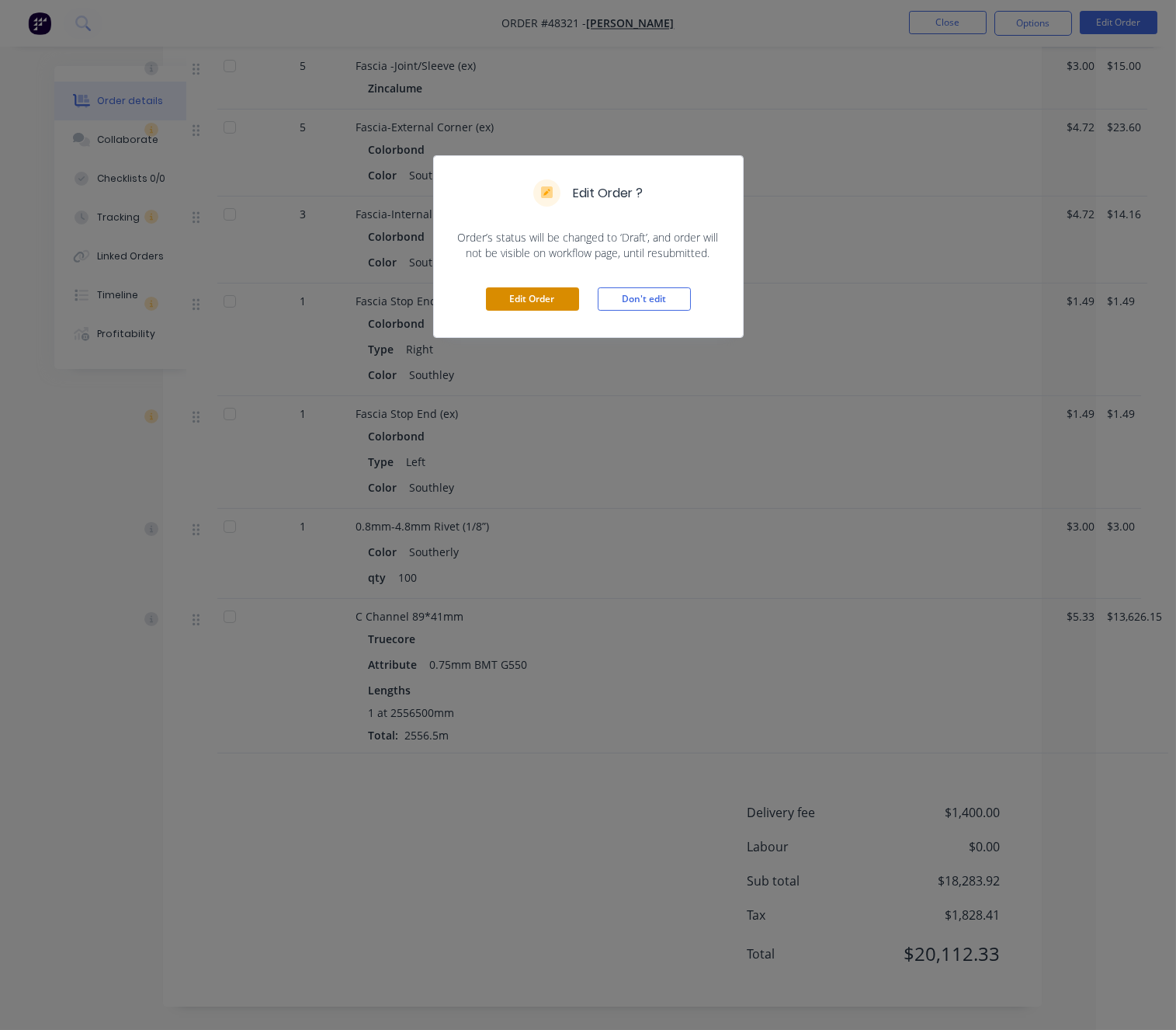
click at [541, 311] on button "Edit Order" at bounding box center [532, 299] width 93 height 23
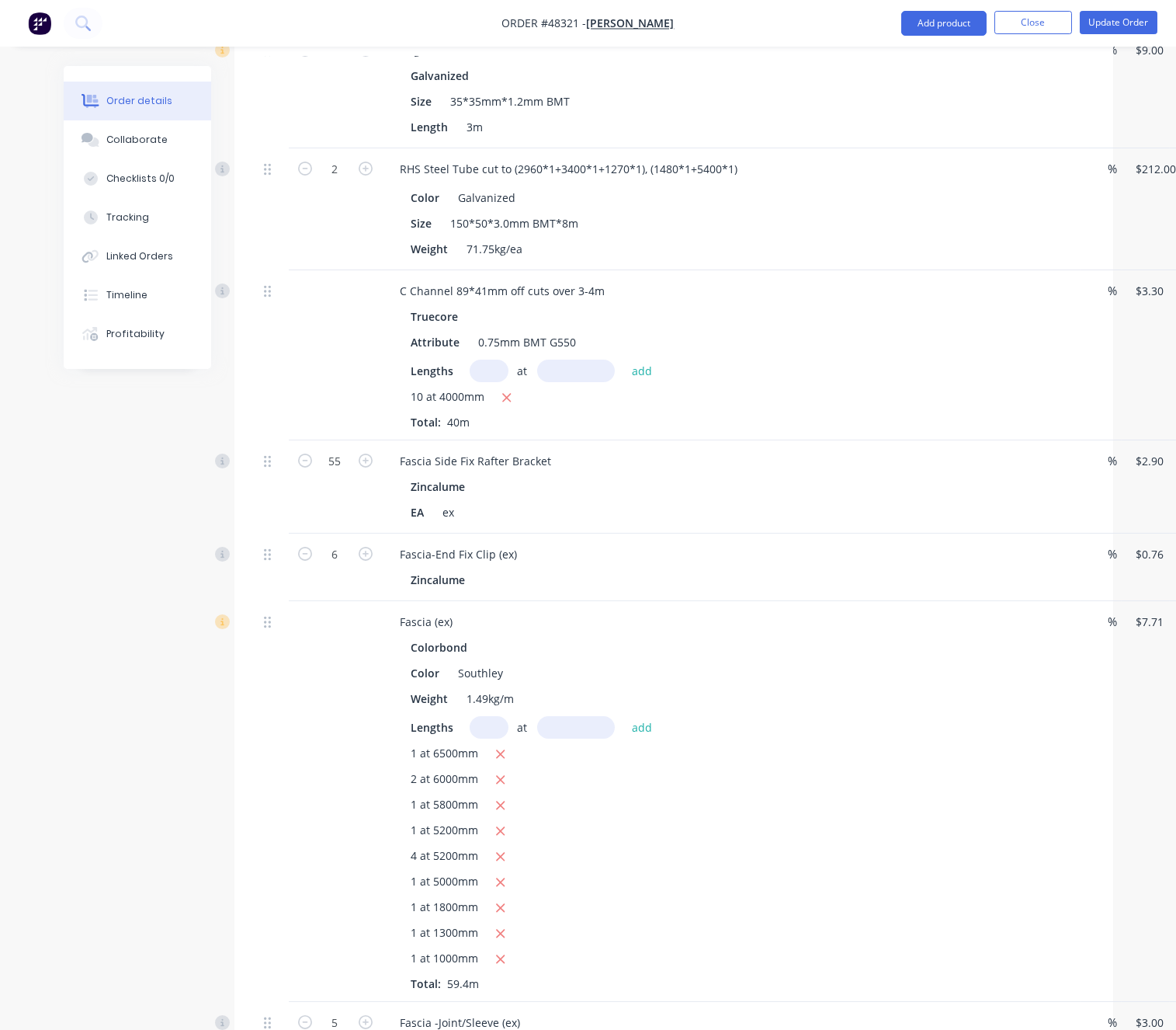
scroll to position [2376, 0]
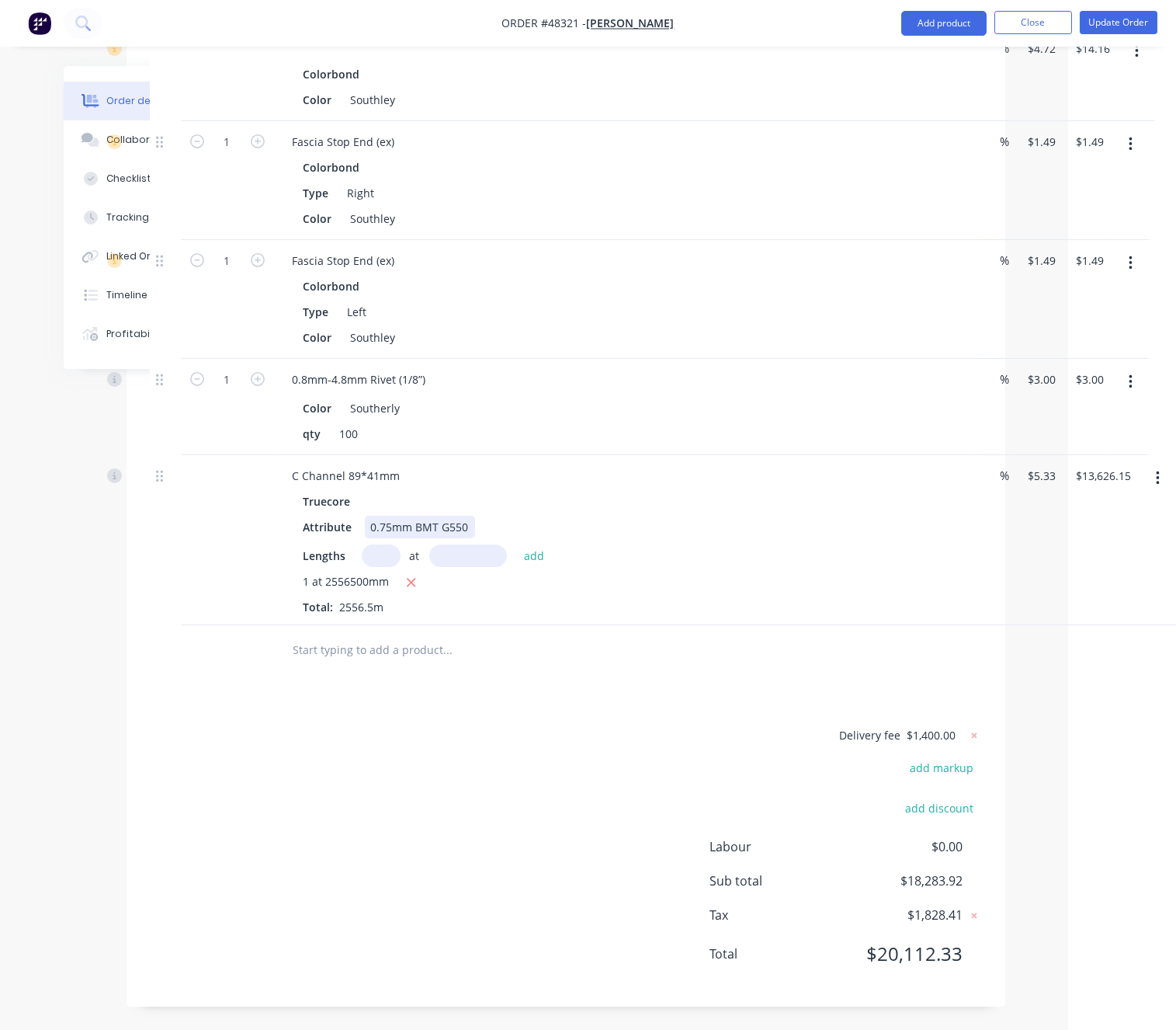
drag, startPoint x: 841, startPoint y: 495, endPoint x: 1035, endPoint y: 503, distance: 194.2
click at [1037, 465] on input "5.33" at bounding box center [1044, 476] width 36 height 23
type input "$4.70"
type input "$12,015.55"
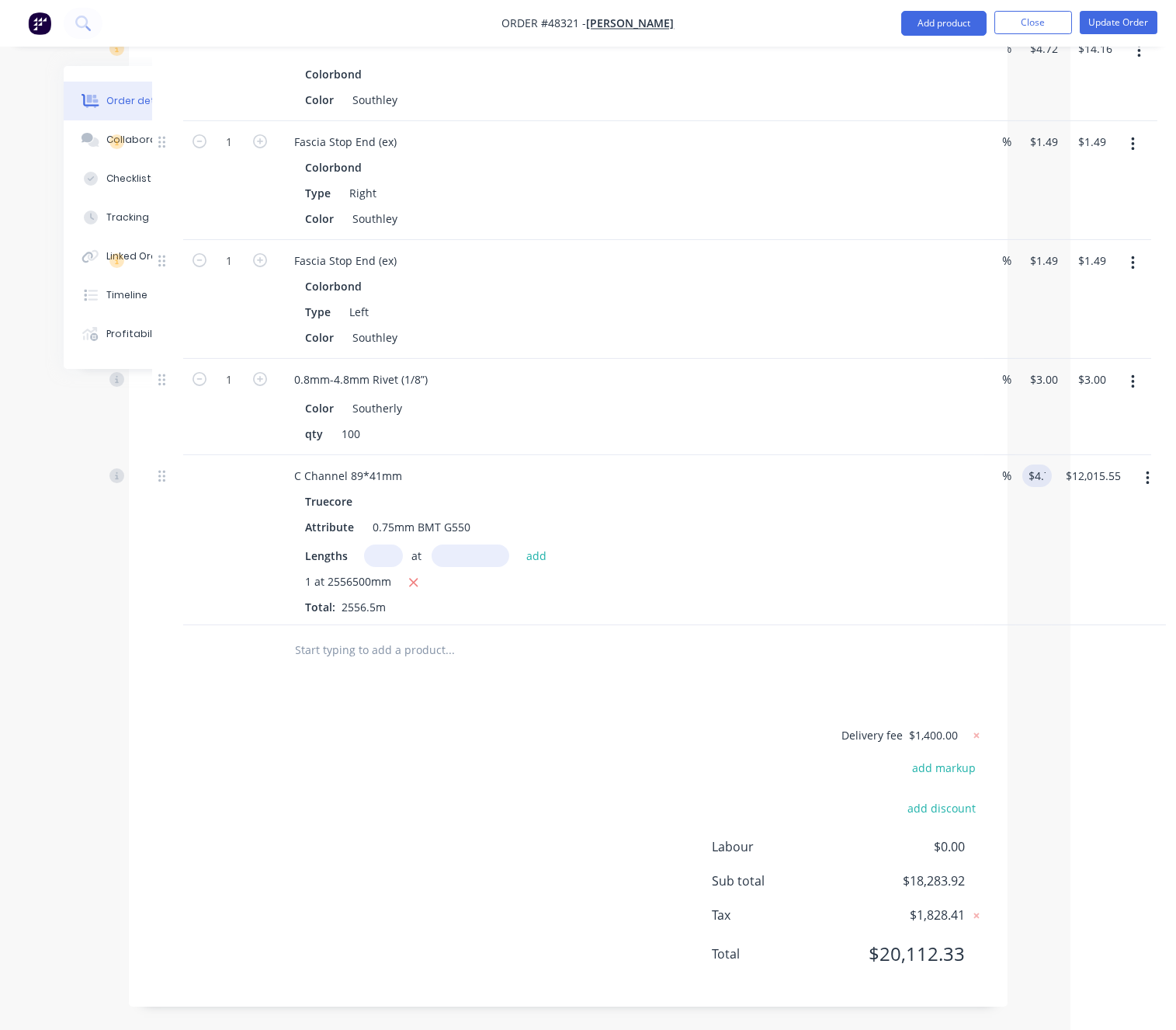
click at [1016, 555] on div "$4.70 4.7" at bounding box center [1034, 540] width 36 height 170
click at [1106, 18] on button "Update Order" at bounding box center [1118, 23] width 78 height 23
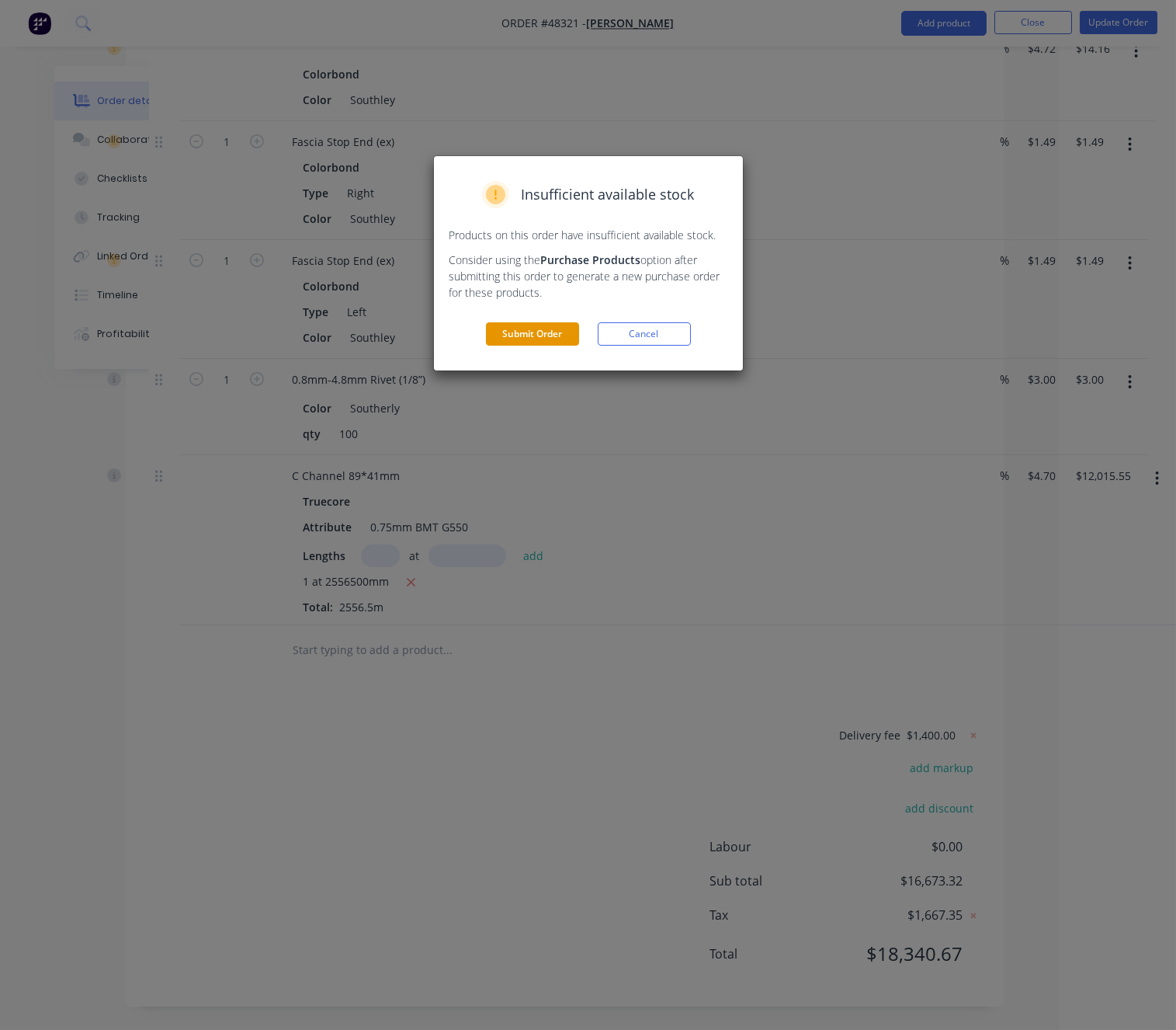
click at [533, 346] on button "Submit Order" at bounding box center [532, 333] width 93 height 23
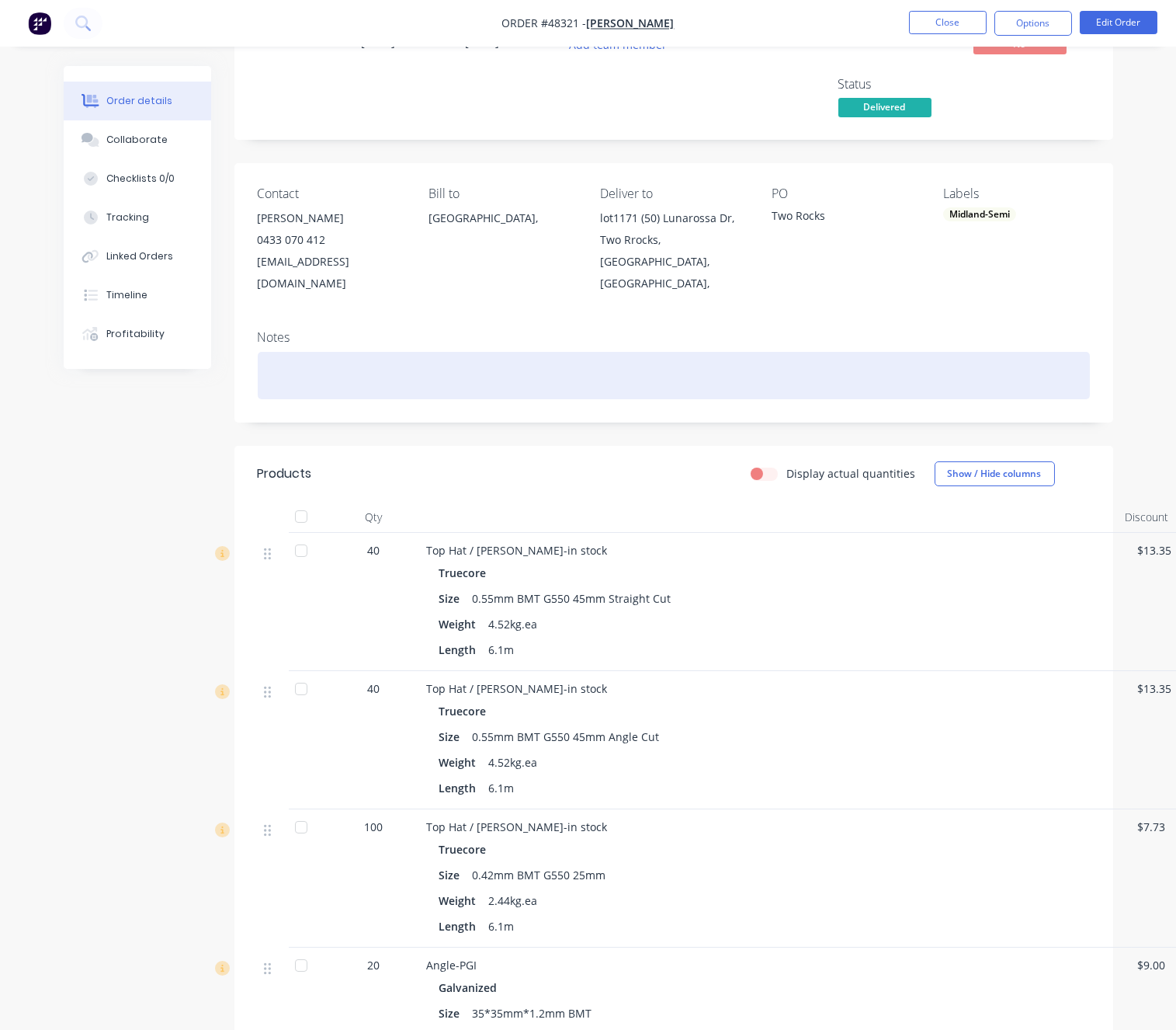
scroll to position [0, 0]
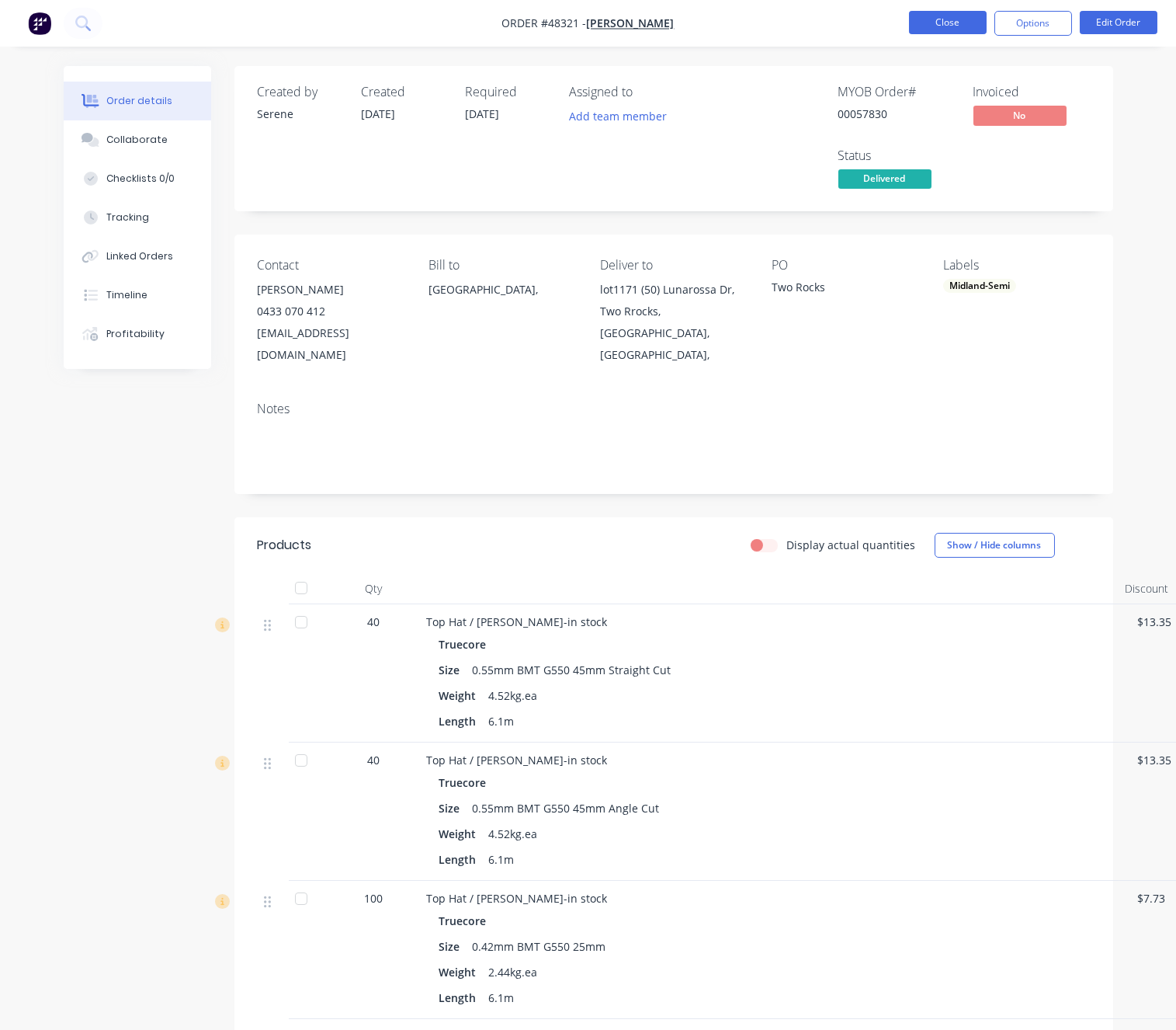
click at [946, 18] on button "Close" at bounding box center [947, 23] width 78 height 23
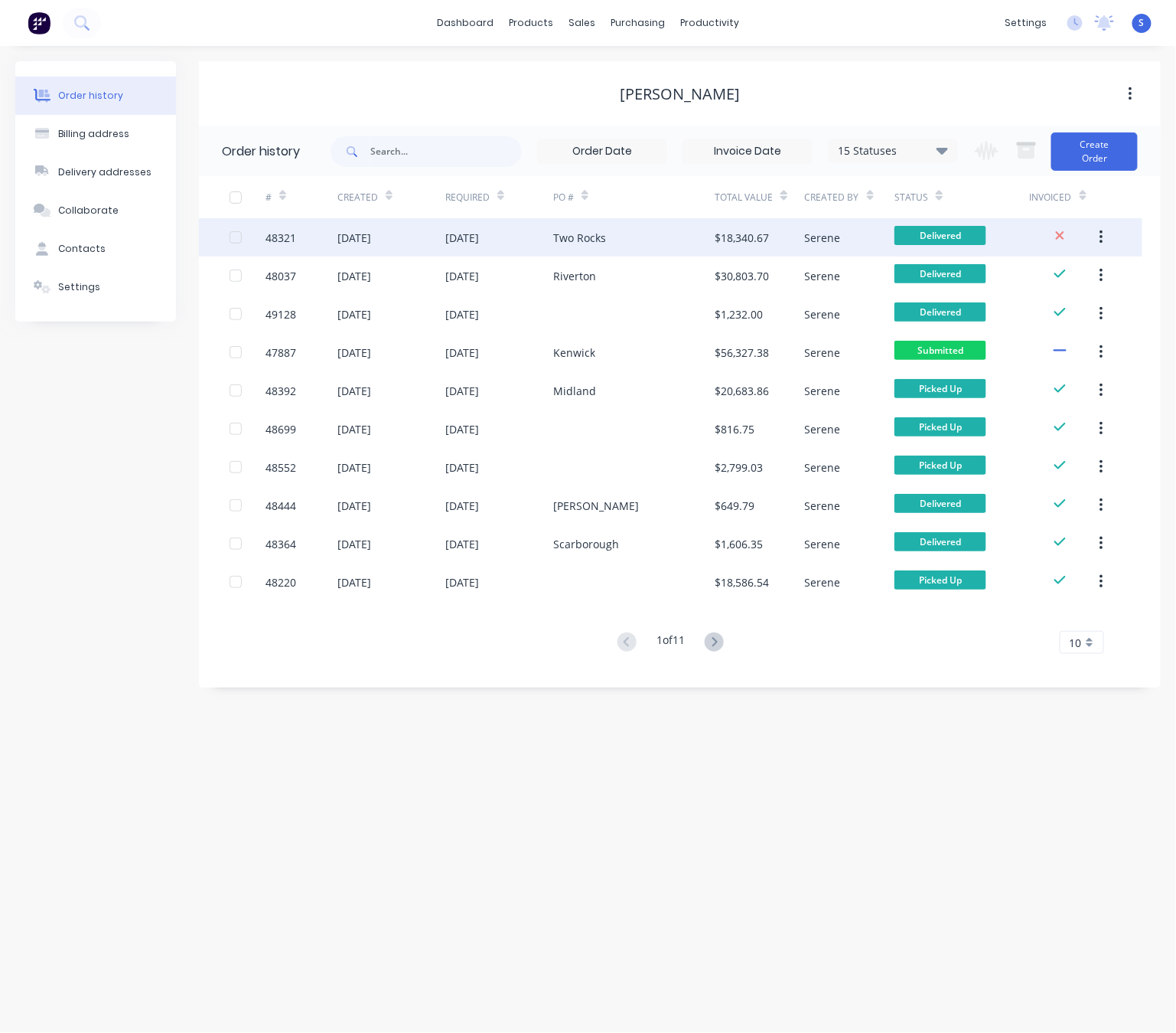
click at [565, 236] on div "Two Rocks" at bounding box center [579, 237] width 53 height 16
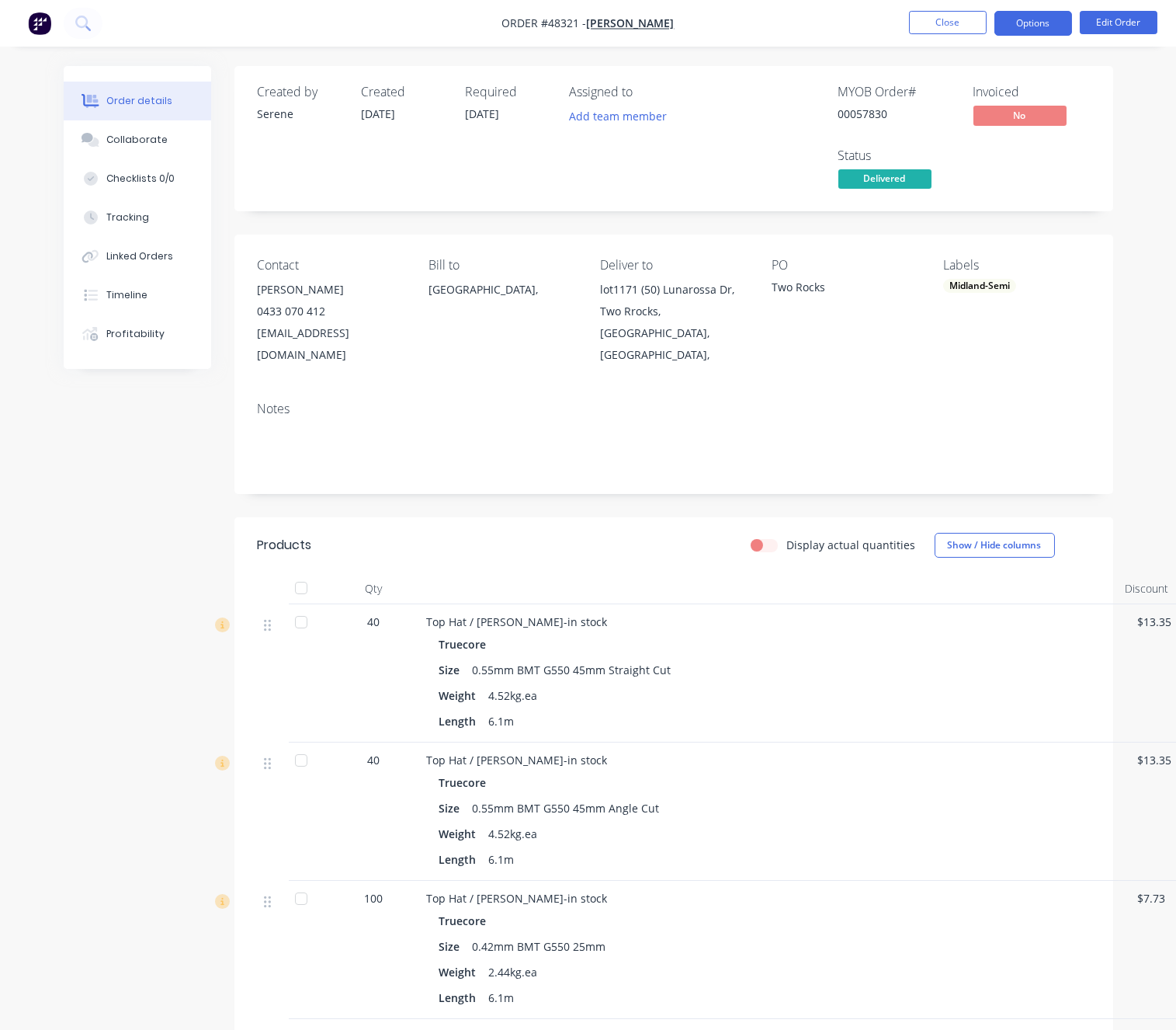
click at [1028, 24] on button "Options" at bounding box center [1032, 23] width 78 height 24
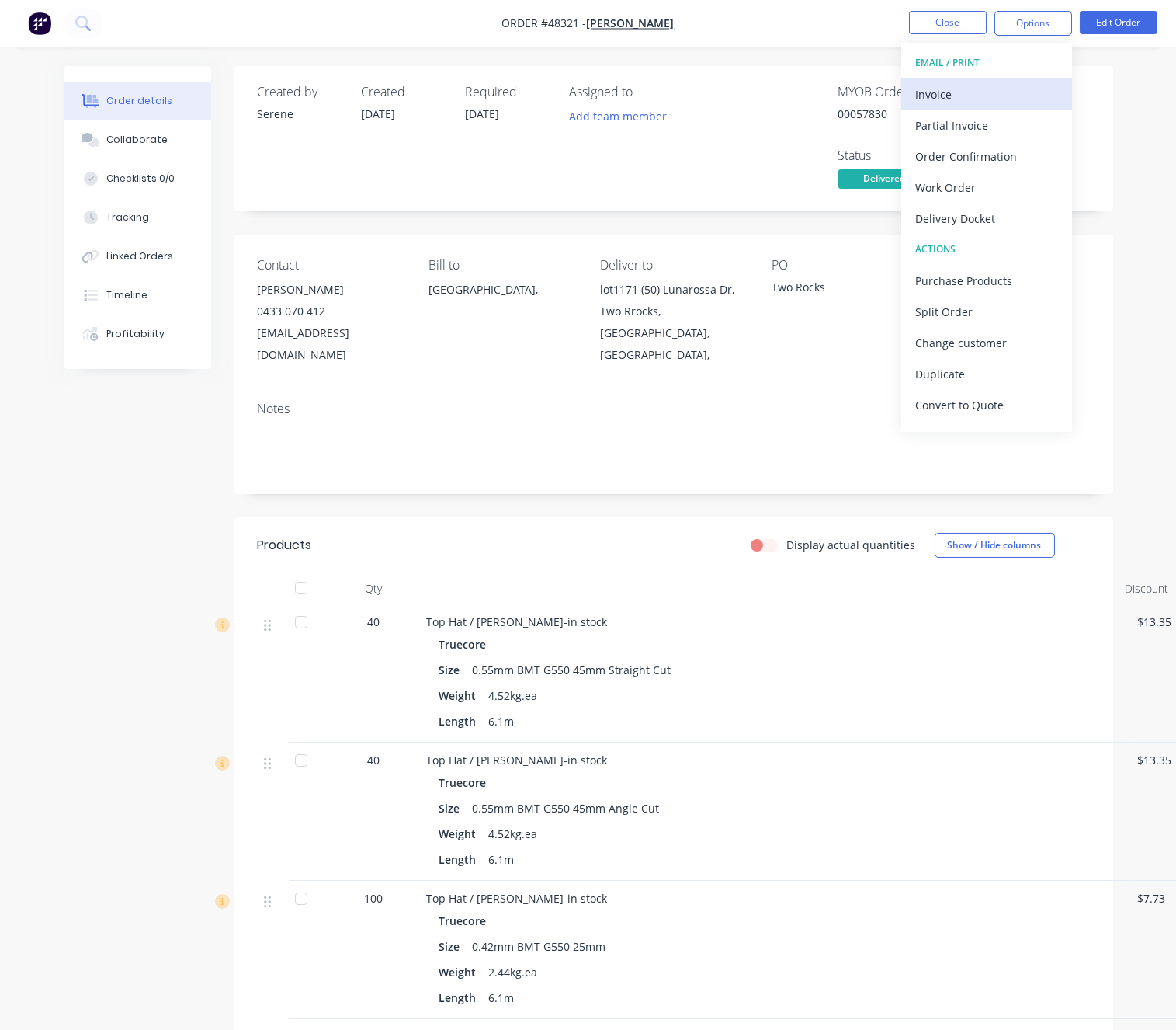
click at [965, 106] on button "Invoice" at bounding box center [986, 94] width 171 height 31
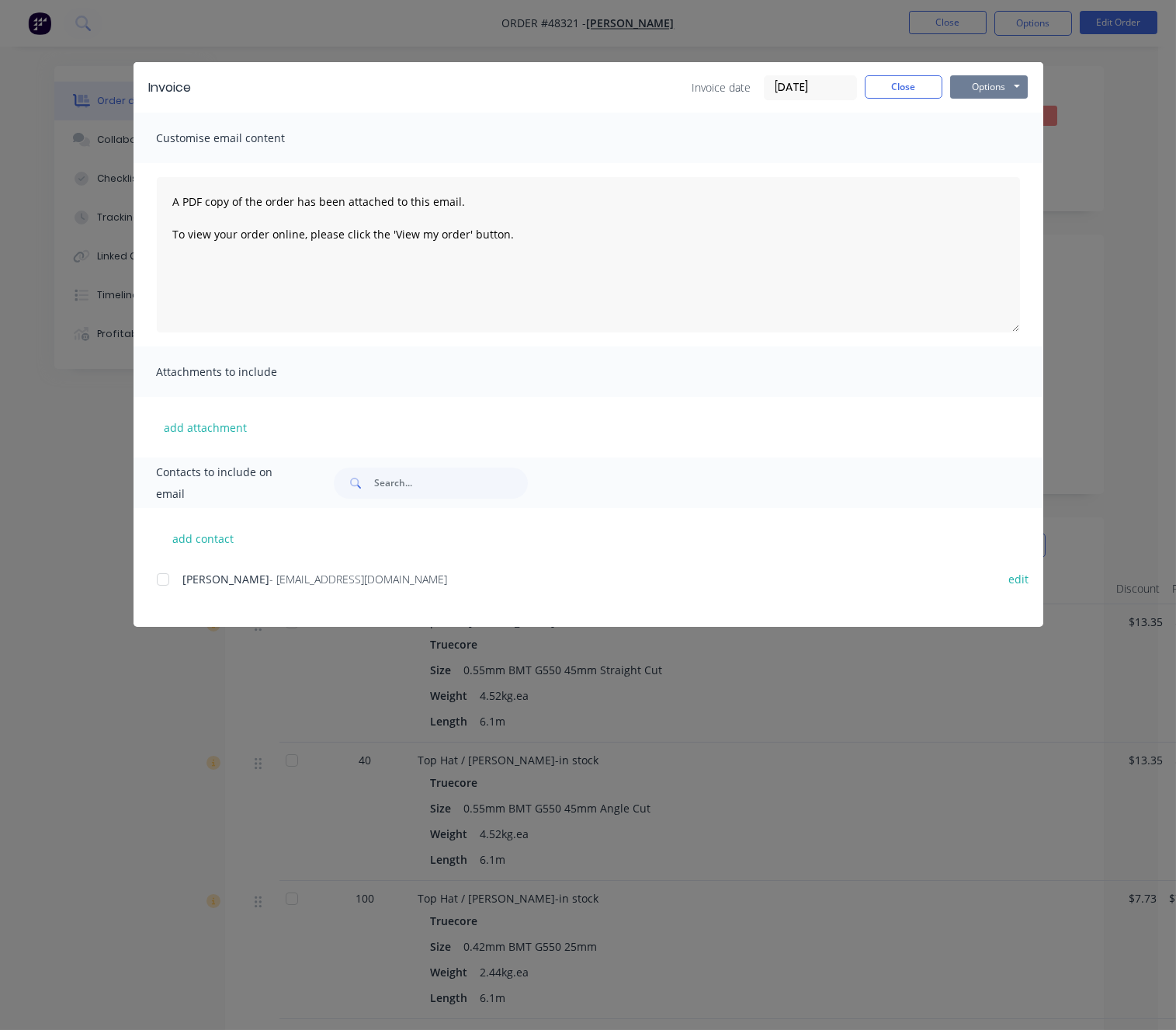
click at [1013, 85] on button "Options" at bounding box center [988, 86] width 78 height 23
click at [1000, 143] on button "Print" at bounding box center [1000, 139] width 99 height 25
click at [899, 94] on button "Close" at bounding box center [903, 86] width 78 height 23
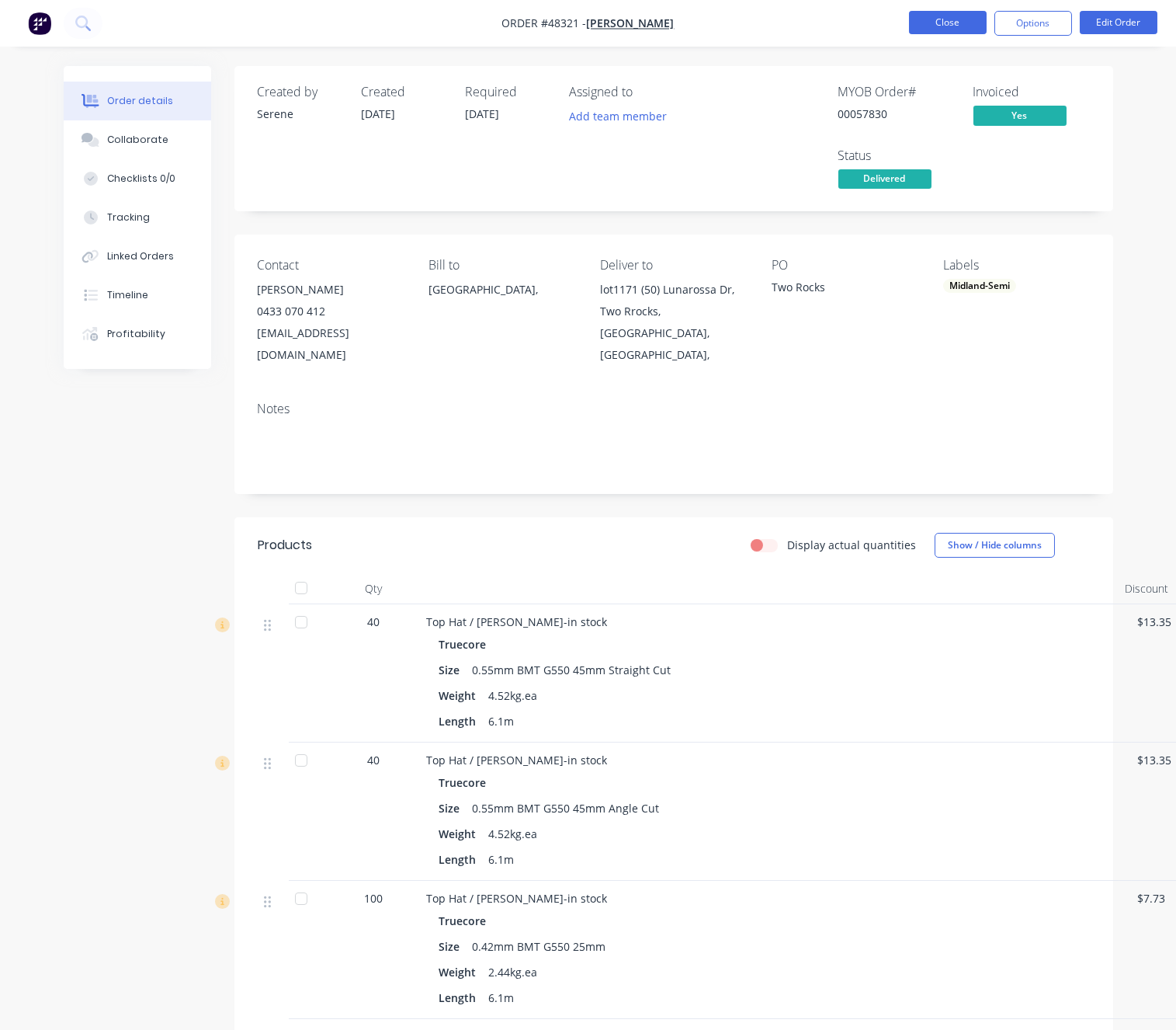
click at [959, 29] on button "Close" at bounding box center [947, 23] width 78 height 23
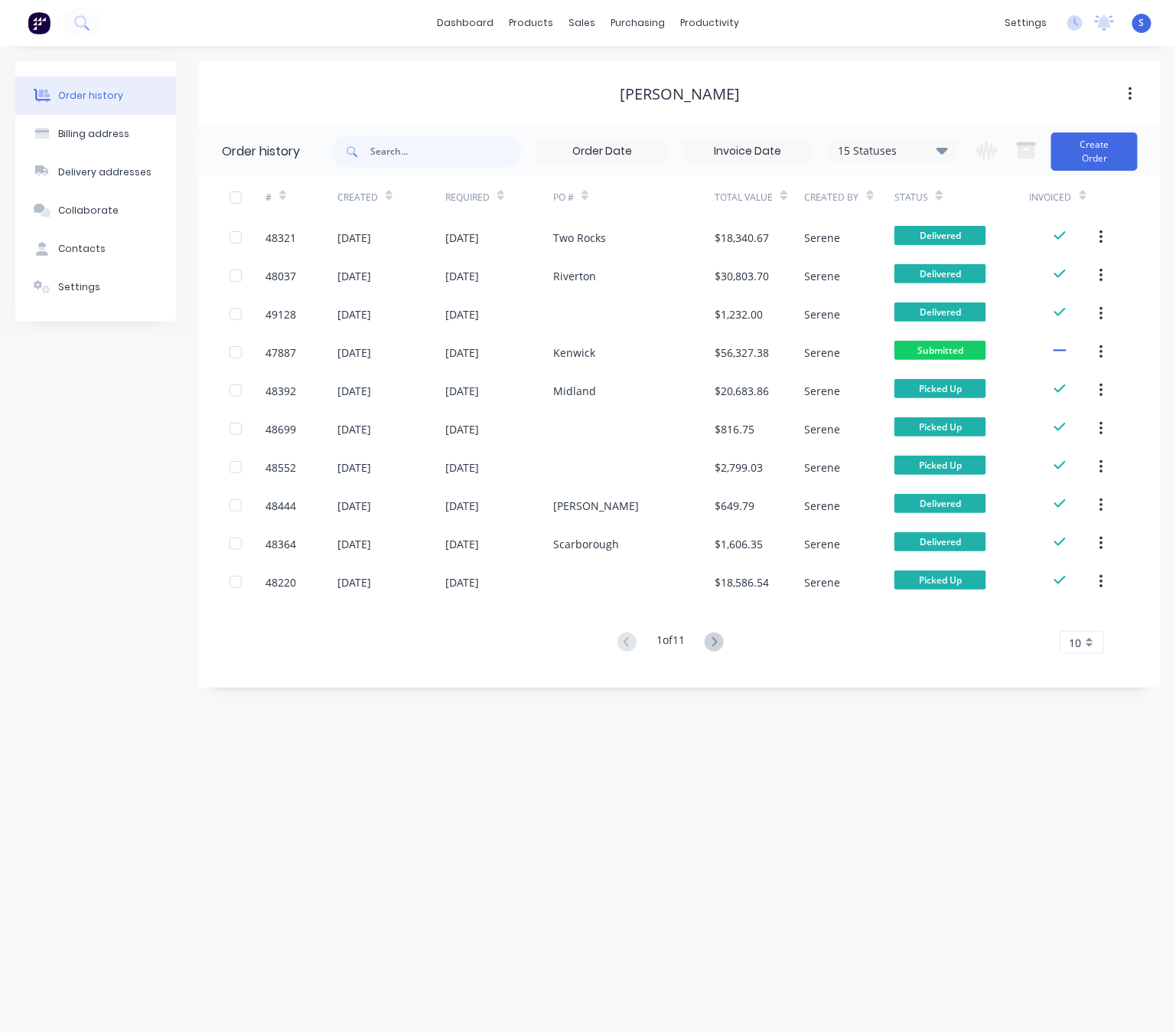
click at [909, 794] on div "Order history Billing address Delivery addresses Collaborate Contacts Settings …" at bounding box center [588, 540] width 1176 height 987
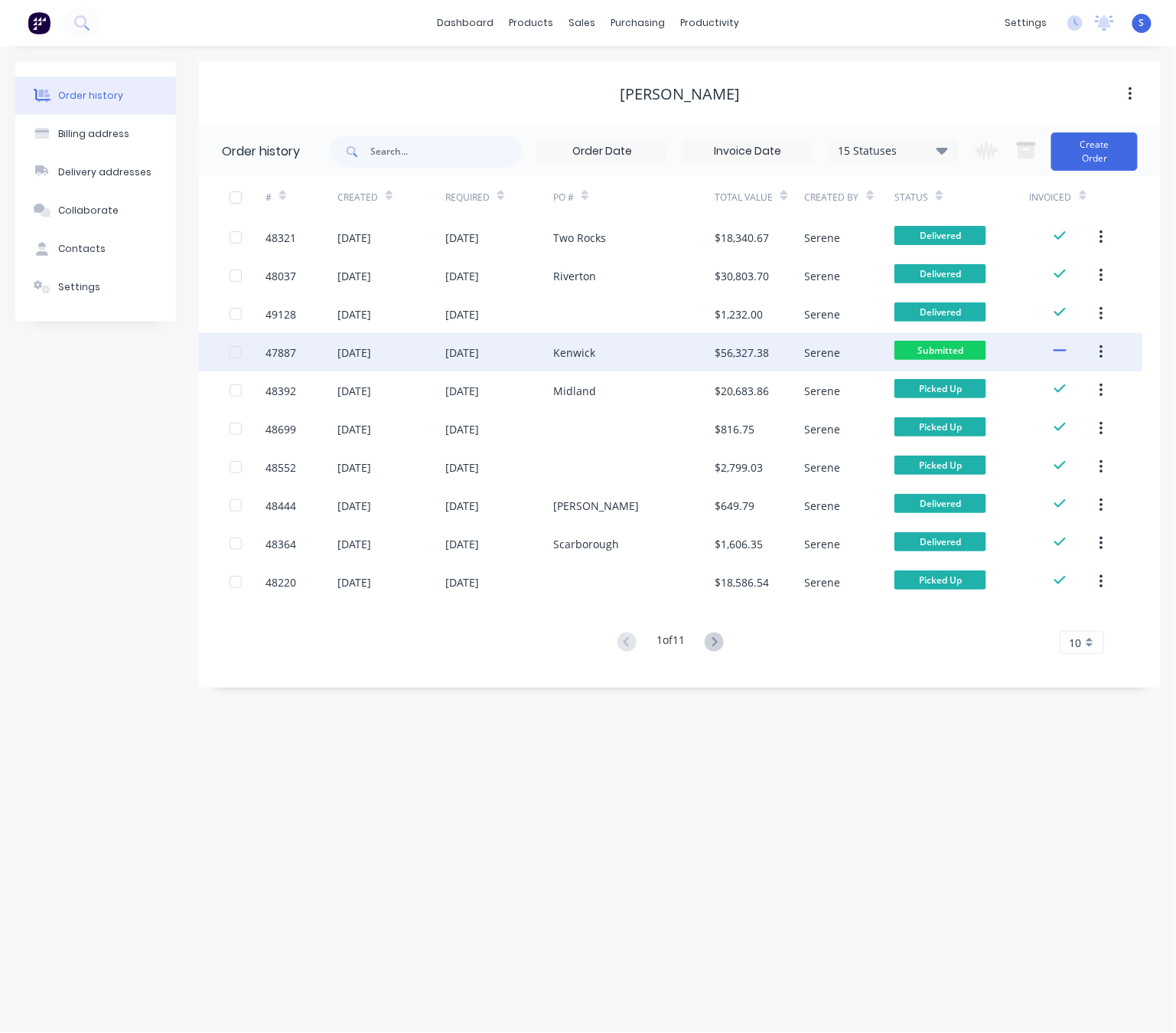
click at [623, 340] on div "Kenwick" at bounding box center [634, 352] width 161 height 38
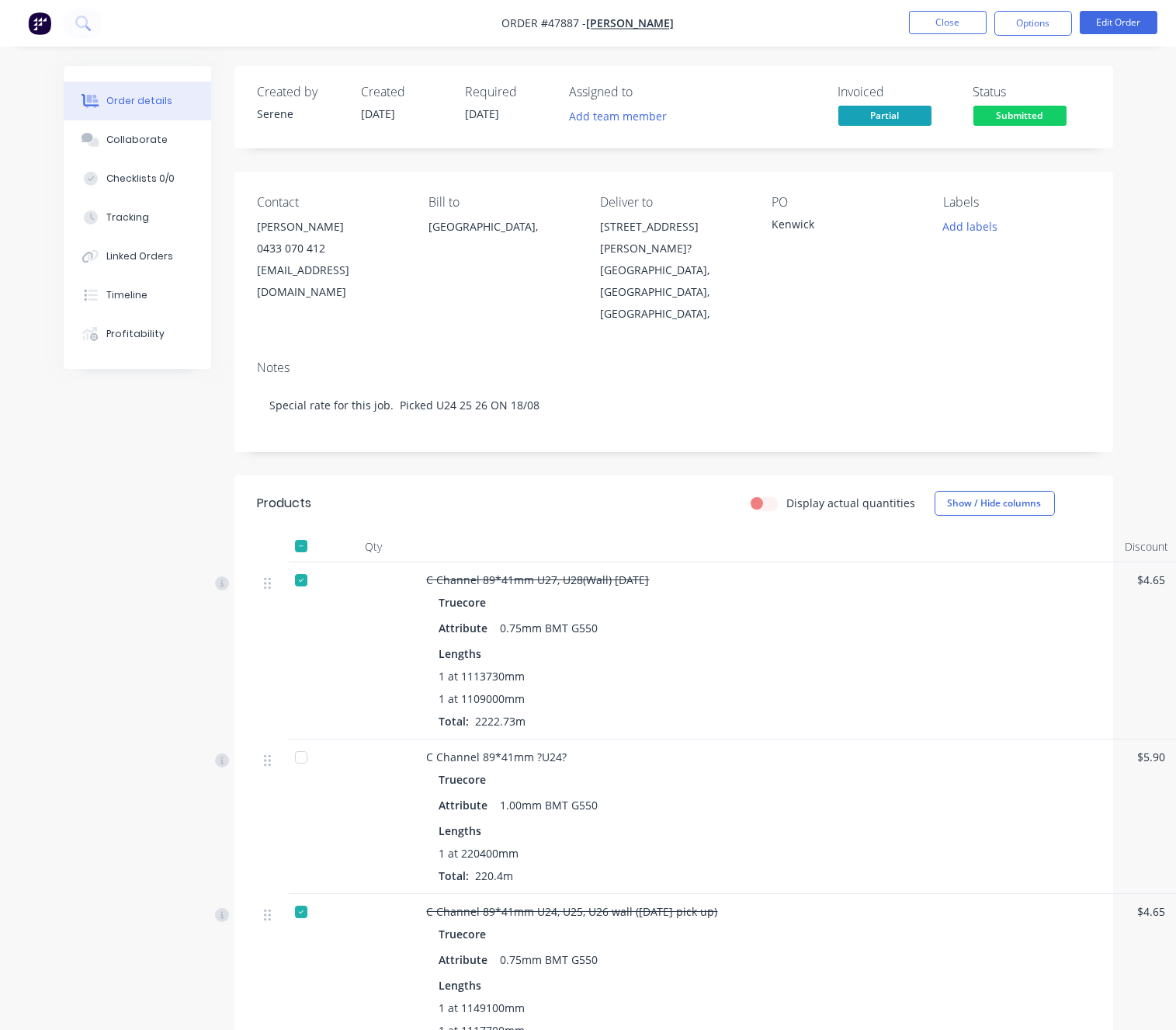
scroll to position [0, 45]
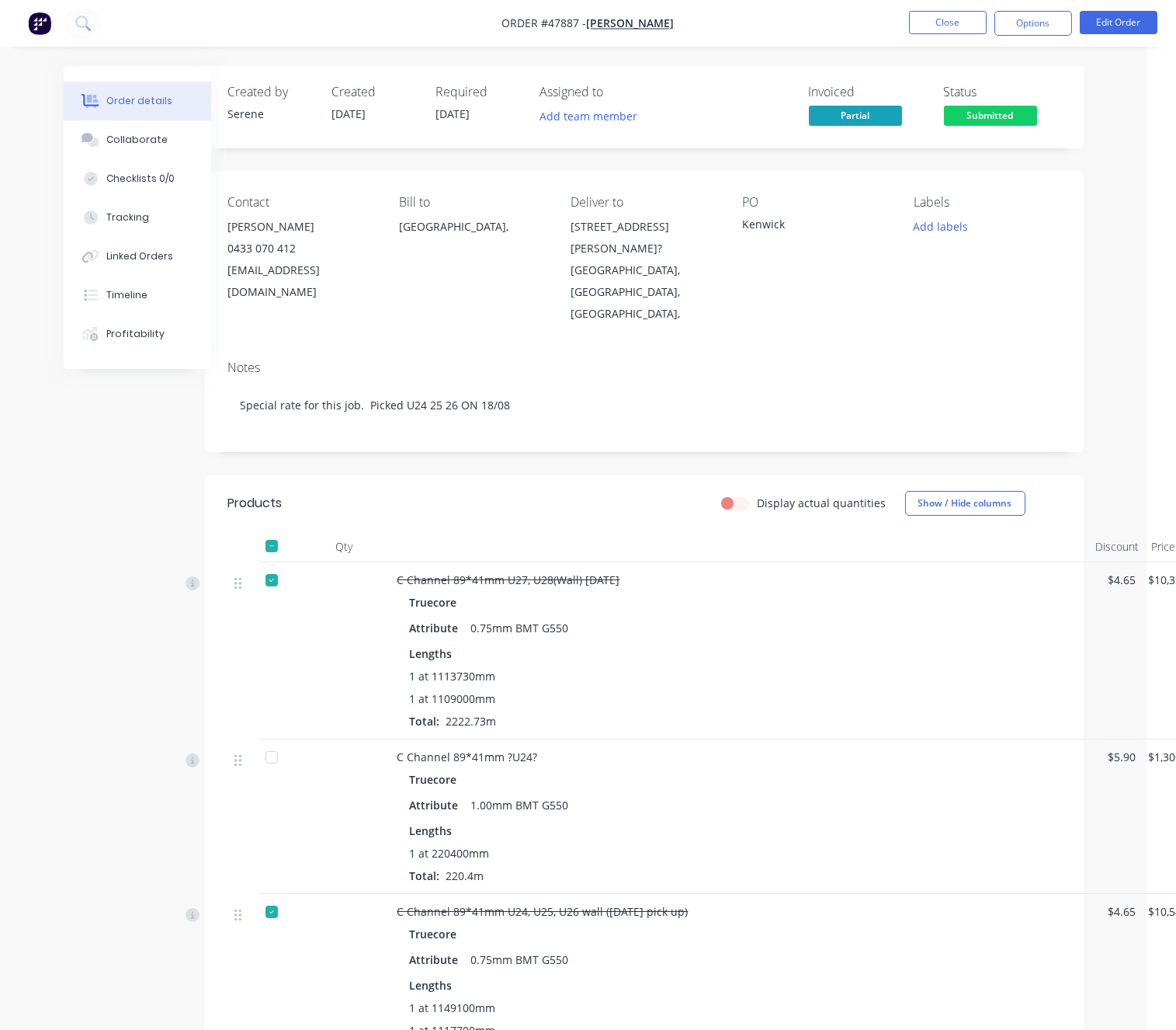
drag, startPoint x: 627, startPoint y: 482, endPoint x: 717, endPoint y: 467, distance: 91.2
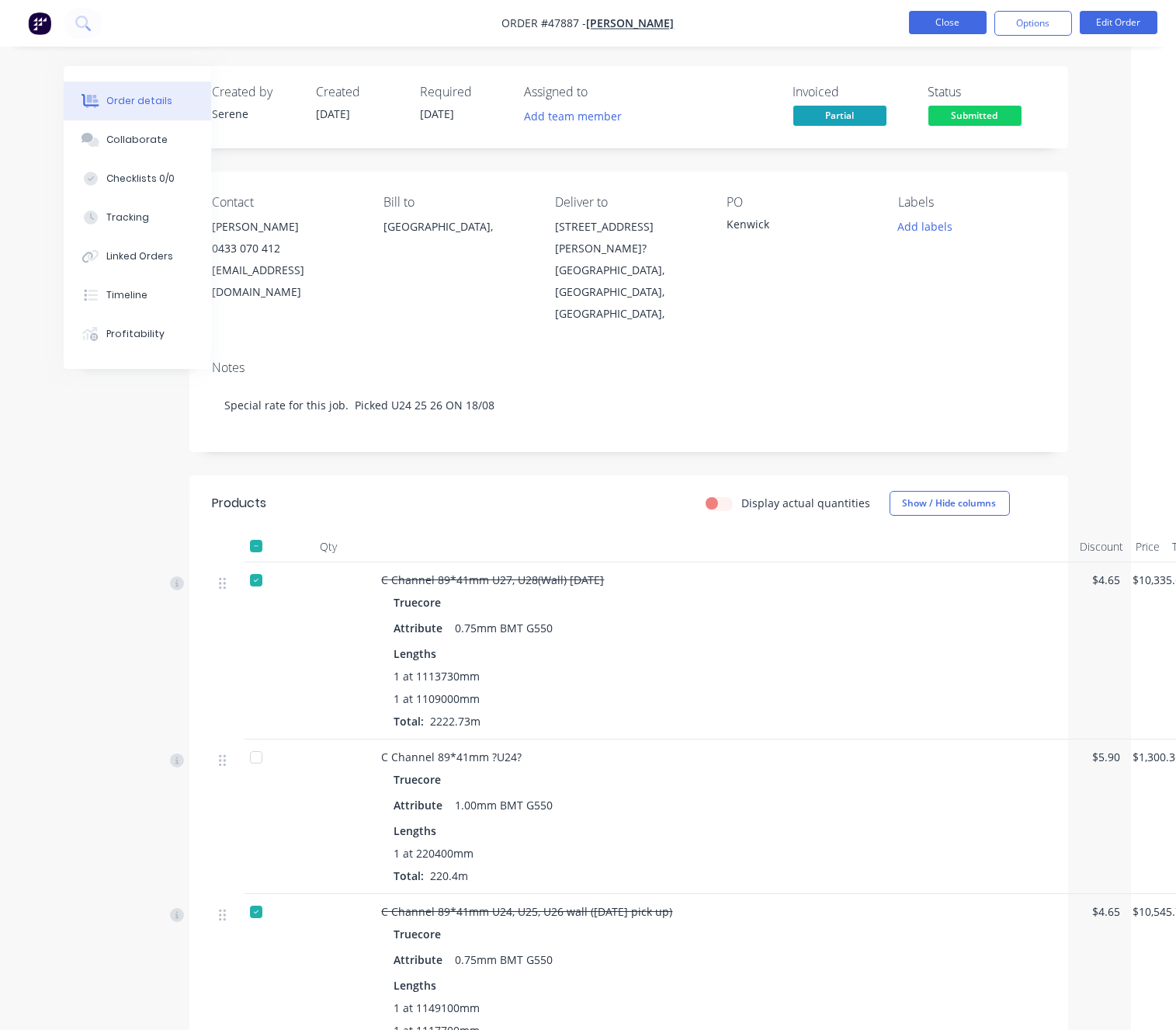
click at [939, 34] on button "Close" at bounding box center [947, 23] width 78 height 23
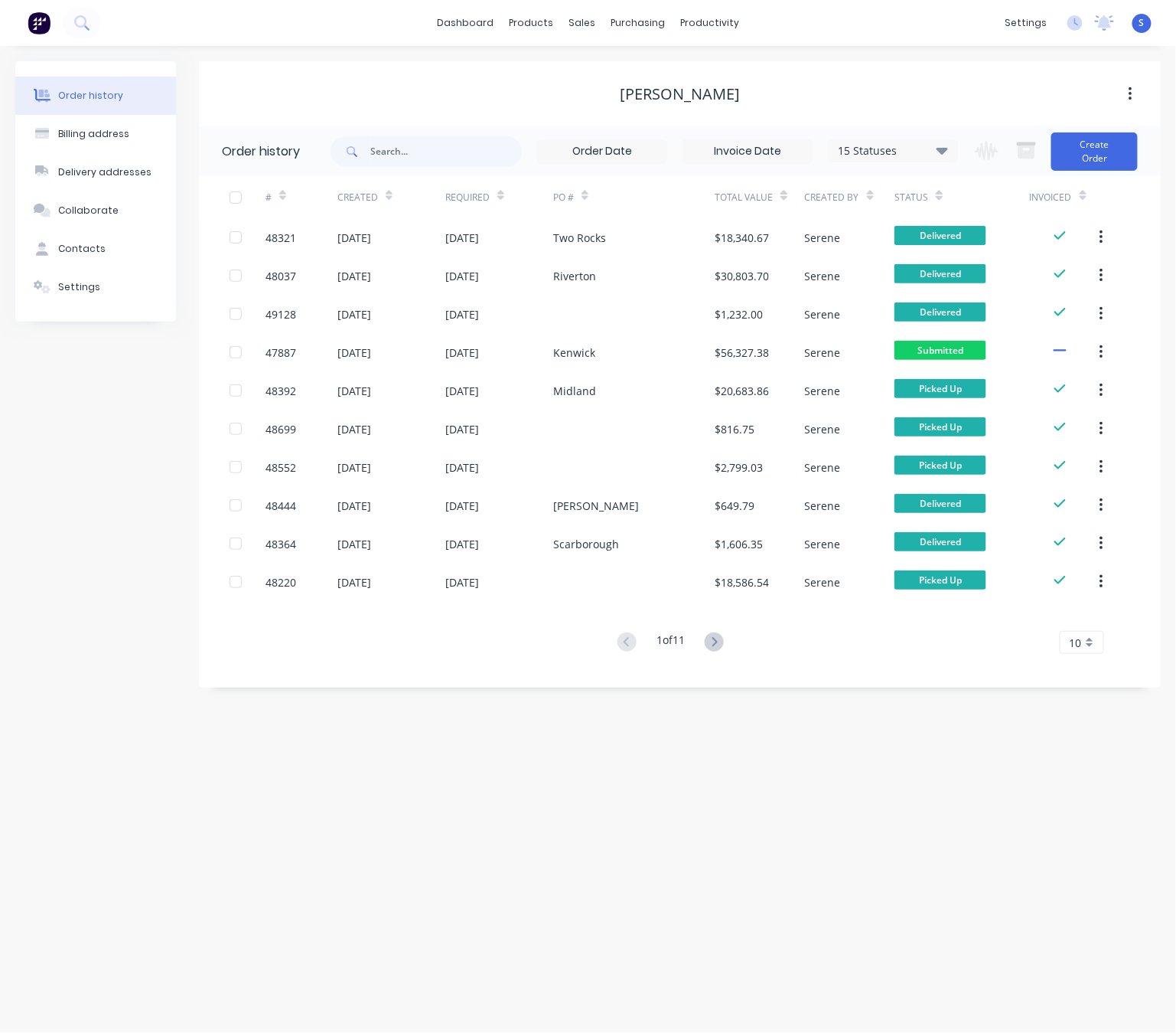
click at [787, 792] on div "Order history Billing address Delivery addresses Collaborate Contacts Settings …" at bounding box center [588, 540] width 1176 height 987
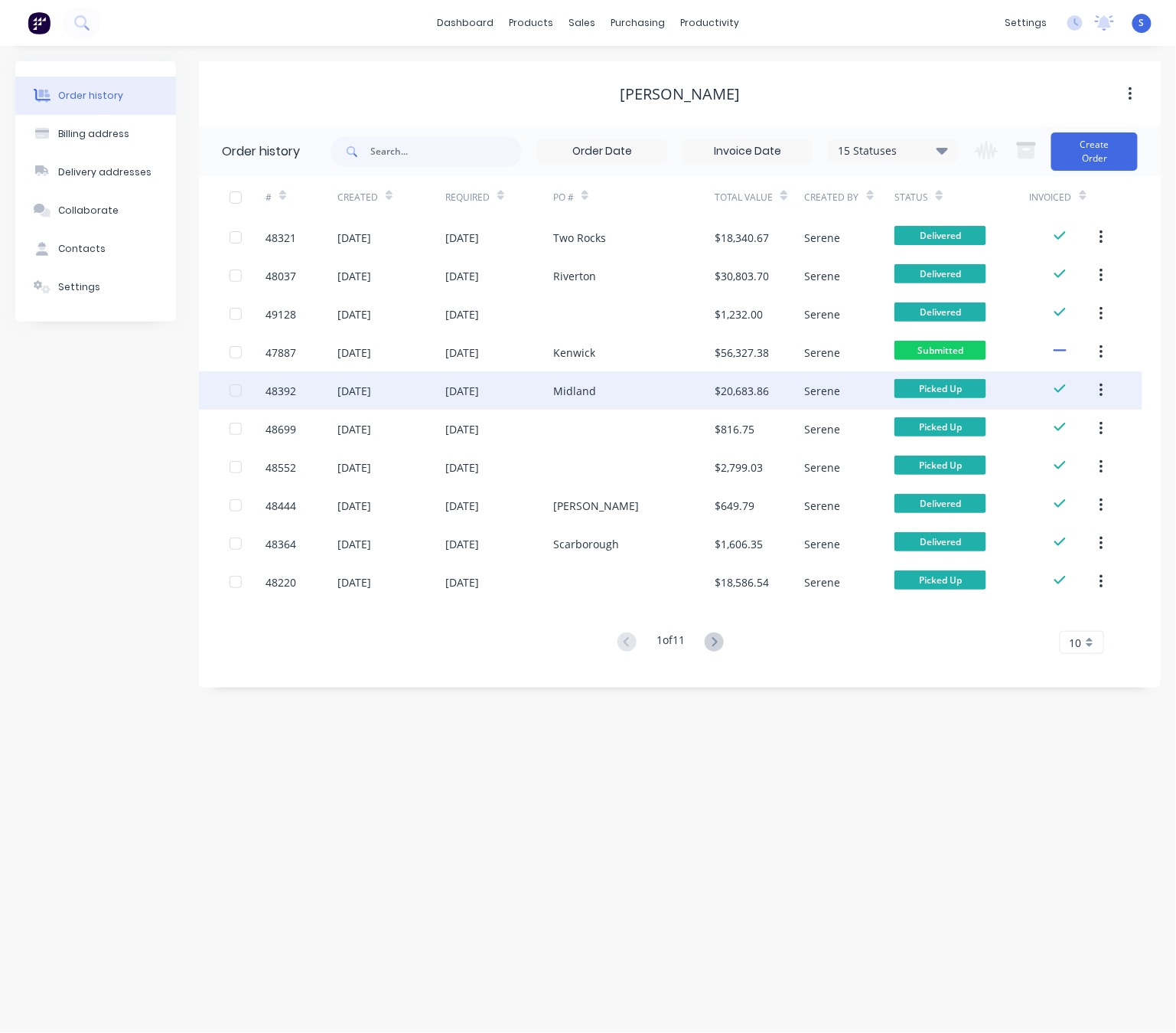
click at [606, 387] on div "Midland" at bounding box center [634, 390] width 161 height 38
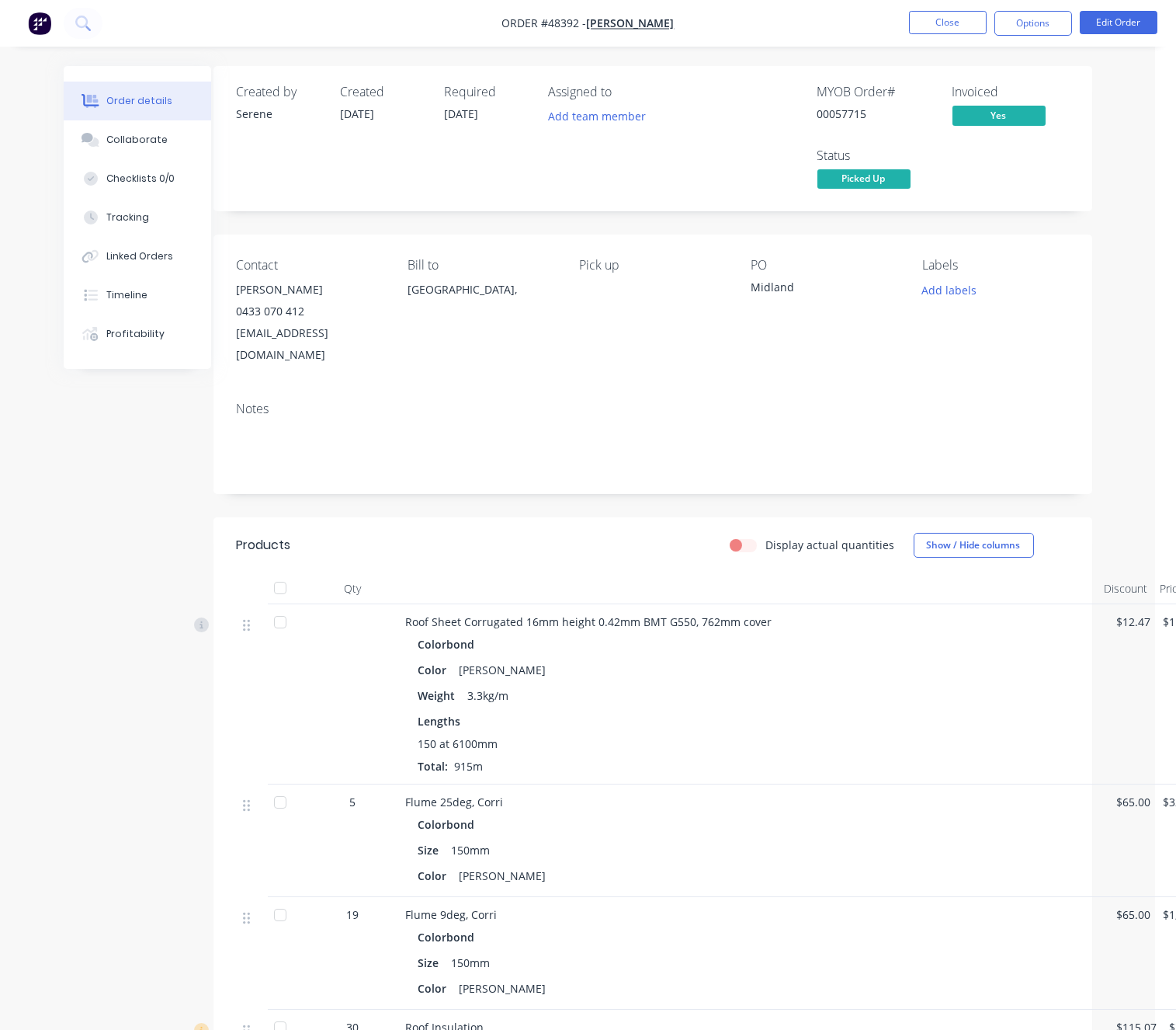
drag, startPoint x: 550, startPoint y: 540, endPoint x: 581, endPoint y: 538, distance: 31.1
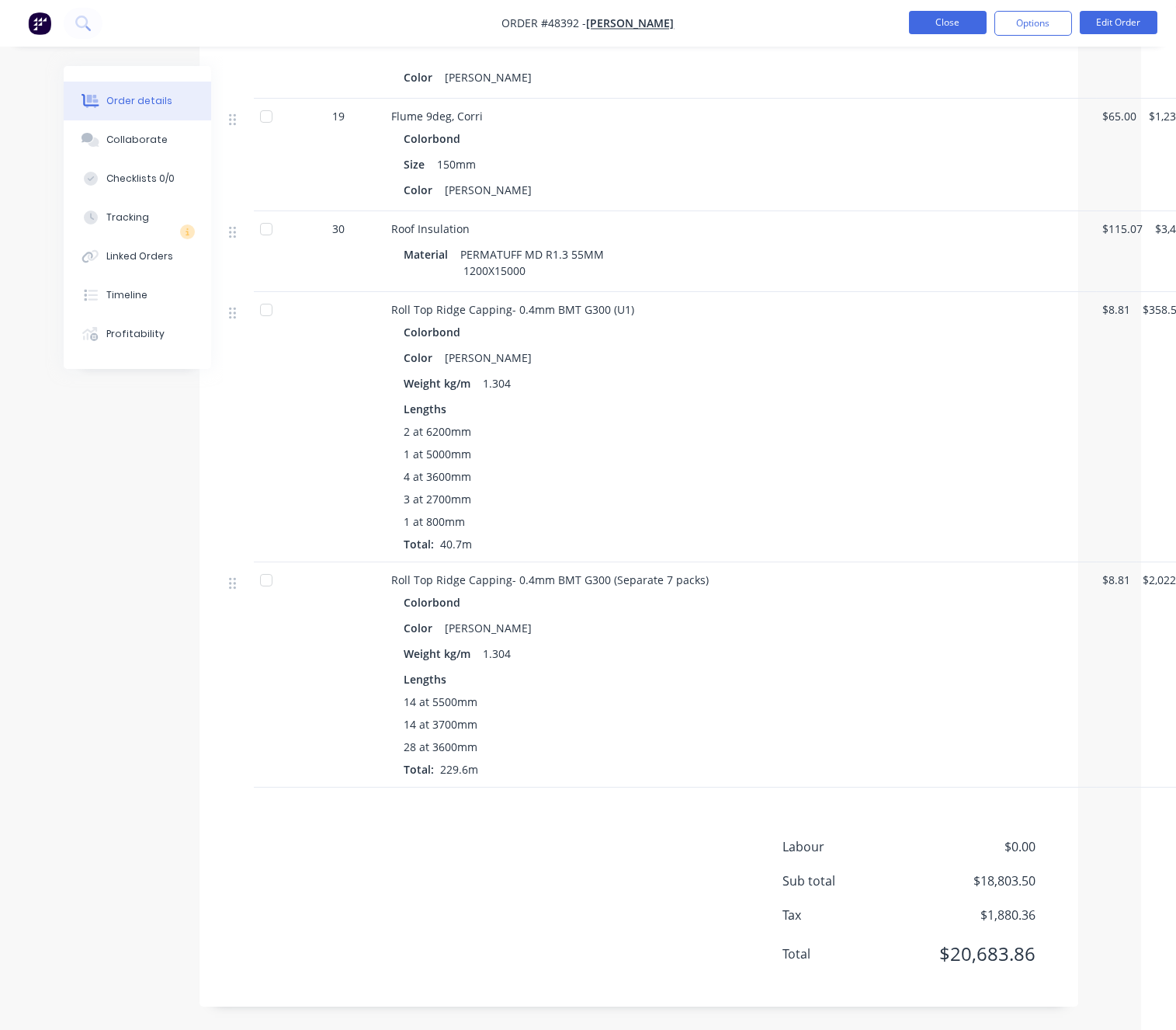
click at [958, 34] on button "Close" at bounding box center [947, 23] width 78 height 23
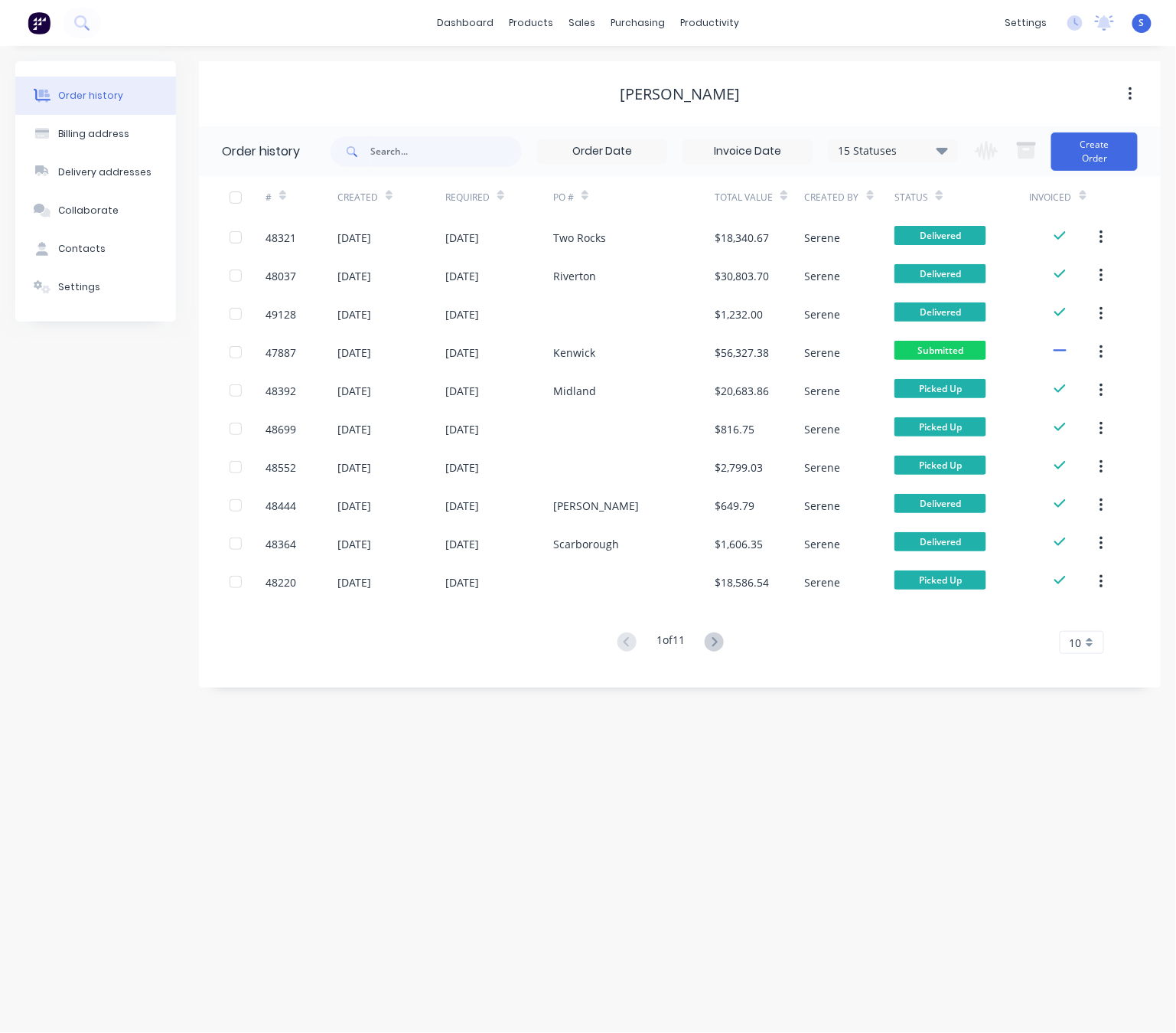
click at [728, 786] on div "Order history Billing address Delivery addresses Collaborate Contacts Settings …" at bounding box center [588, 540] width 1176 height 987
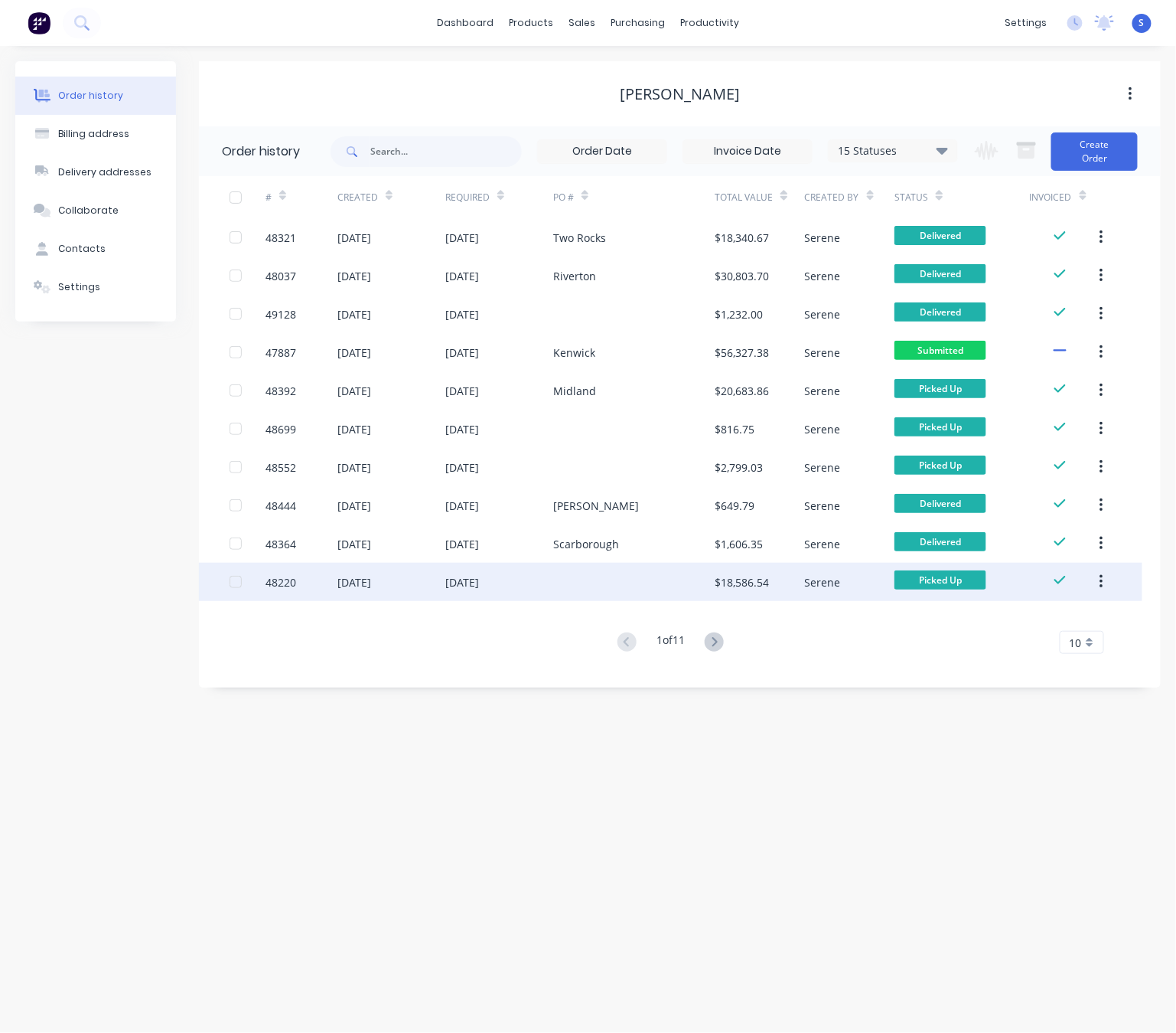
click at [705, 581] on div at bounding box center [634, 581] width 161 height 38
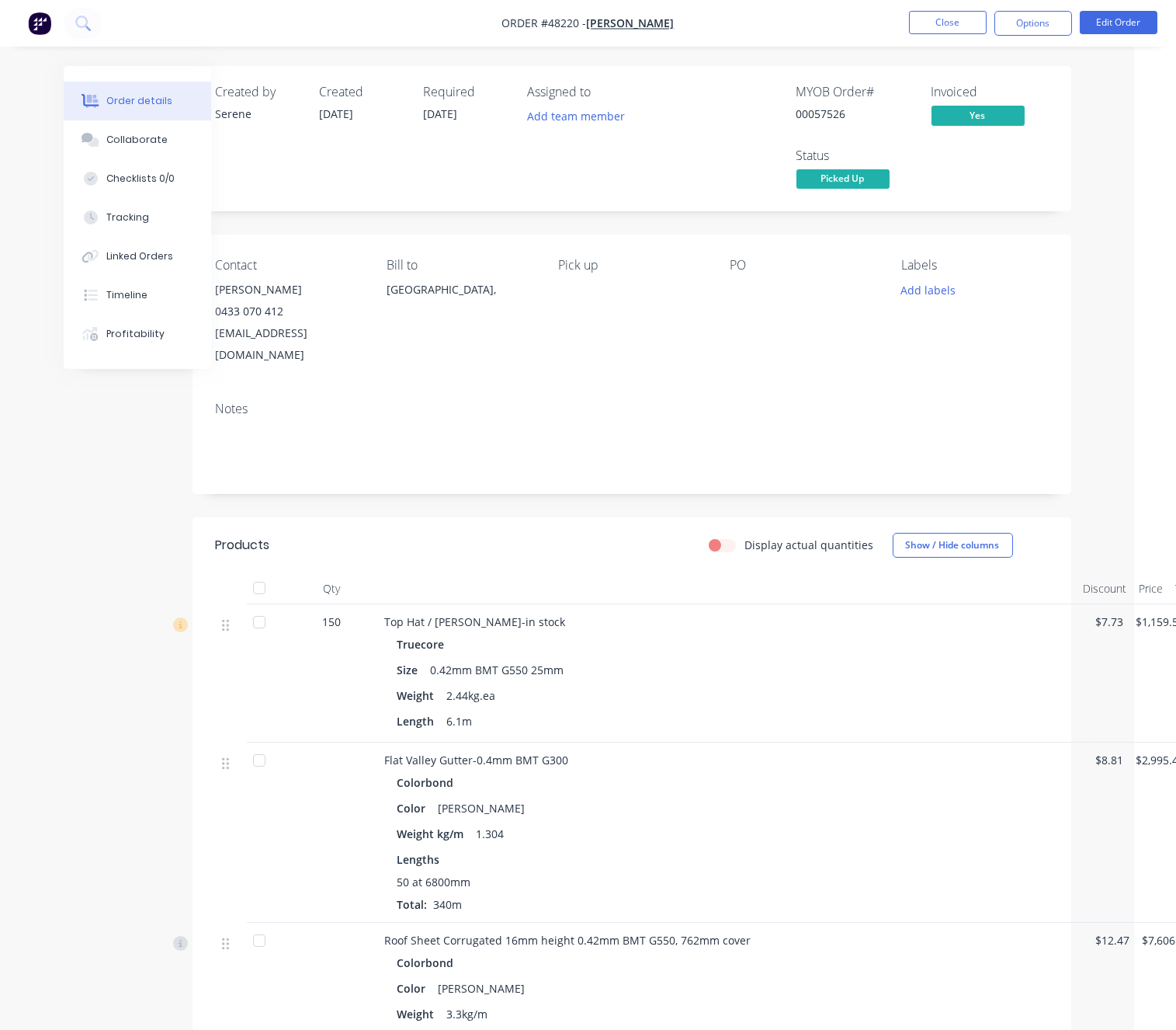
drag, startPoint x: 701, startPoint y: 665, endPoint x: 884, endPoint y: 669, distance: 183.0
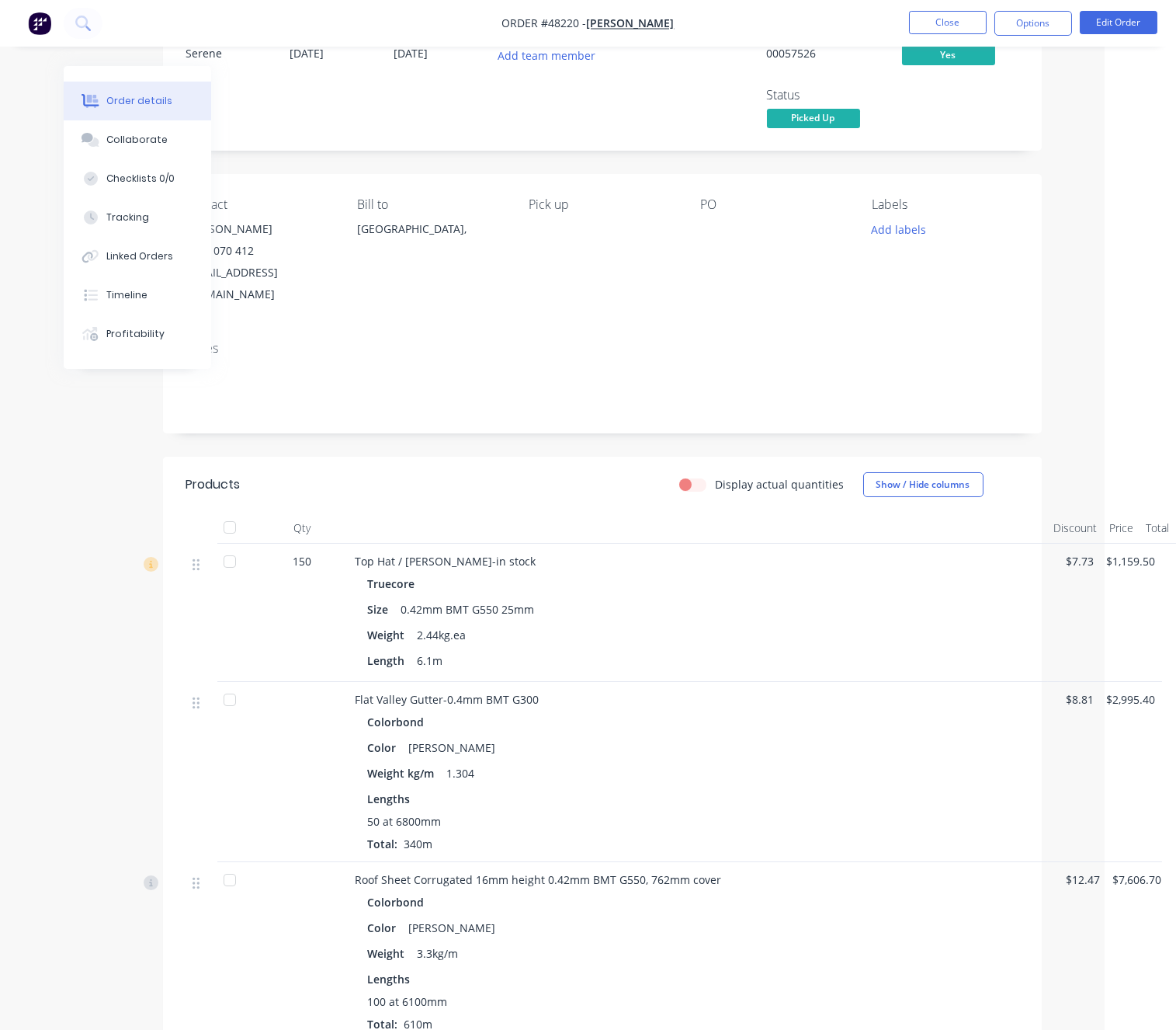
scroll to position [0, 80]
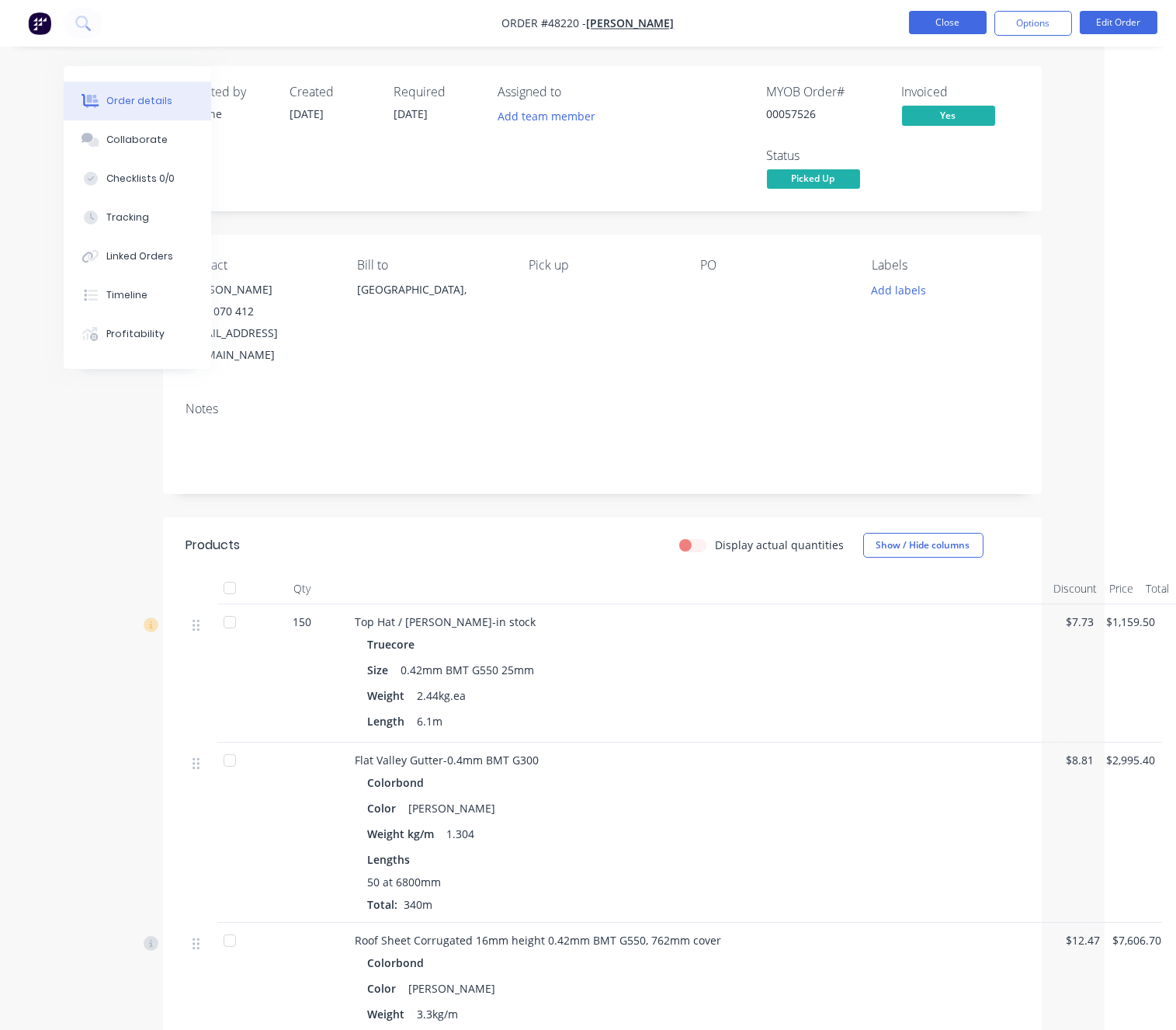
click at [944, 17] on button "Close" at bounding box center [947, 23] width 78 height 23
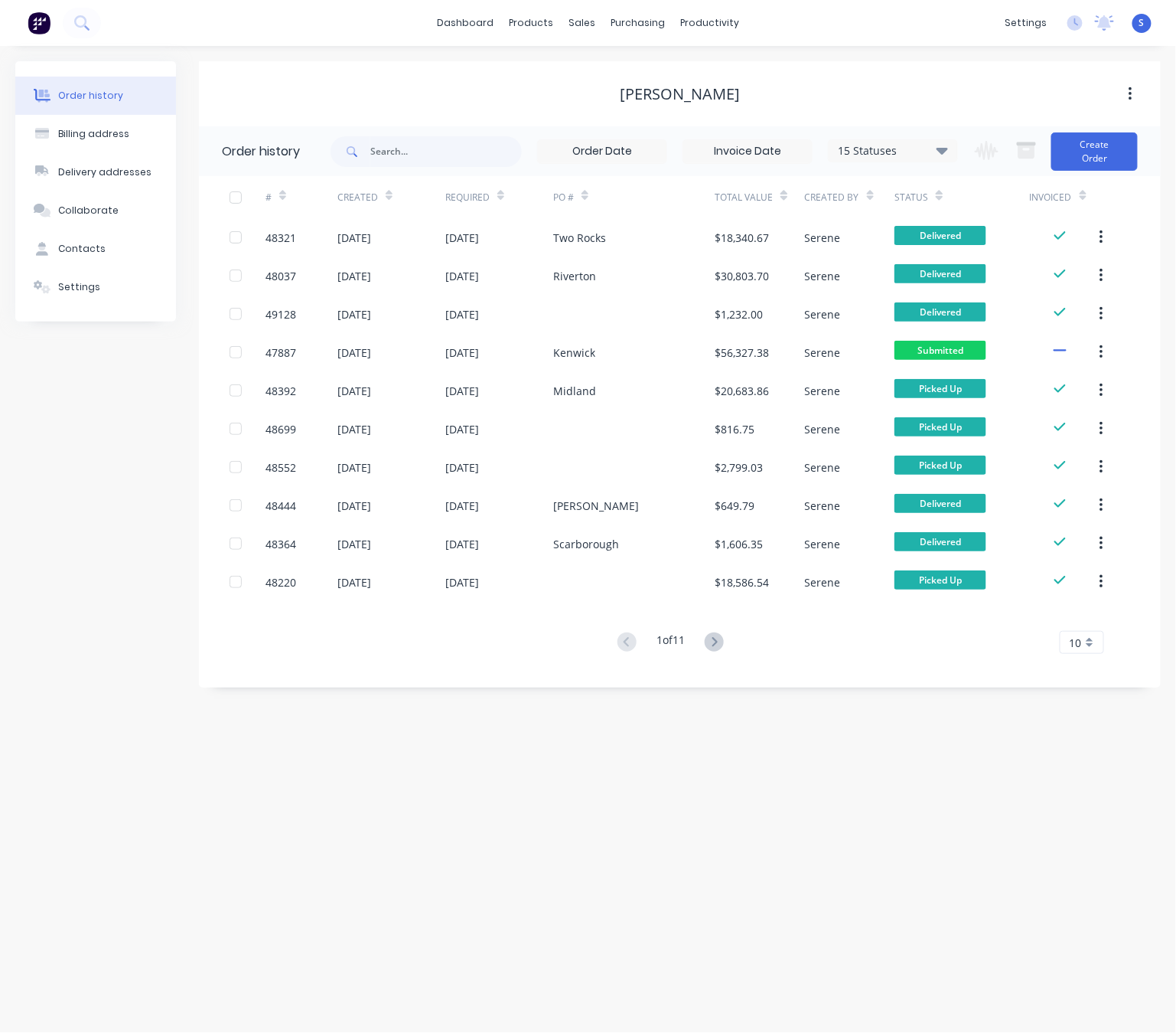
drag, startPoint x: 462, startPoint y: 95, endPoint x: 502, endPoint y: 95, distance: 40.0
click at [91, 545] on div "Order history Billing address Delivery addresses Collaborate Contacts Settings" at bounding box center [96, 374] width 161 height 626
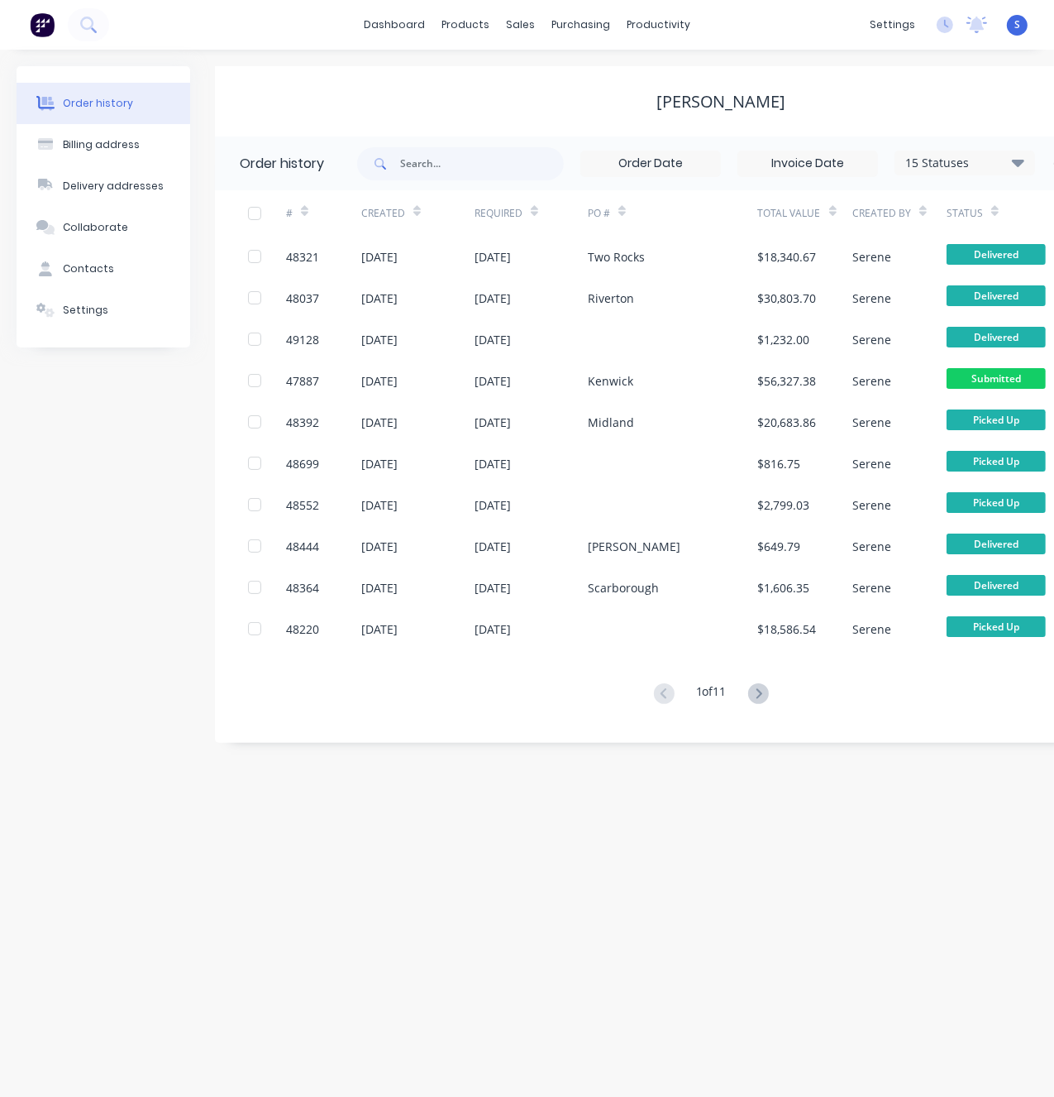
drag, startPoint x: 446, startPoint y: 903, endPoint x: 434, endPoint y: 906, distance: 11.8
click at [446, 903] on div "Order history Billing address Delivery addresses Collaborate Contacts Settings …" at bounding box center [527, 573] width 1054 height 1047
click at [563, 117] on div "Customers" at bounding box center [577, 113] width 60 height 15
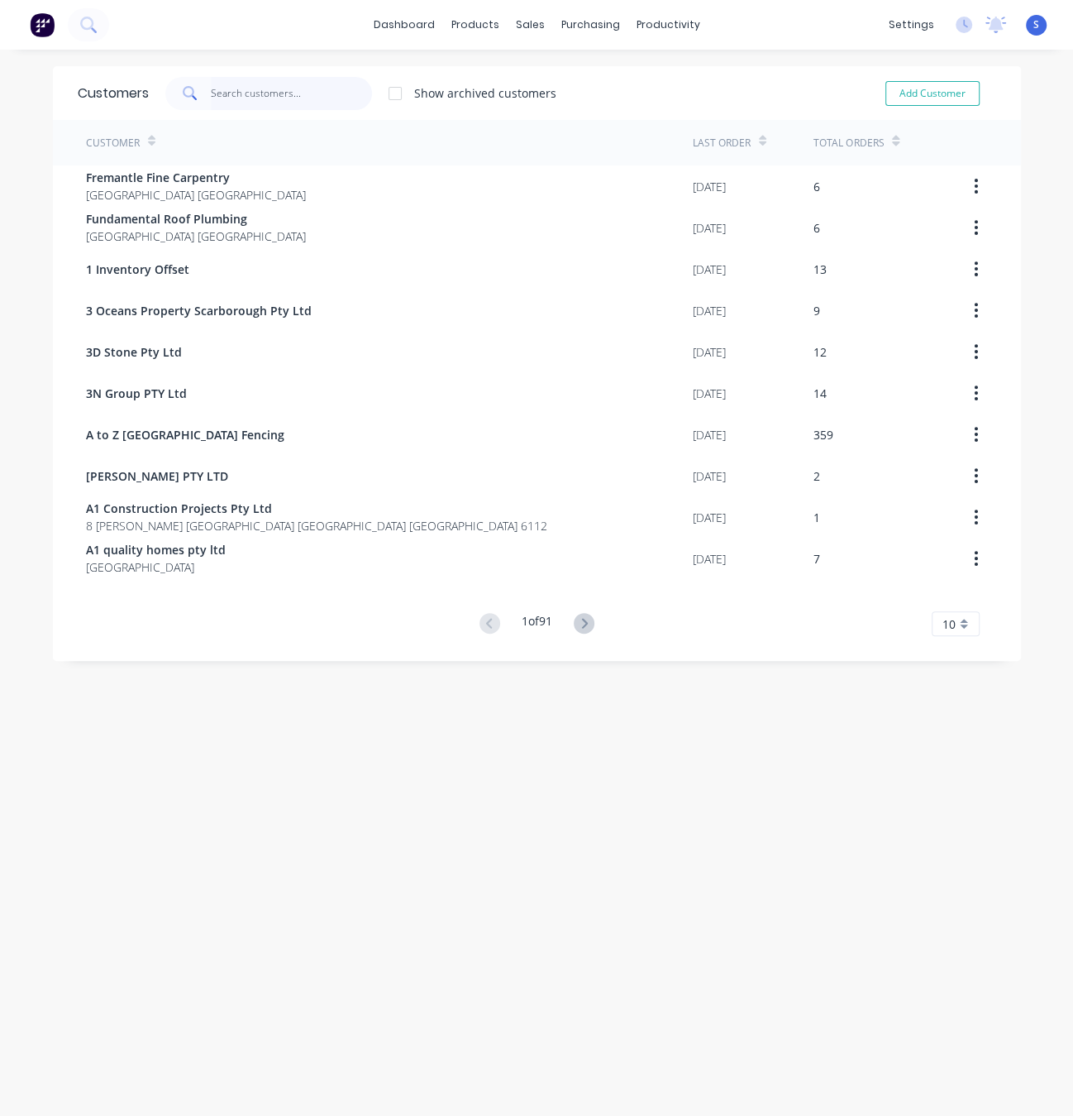
click at [263, 88] on input "text" at bounding box center [291, 93] width 161 height 33
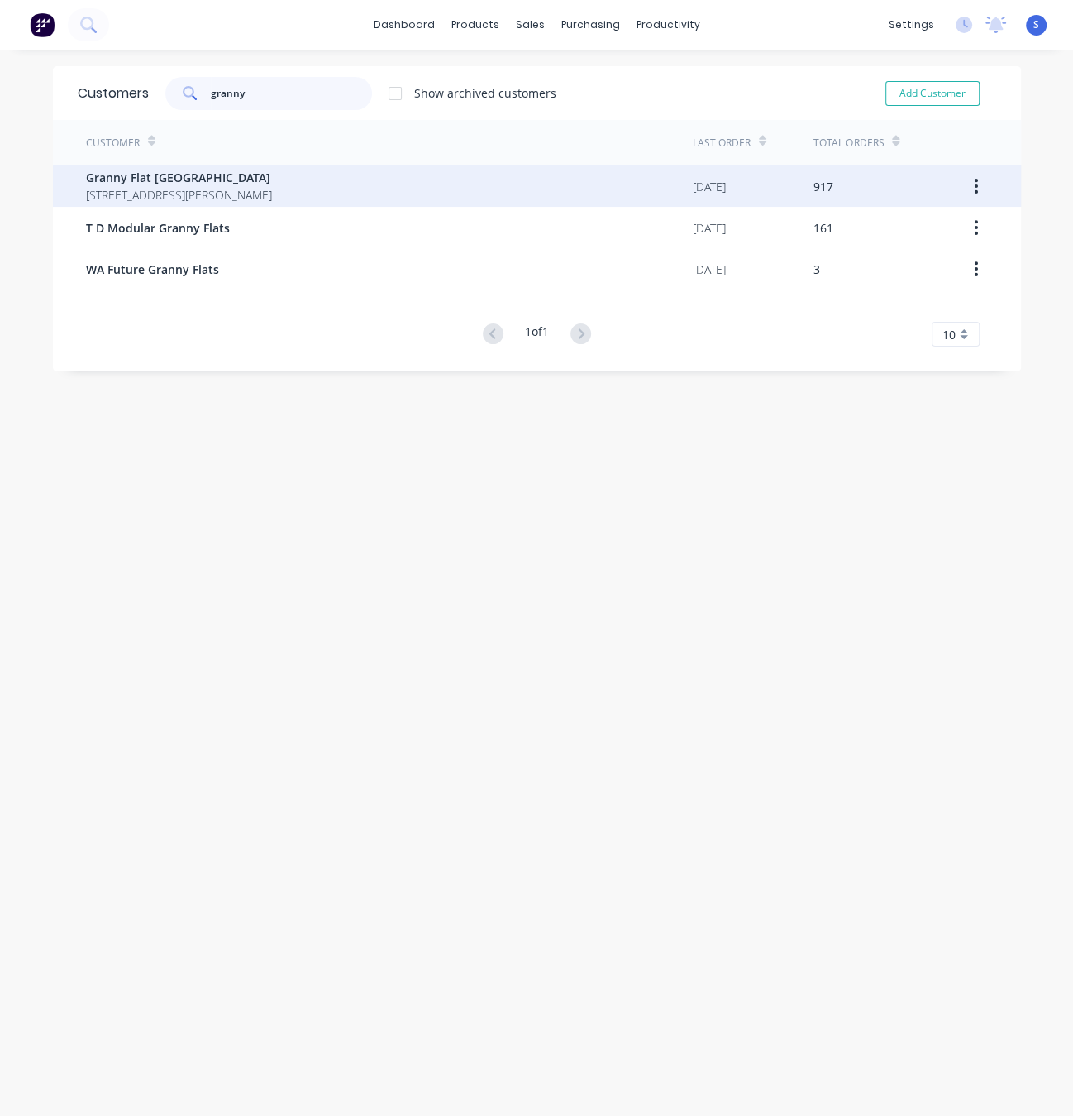
type input "granny"
click at [215, 203] on span "92 McCoy st Booragoon Western Australia Australia" at bounding box center [179, 194] width 186 height 17
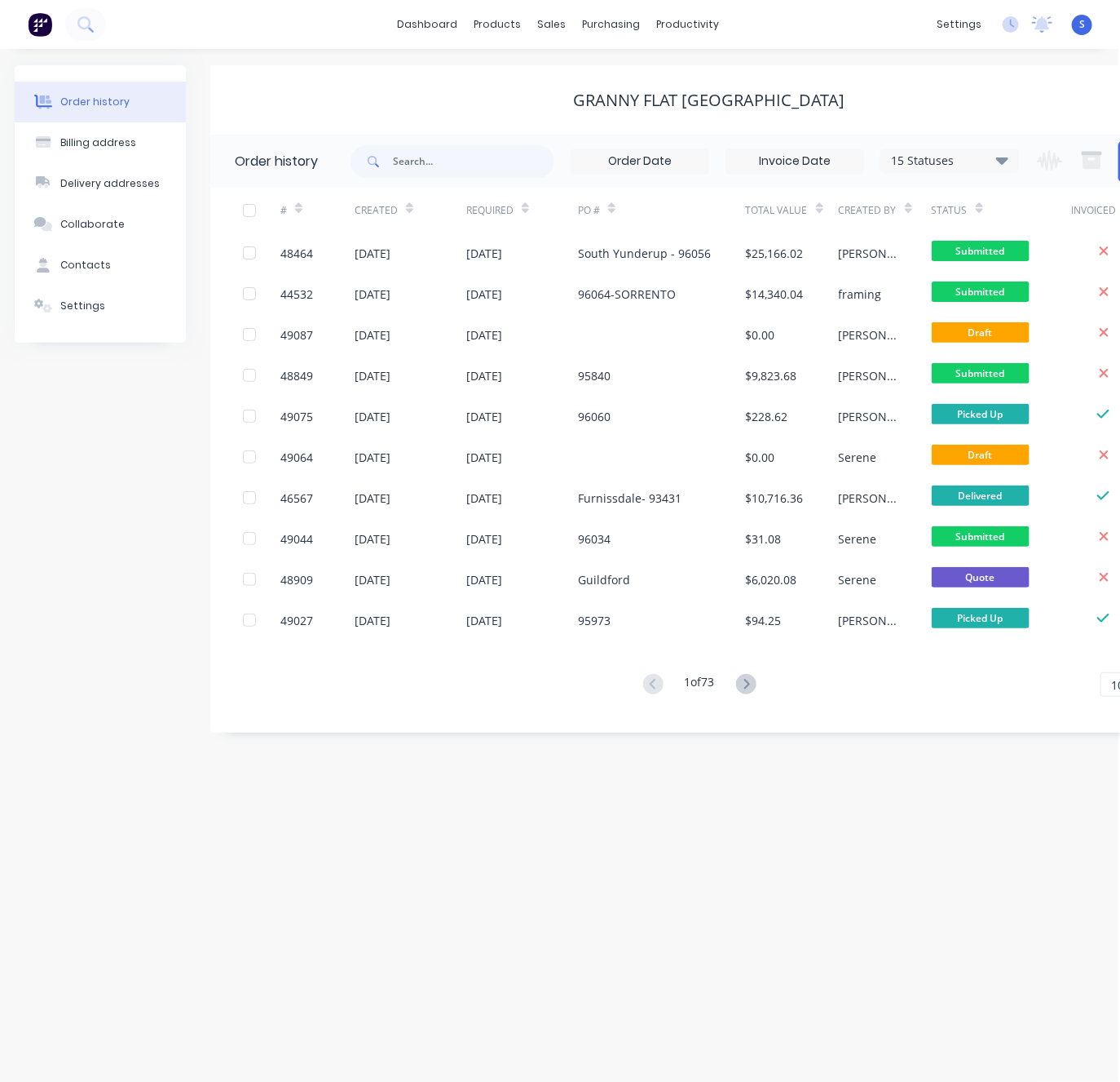
scroll to position [0, 94]
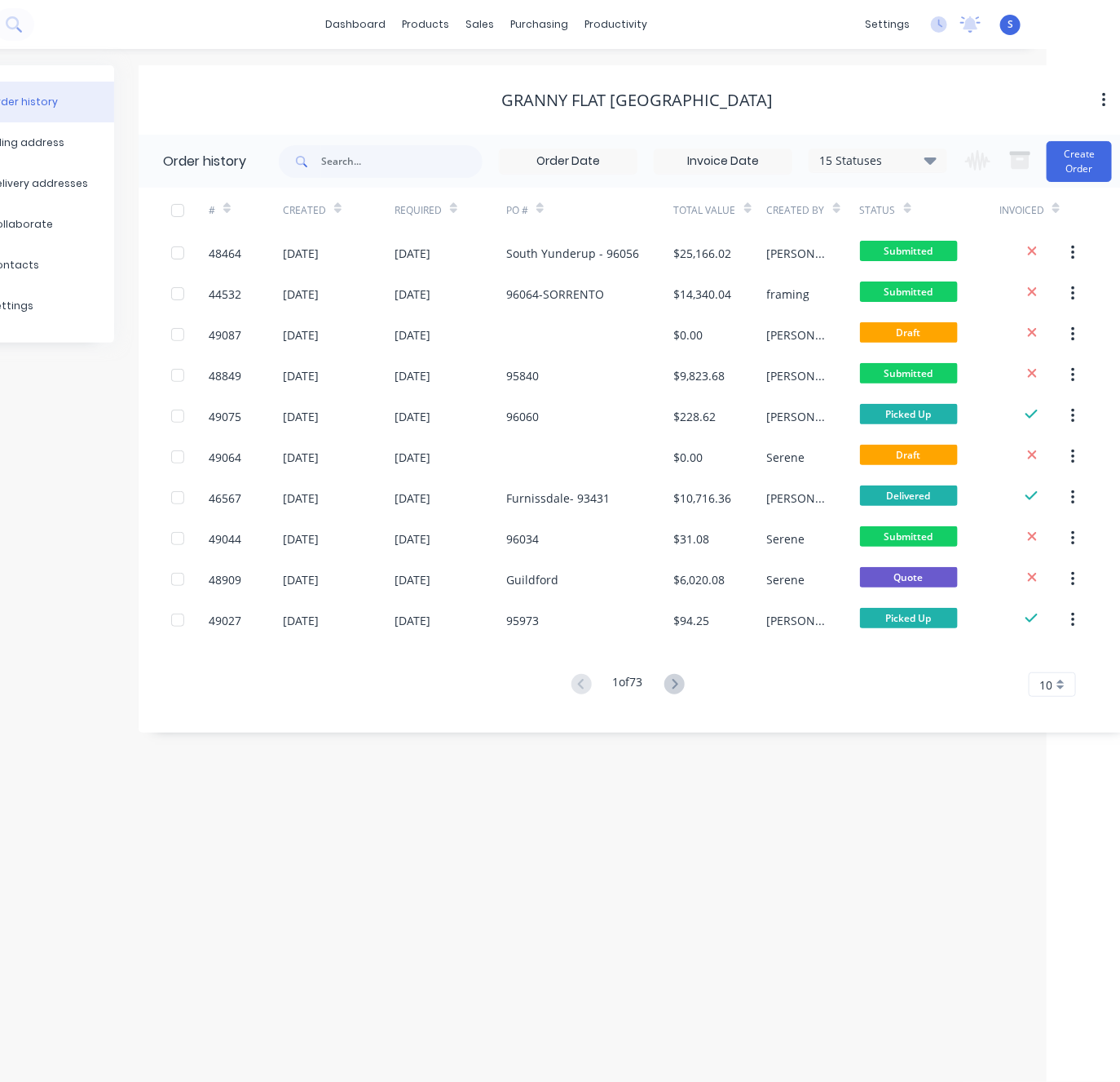
drag, startPoint x: 595, startPoint y: 841, endPoint x: 776, endPoint y: 854, distance: 181.5
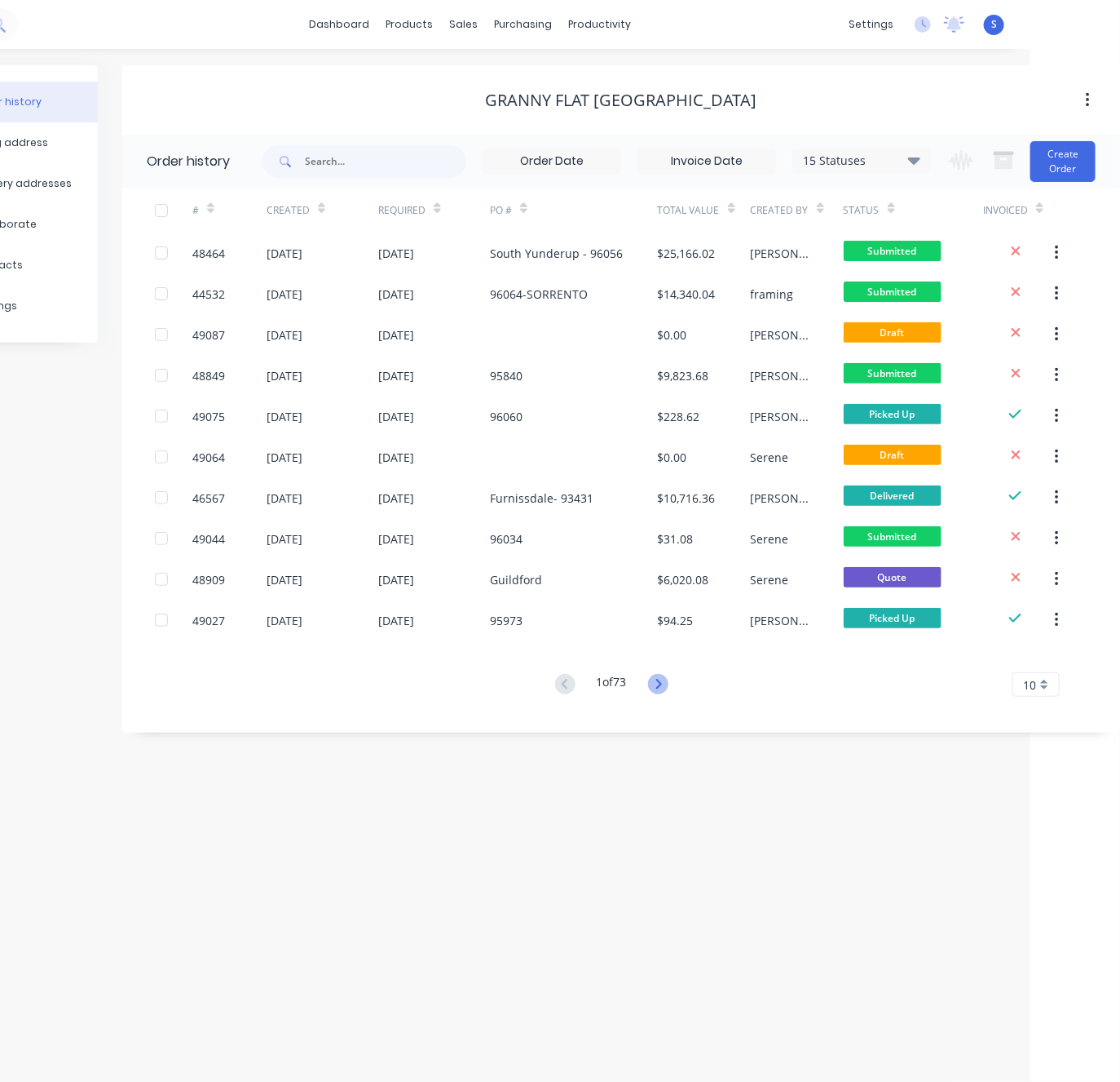
click at [658, 689] on icon at bounding box center [658, 684] width 21 height 21
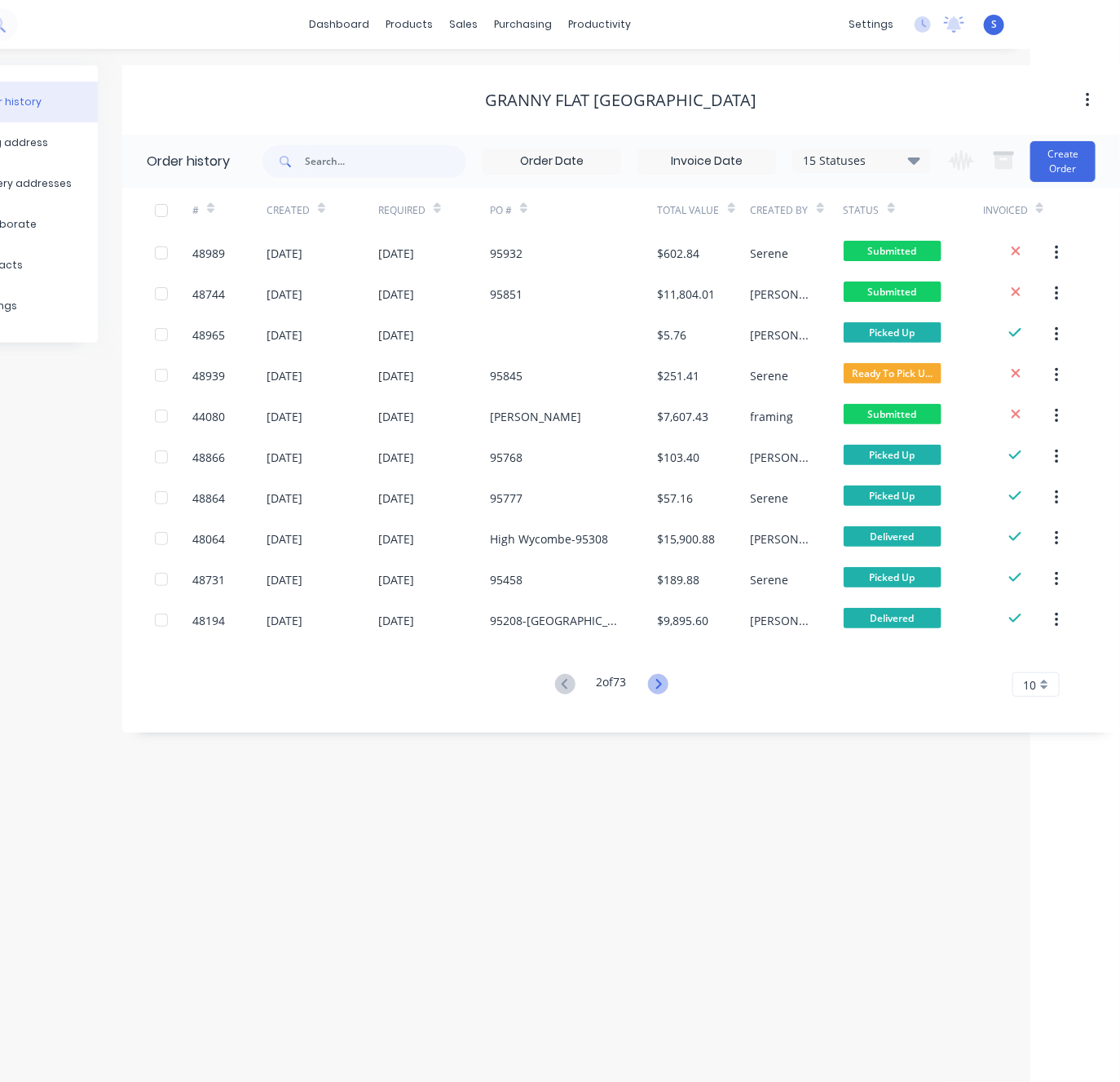
click at [660, 685] on icon at bounding box center [658, 684] width 21 height 21
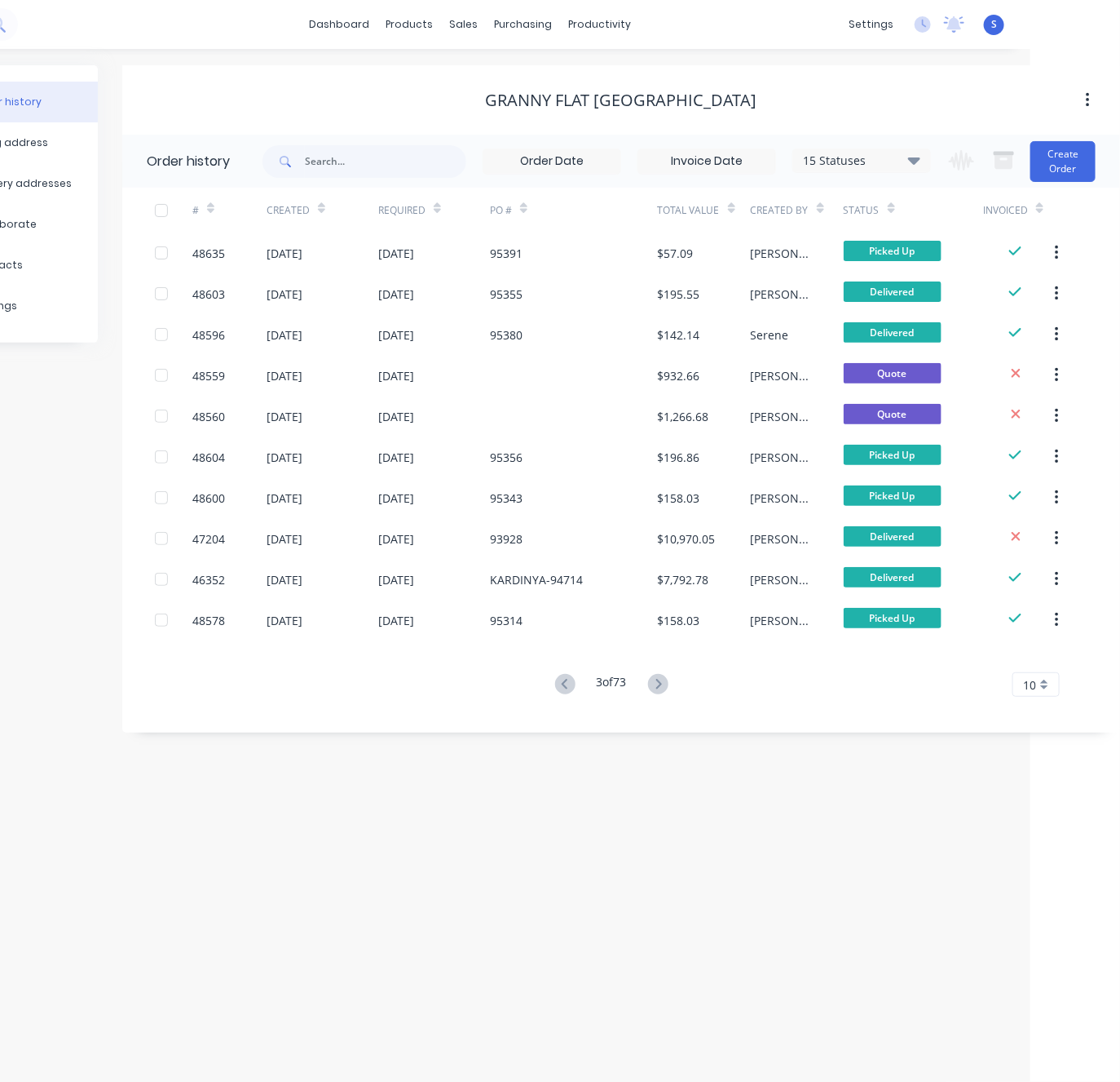
click at [660, 685] on icon at bounding box center [658, 684] width 21 height 21
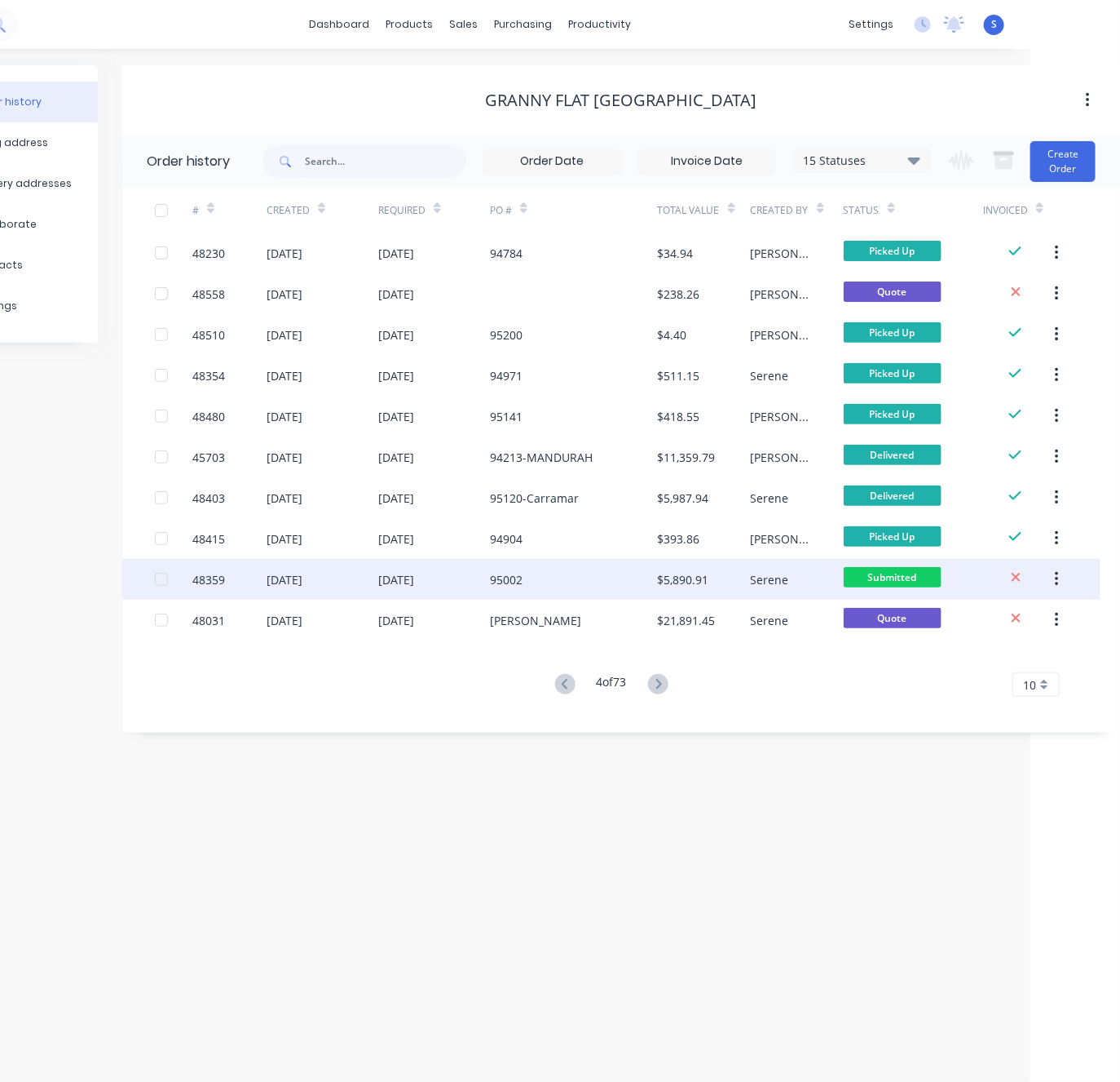
click at [544, 581] on div "95002" at bounding box center [574, 578] width 168 height 40
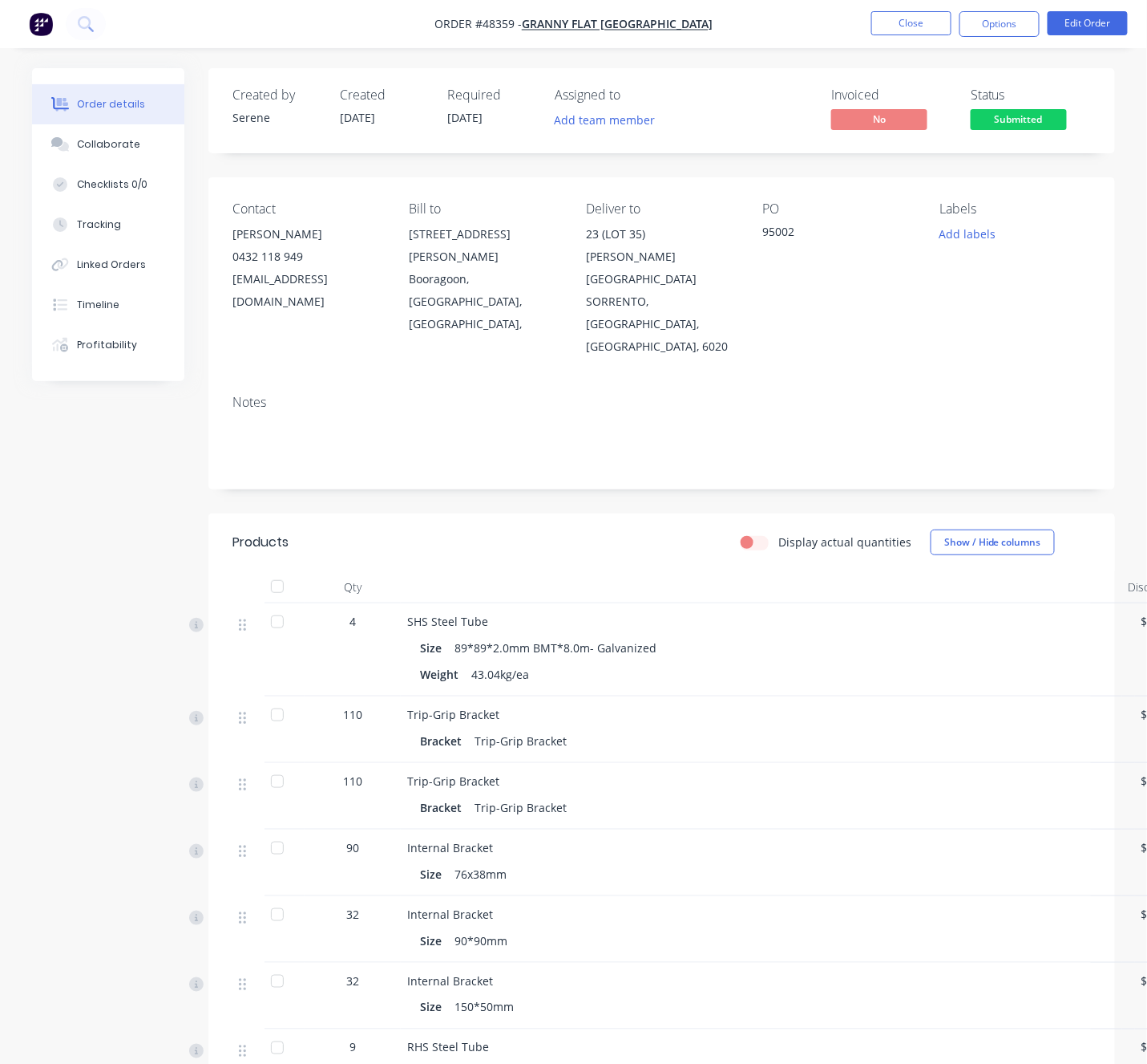
drag, startPoint x: 577, startPoint y: 538, endPoint x: 567, endPoint y: 538, distance: 10.0
click at [577, 538] on header "Products Display actual quantities Show / Hide columns" at bounding box center [661, 542] width 907 height 58
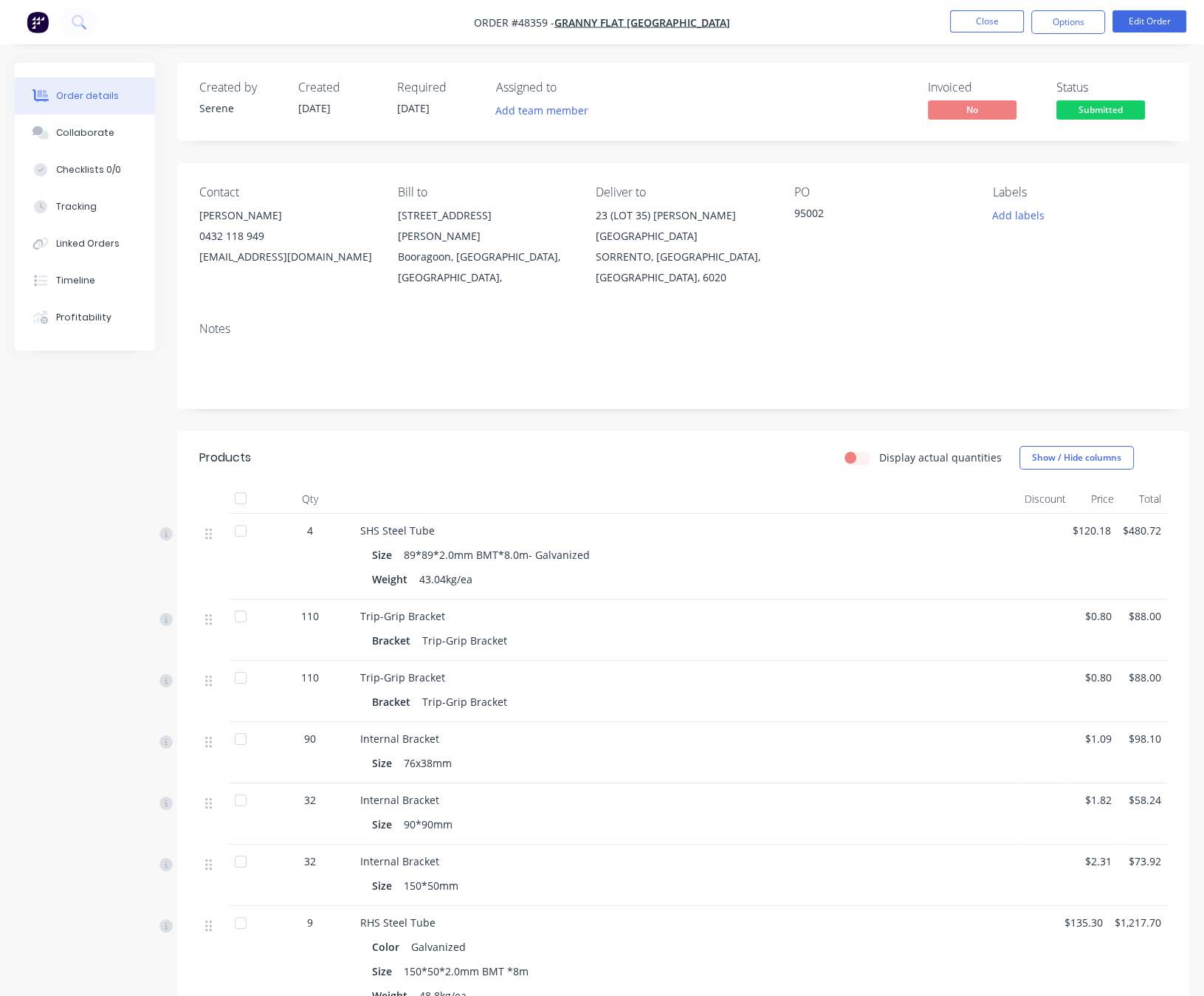
click at [655, 466] on div "Display actual quantities Show / Hide columns" at bounding box center [785, 458] width 761 height 23
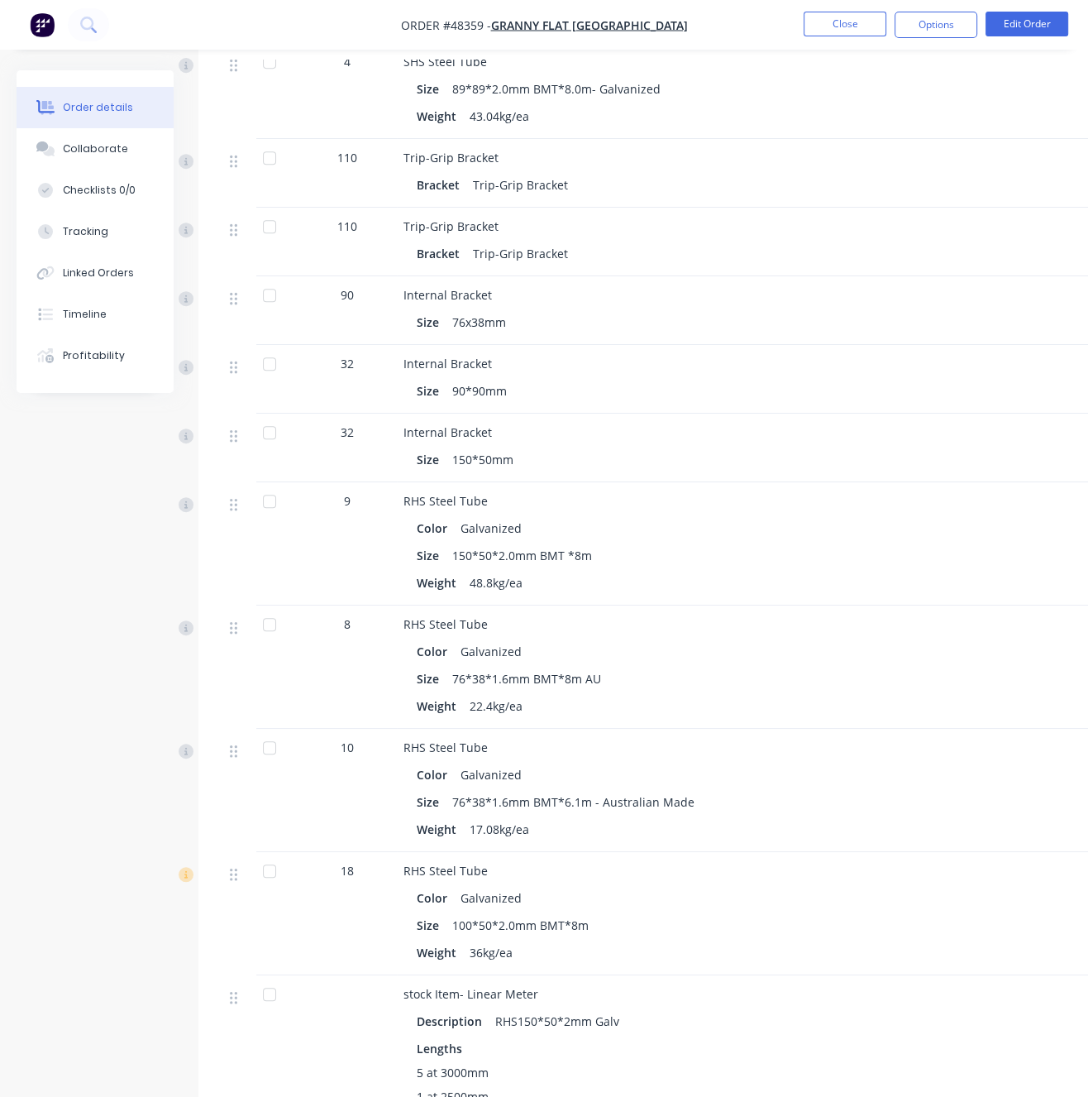
scroll to position [868, 0]
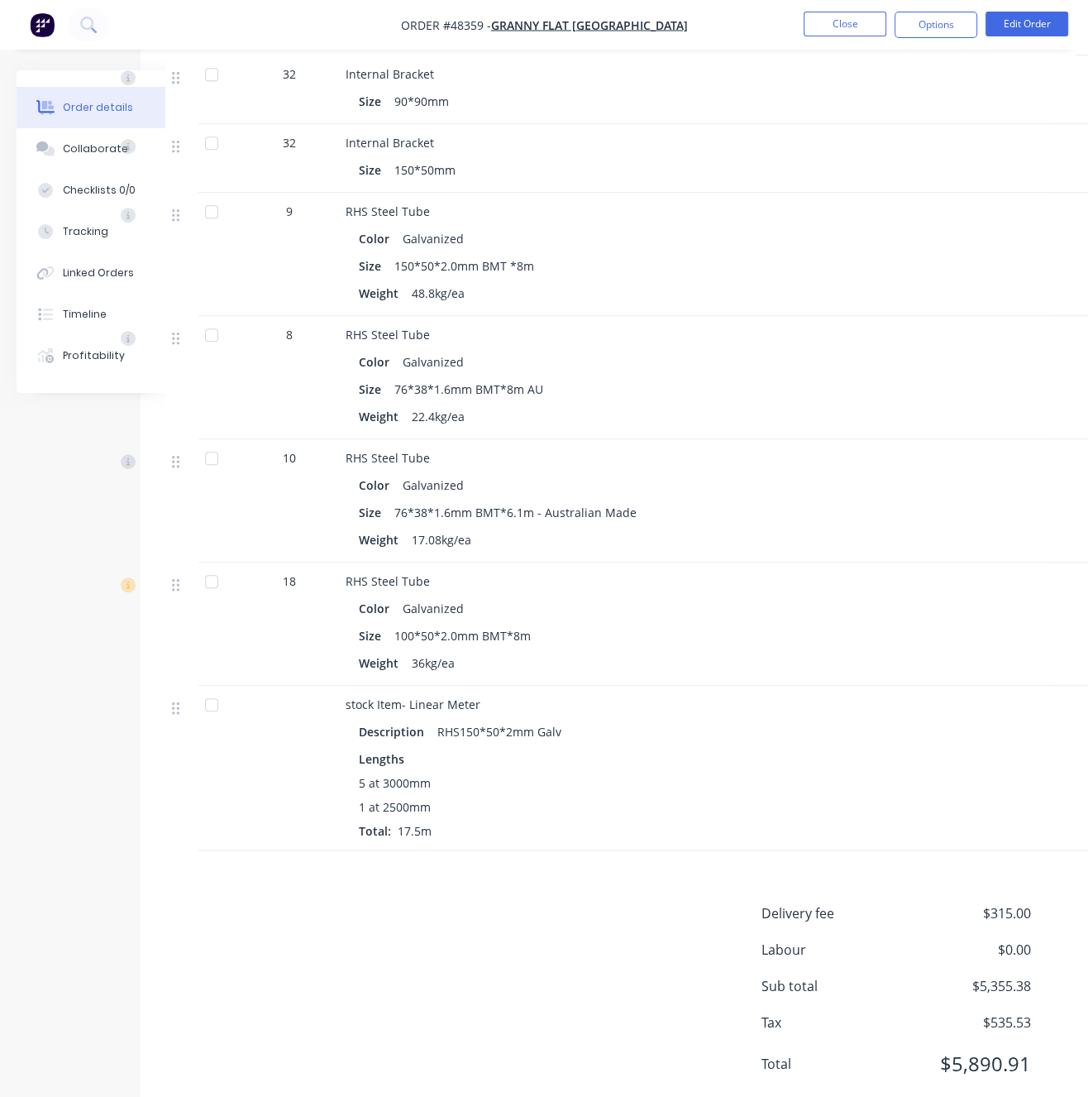
drag, startPoint x: 181, startPoint y: 678, endPoint x: 368, endPoint y: 680, distance: 186.9
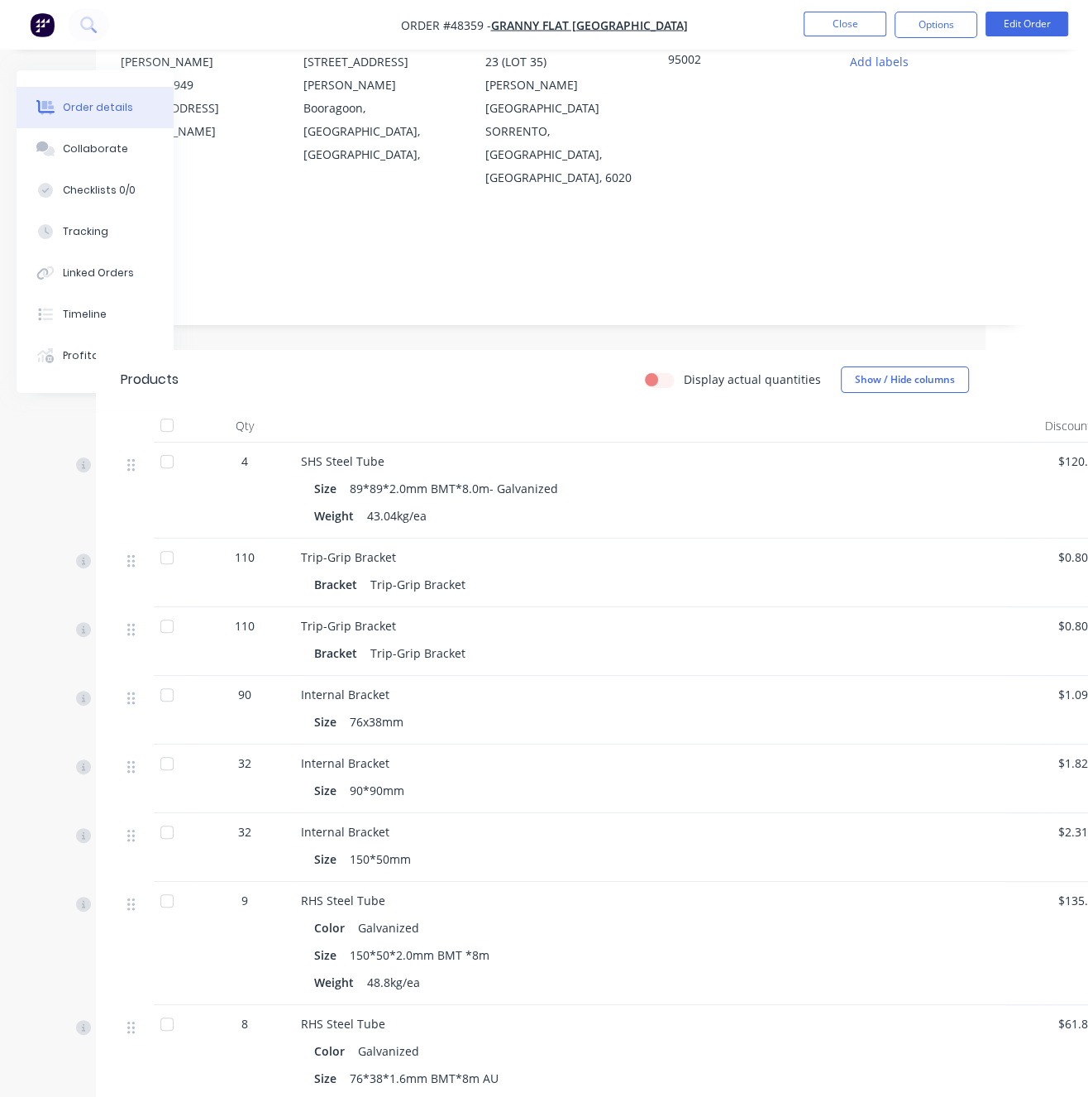
scroll to position [0, 103]
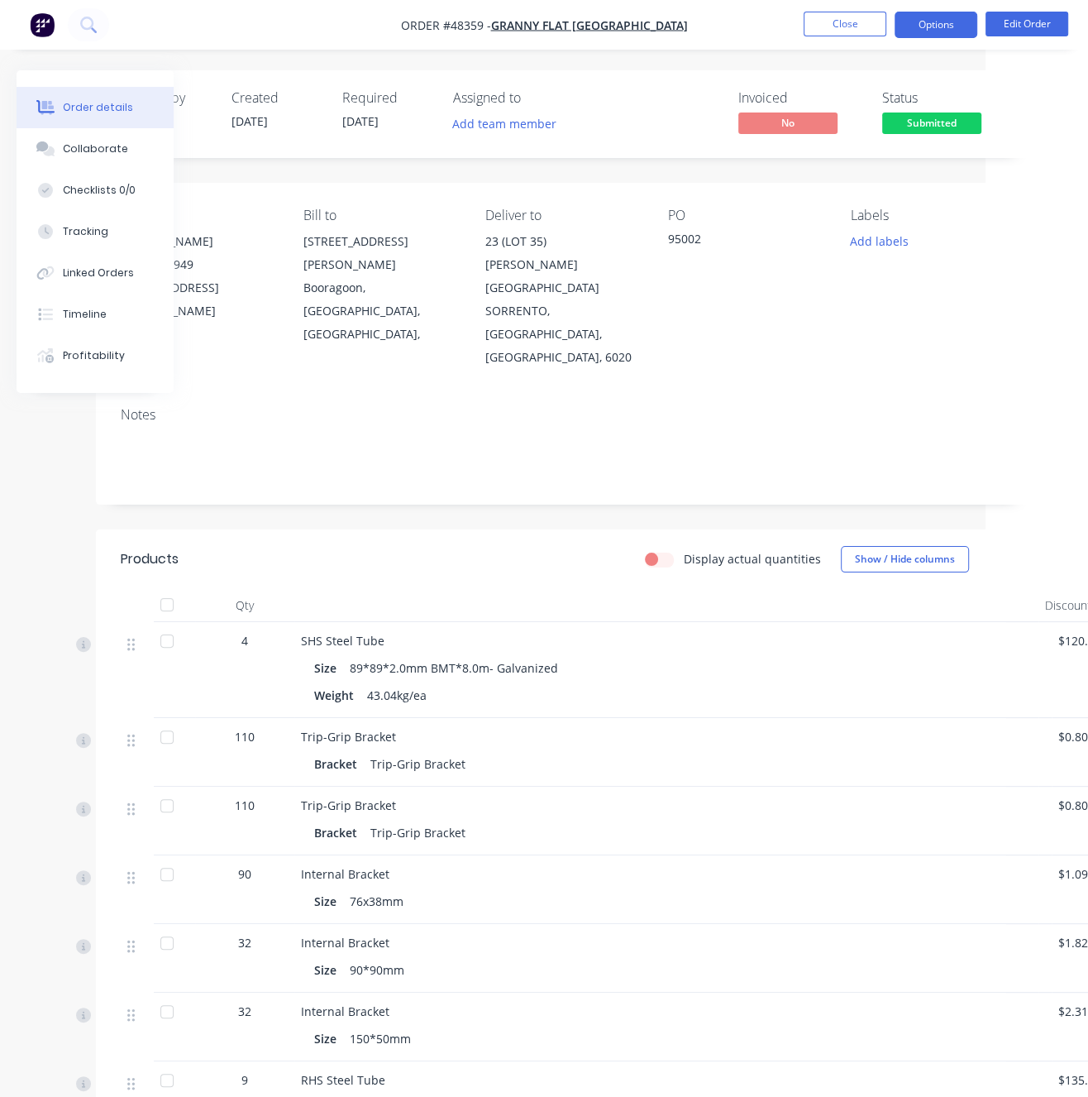
click at [935, 28] on button "Options" at bounding box center [936, 25] width 83 height 26
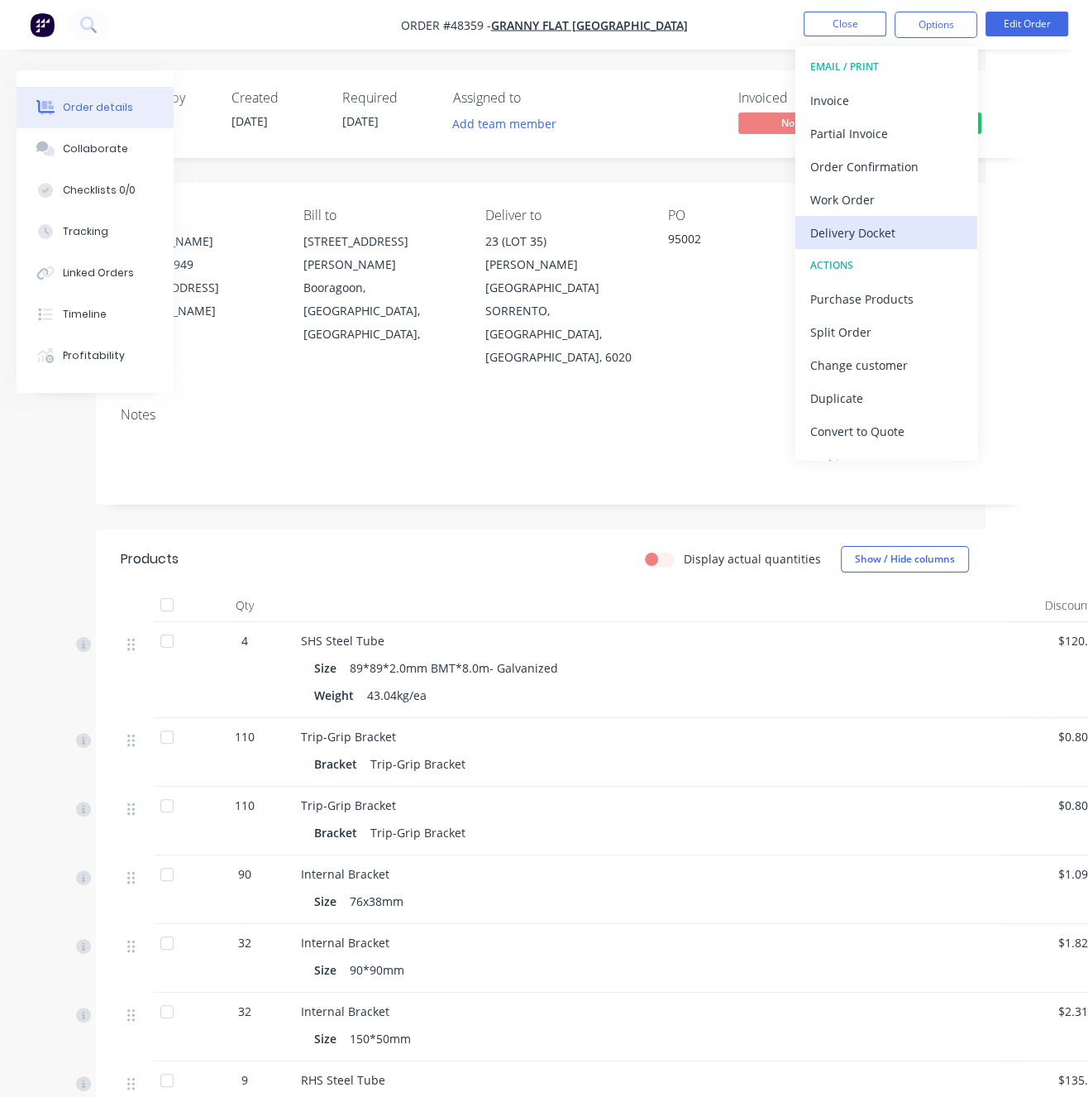
click at [884, 229] on div "Delivery Docket" at bounding box center [886, 233] width 152 height 24
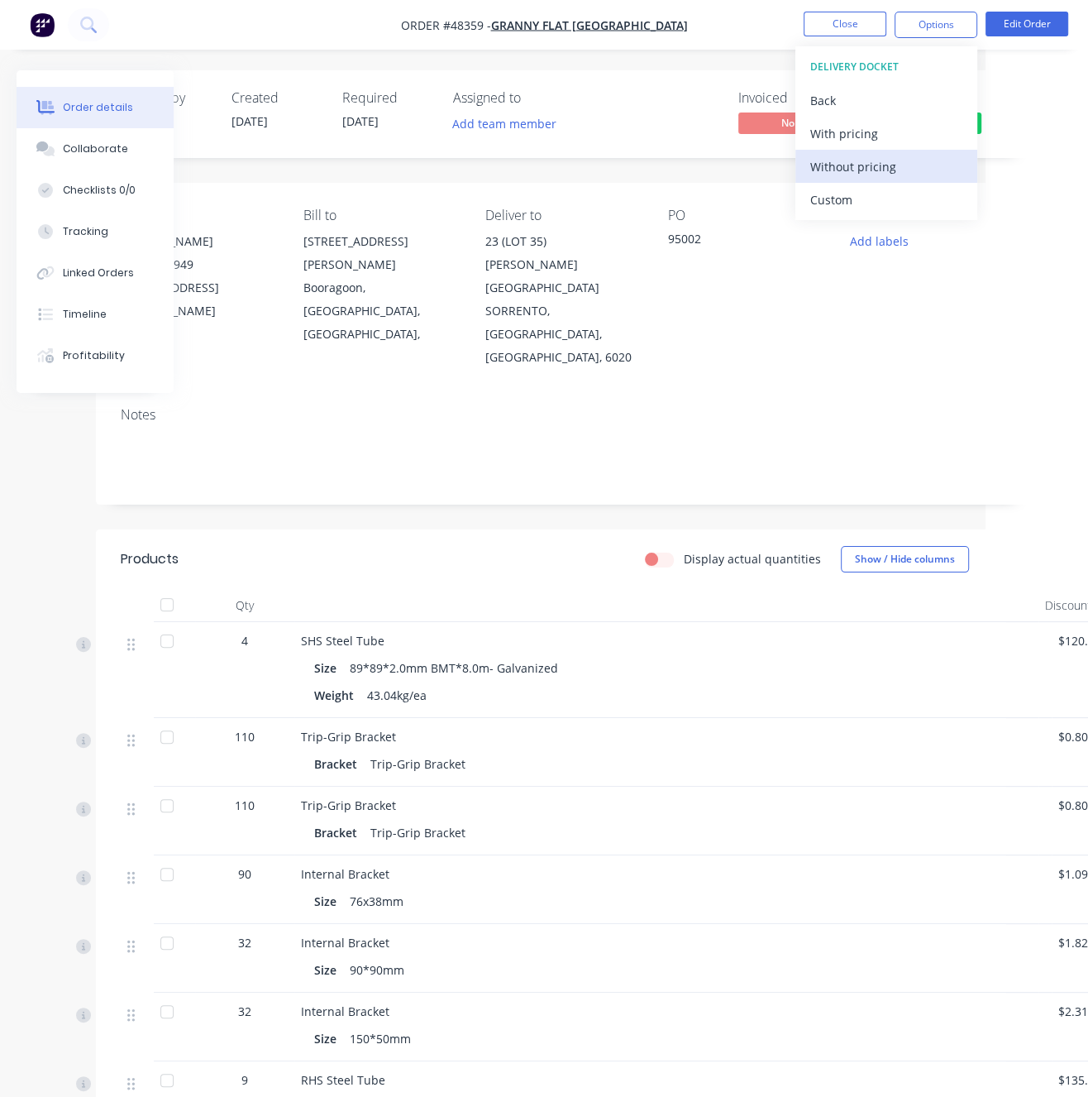
click at [872, 155] on div "Without pricing" at bounding box center [886, 167] width 152 height 24
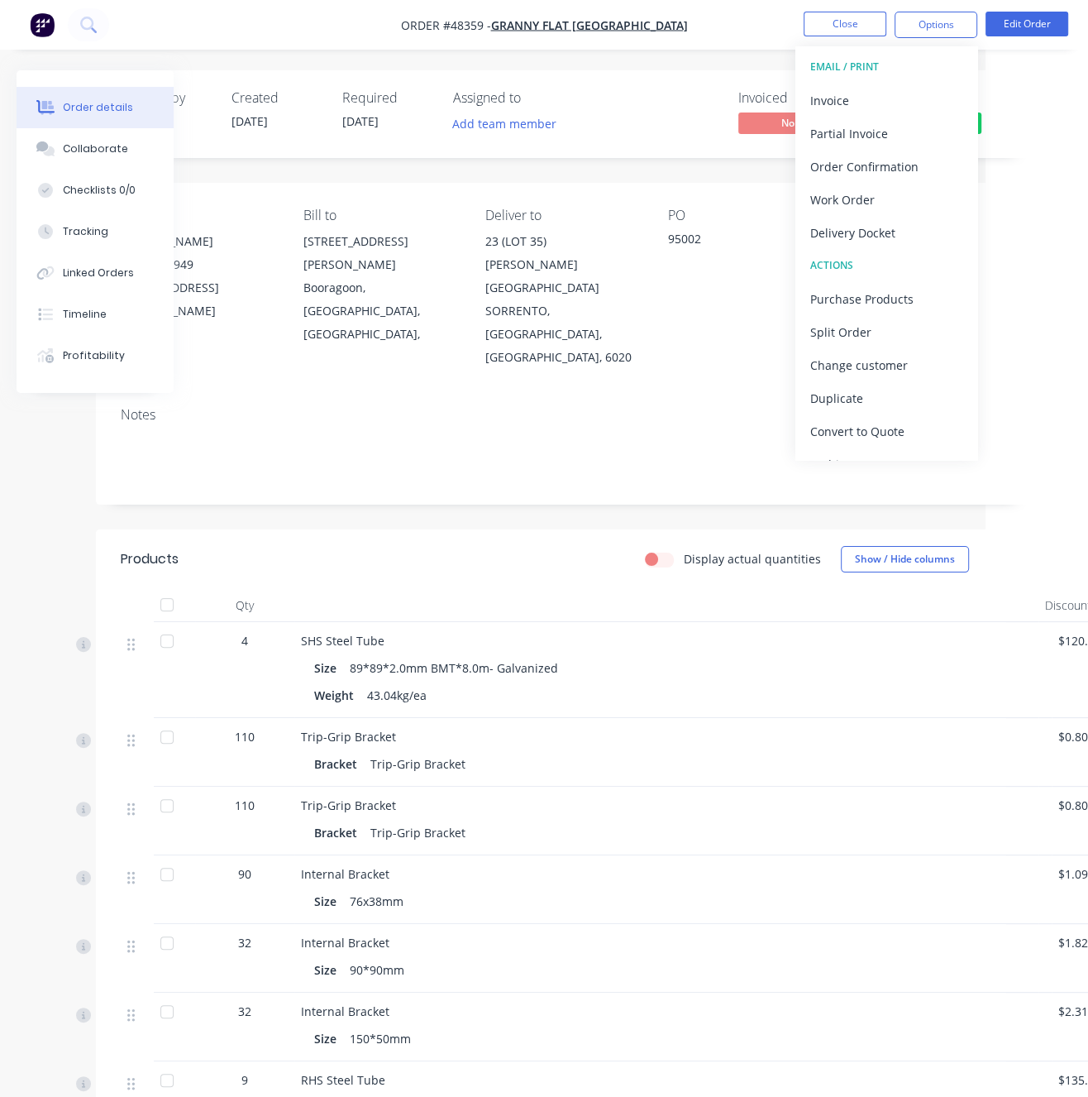
click at [464, 529] on header "Products Display actual quantities Show / Hide columns" at bounding box center [563, 559] width 935 height 60
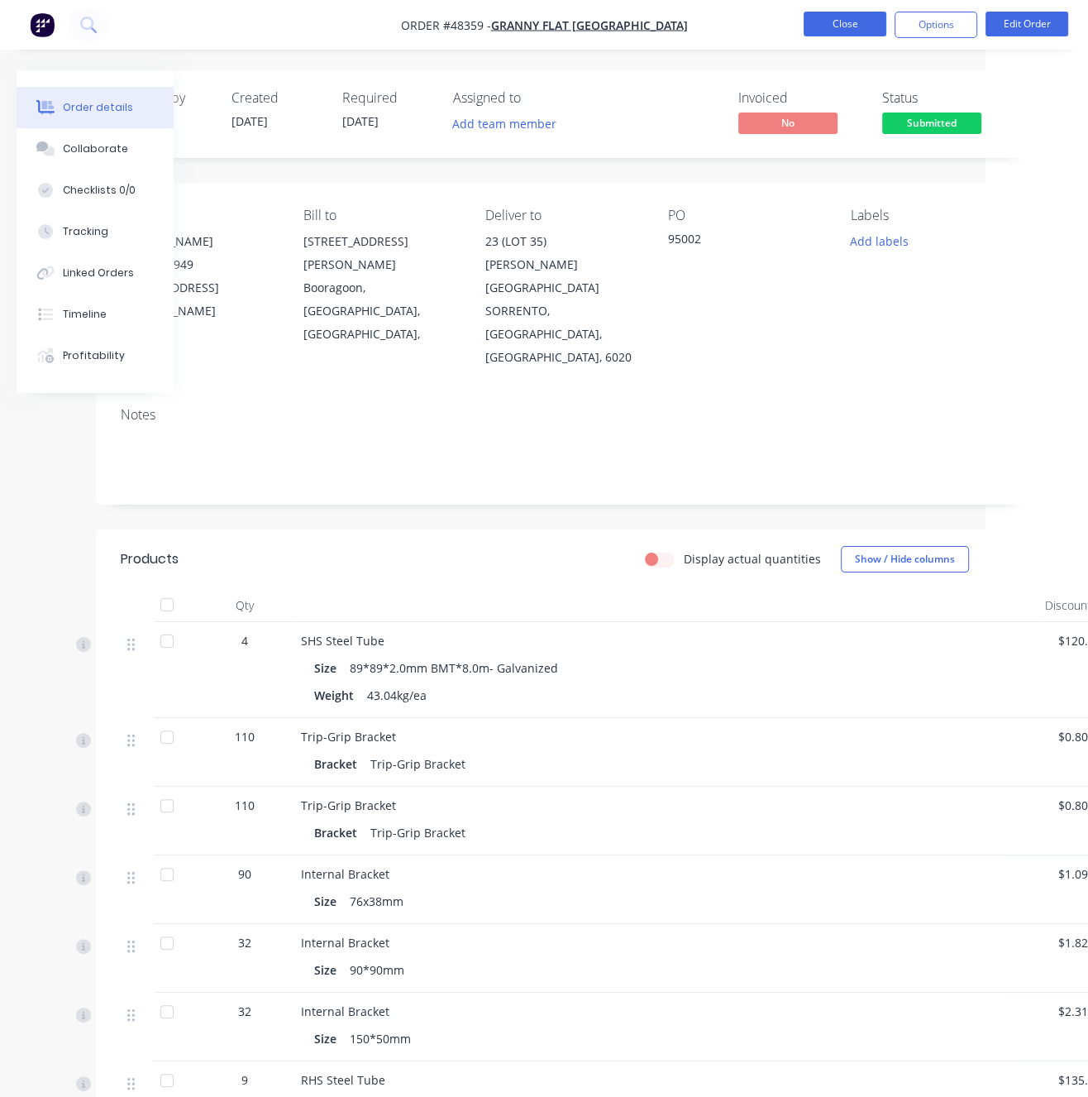
click at [845, 24] on button "Close" at bounding box center [845, 24] width 83 height 25
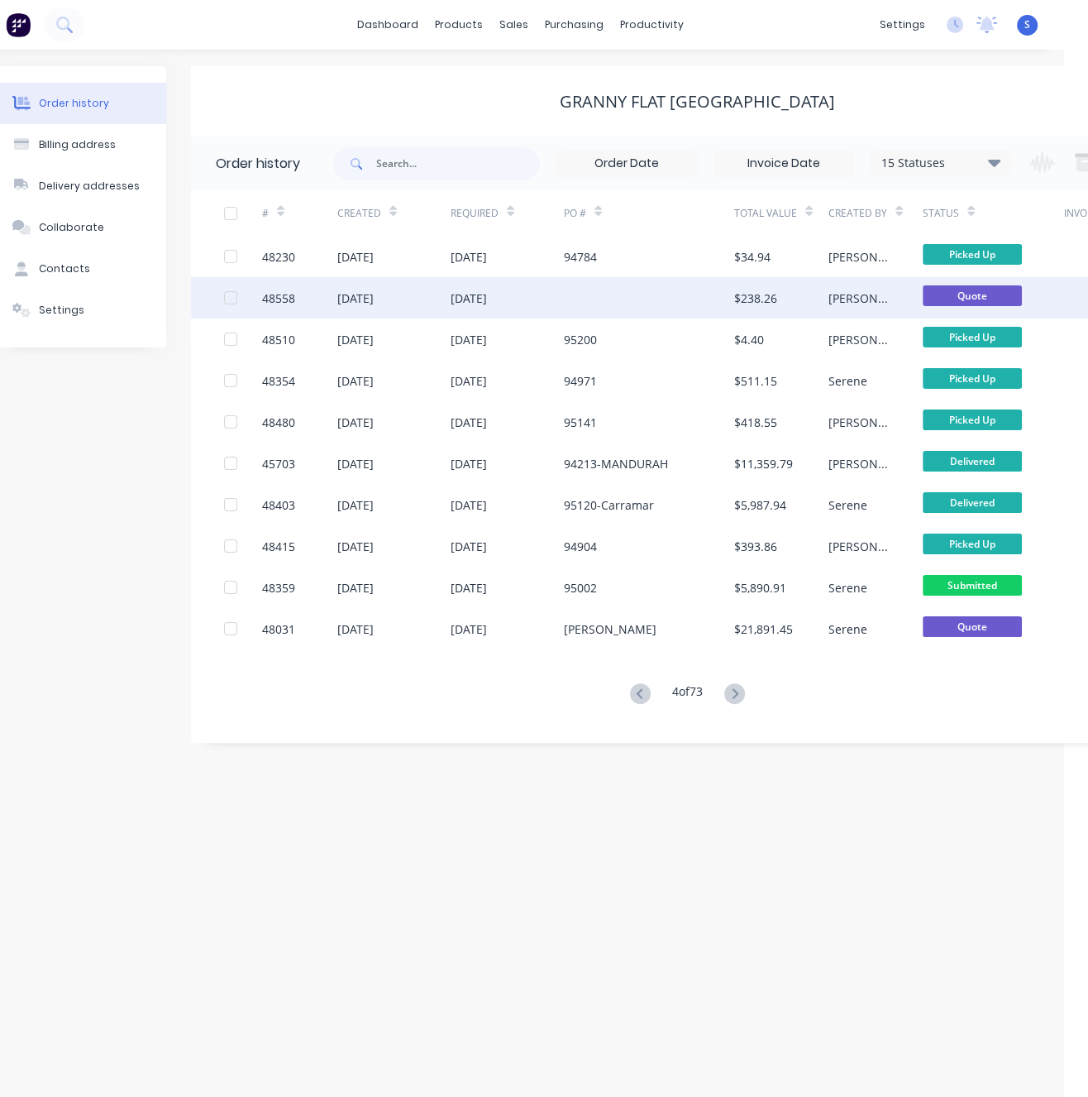
drag, startPoint x: 431, startPoint y: 129, endPoint x: 649, endPoint y: 278, distance: 264.2
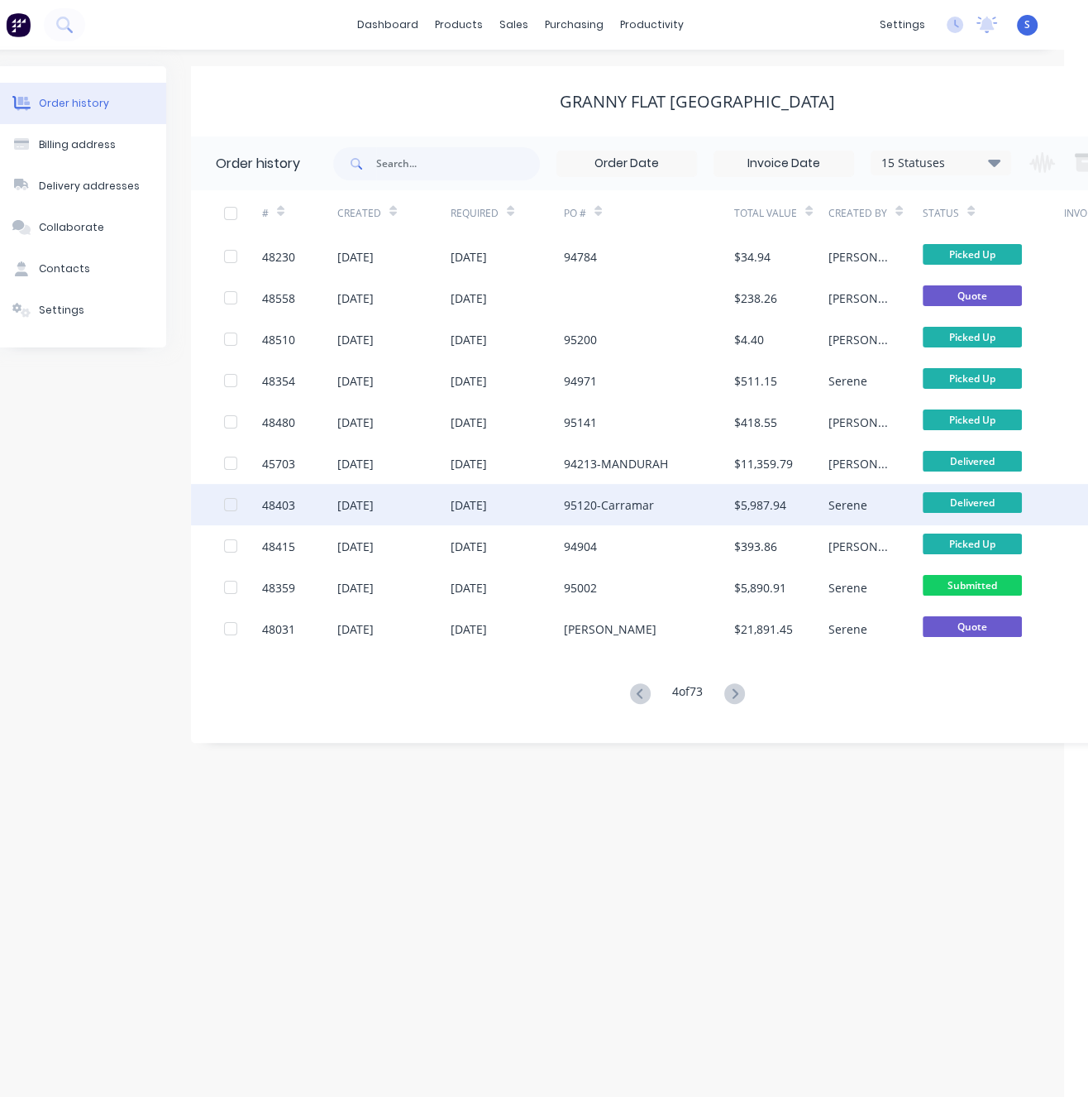
scroll to position [0, 32]
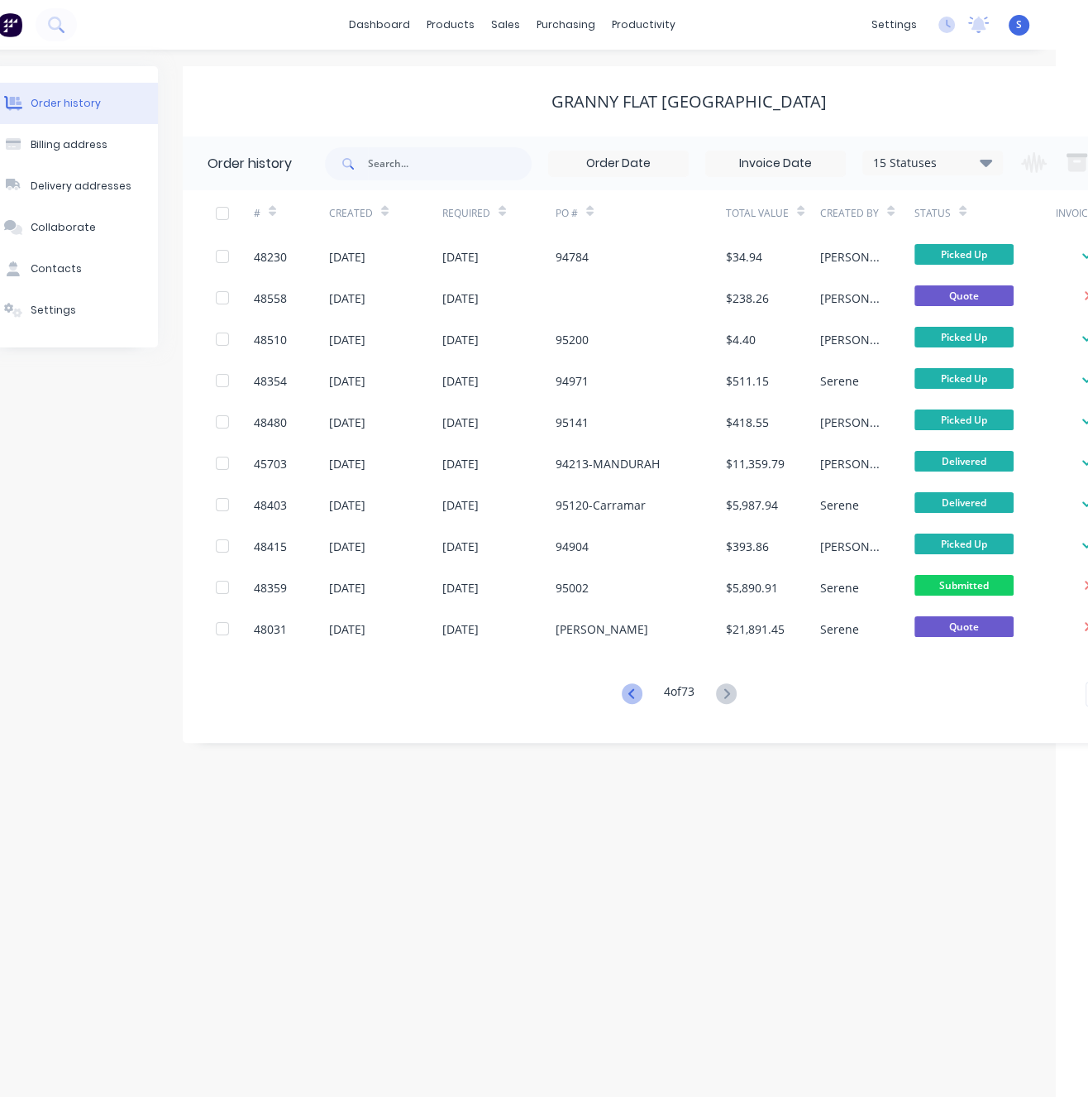
click at [623, 700] on icon at bounding box center [632, 693] width 21 height 21
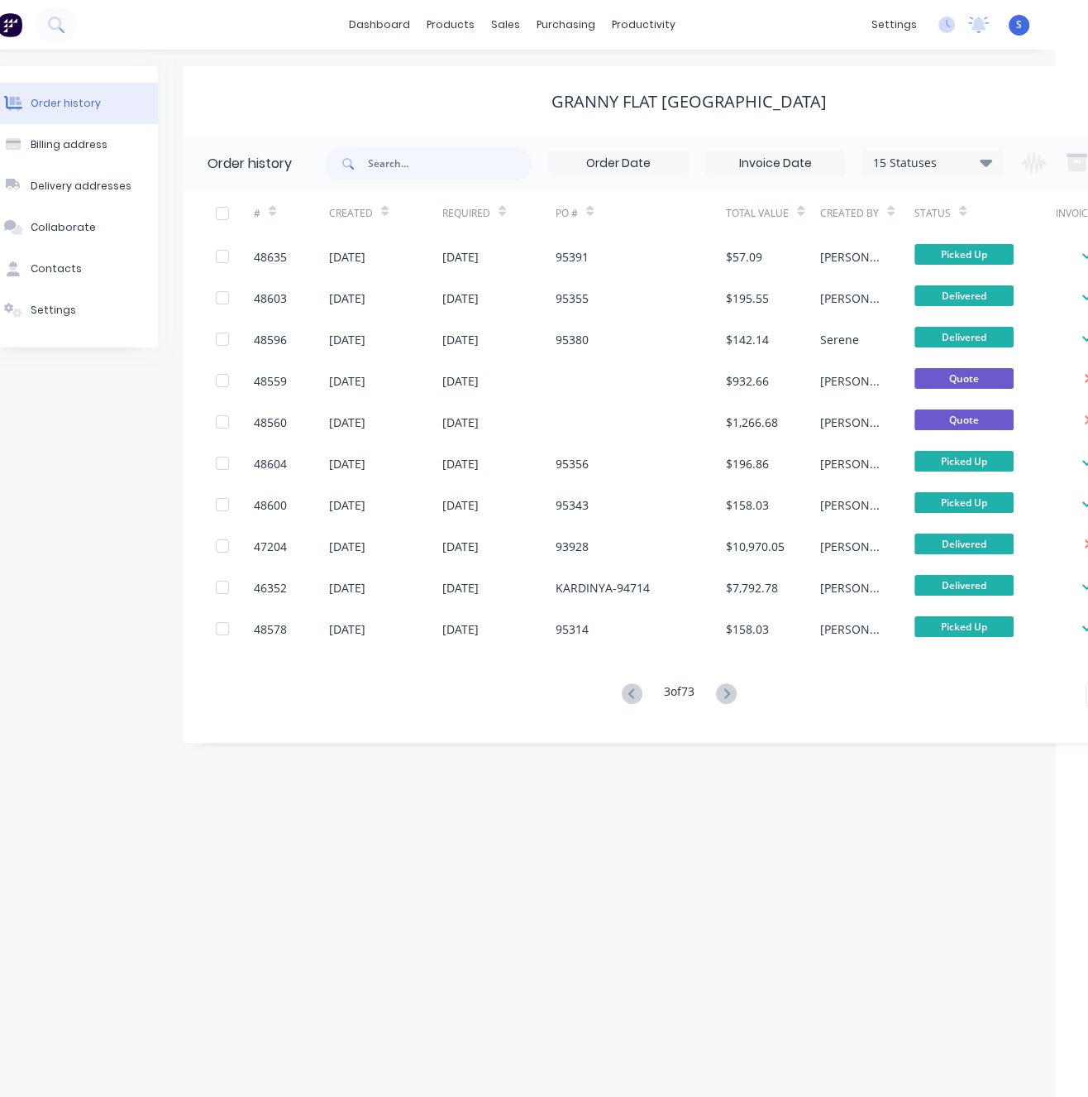
click at [623, 700] on icon at bounding box center [632, 693] width 21 height 21
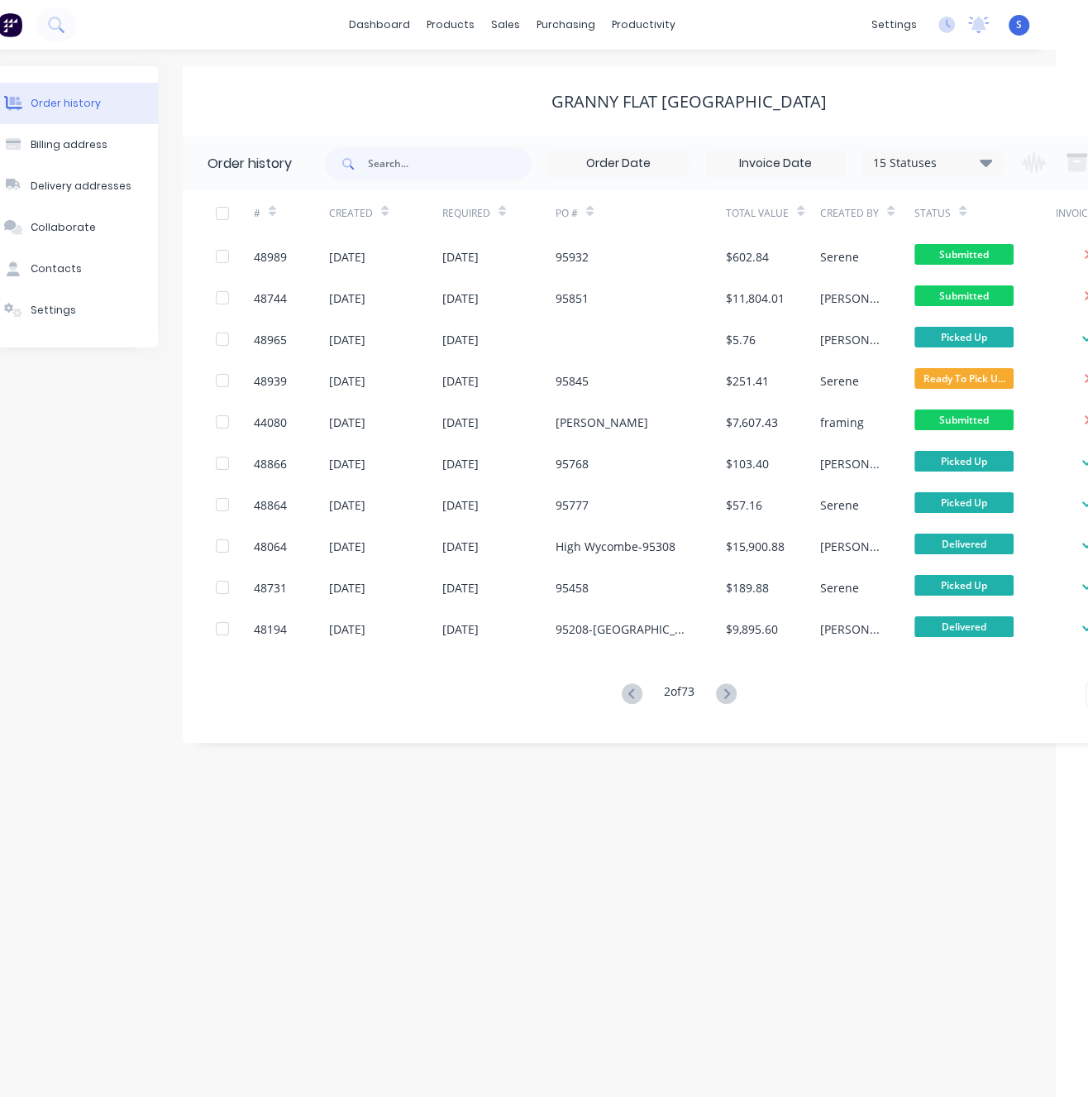
click at [624, 700] on icon at bounding box center [632, 693] width 21 height 21
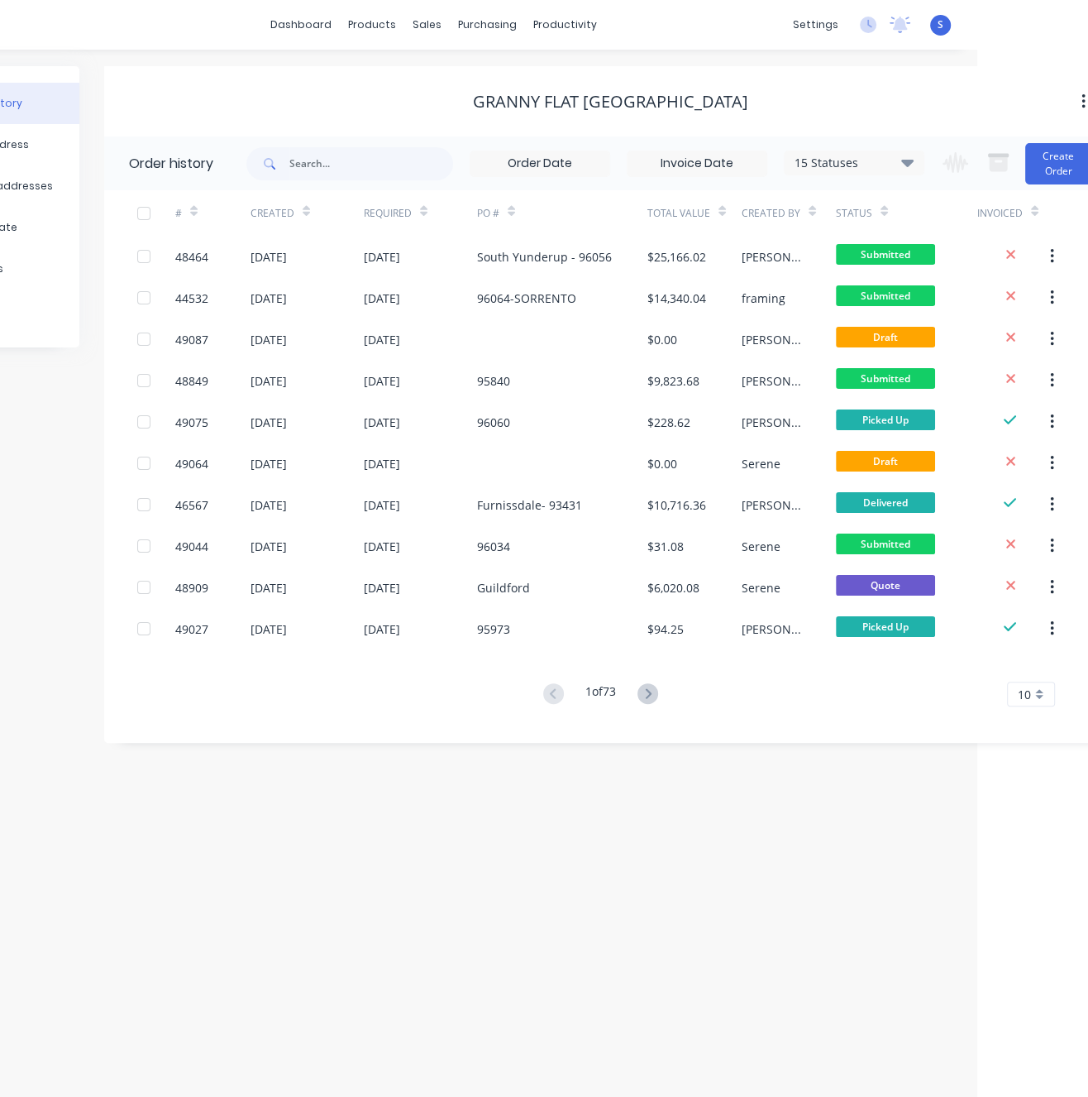
drag, startPoint x: 523, startPoint y: 810, endPoint x: 784, endPoint y: 830, distance: 262.1
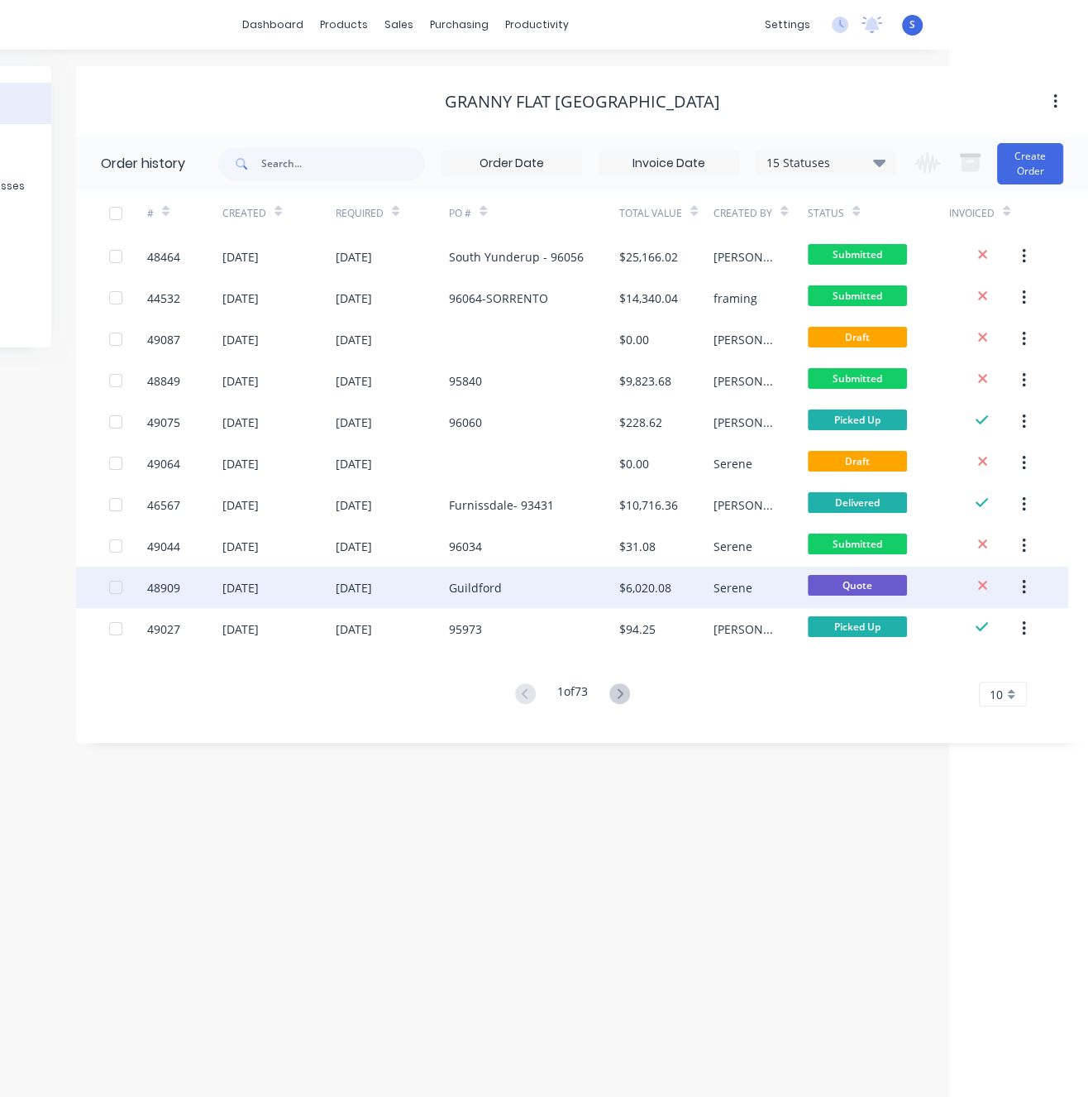
click at [505, 590] on div "Guildford" at bounding box center [534, 586] width 170 height 41
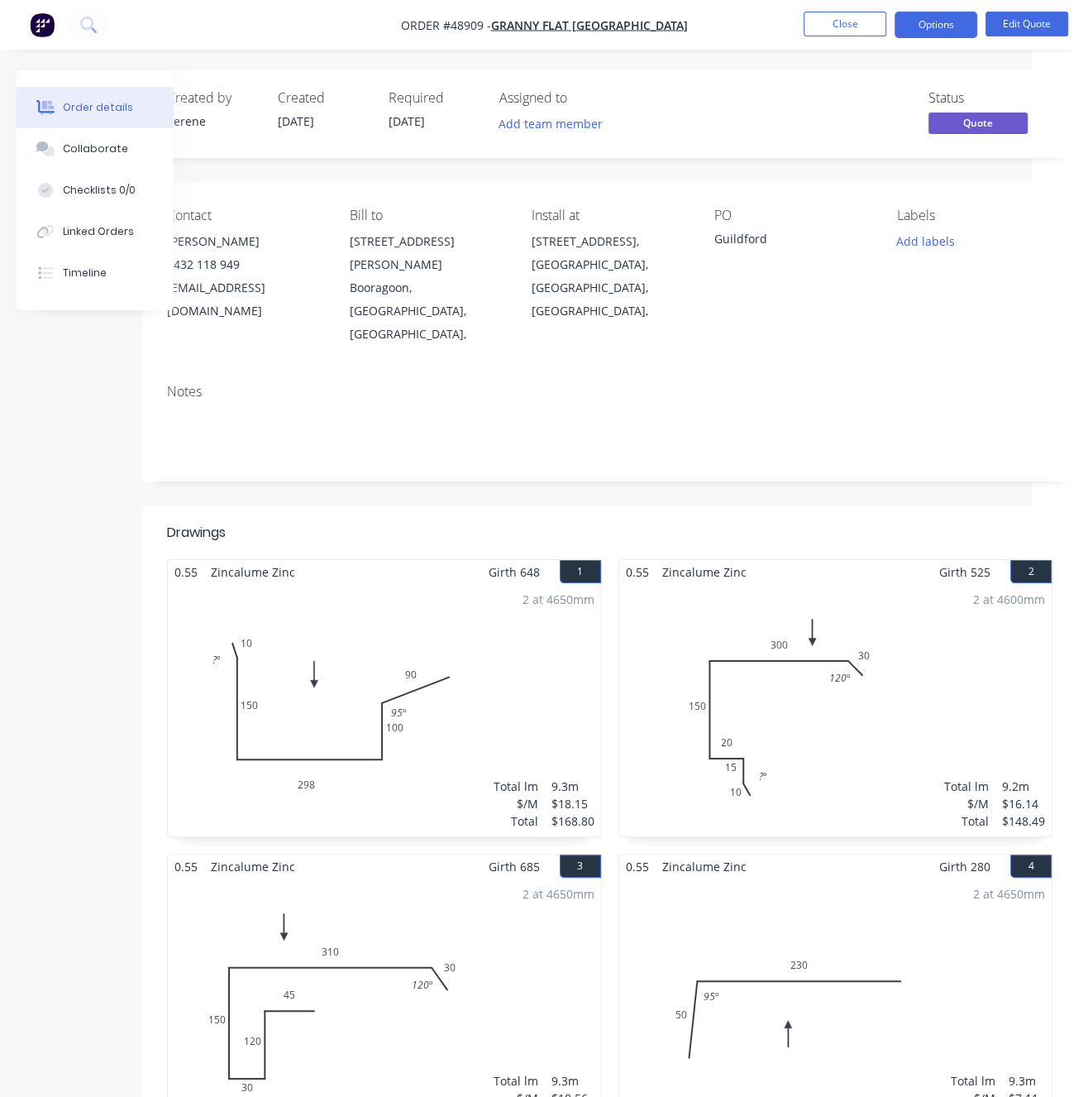
scroll to position [0, 120]
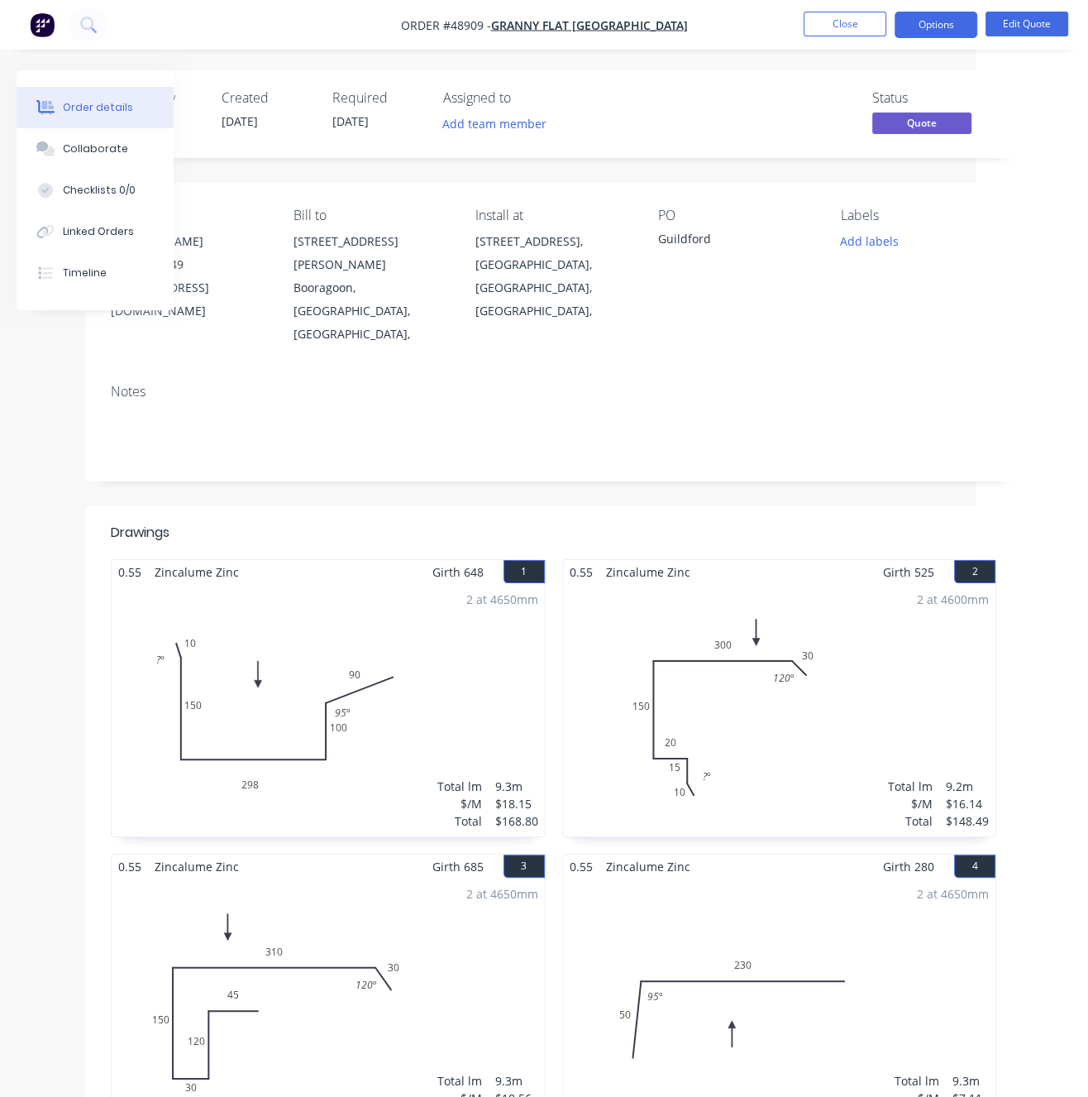
drag, startPoint x: 585, startPoint y: 468, endPoint x: 710, endPoint y: 451, distance: 126.1
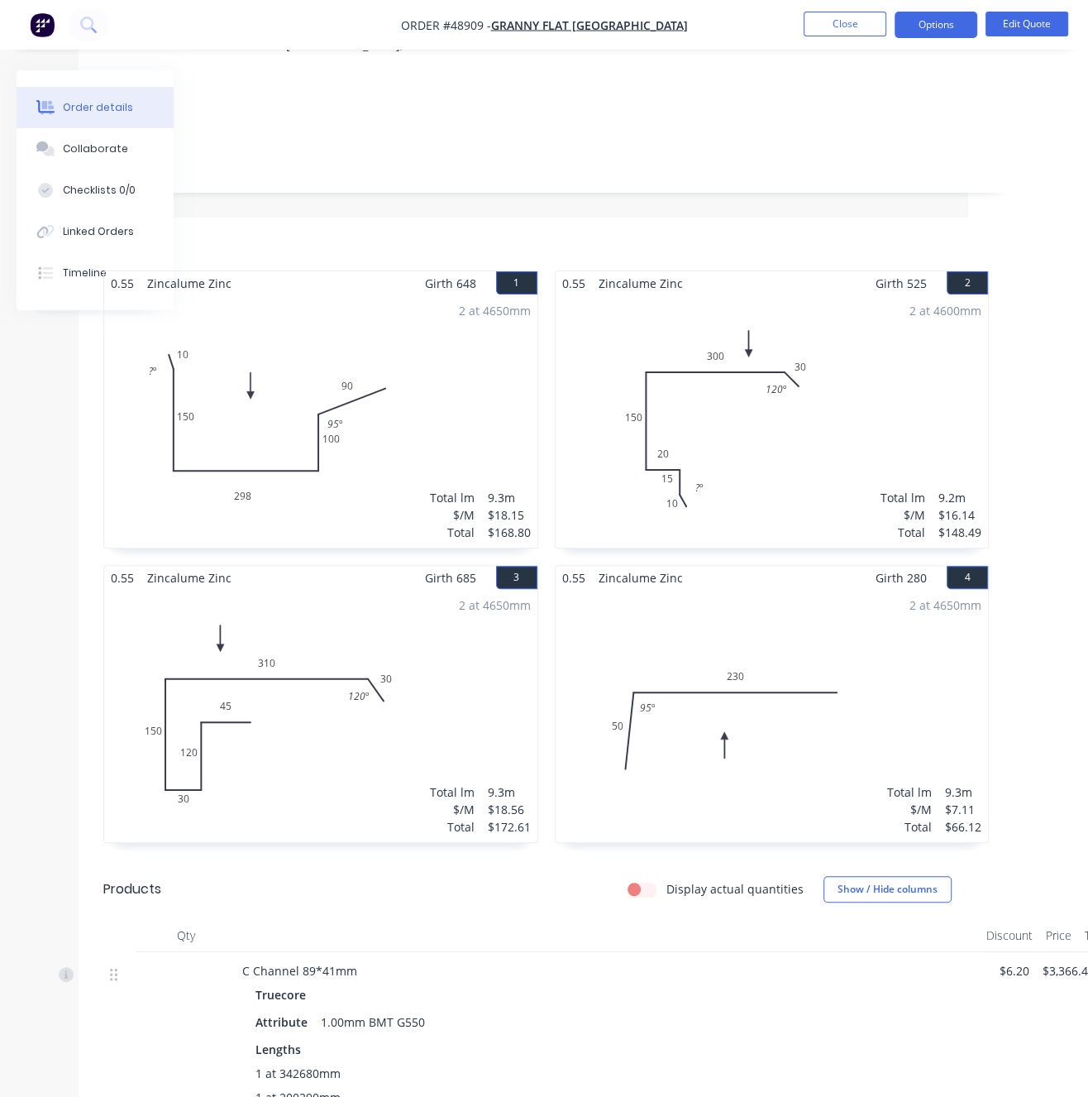
scroll to position [289, 120]
click at [1037, 26] on button "Edit Quote" at bounding box center [1027, 24] width 83 height 25
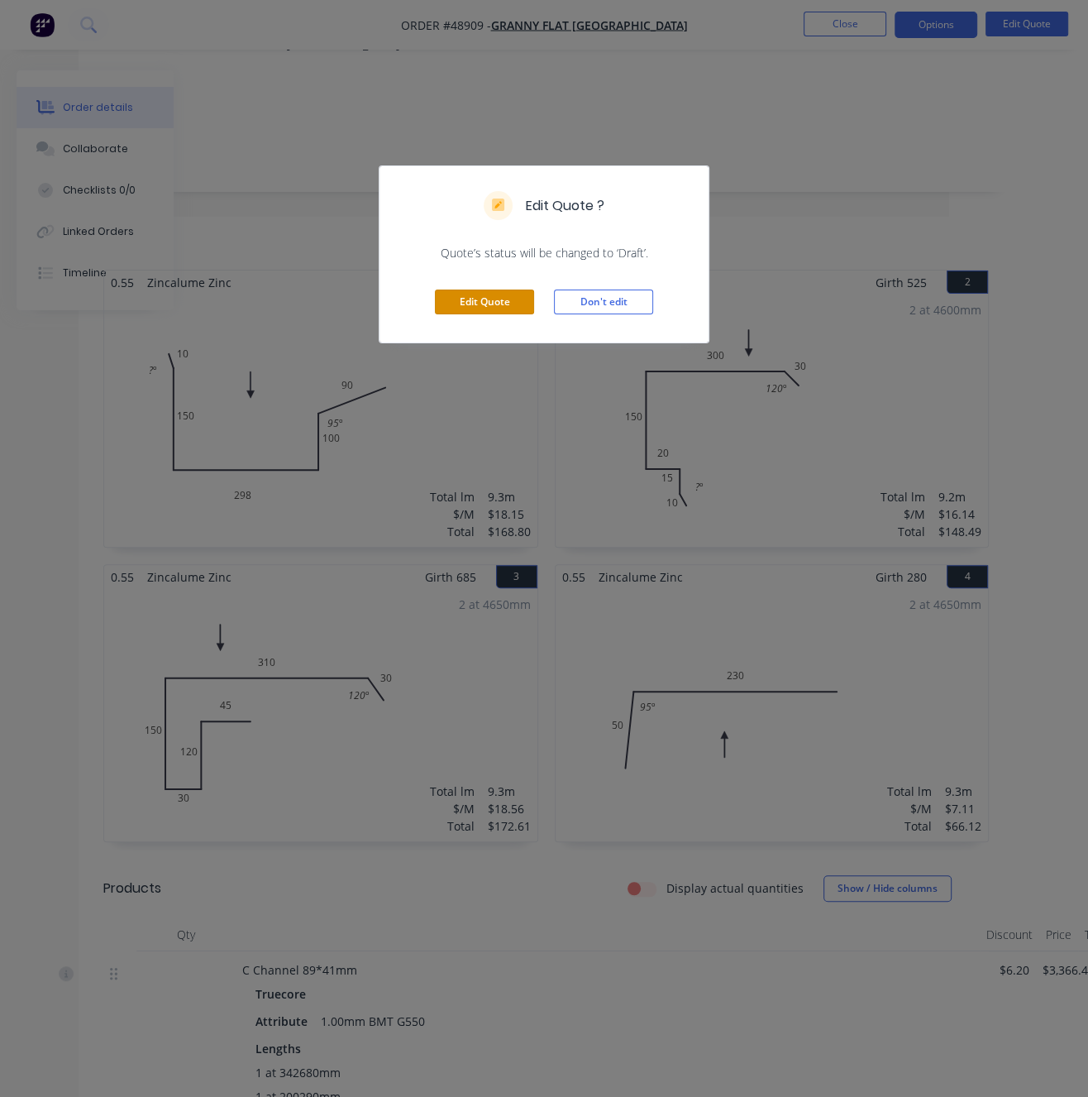
drag, startPoint x: 521, startPoint y: 324, endPoint x: 528, endPoint y: 330, distance: 8.8
click at [521, 314] on button "Edit Quote" at bounding box center [484, 301] width 99 height 25
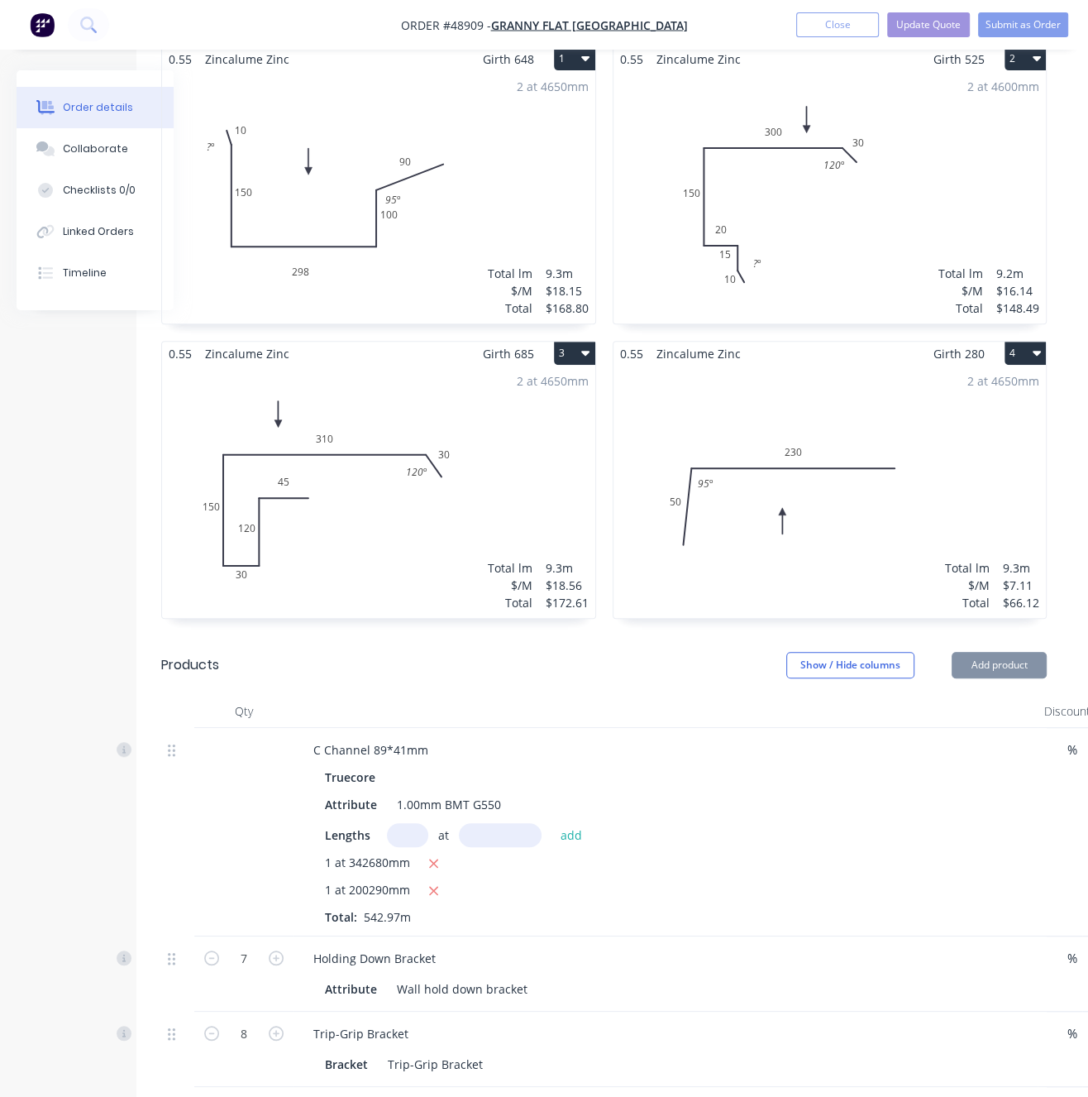
scroll to position [597, 62]
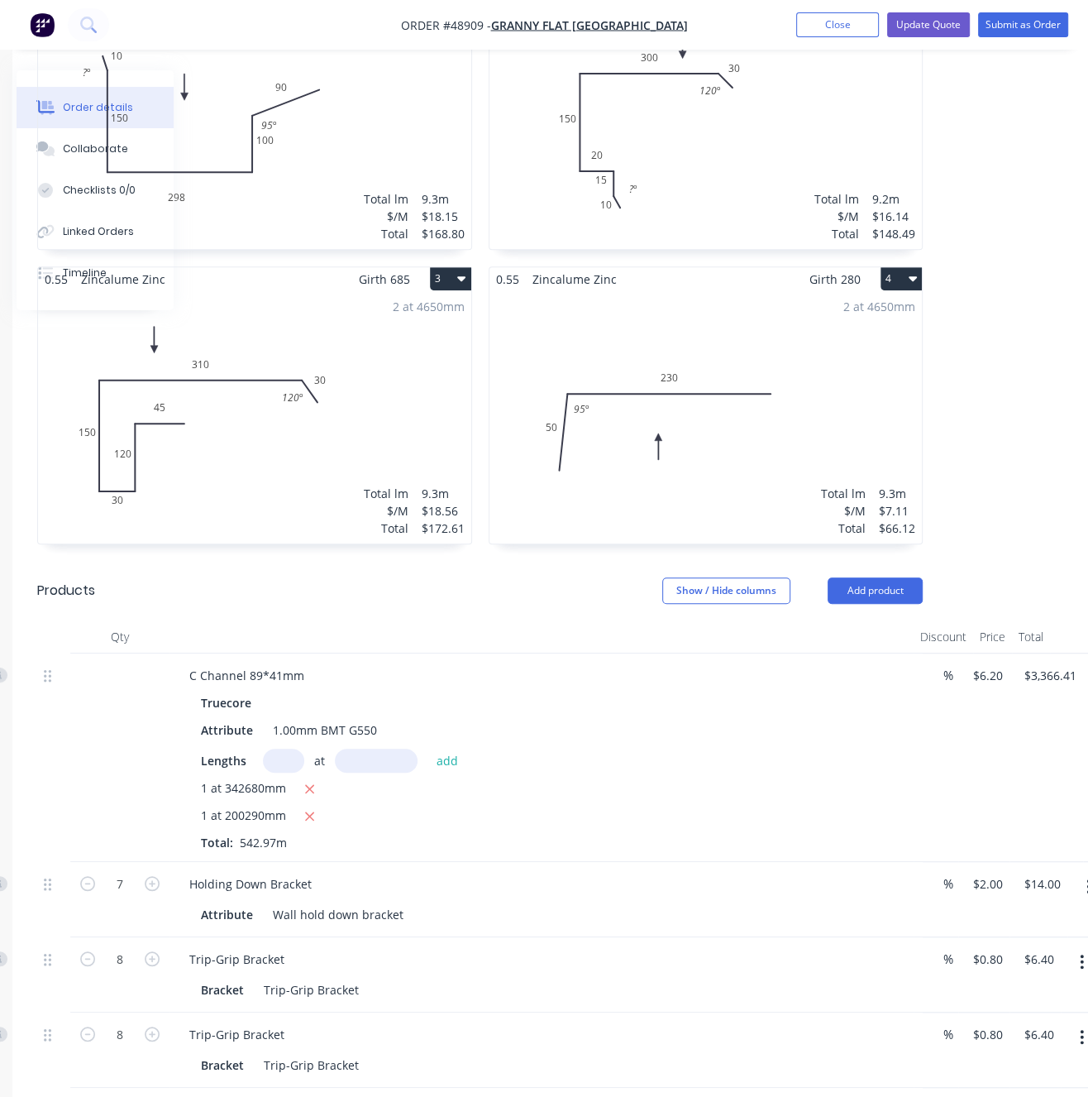
drag, startPoint x: 757, startPoint y: 656, endPoint x: 821, endPoint y: 663, distance: 64.9
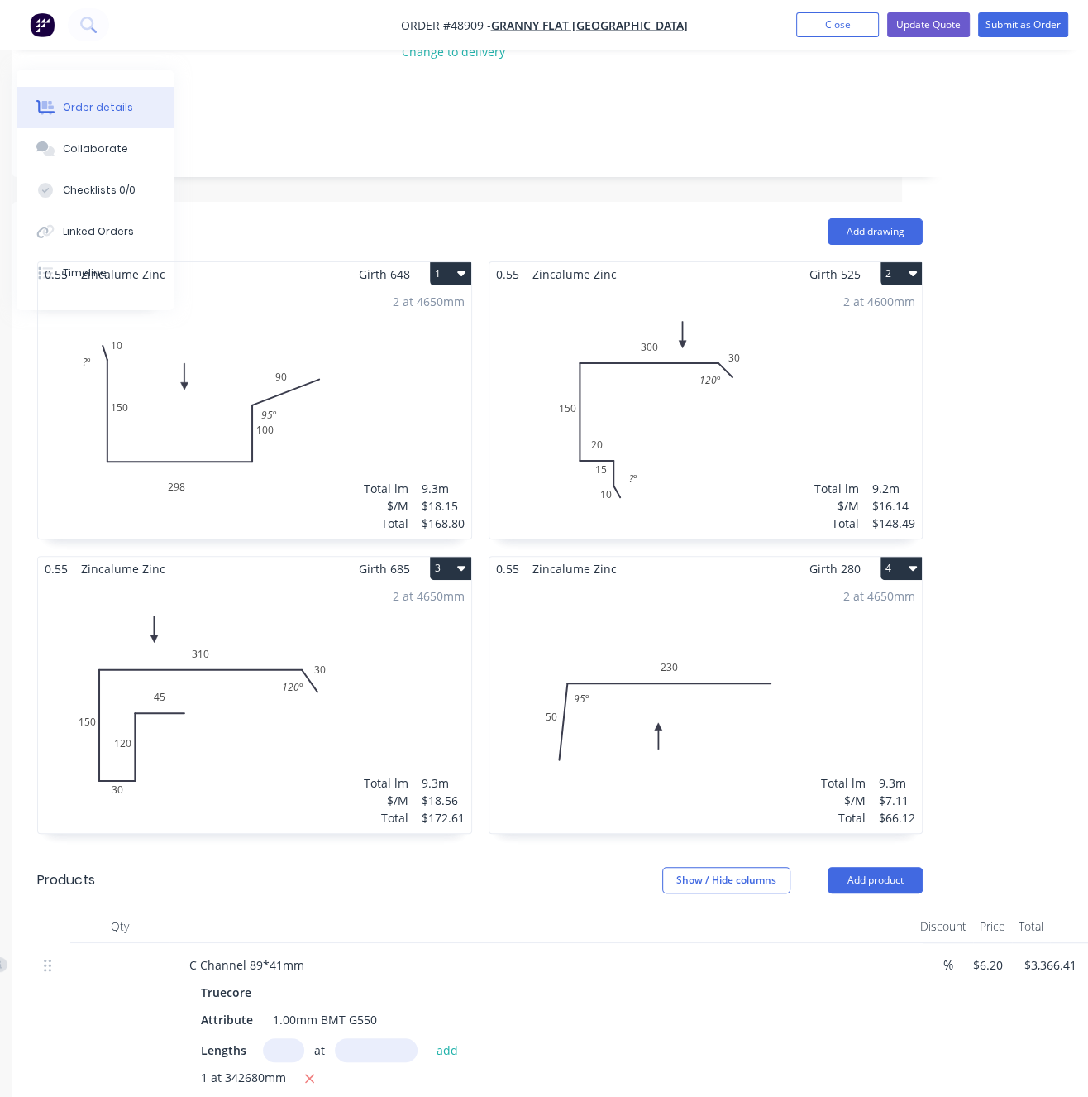
click at [451, 557] on button "3" at bounding box center [450, 568] width 41 height 23
click at [909, 266] on icon "button" at bounding box center [913, 272] width 8 height 13
click at [819, 335] on div "Duplicate" at bounding box center [843, 347] width 127 height 24
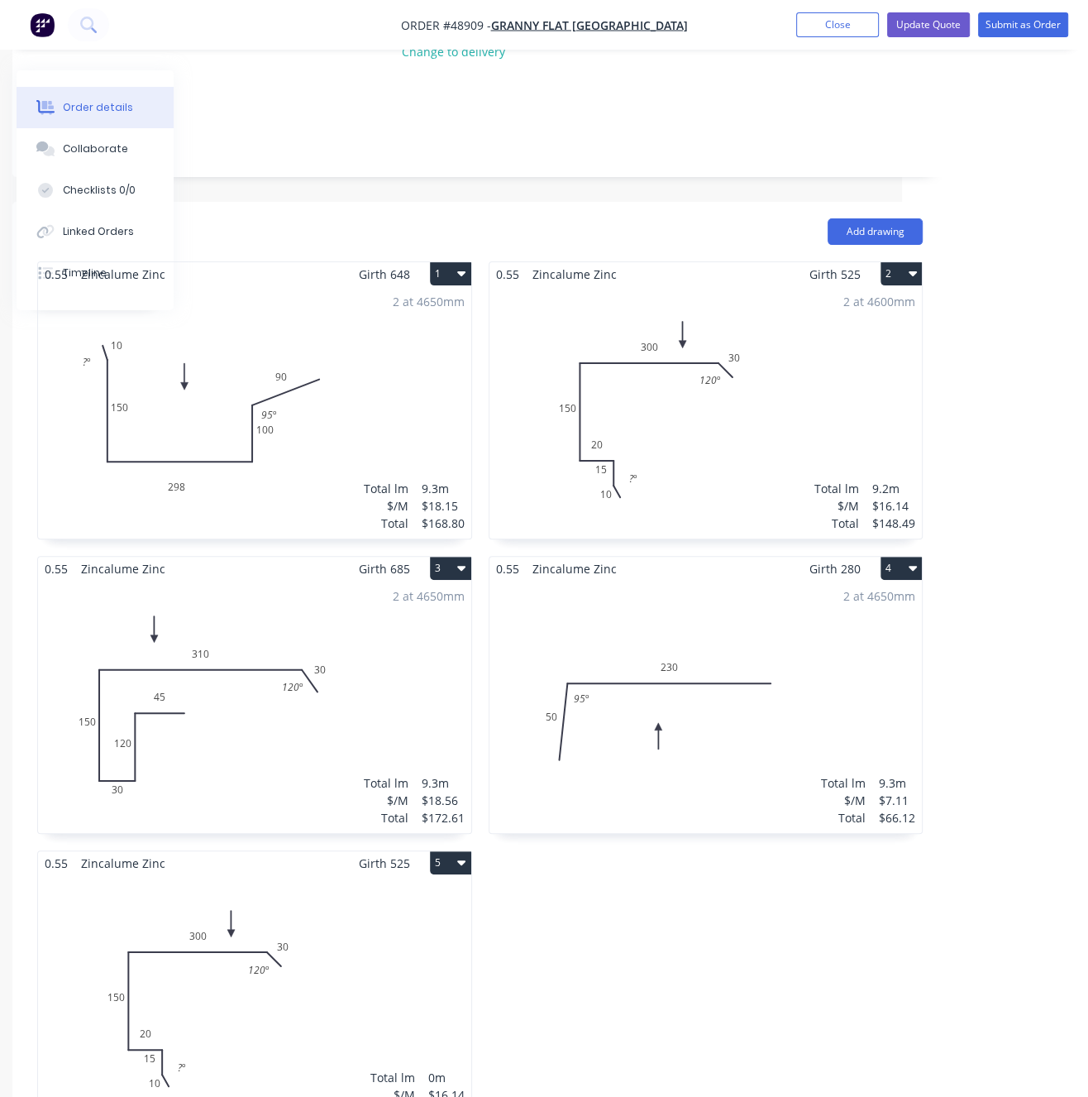
click at [335, 915] on div "Total lm $/M Total 0m $16.14 $0.00" at bounding box center [254, 1001] width 433 height 252
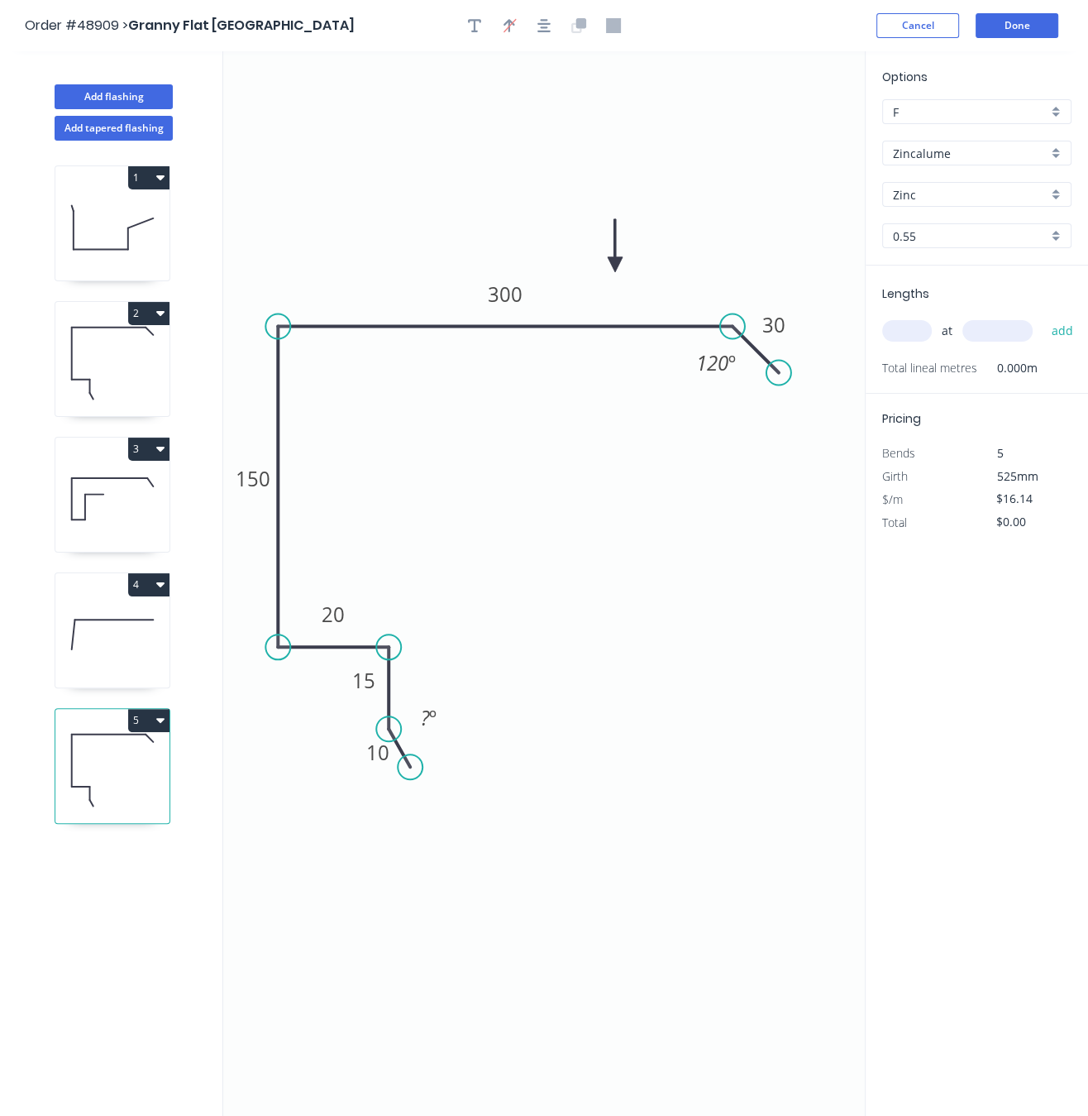
click at [120, 815] on icon at bounding box center [112, 770] width 114 height 106
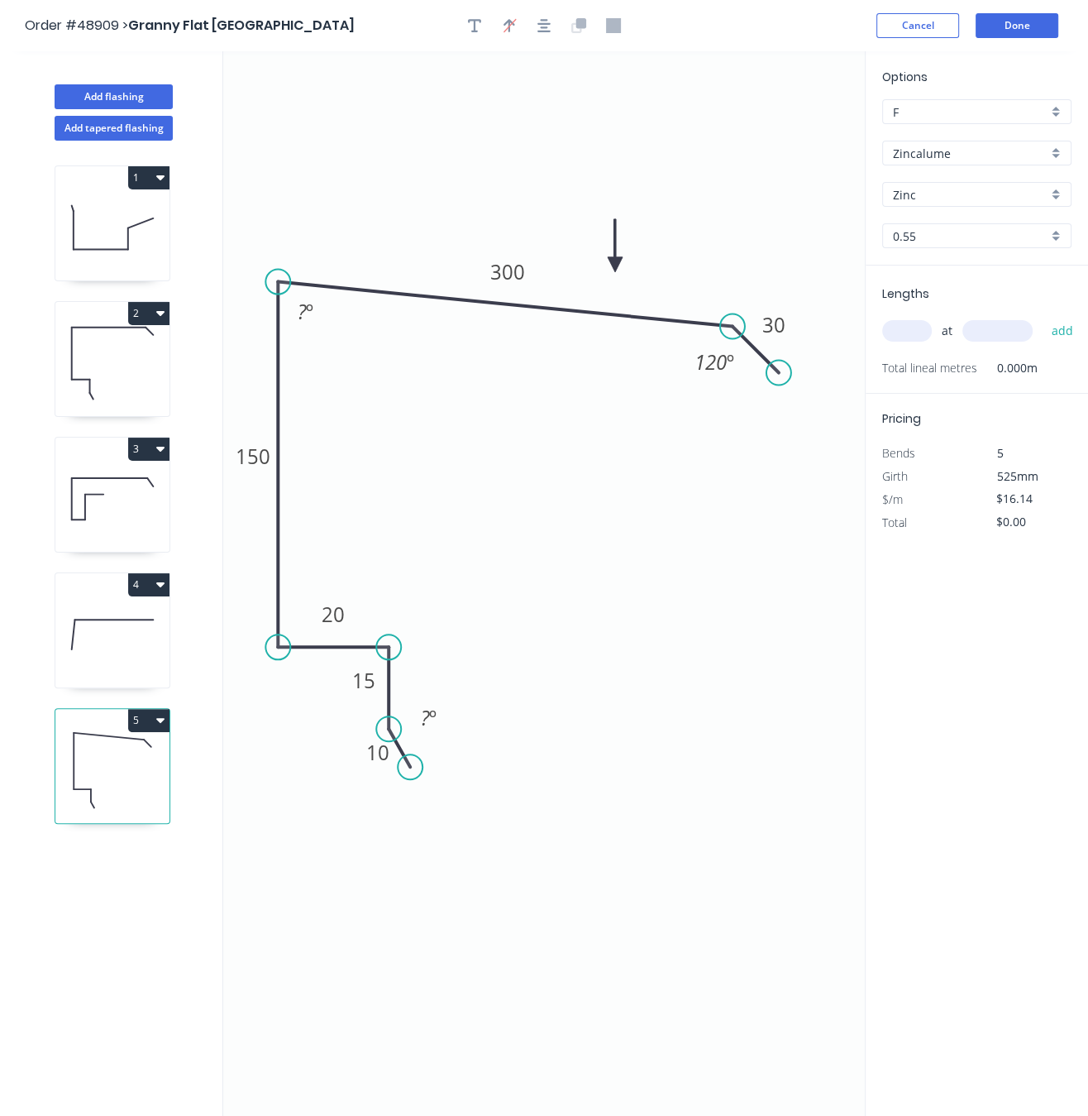
drag, startPoint x: 282, startPoint y: 323, endPoint x: 275, endPoint y: 284, distance: 38.6
click at [275, 284] on circle at bounding box center [277, 282] width 25 height 25
click at [315, 322] on rect at bounding box center [305, 312] width 33 height 23
click at [633, 557] on icon "0 10 15 20 150 300 30 120 º 85 º ? º" at bounding box center [544, 583] width 642 height 1064
click at [117, 529] on icon at bounding box center [112, 499] width 114 height 106
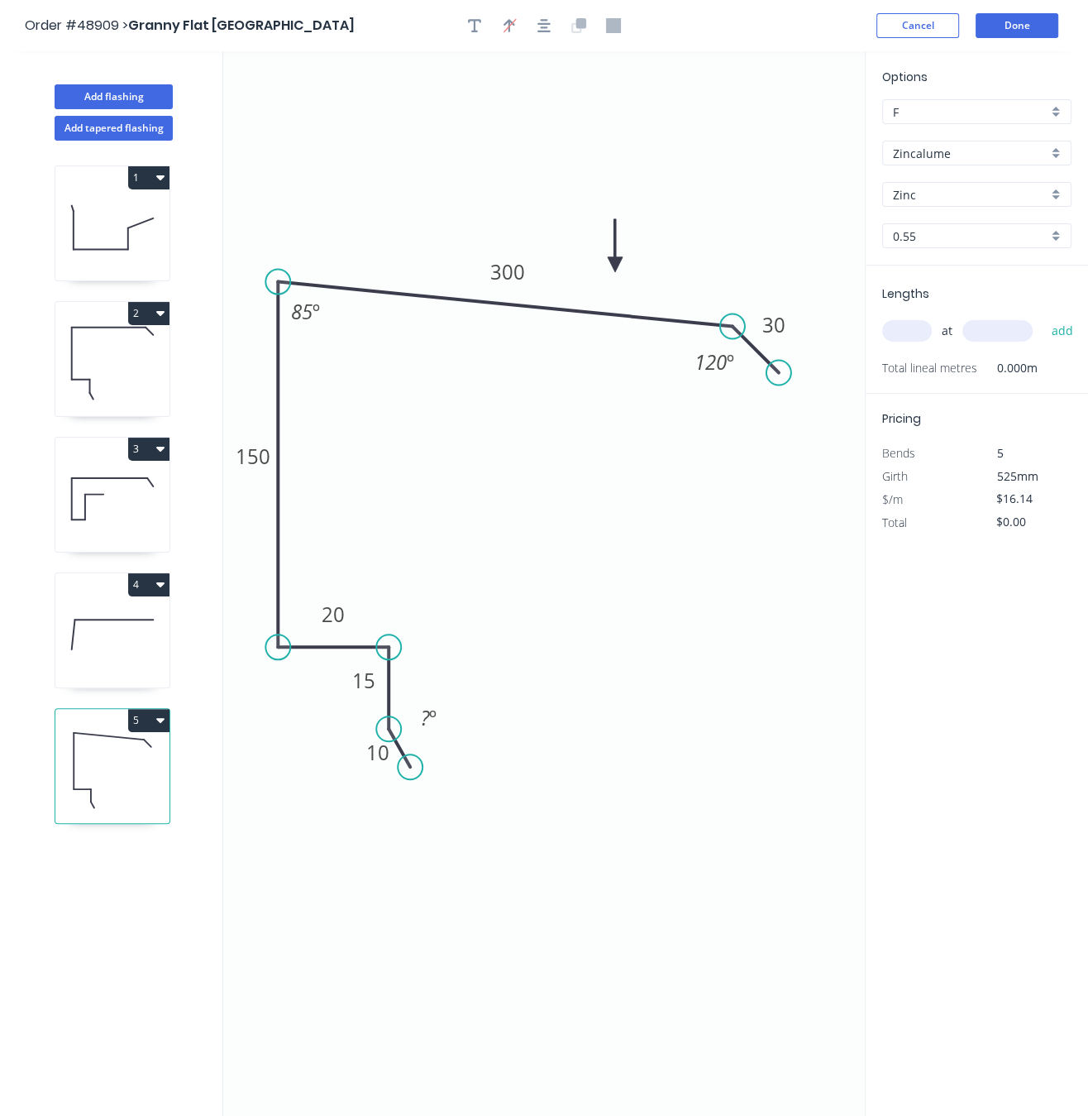
type input "$18.56"
type input "$172.61"
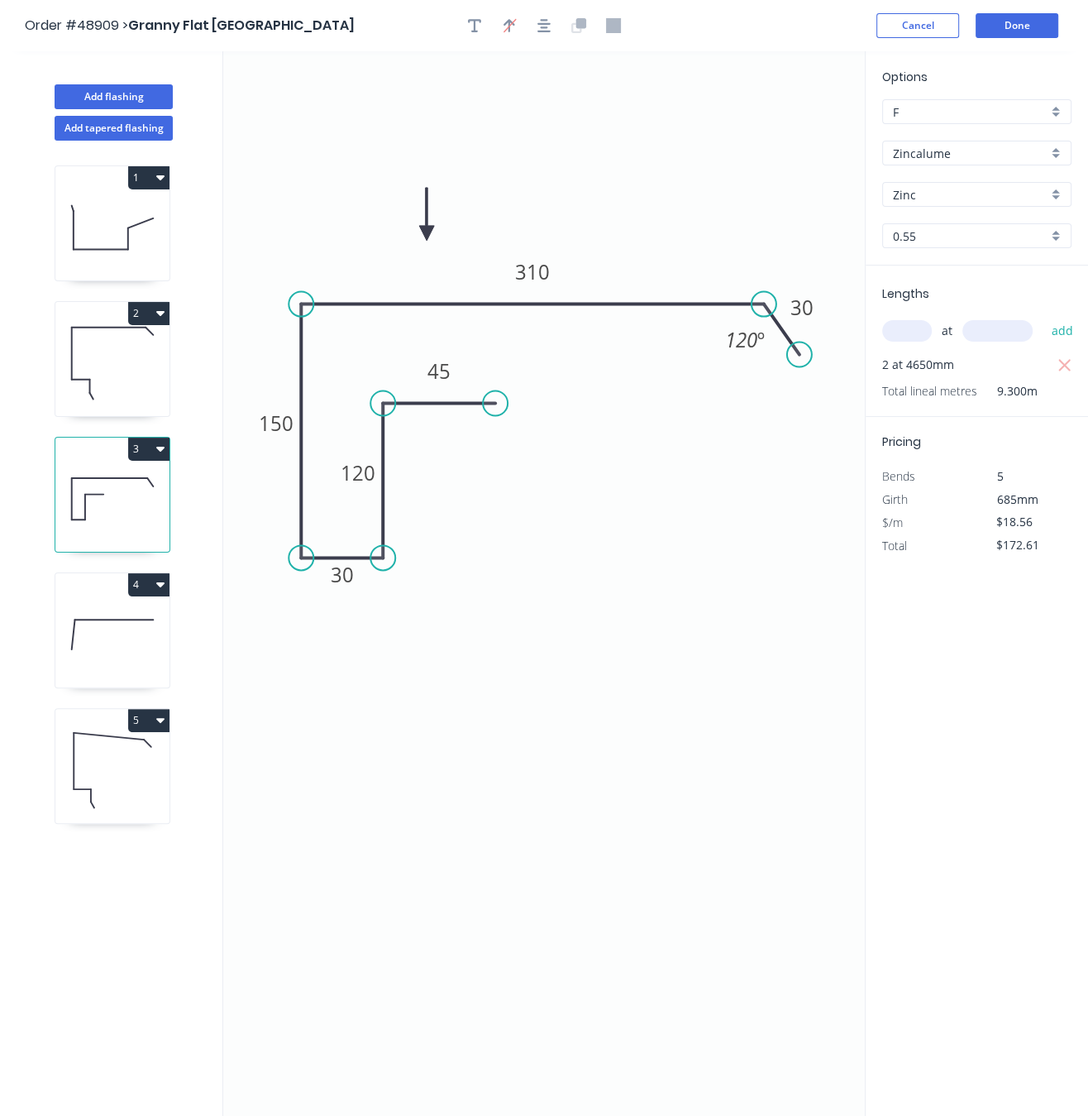
click at [160, 455] on icon "button" at bounding box center [160, 448] width 8 height 13
click at [102, 814] on icon at bounding box center [112, 770] width 114 height 106
type input "$16.14"
type input "$0.00"
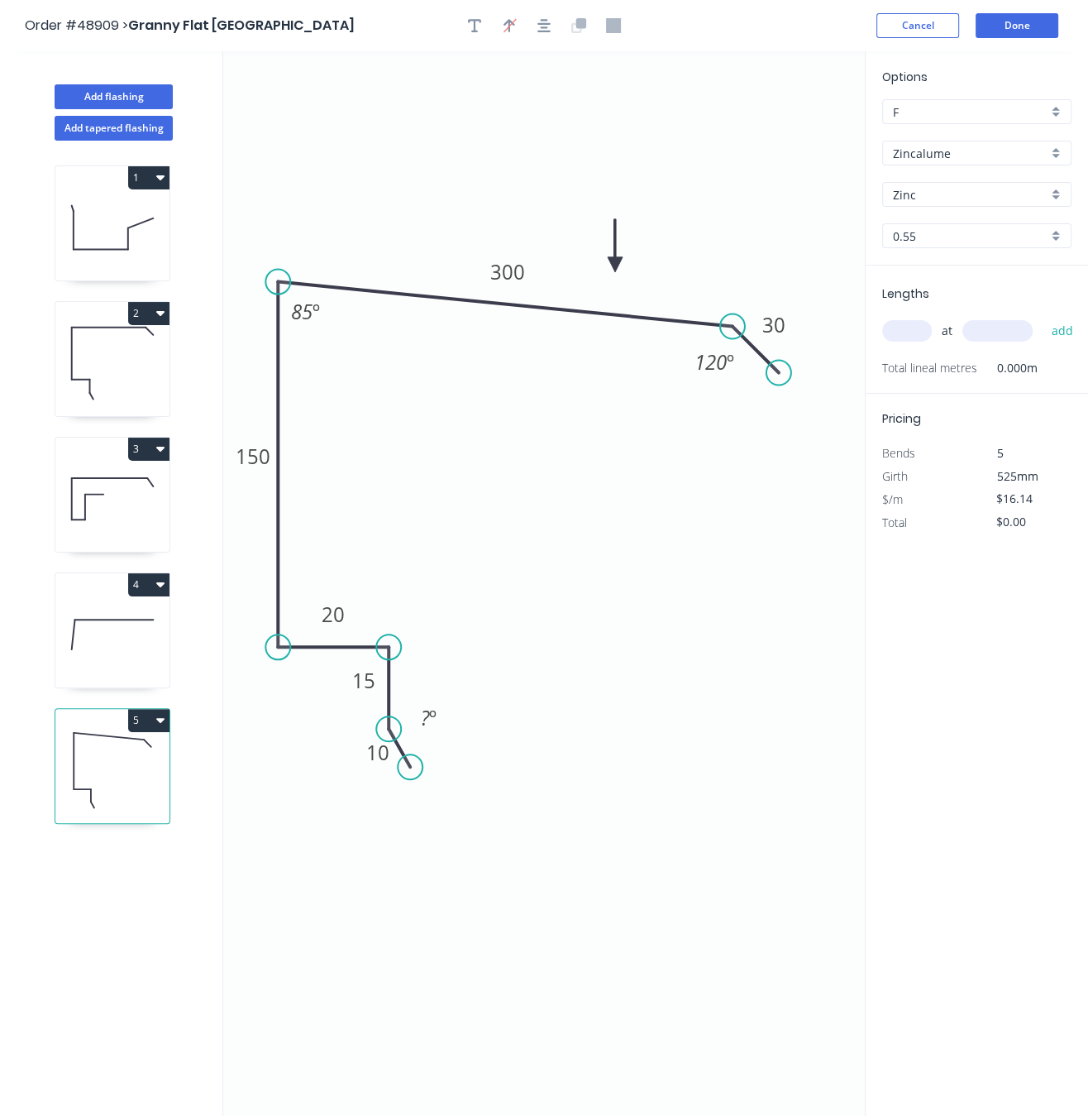
click at [912, 342] on input "text" at bounding box center [907, 331] width 50 height 22
type input "2"
type input "4650"
click at [1043, 317] on button "add" at bounding box center [1062, 331] width 39 height 28
type input "$150.10"
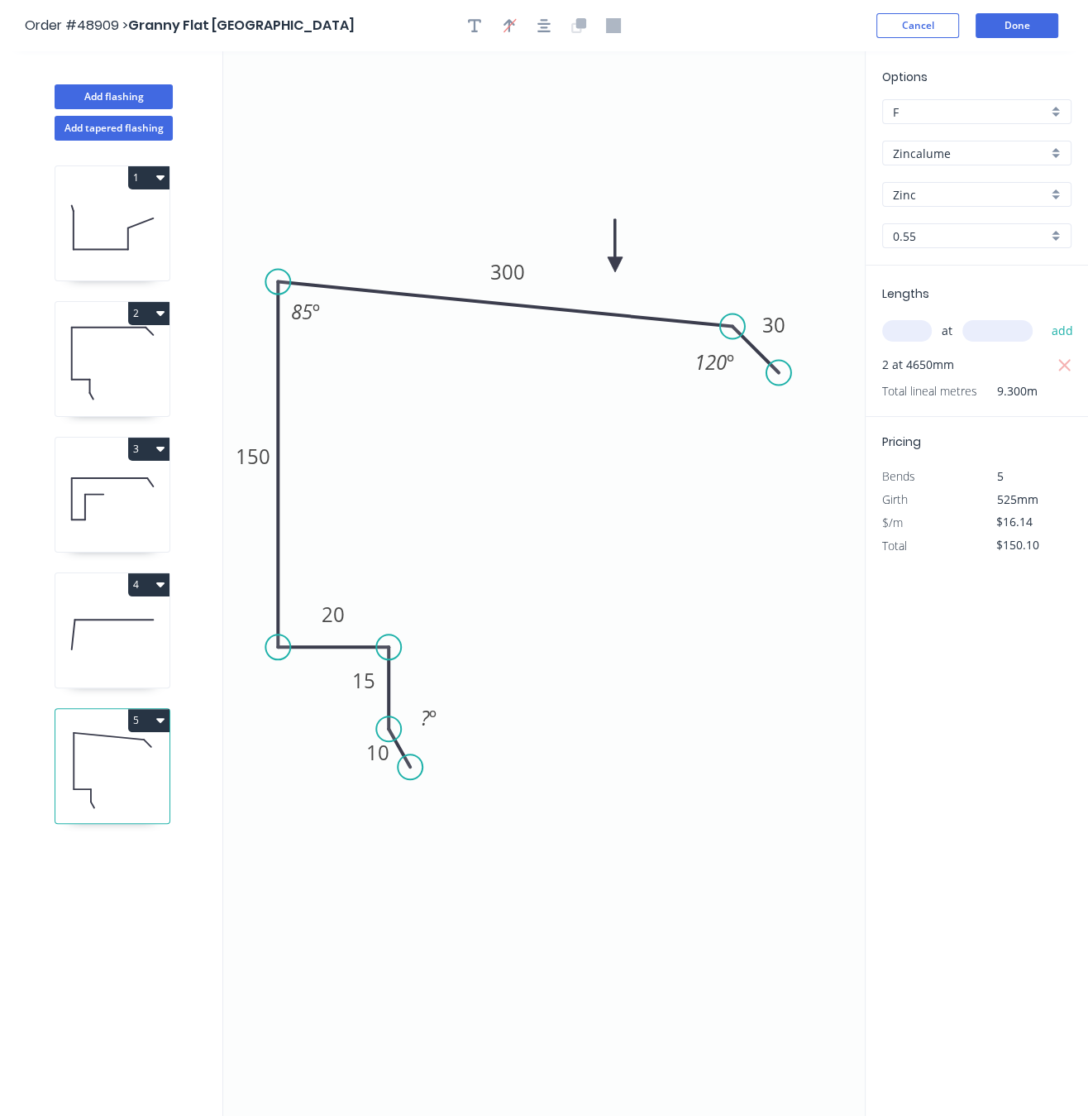
click at [152, 461] on button "3" at bounding box center [148, 448] width 41 height 23
click at [106, 535] on div "Delete" at bounding box center [90, 523] width 127 height 24
type input "$0.00"
type input "$7.11"
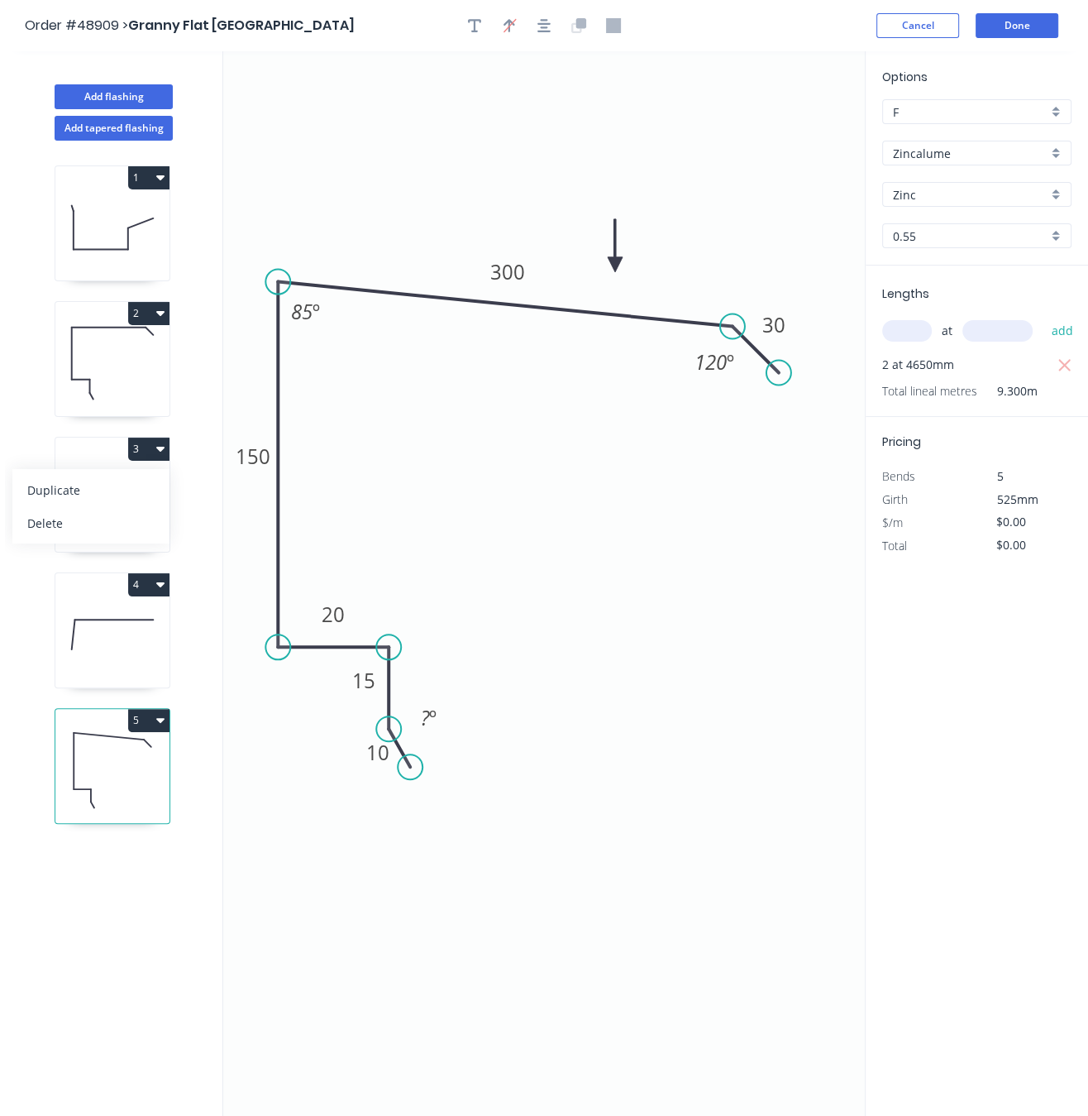
type input "$66.12"
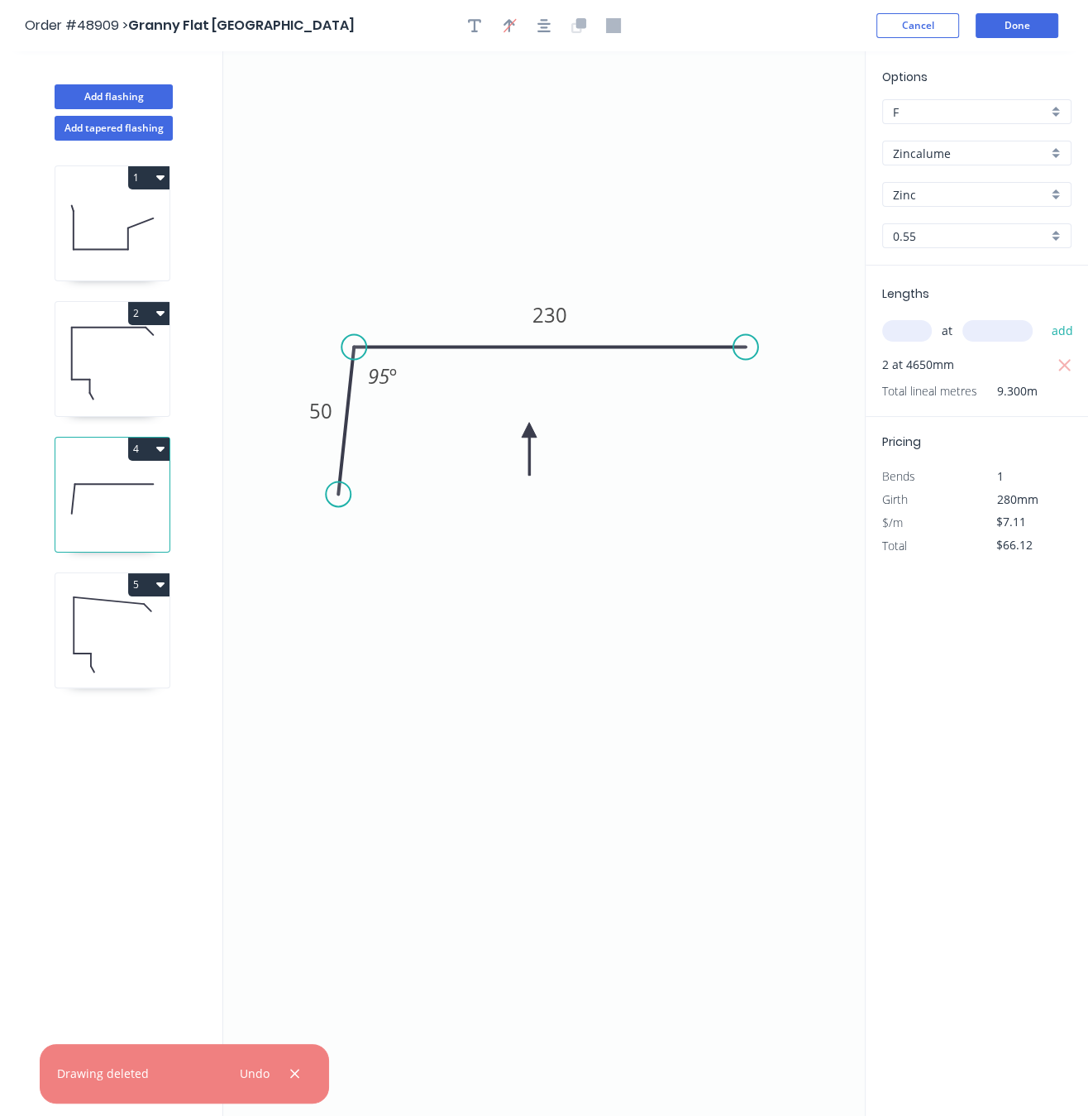
click at [162, 455] on icon "button" at bounding box center [160, 448] width 8 height 13
click at [116, 535] on div "Delete" at bounding box center [90, 523] width 127 height 24
type input "$16.14"
type input "$150.10"
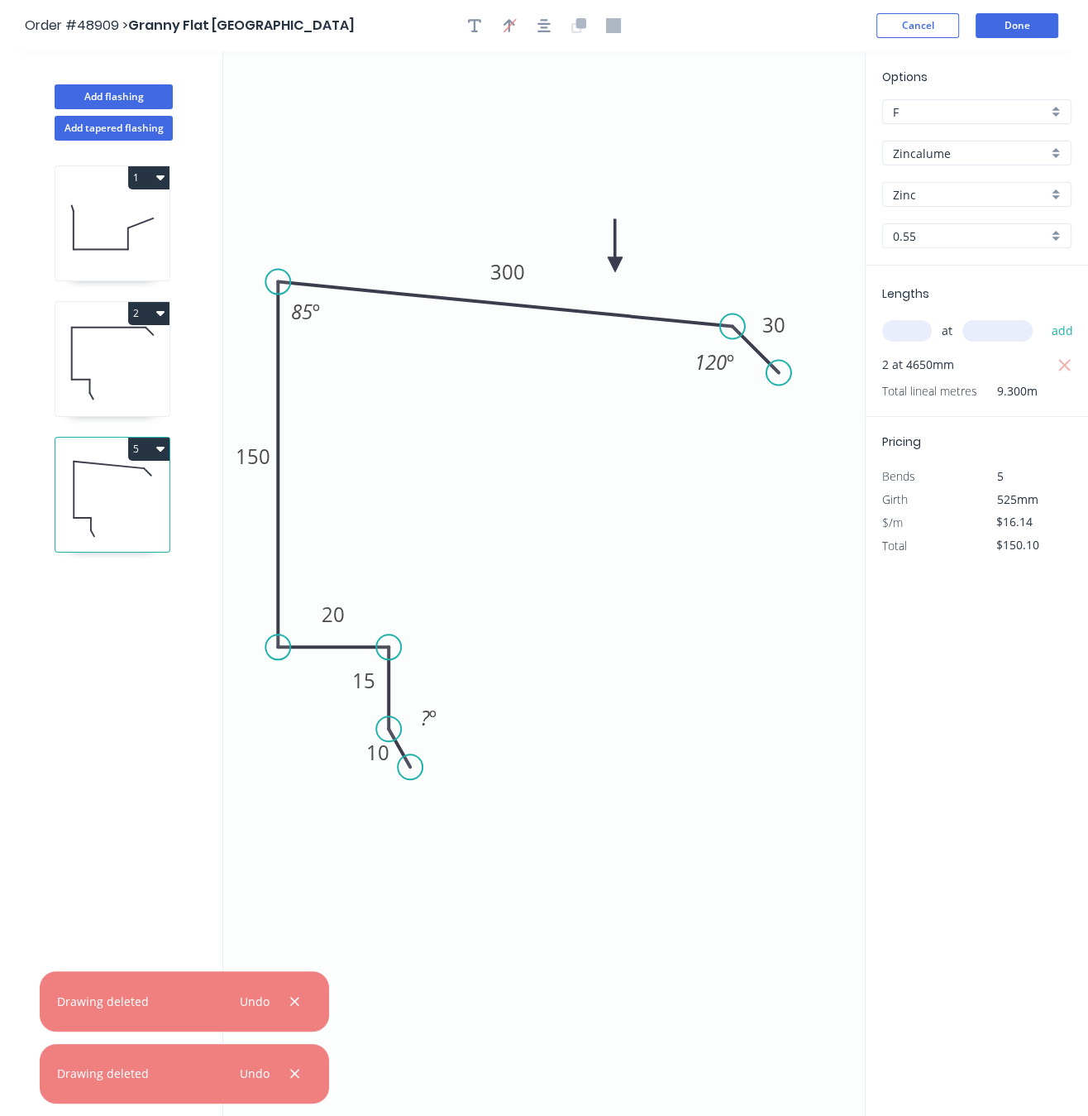
click at [709, 796] on icon "0 10 15 20 150 300 30 120 º 85 º ? º" at bounding box center [544, 583] width 642 height 1064
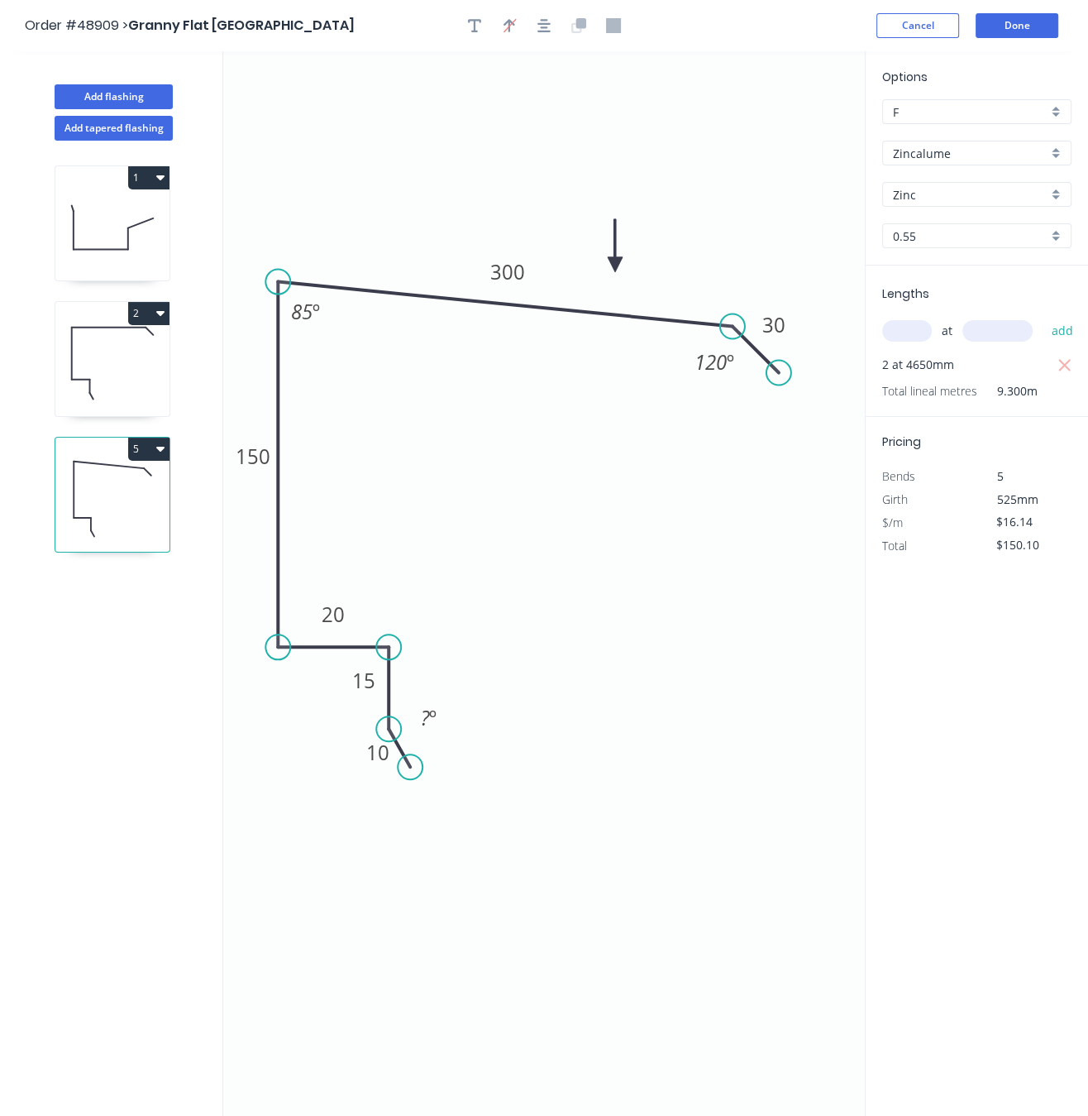
click at [119, 261] on icon at bounding box center [112, 227] width 114 height 106
type input "$18.15"
type input "$168.80"
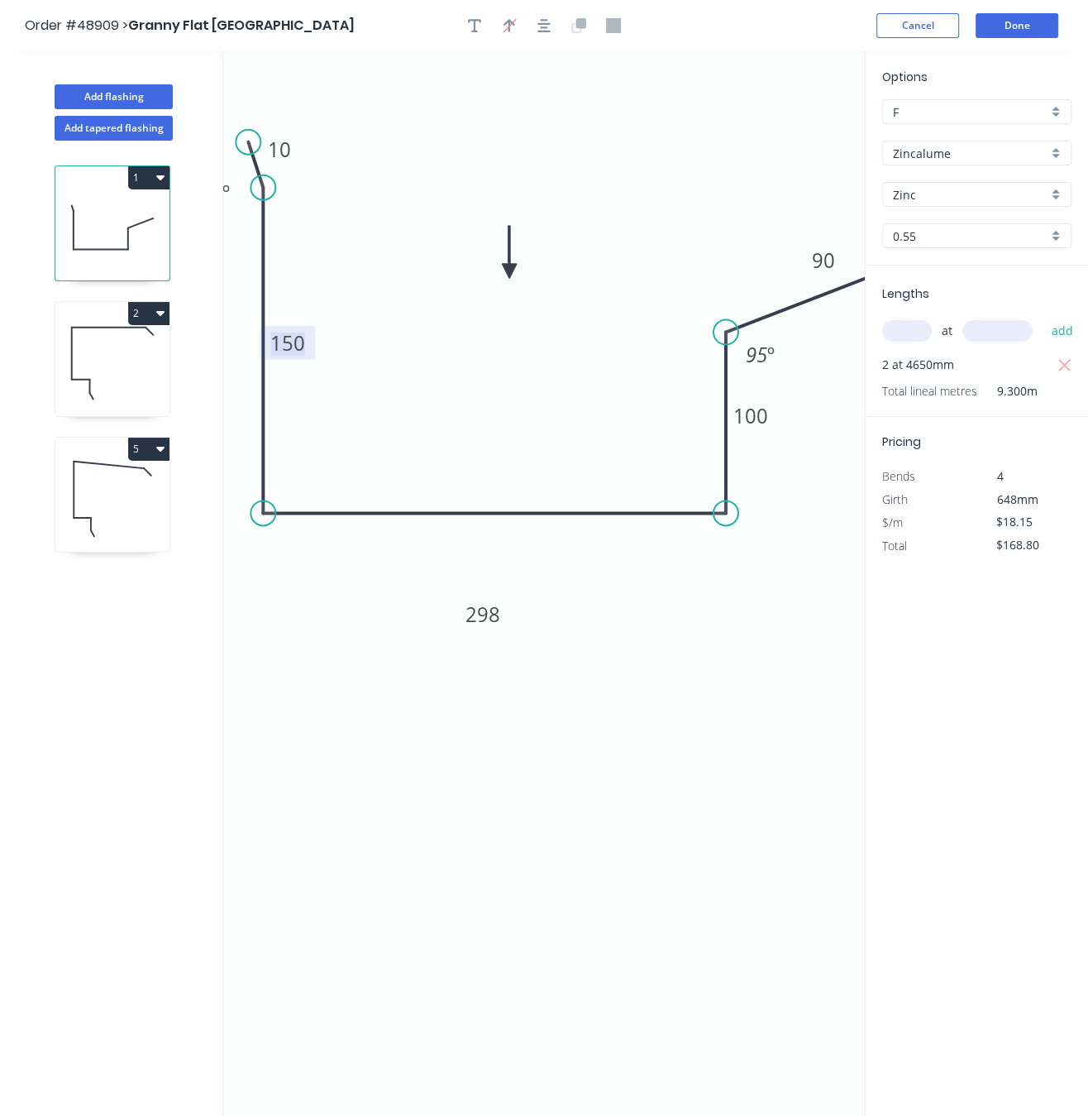
click at [288, 344] on tspan "150" at bounding box center [287, 342] width 35 height 27
click at [541, 347] on icon "0 10 240 298 100 90 95 º ? º" at bounding box center [544, 583] width 642 height 1064
type input "$20.06"
type input "$186.56"
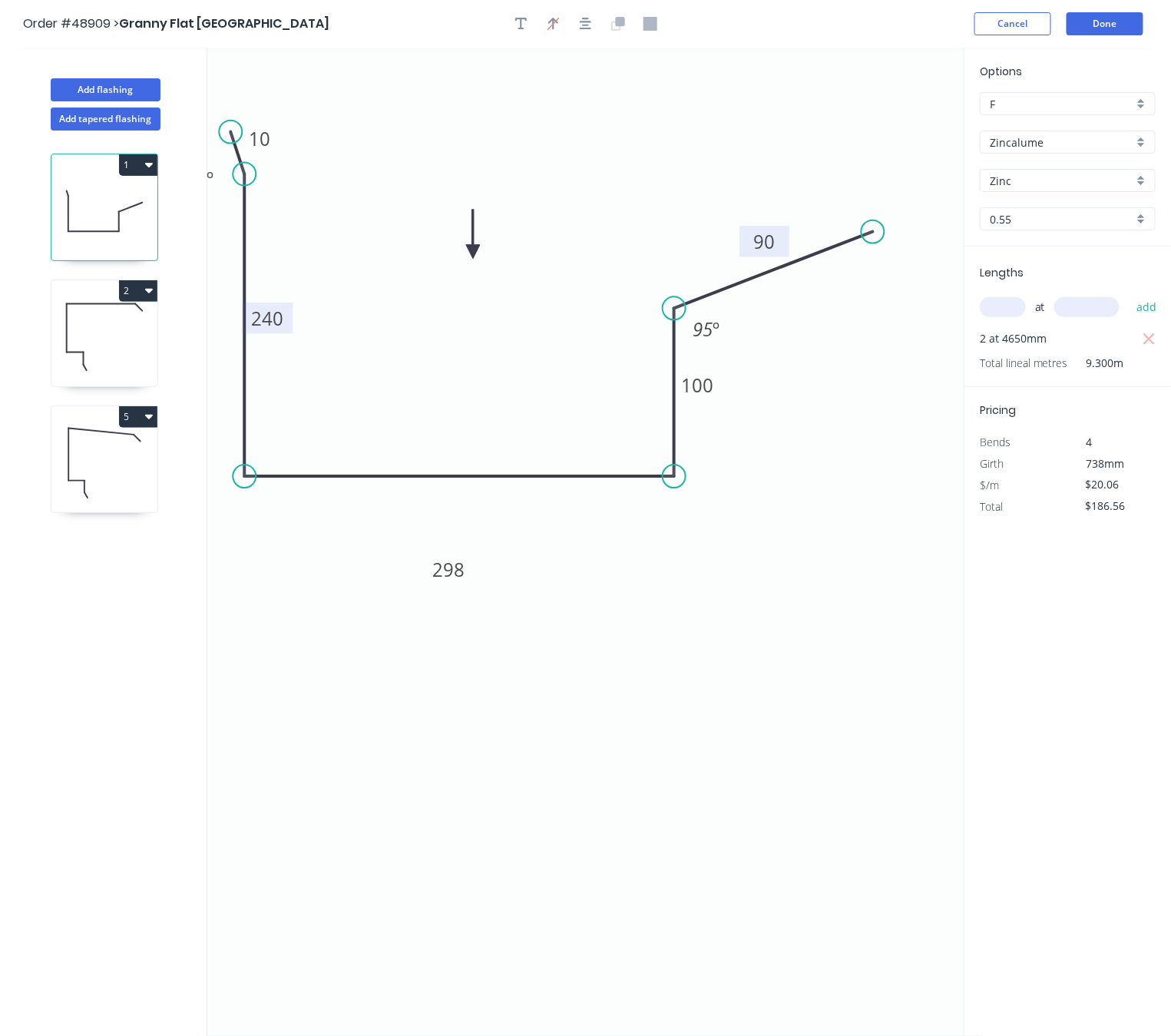
click at [758, 240] on tspan "90" at bounding box center [764, 240] width 21 height 25
click at [748, 560] on icon "0 10 240 298 100 250 95 º ? º" at bounding box center [594, 541] width 774 height 988
type input "$23.49"
type input "$218.46"
click at [279, 322] on tspan "240" at bounding box center [267, 317] width 33 height 25
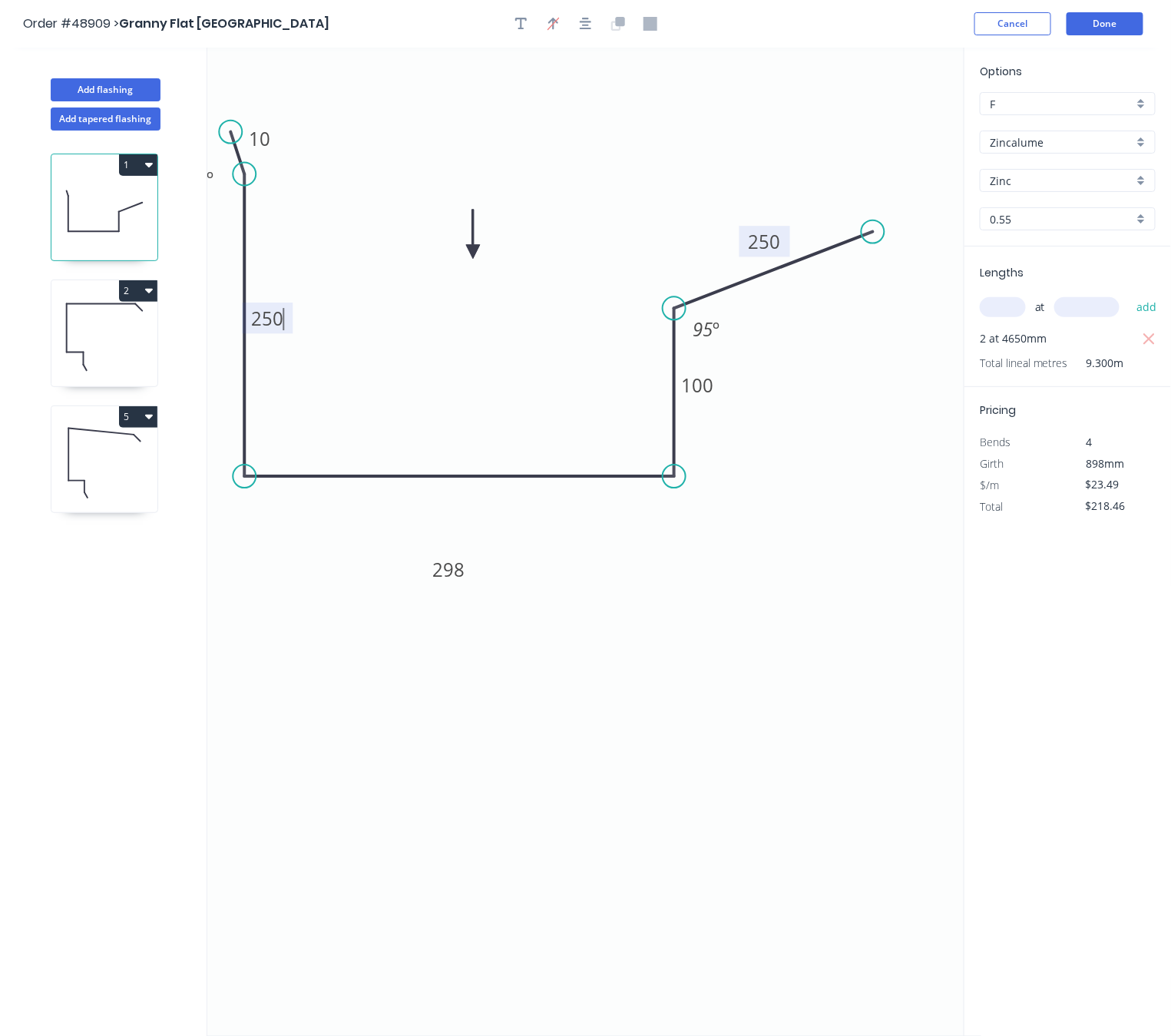
click at [698, 585] on icon "0 10 250 298 100 250 95 º ? º" at bounding box center [594, 541] width 774 height 988
type input "$25.00"
type input "$232.50"
click at [1103, 24] on button "Done" at bounding box center [1105, 23] width 77 height 23
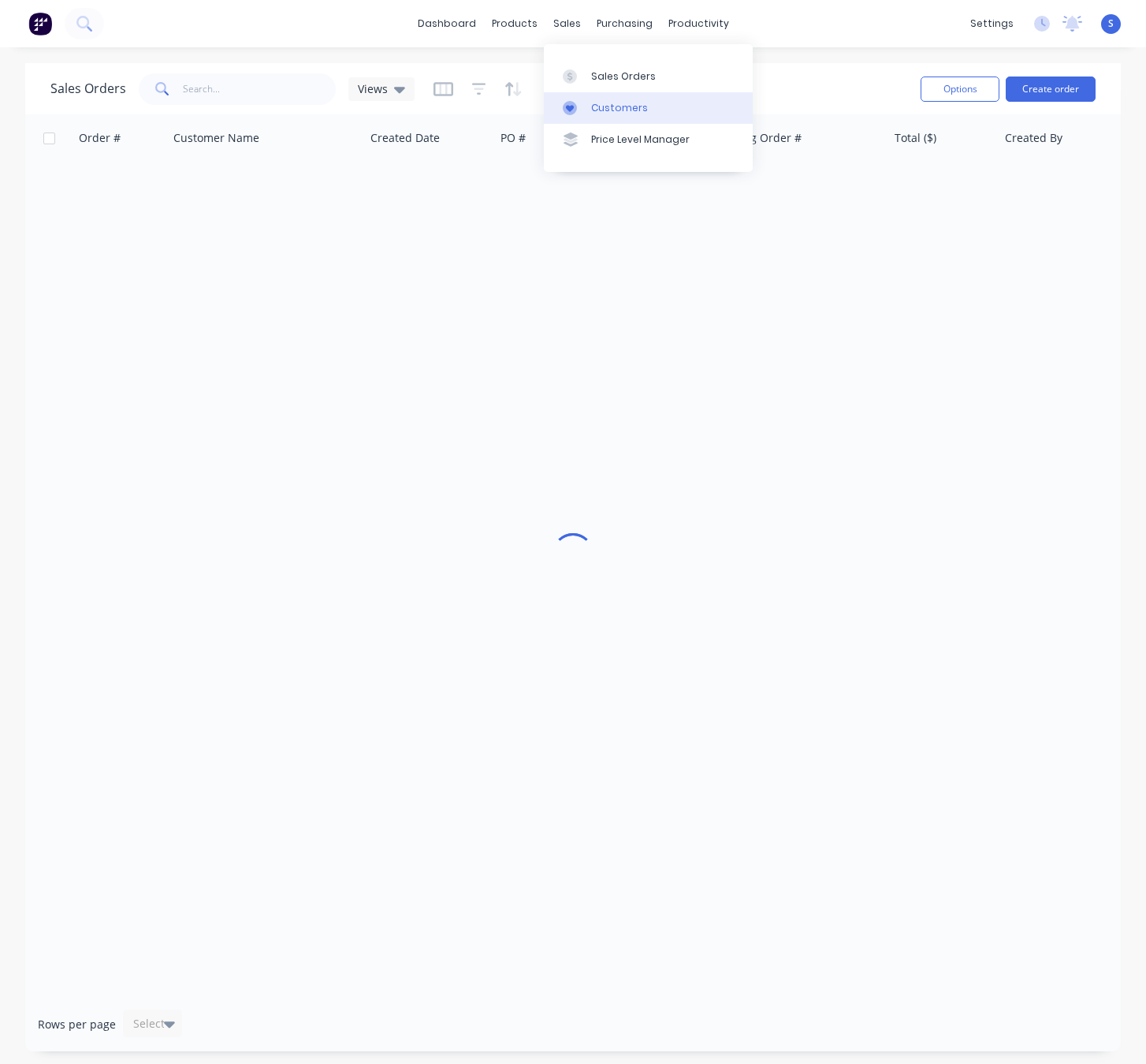
click at [592, 115] on div "Customers" at bounding box center [620, 108] width 57 height 14
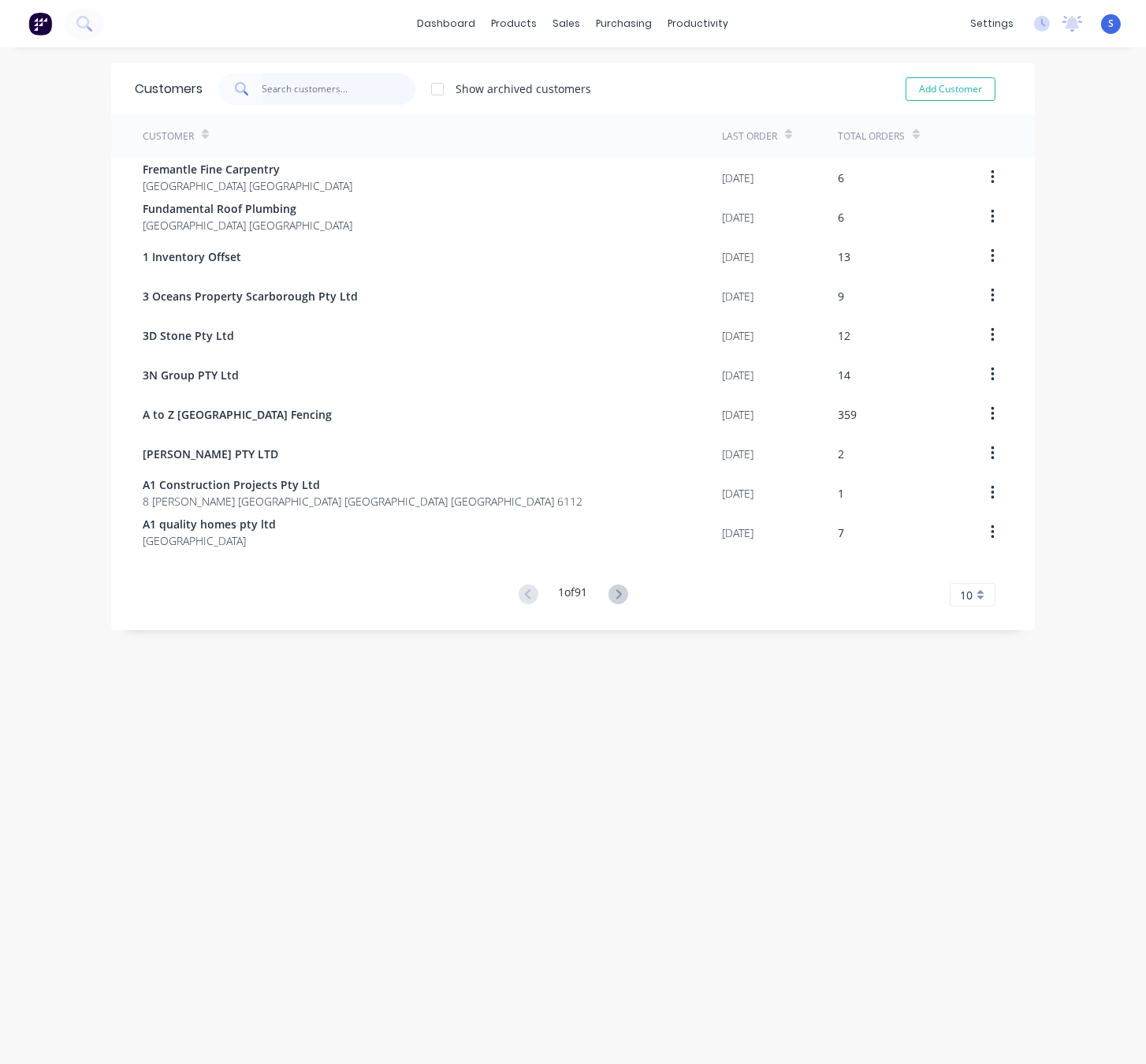
click at [317, 96] on input "text" at bounding box center [338, 89] width 153 height 31
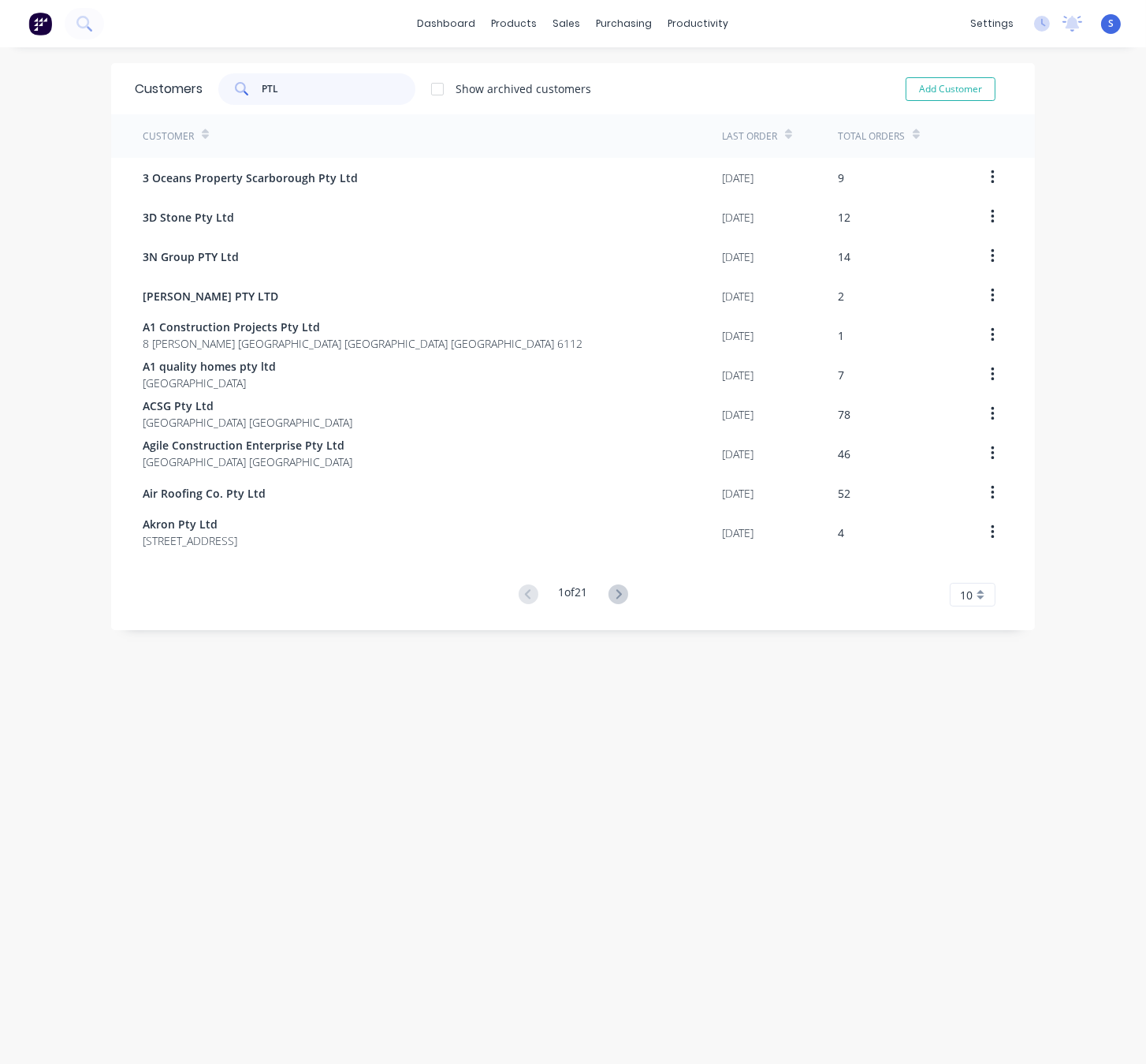
type input "PTL"
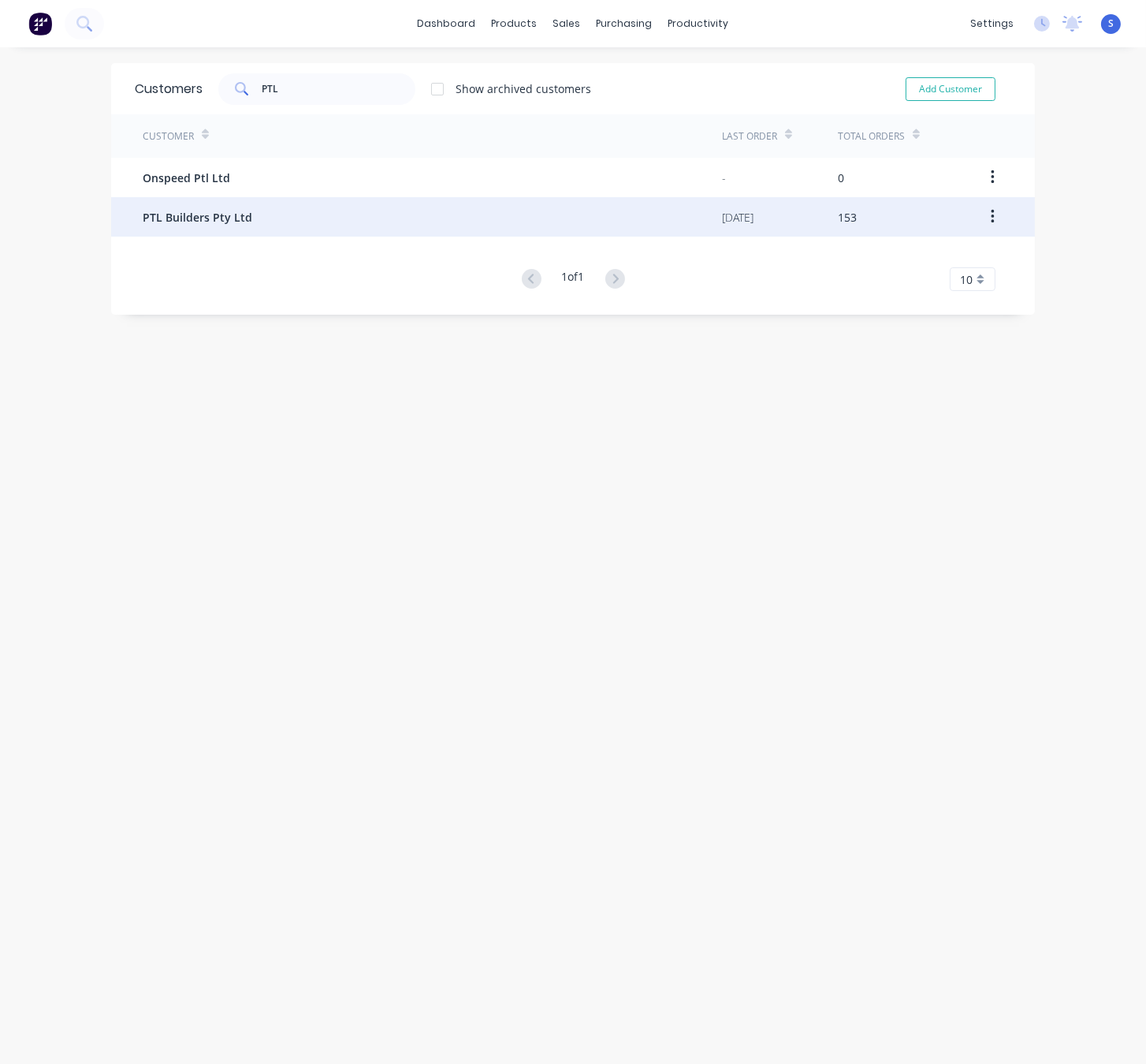
click at [358, 207] on div "PTL Builders Pty Ltd" at bounding box center [433, 216] width 580 height 39
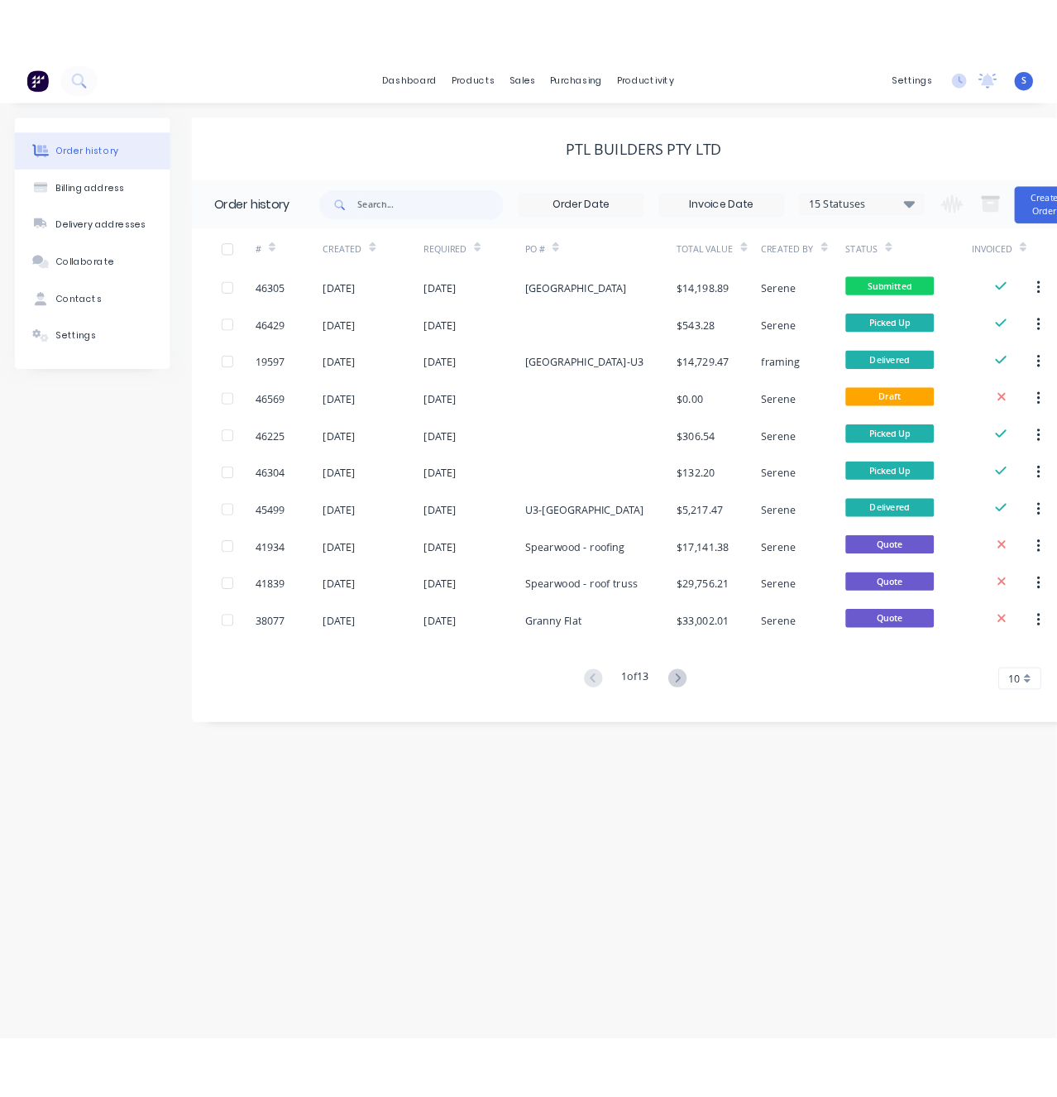
scroll to position [0, 47]
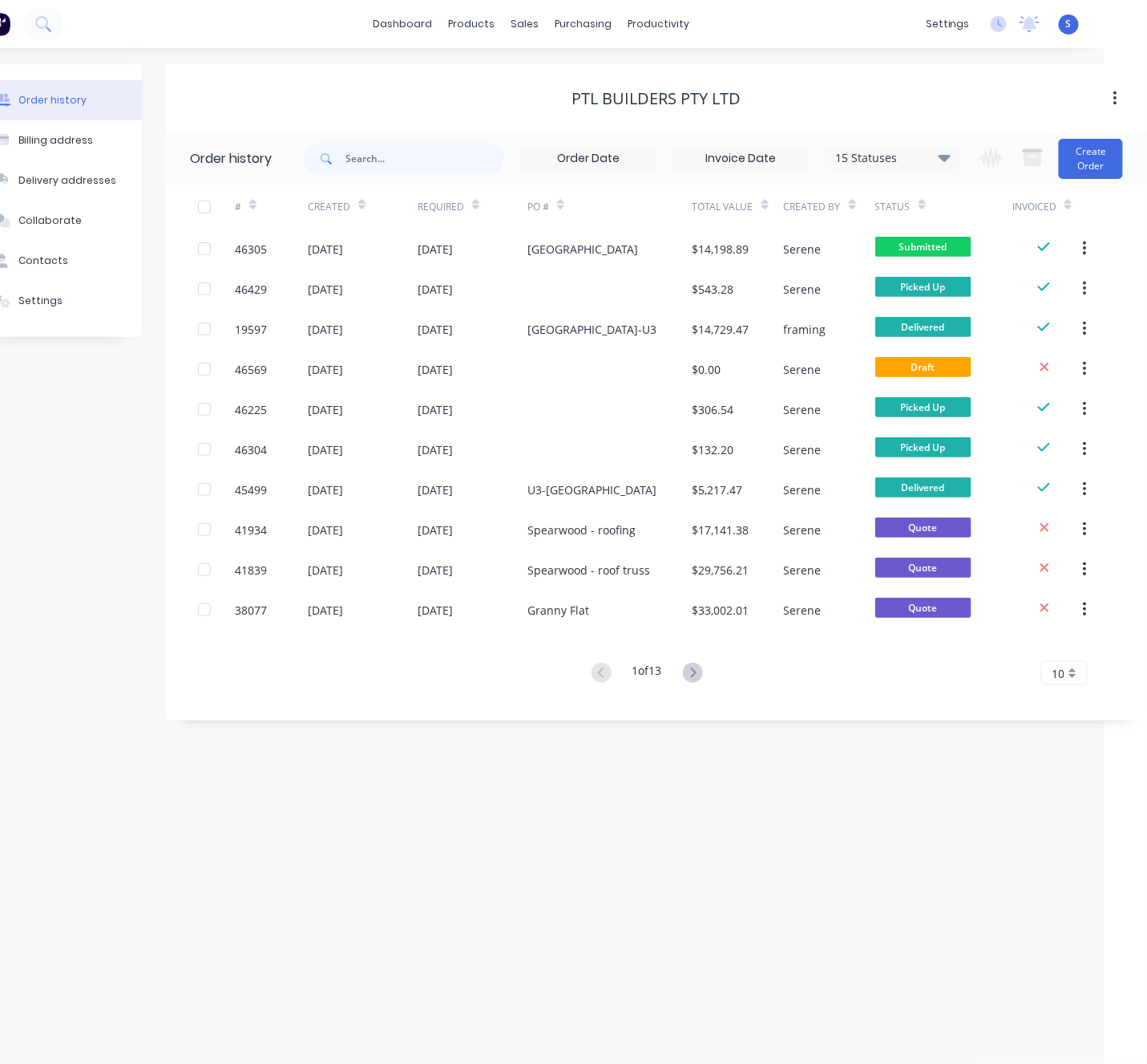
drag, startPoint x: 410, startPoint y: 796, endPoint x: 675, endPoint y: 795, distance: 265.0
click at [652, 800] on div "Order history Billing address Delivery addresses Collaborate Contacts Settings …" at bounding box center [530, 556] width 1147 height 1016
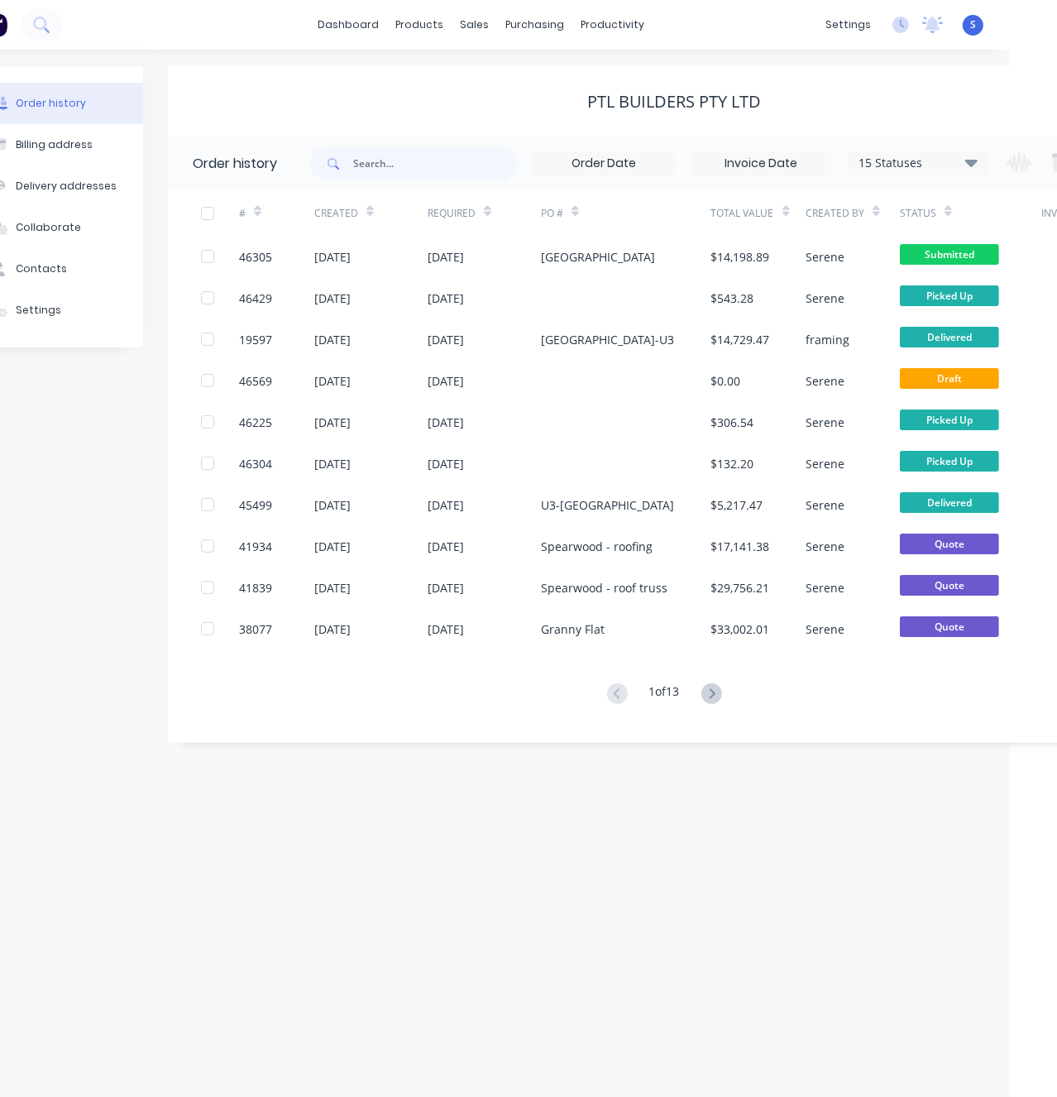
click at [688, 879] on div "Order history Billing address Delivery addresses Collaborate Contacts Settings …" at bounding box center [481, 573] width 1057 height 1047
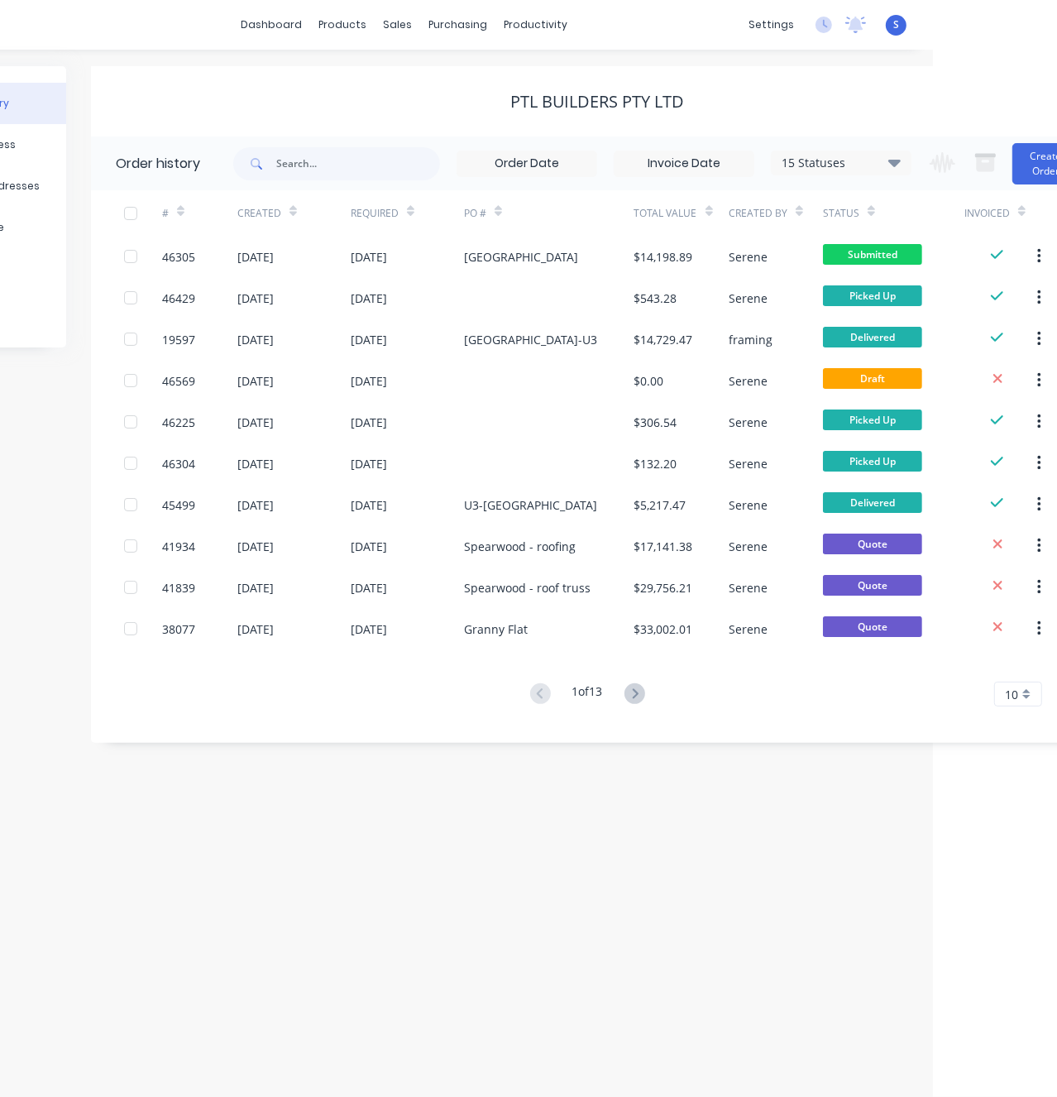
scroll to position [0, 174]
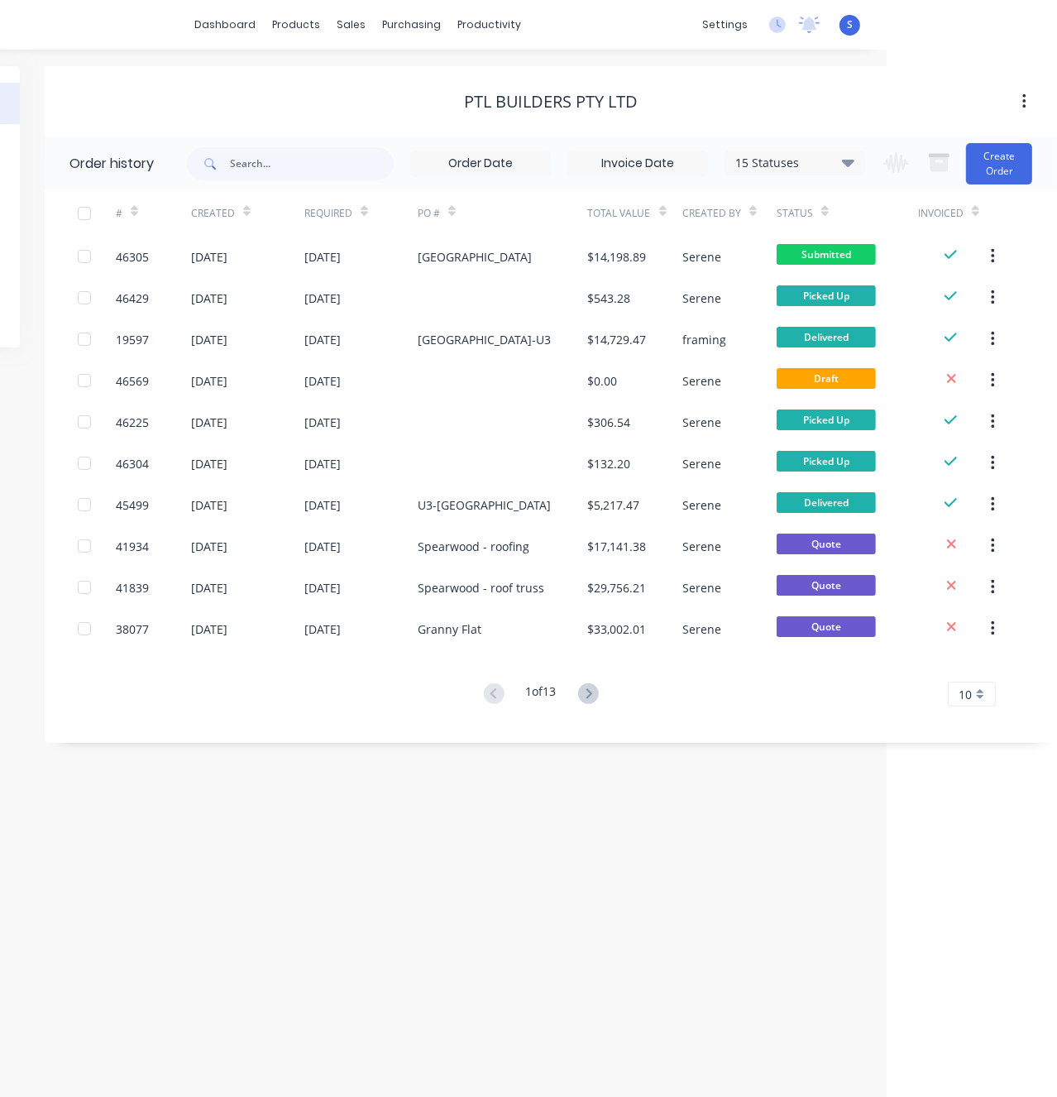
drag, startPoint x: 653, startPoint y: 849, endPoint x: 827, endPoint y: 842, distance: 173.8
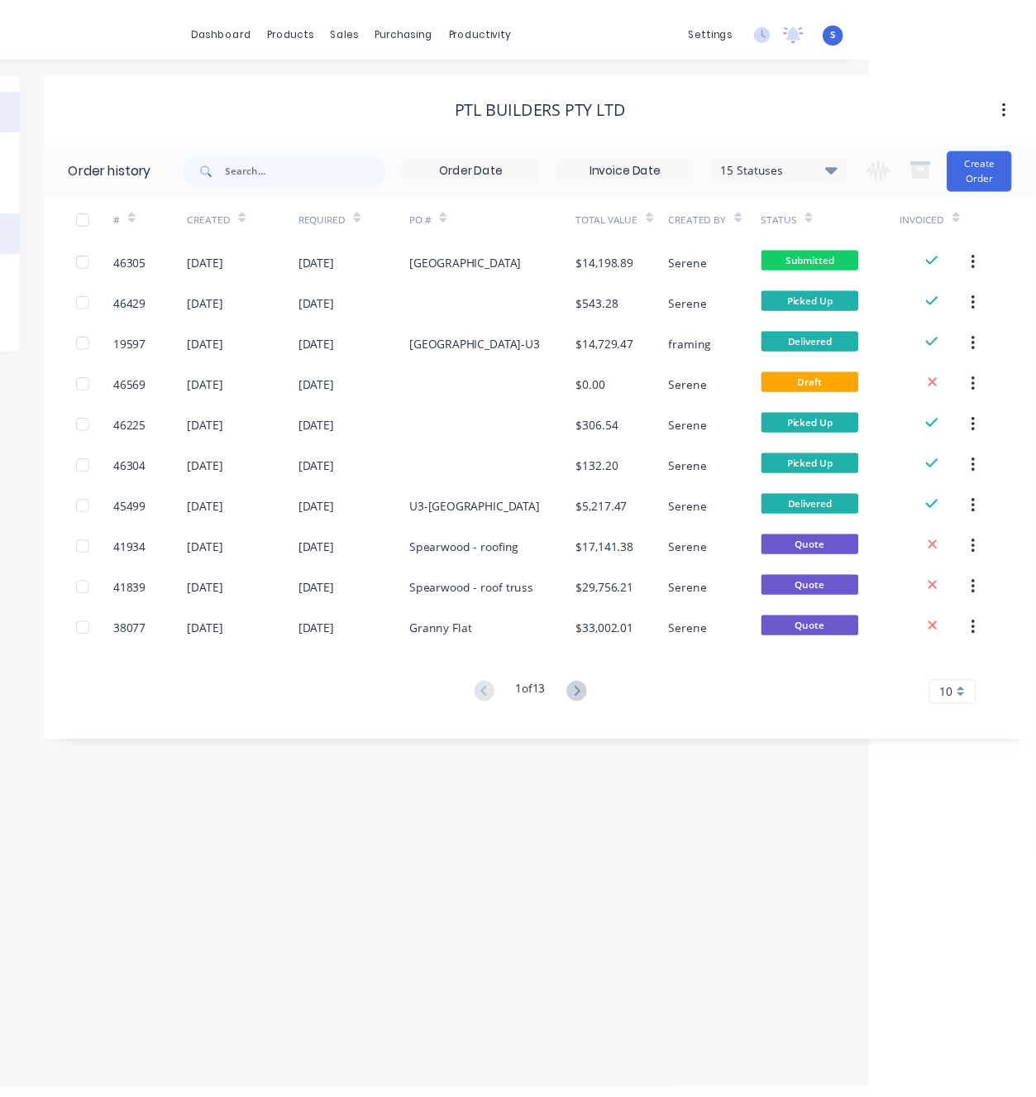
scroll to position [0, 0]
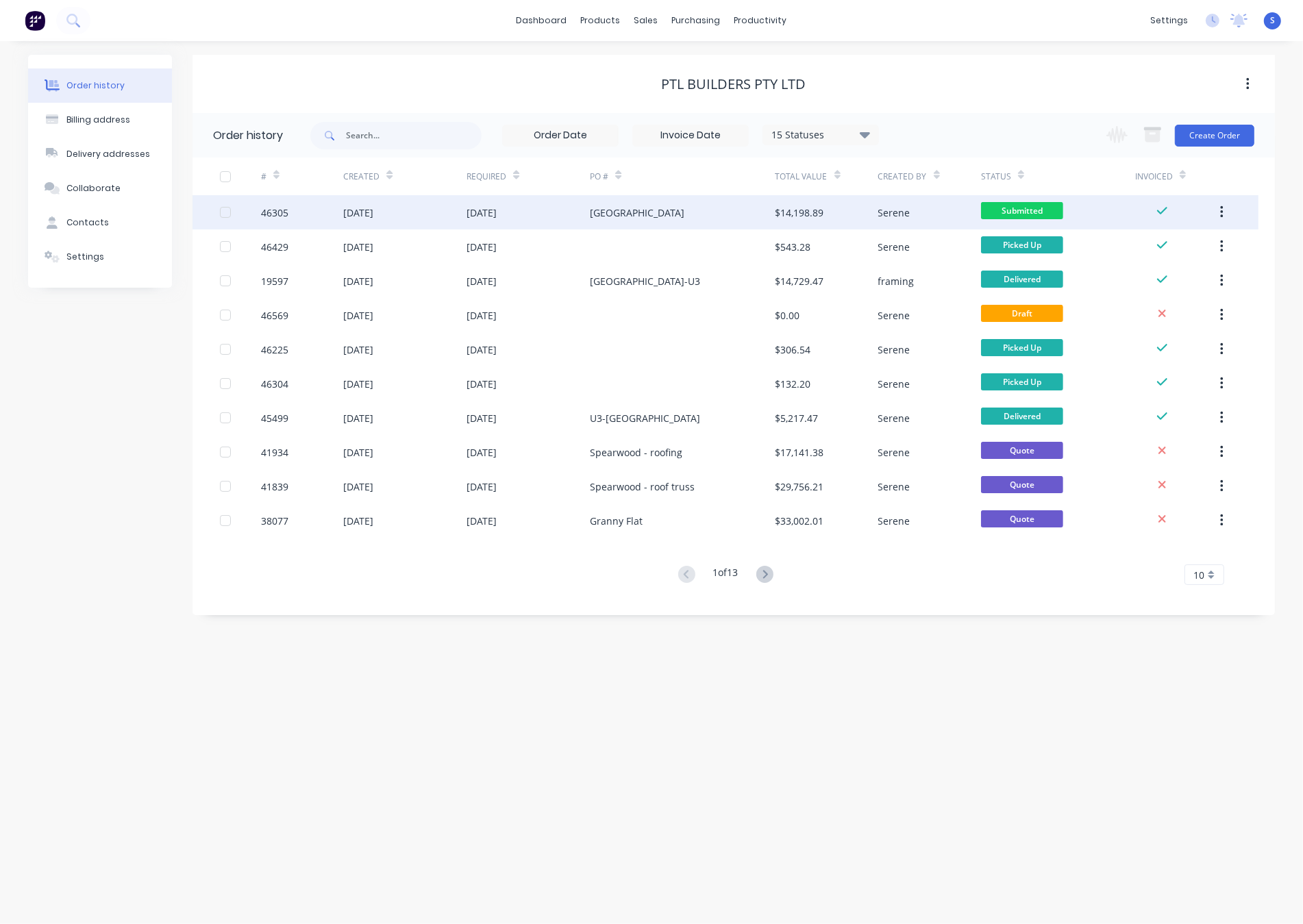
click at [497, 206] on div "[DATE]" at bounding box center [481, 212] width 30 height 14
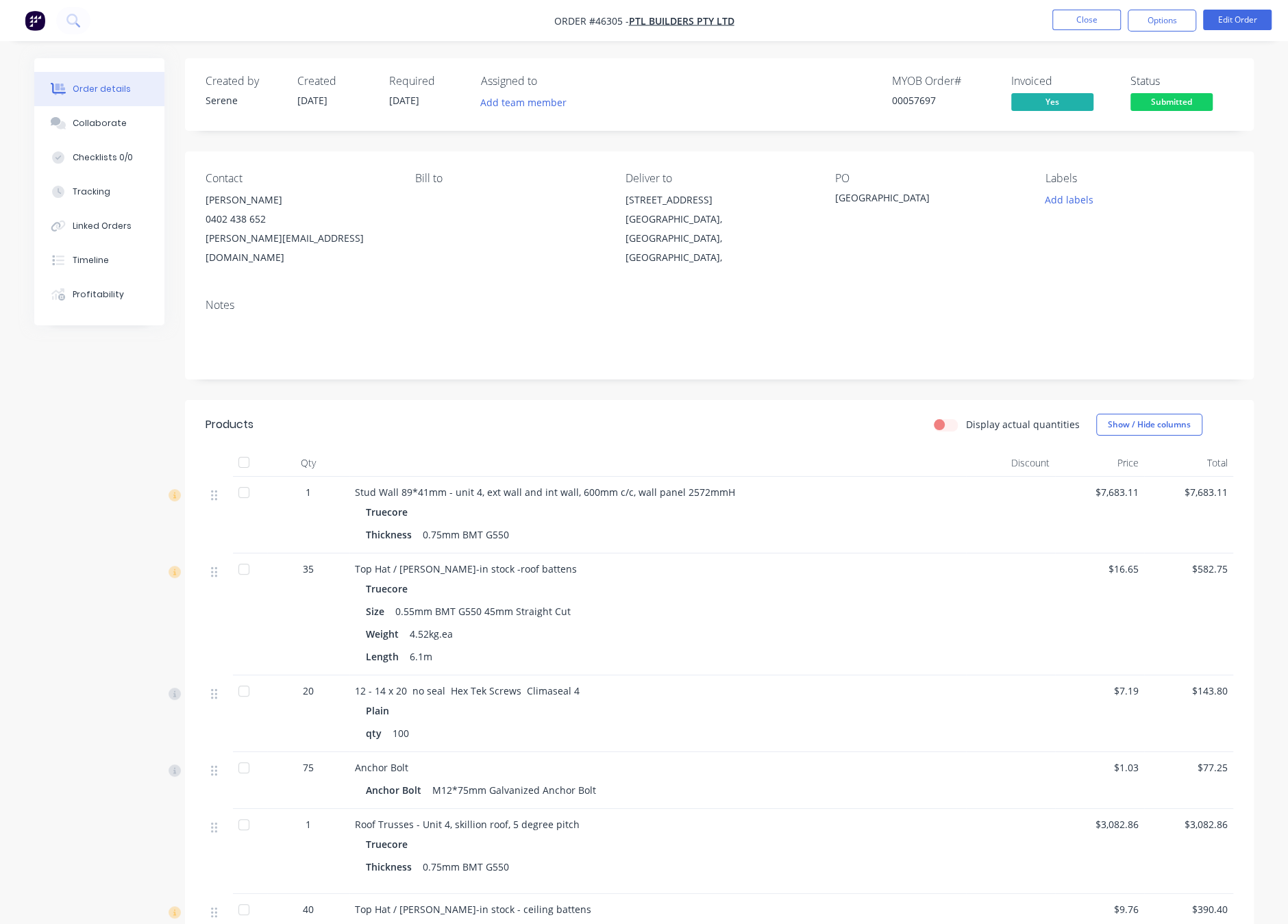
click at [996, 110] on span "Submitted" at bounding box center [1171, 101] width 82 height 17
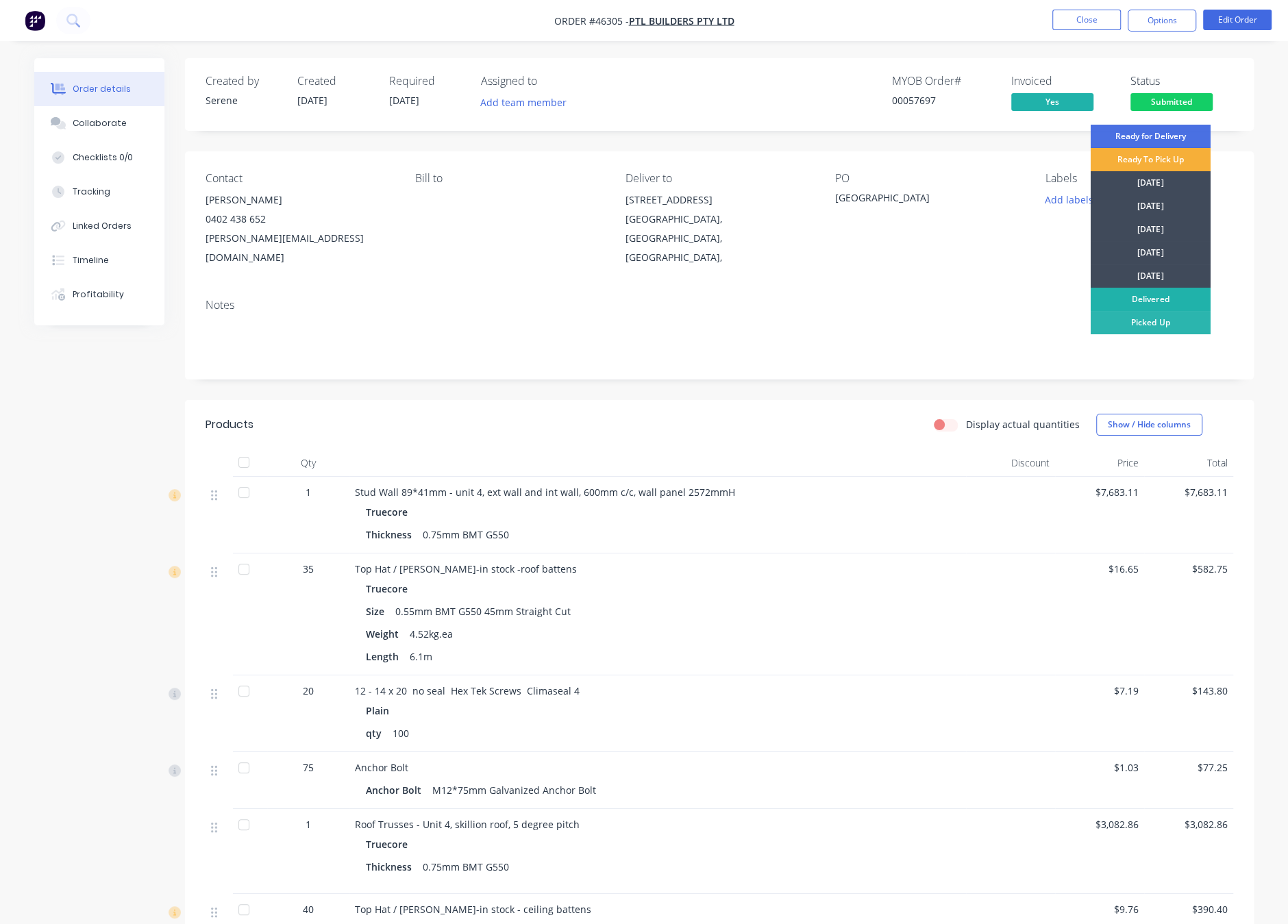
click at [996, 296] on div "Delivered" at bounding box center [1151, 299] width 120 height 23
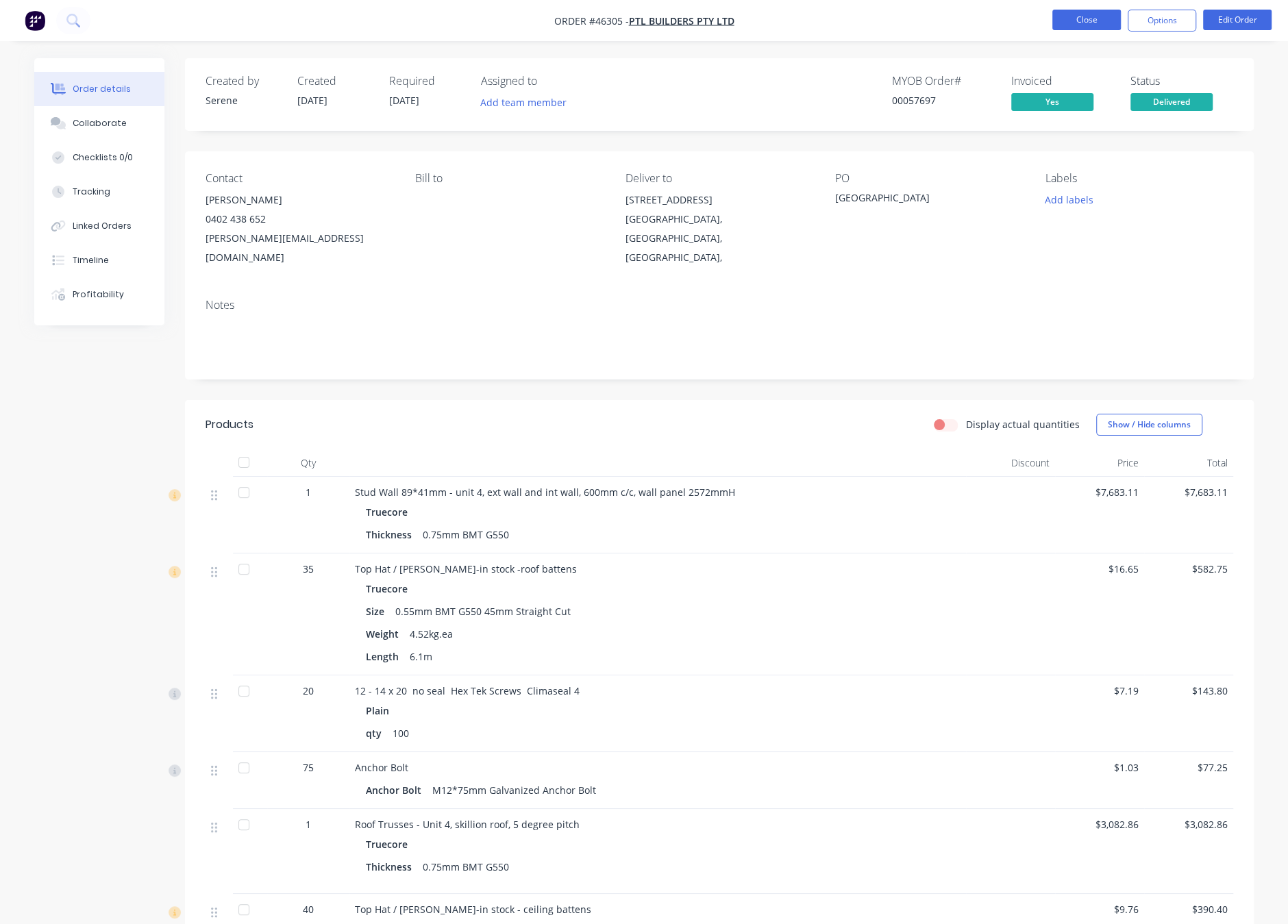
click at [996, 26] on button "Close" at bounding box center [1086, 20] width 69 height 21
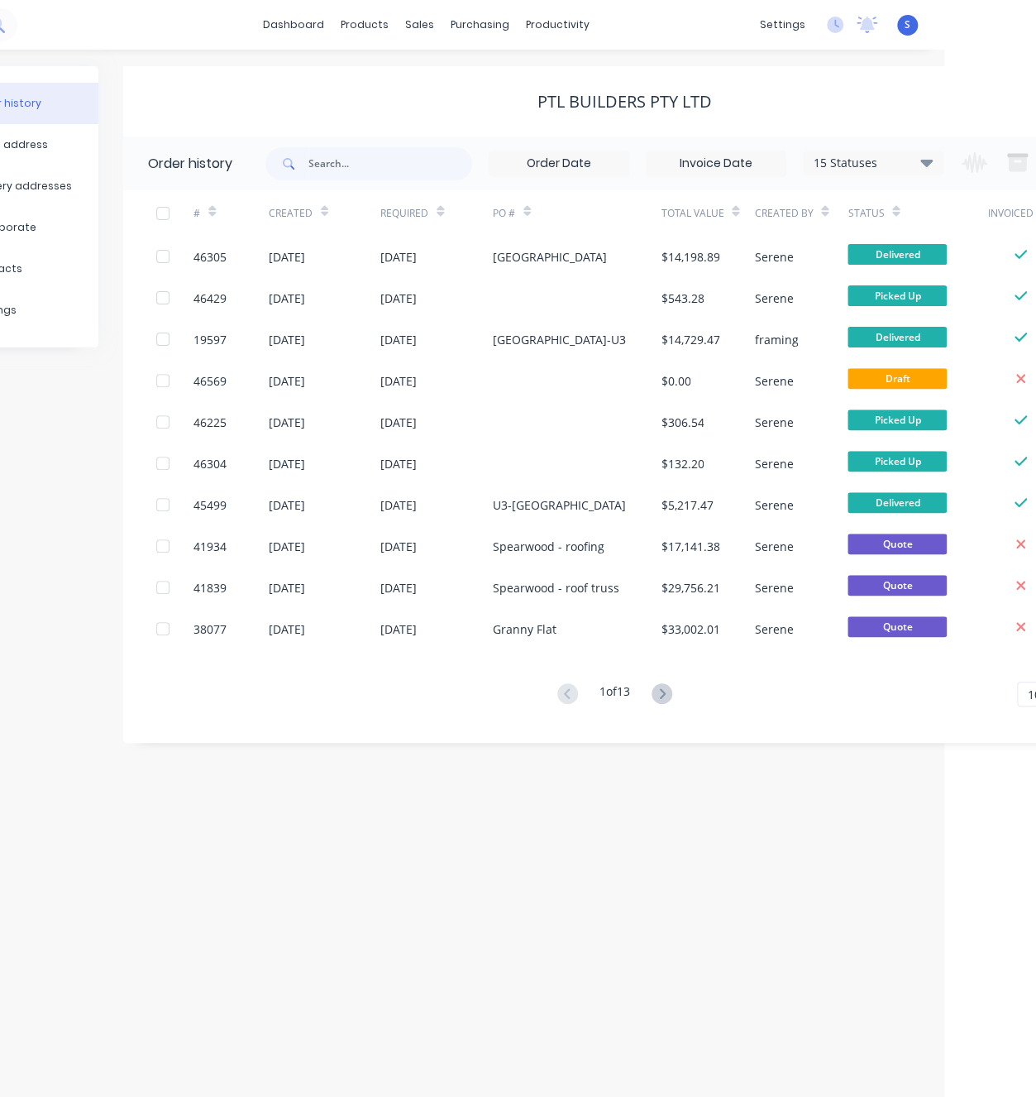
drag, startPoint x: 356, startPoint y: 99, endPoint x: 459, endPoint y: 105, distance: 103.5
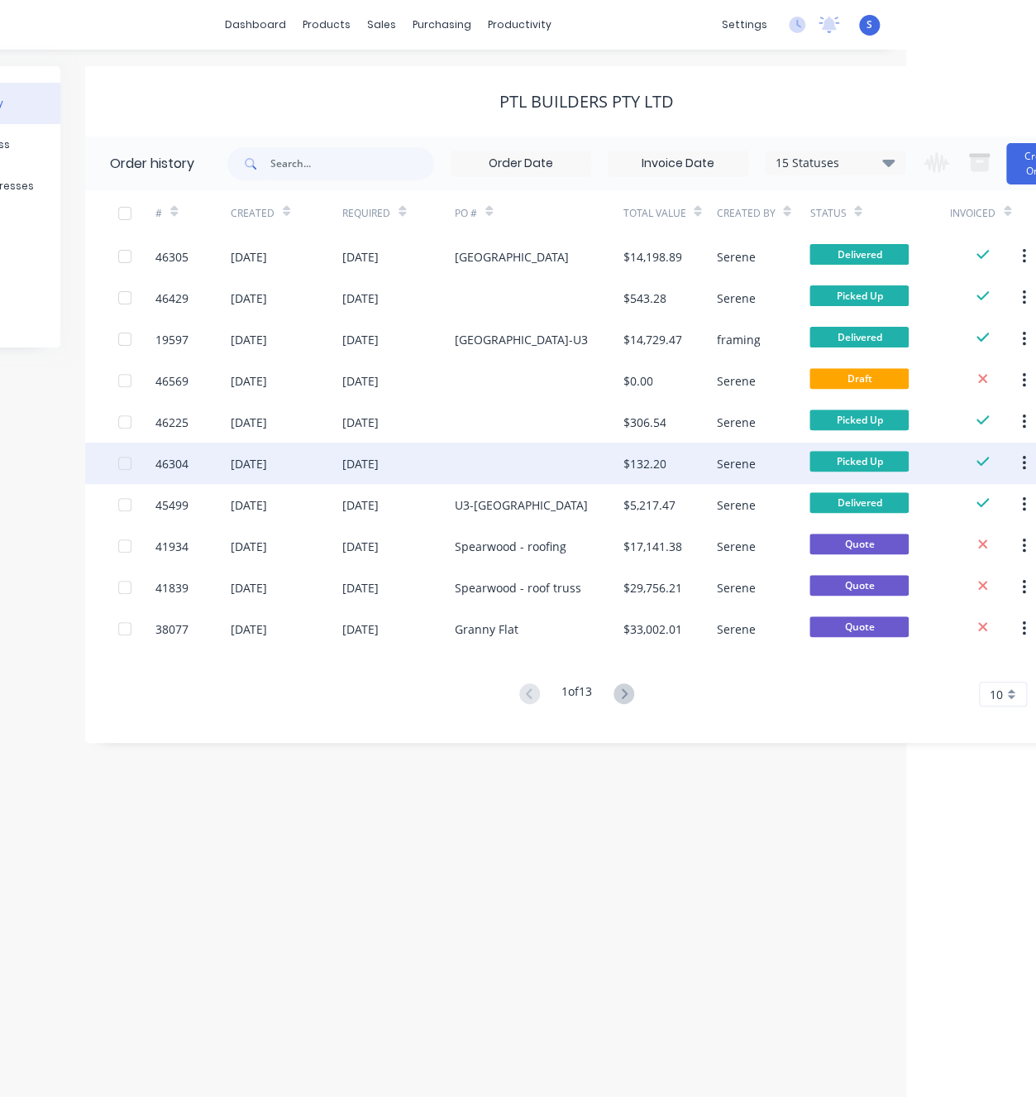
click at [304, 460] on div "[DATE]" at bounding box center [287, 462] width 112 height 41
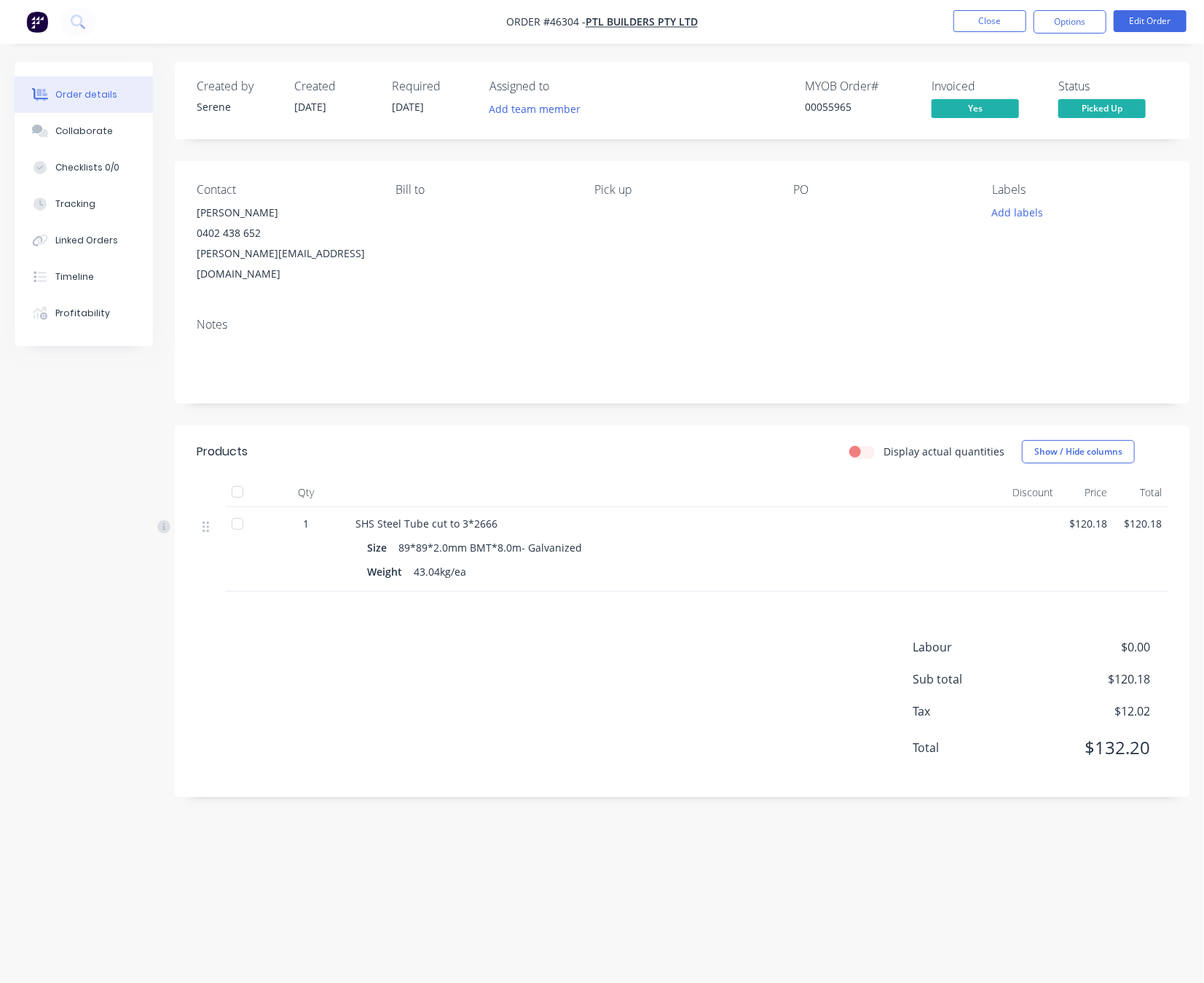
drag, startPoint x: 550, startPoint y: 477, endPoint x: 686, endPoint y: 469, distance: 136.2
click at [551, 469] on header "Products Display actual quantities Show / Hide columns" at bounding box center [682, 452] width 1015 height 53
click at [91, 101] on div "Order details" at bounding box center [86, 94] width 62 height 13
click at [534, 457] on div "Display actual quantities Show / Hide columns" at bounding box center [785, 452] width 765 height 23
click at [983, 18] on button "Close" at bounding box center [990, 21] width 73 height 22
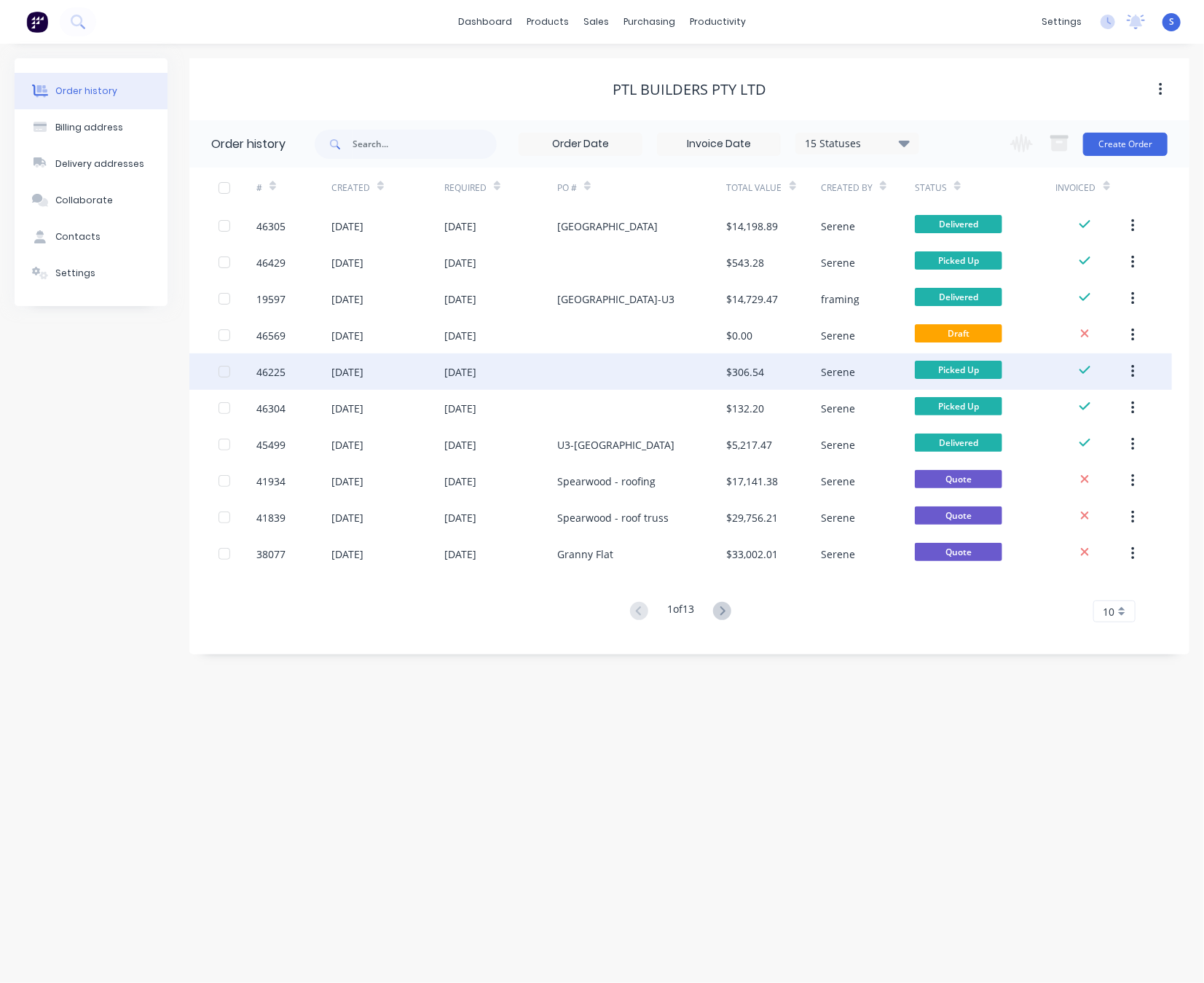
click at [528, 371] on div "[DATE]" at bounding box center [500, 371] width 113 height 36
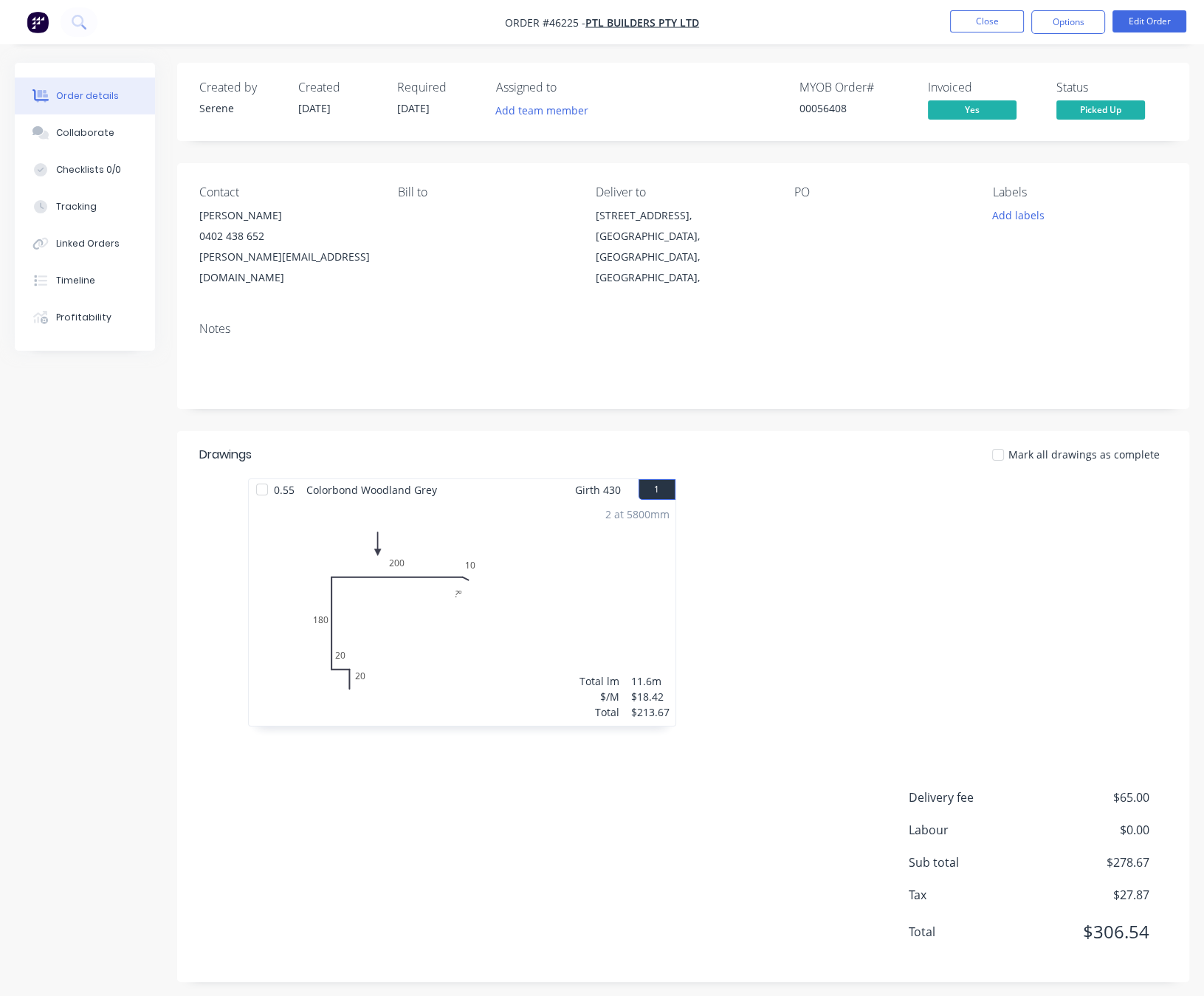
drag, startPoint x: 775, startPoint y: 535, endPoint x: 855, endPoint y: 544, distance: 80.5
click at [854, 544] on div at bounding box center [905, 610] width 443 height 262
click at [967, 22] on button "Close" at bounding box center [986, 21] width 74 height 22
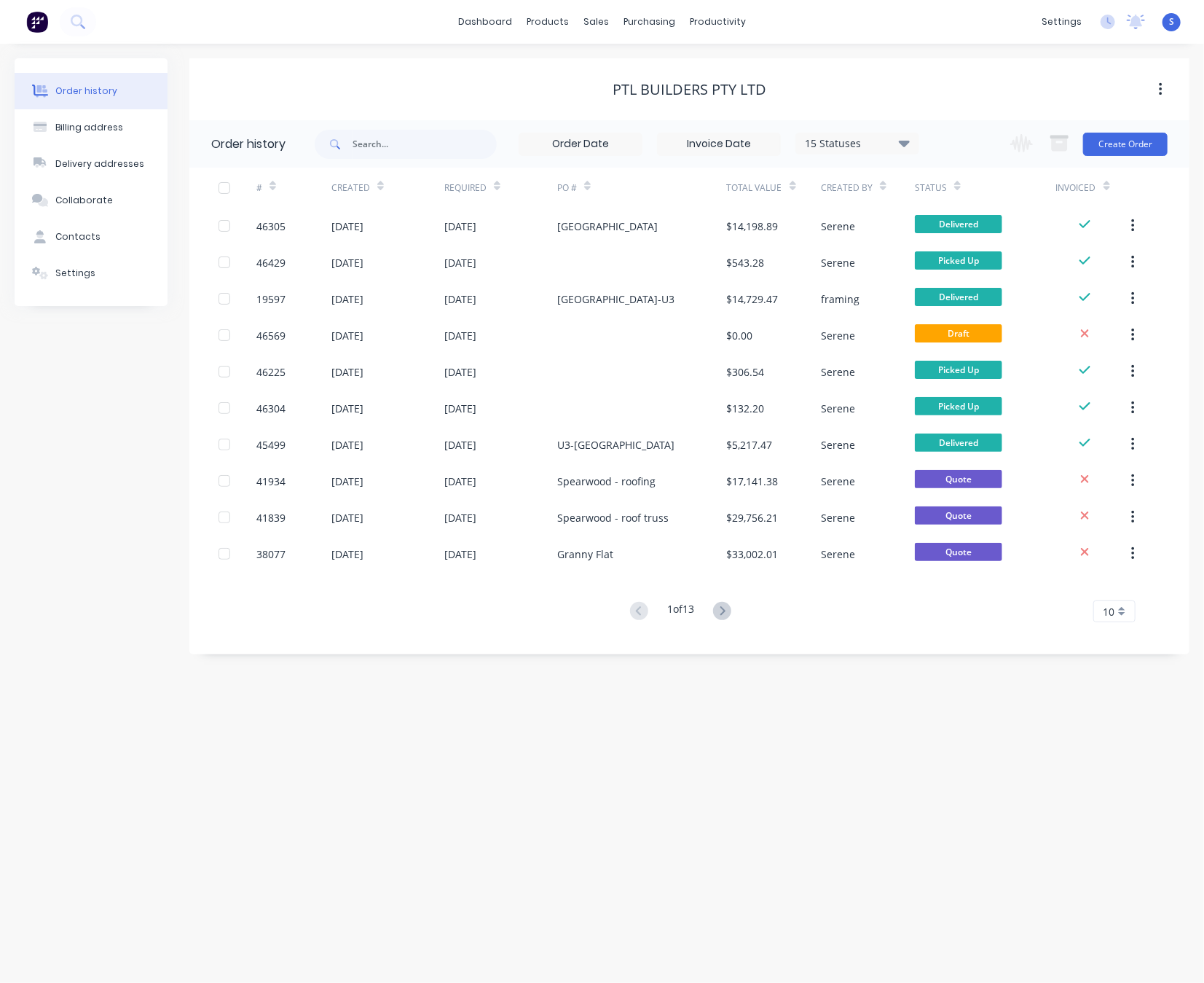
click at [761, 721] on div "Order history Billing address Delivery addresses Collaborate Contacts Settings …" at bounding box center [602, 514] width 1204 height 939
click at [719, 611] on icon at bounding box center [722, 610] width 18 height 18
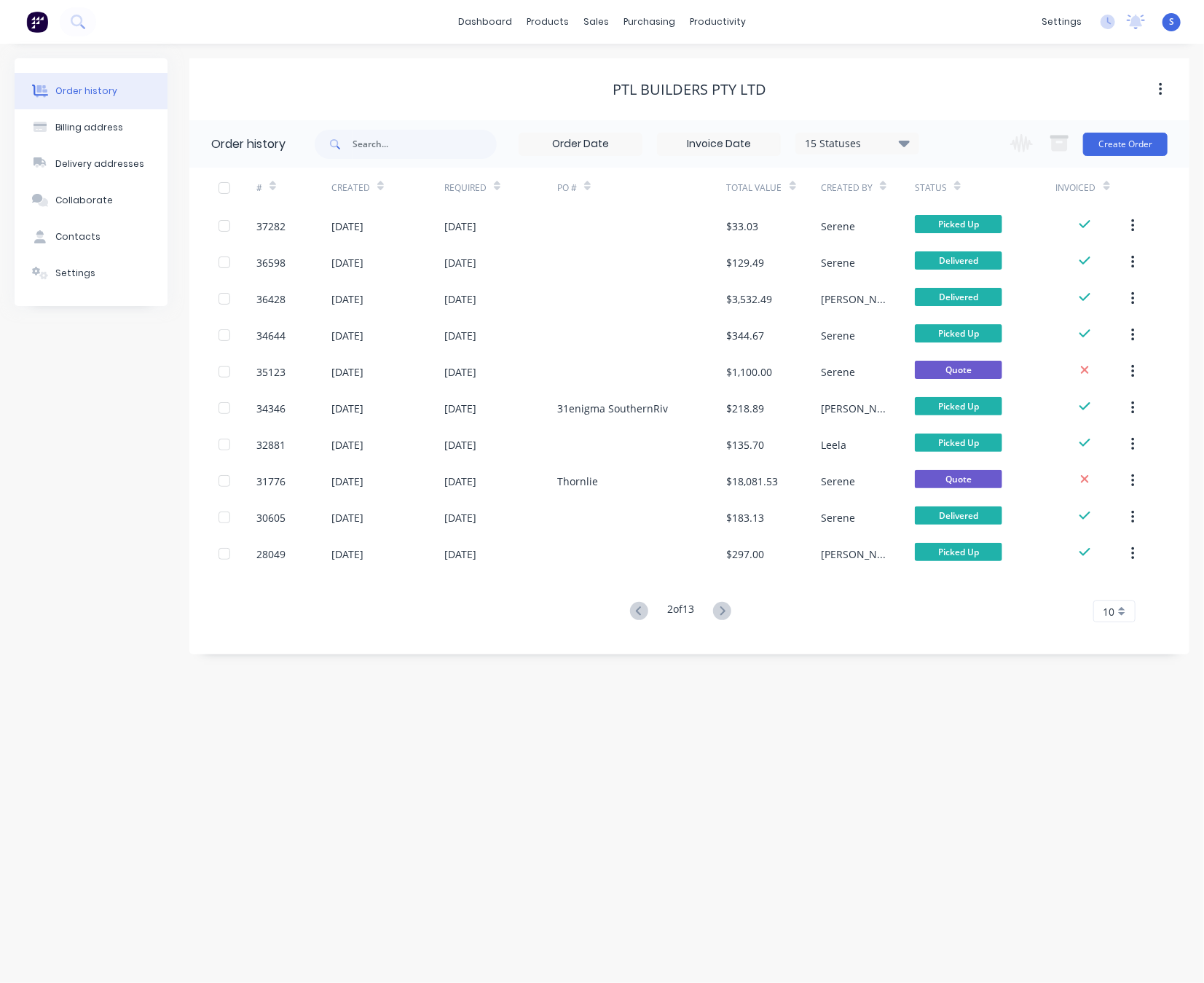
click at [719, 611] on icon at bounding box center [722, 610] width 18 height 18
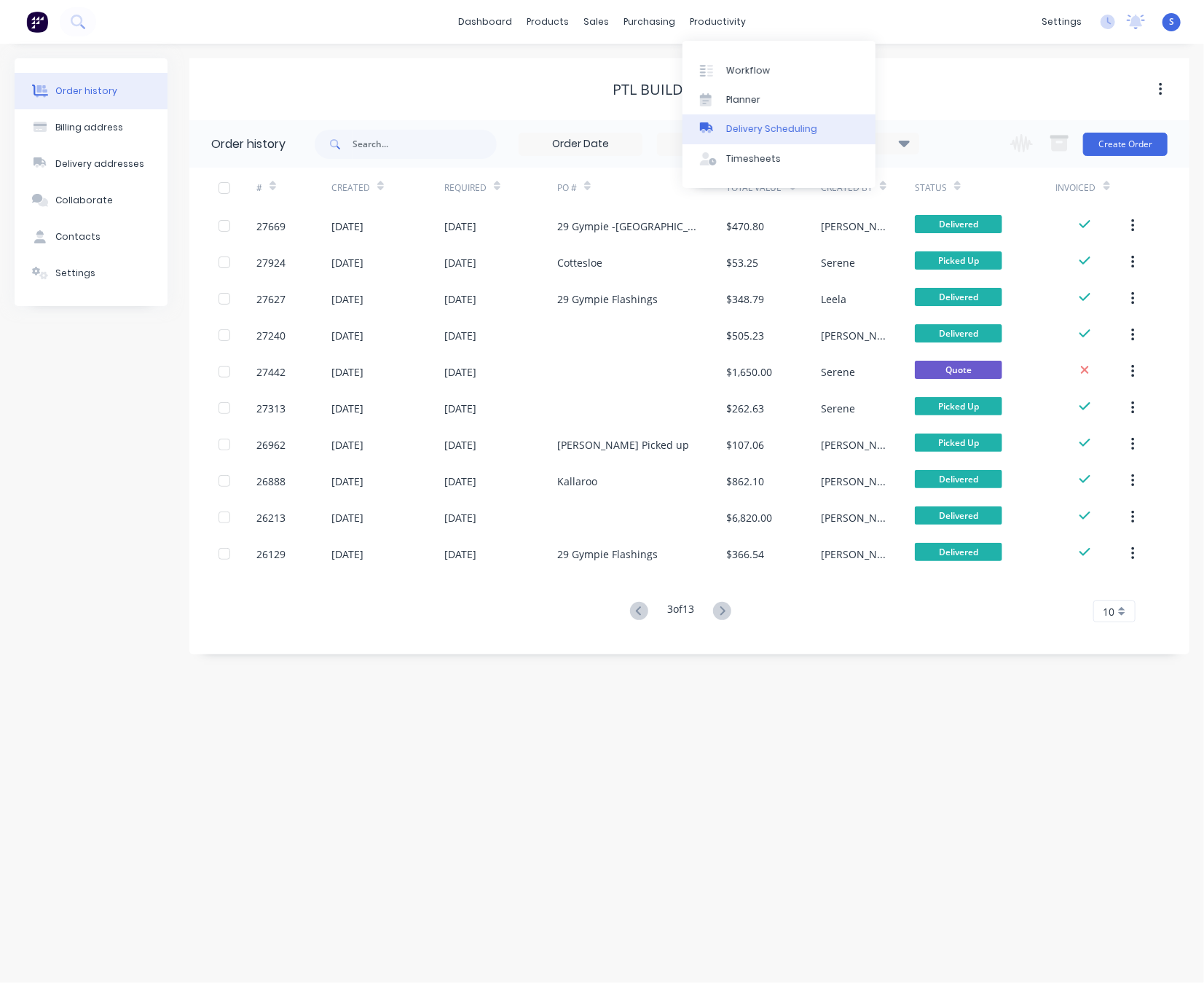
click at [762, 136] on div "Delivery Scheduling" at bounding box center [772, 129] width 91 height 13
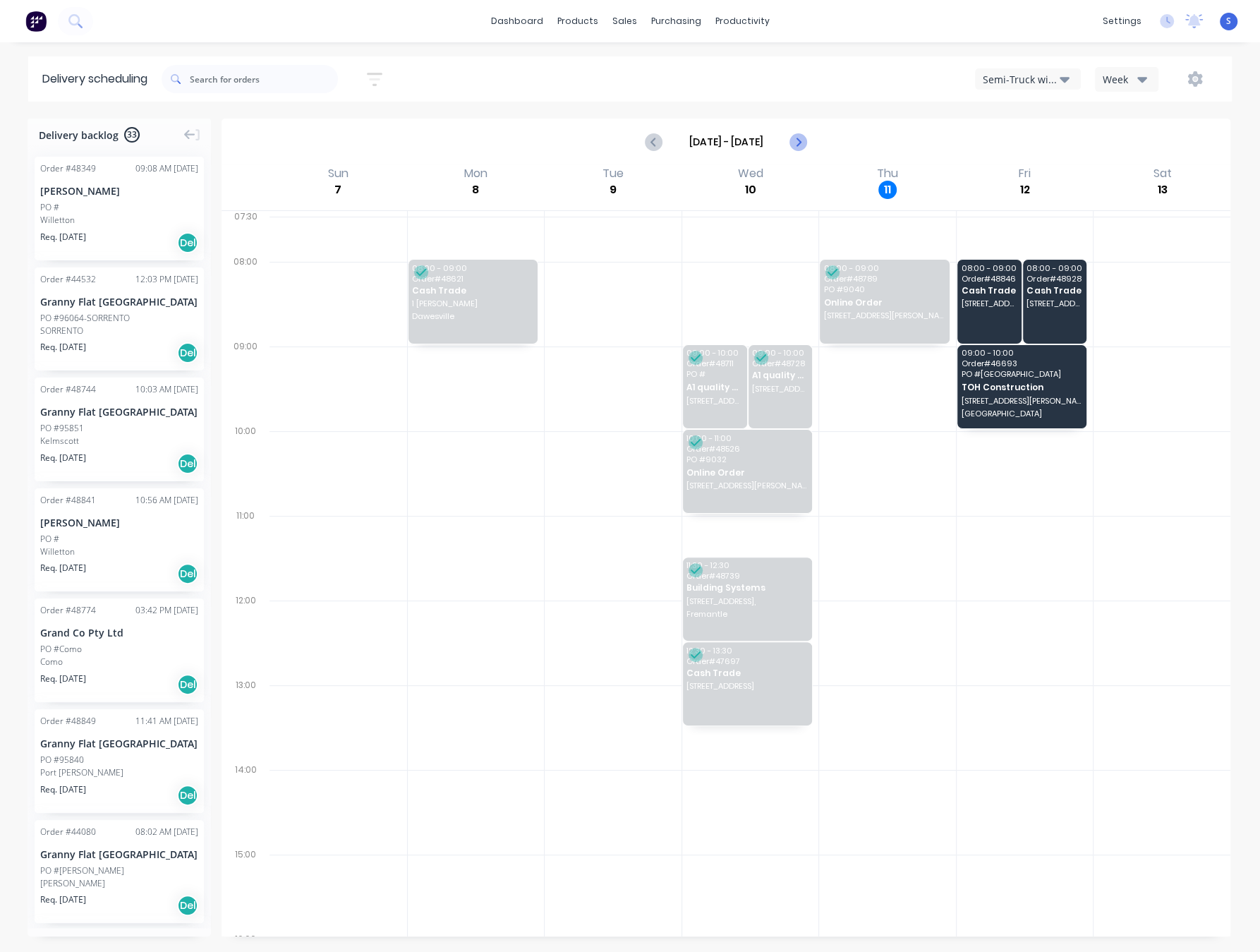
click at [795, 142] on icon "Next page" at bounding box center [798, 142] width 17 height 17
type input "[DATE] - [DATE]"
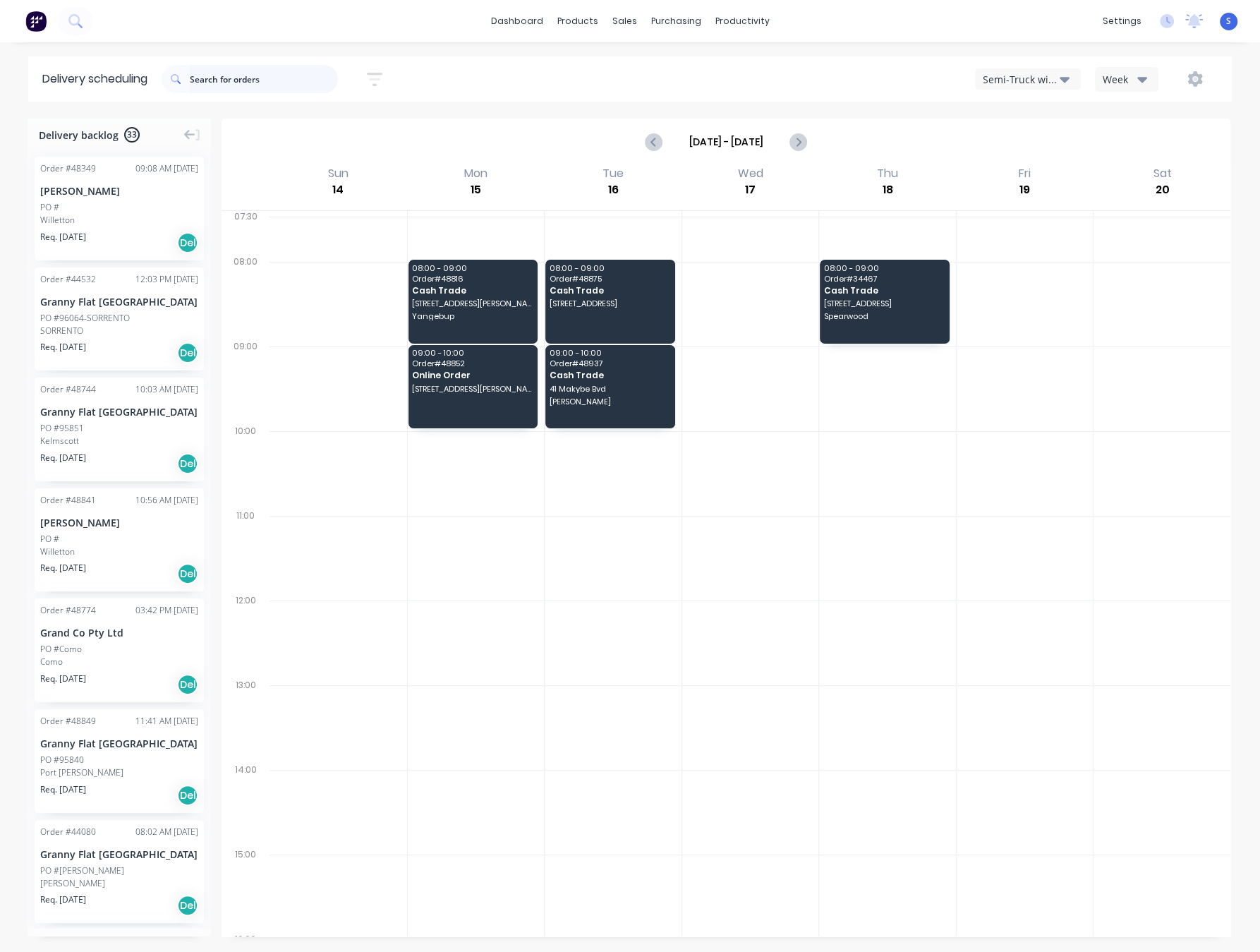
click at [223, 79] on input "text" at bounding box center [264, 78] width 148 height 28
type input "48359"
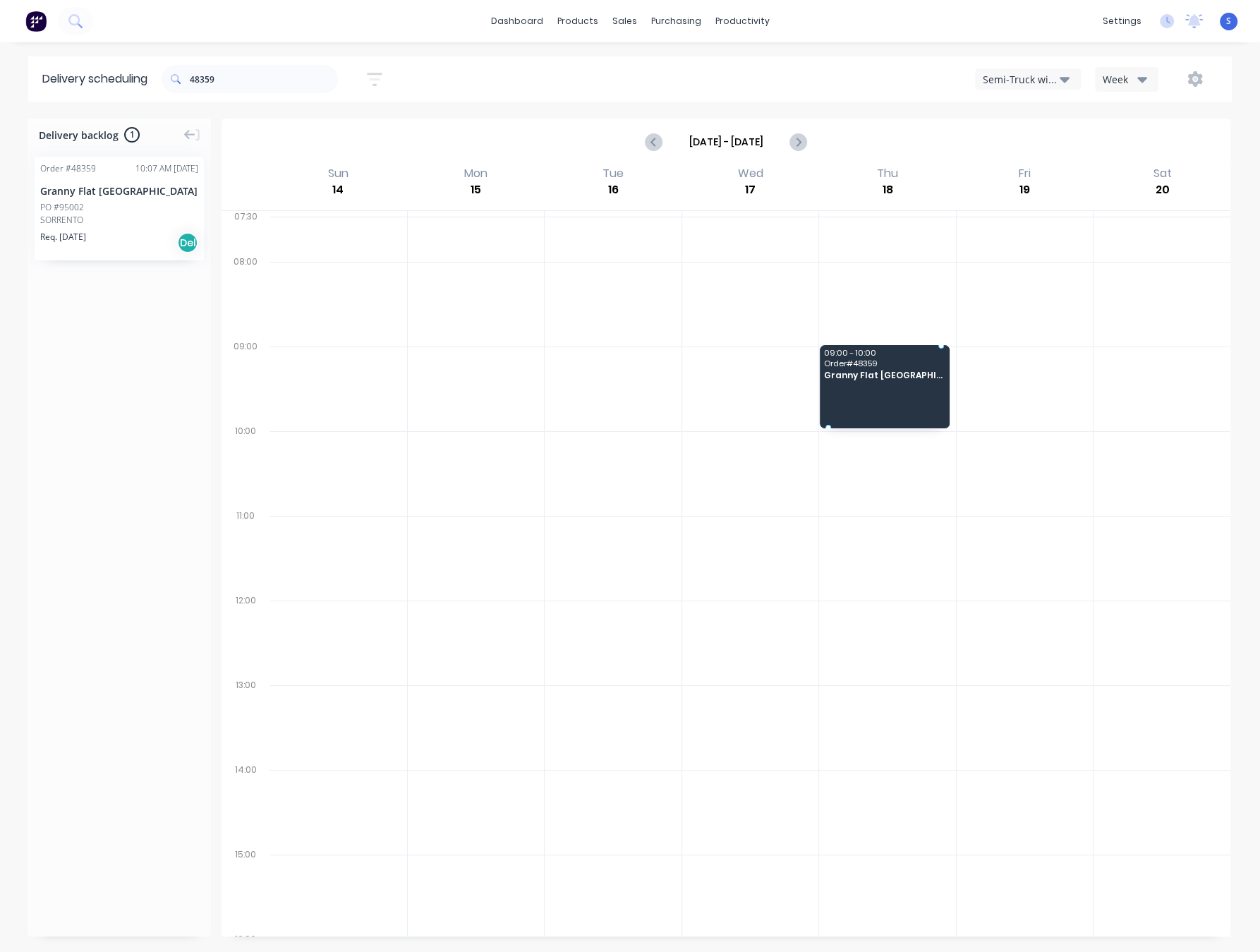
drag, startPoint x: 102, startPoint y: 219, endPoint x: 891, endPoint y: 381, distance: 805.5
drag, startPoint x: 254, startPoint y: 81, endPoint x: 173, endPoint y: 79, distance: 81.0
click at [177, 79] on div "48359" at bounding box center [249, 78] width 177 height 28
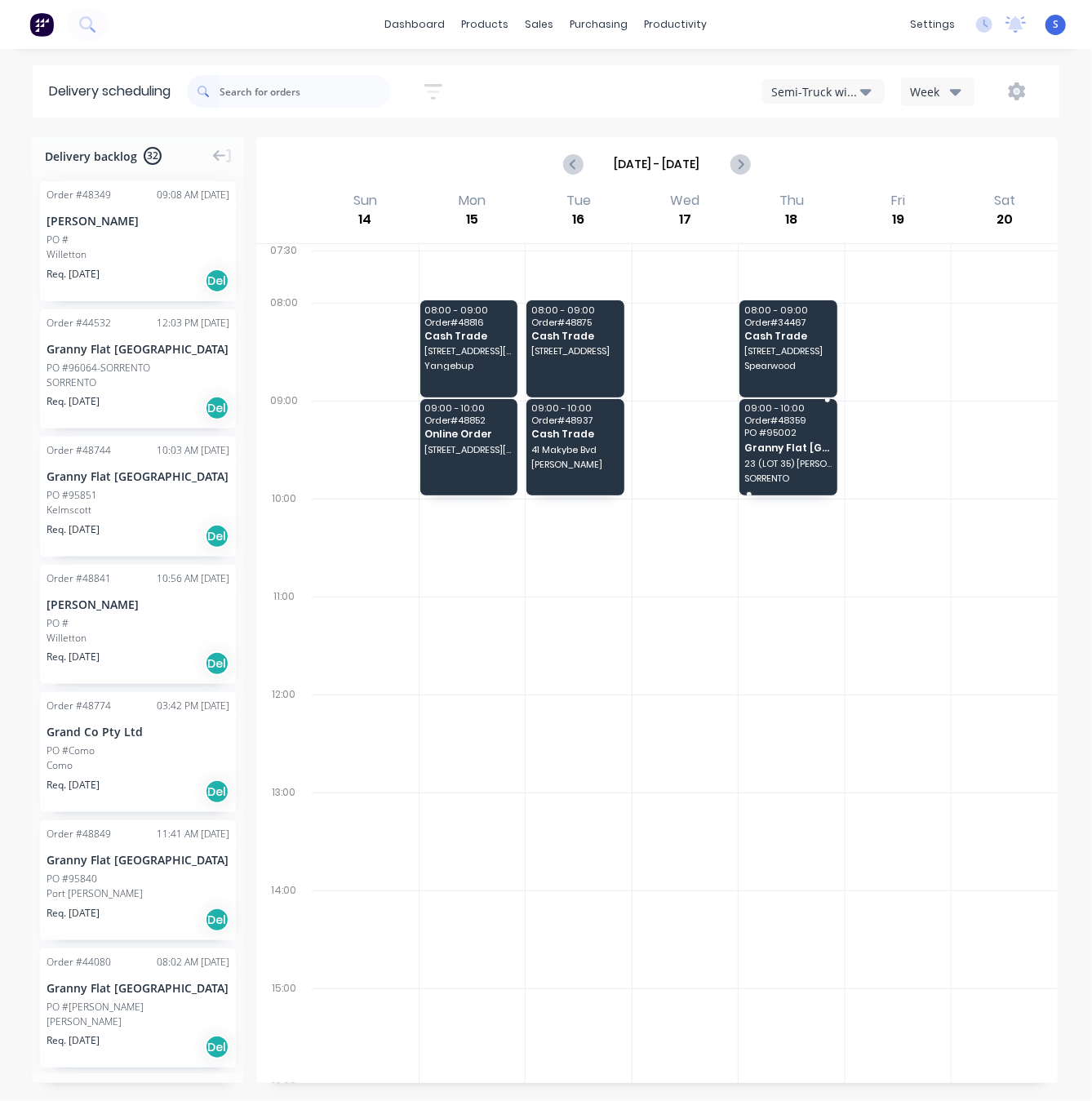
click at [762, 453] on span "Granny Flat [GEOGRAPHIC_DATA]" at bounding box center [787, 447] width 87 height 11
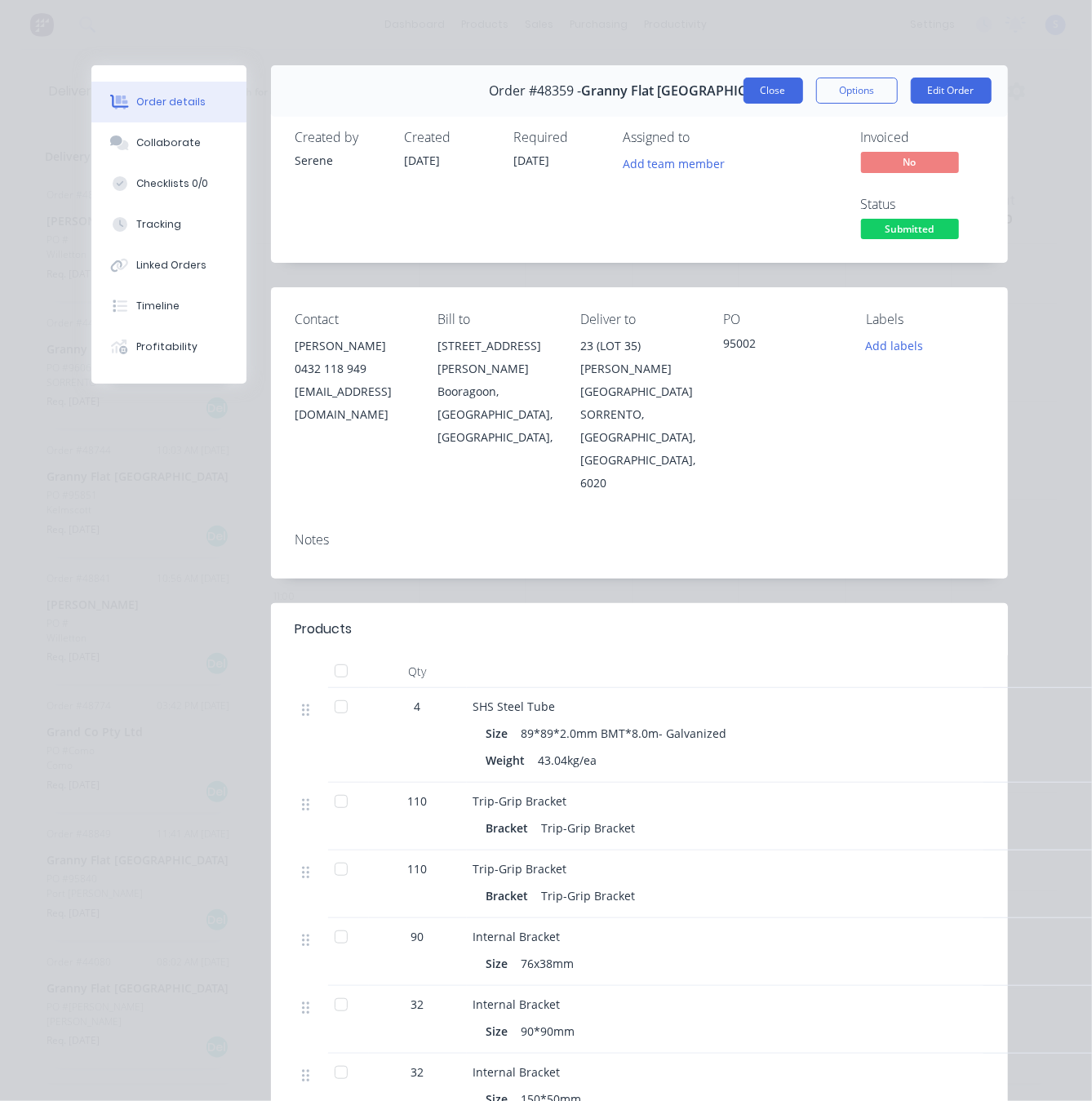
click at [768, 102] on button "Close" at bounding box center [772, 91] width 59 height 26
